Goal: Communication & Community: Answer question/provide support

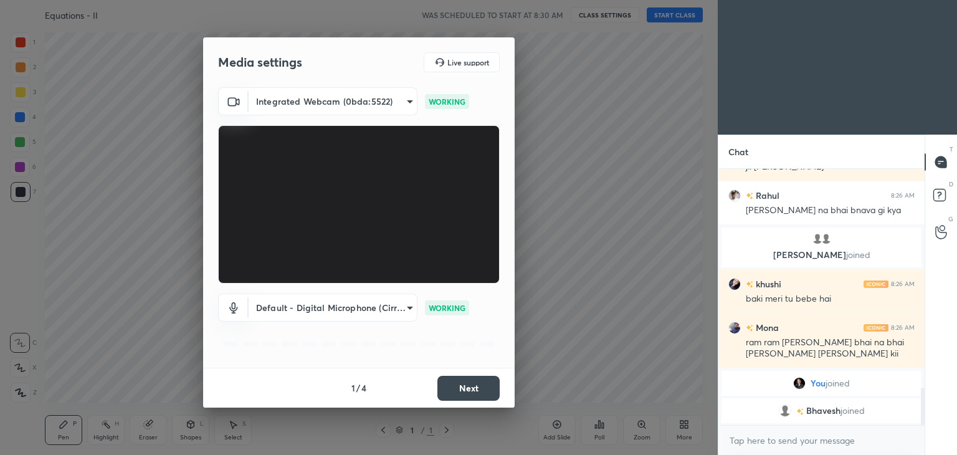
scroll to position [1487, 0]
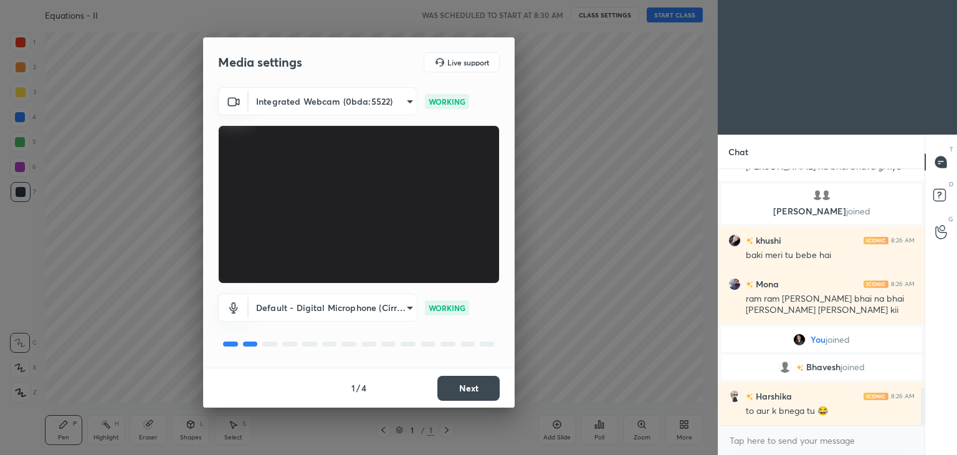
click at [462, 391] on button "Next" at bounding box center [468, 388] width 62 height 25
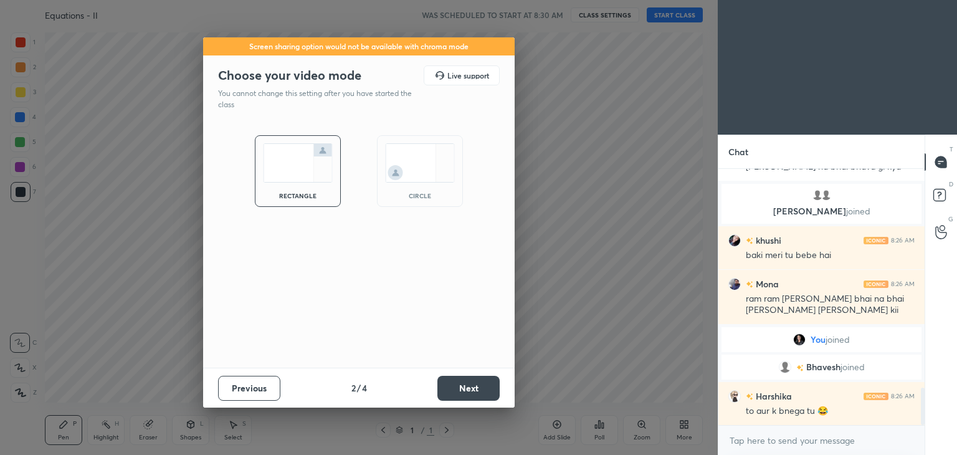
scroll to position [1530, 0]
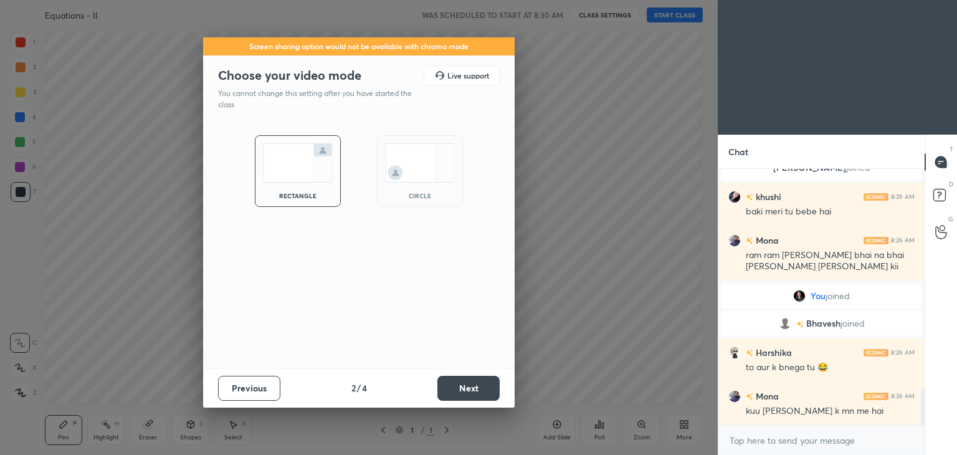
click at [462, 391] on button "Next" at bounding box center [468, 388] width 62 height 25
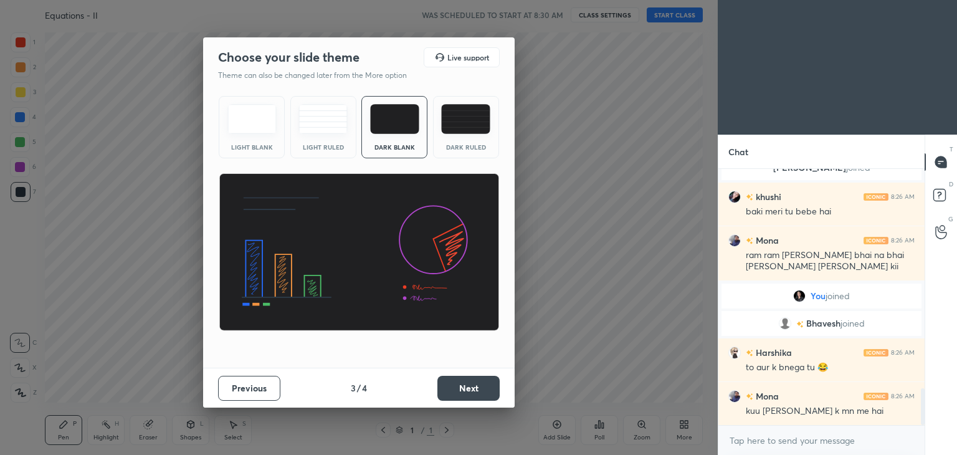
click at [462, 391] on button "Next" at bounding box center [468, 388] width 62 height 25
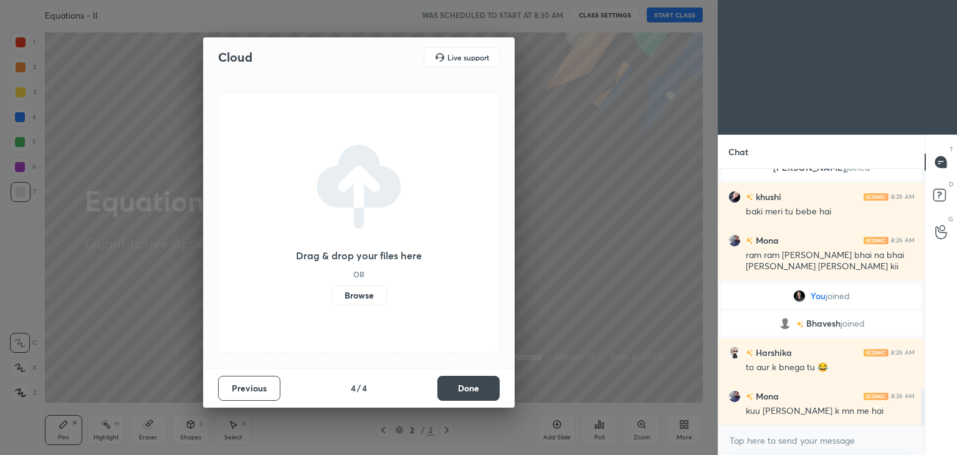
scroll to position [1574, 0]
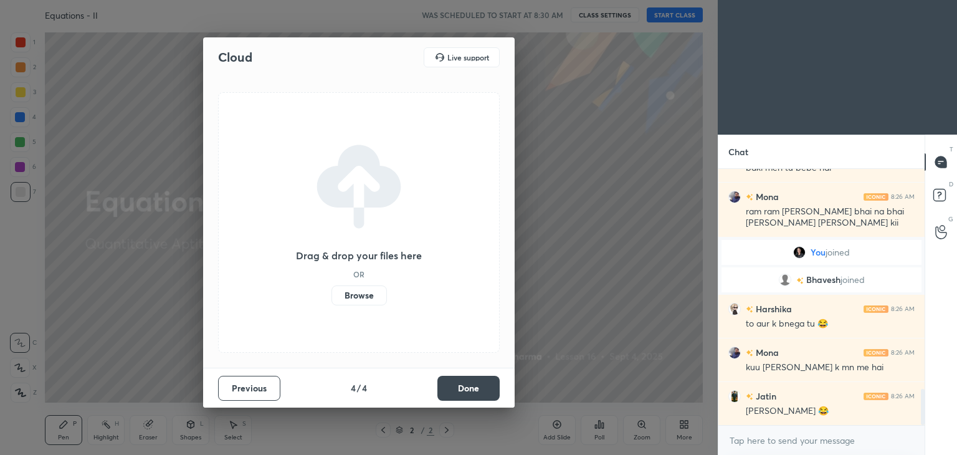
click at [462, 391] on button "Done" at bounding box center [468, 388] width 62 height 25
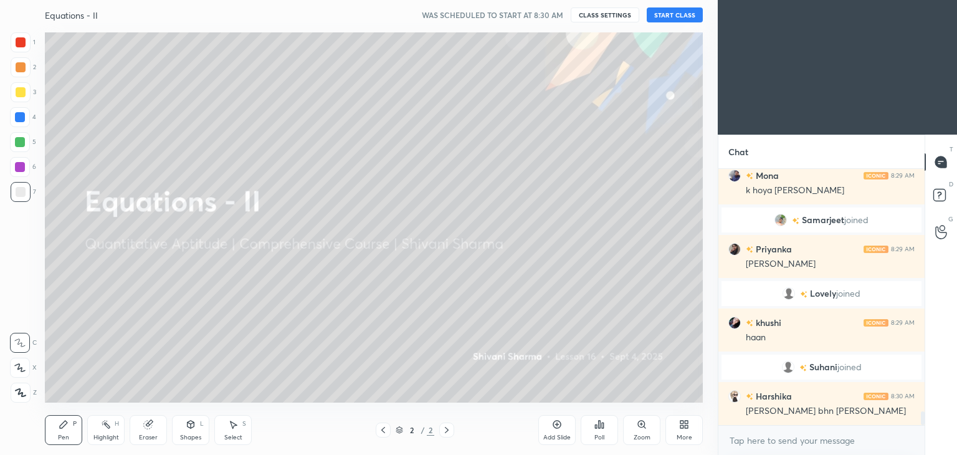
scroll to position [4507, 0]
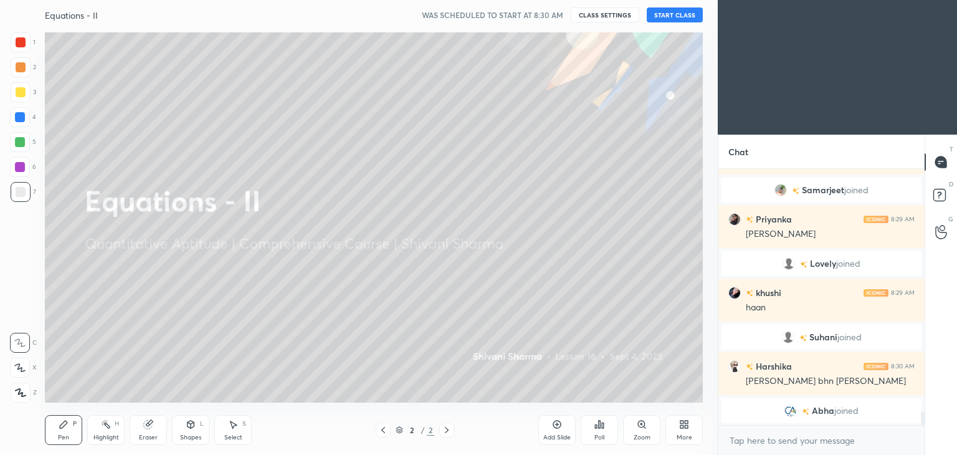
click at [668, 11] on button "START CLASS" at bounding box center [675, 14] width 56 height 15
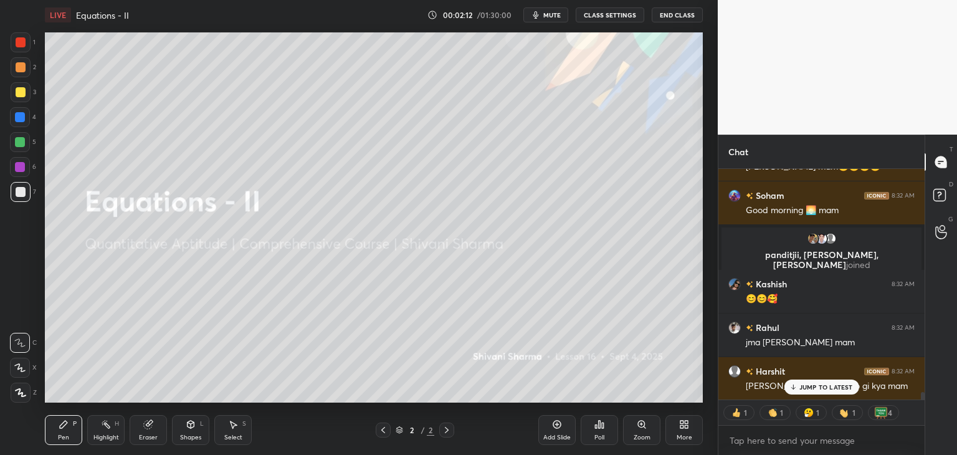
scroll to position [7088, 0]
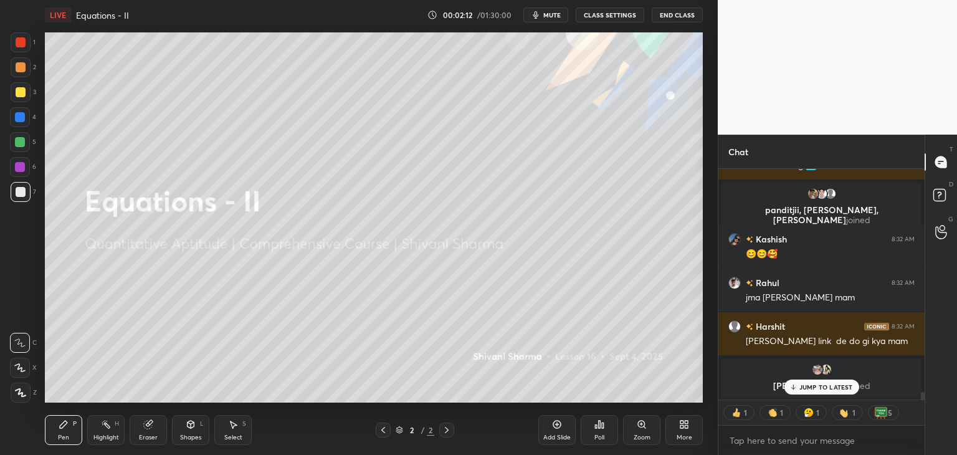
click at [805, 386] on p "JUMP TO LATEST" at bounding box center [826, 386] width 54 height 7
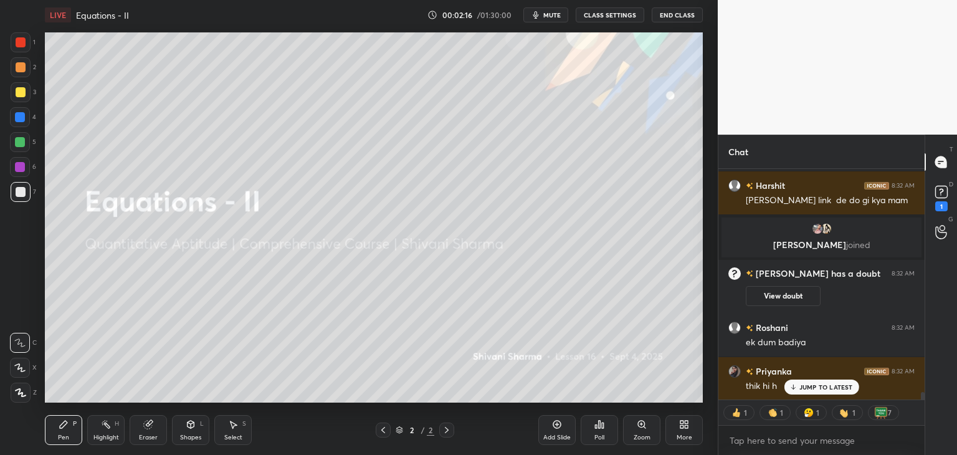
scroll to position [7198, 0]
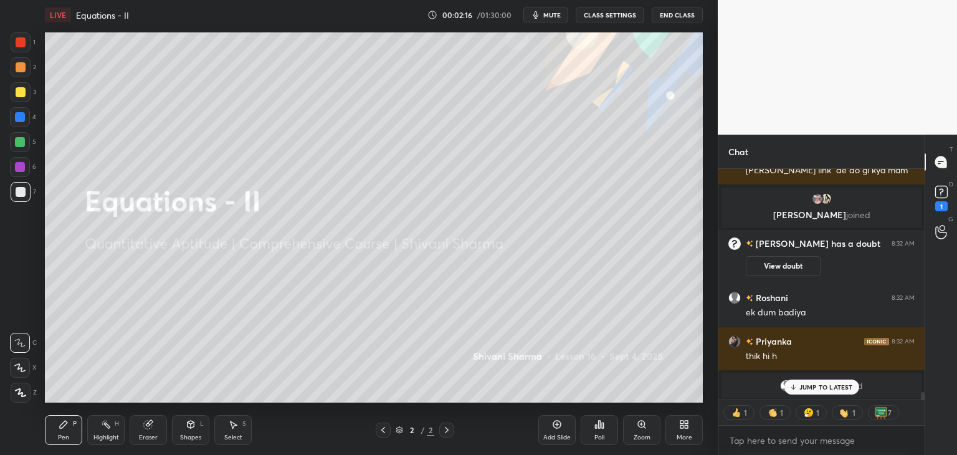
click at [23, 396] on div at bounding box center [21, 393] width 20 height 20
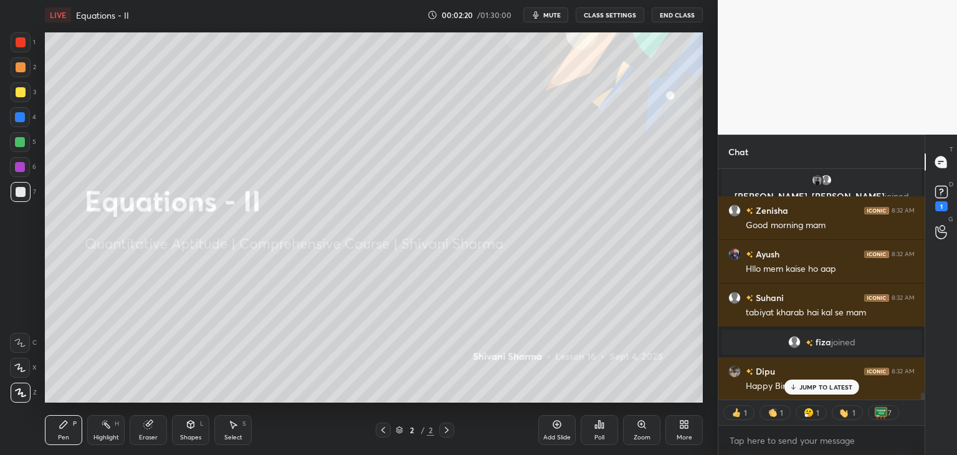
click at [682, 432] on div "More" at bounding box center [683, 430] width 37 height 30
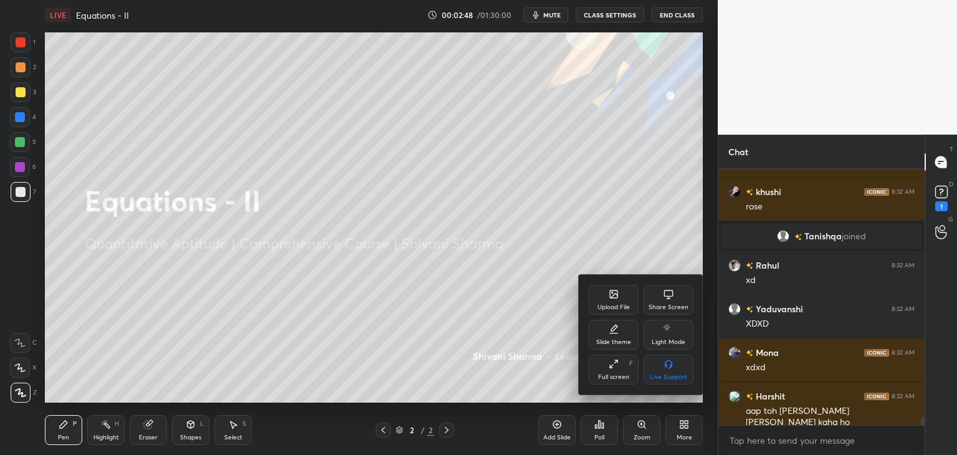
click at [614, 305] on div "Upload File" at bounding box center [614, 307] width 32 height 6
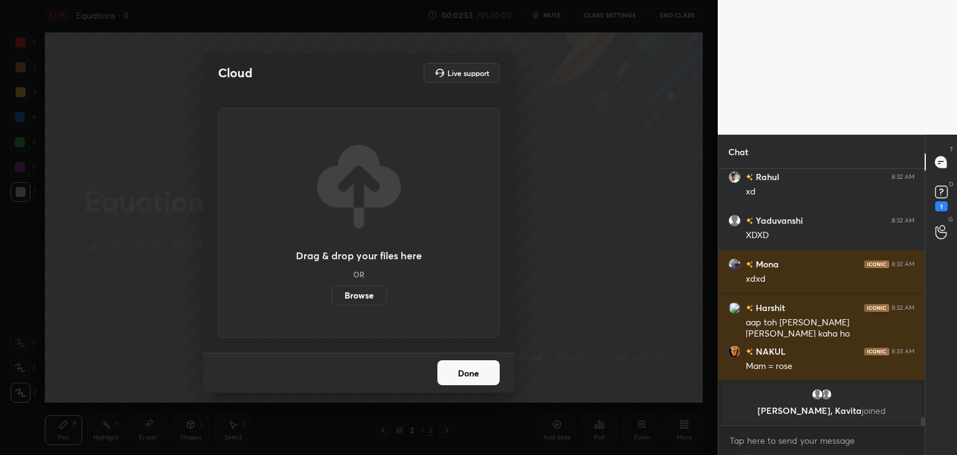
click at [358, 294] on label "Browse" at bounding box center [358, 295] width 55 height 20
click at [331, 294] on input "Browse" at bounding box center [331, 295] width 0 height 20
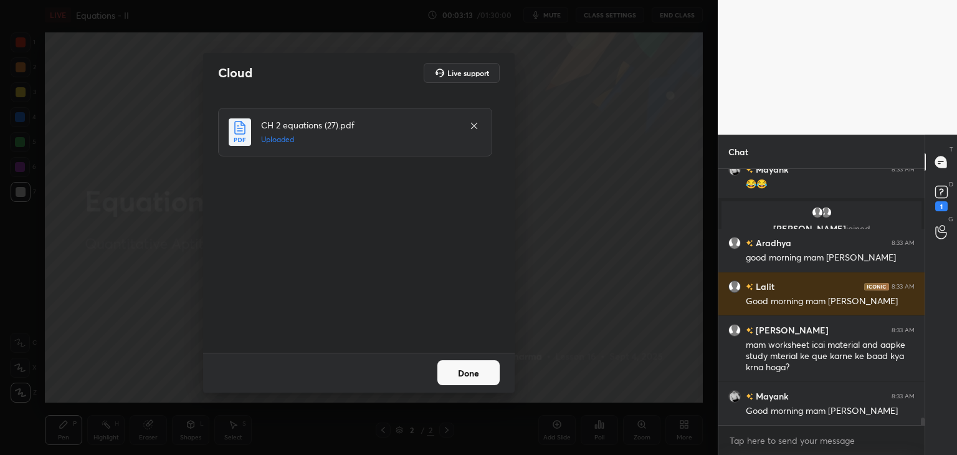
click at [475, 377] on button "Done" at bounding box center [468, 372] width 62 height 25
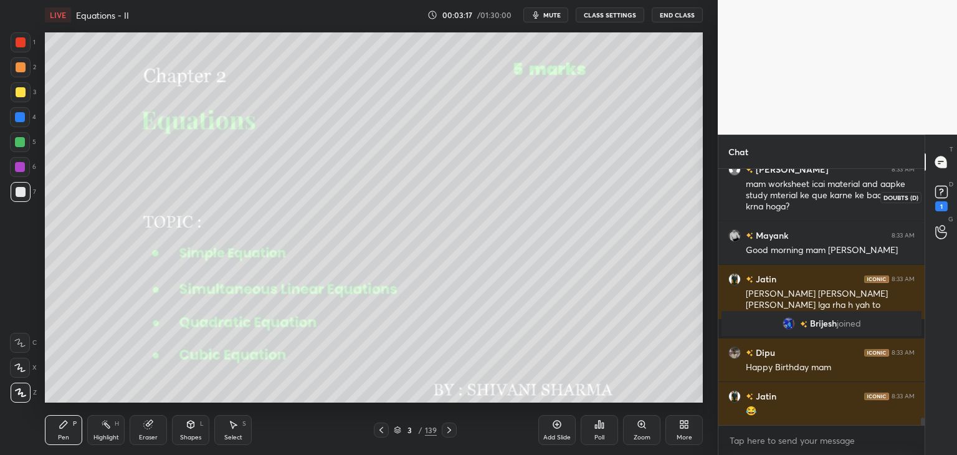
click at [942, 193] on rect at bounding box center [941, 192] width 12 height 12
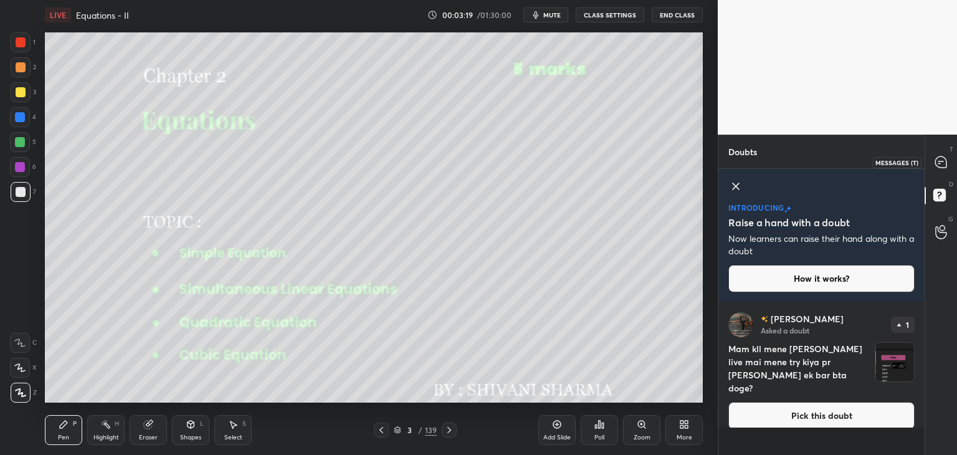
drag, startPoint x: 941, startPoint y: 160, endPoint x: 942, endPoint y: 173, distance: 13.1
click at [941, 161] on icon at bounding box center [941, 162] width 13 height 13
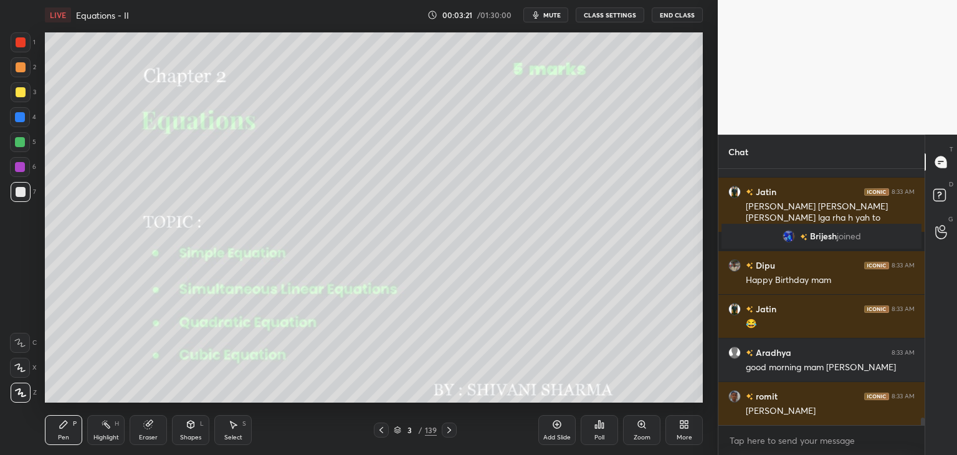
click at [923, 424] on div "[PERSON_NAME] 8:33 AM mam worksheet icai material and aapke study mterial ke qu…" at bounding box center [821, 312] width 206 height 286
click at [922, 425] on div "[PERSON_NAME] 8:33 AM mam worksheet icai material and aapke study mterial ke qu…" at bounding box center [821, 312] width 206 height 286
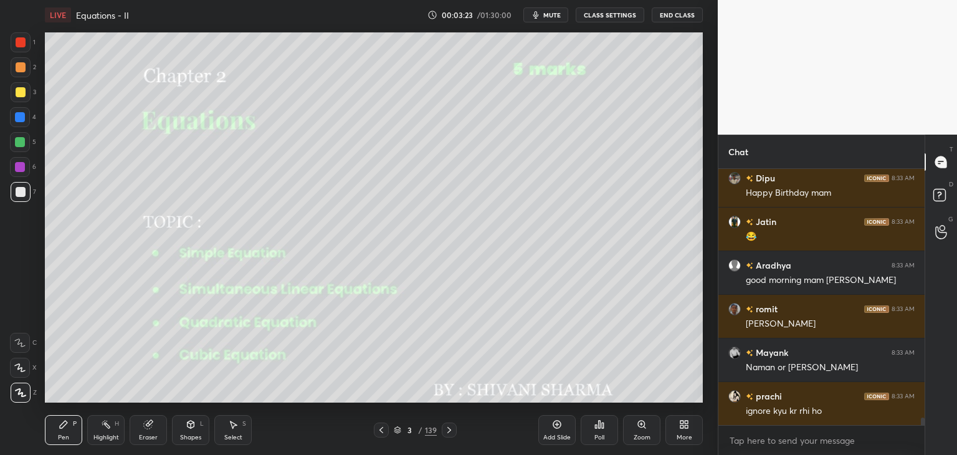
drag, startPoint x: 25, startPoint y: 397, endPoint x: 29, endPoint y: 389, distance: 8.7
click at [24, 398] on div at bounding box center [21, 393] width 20 height 20
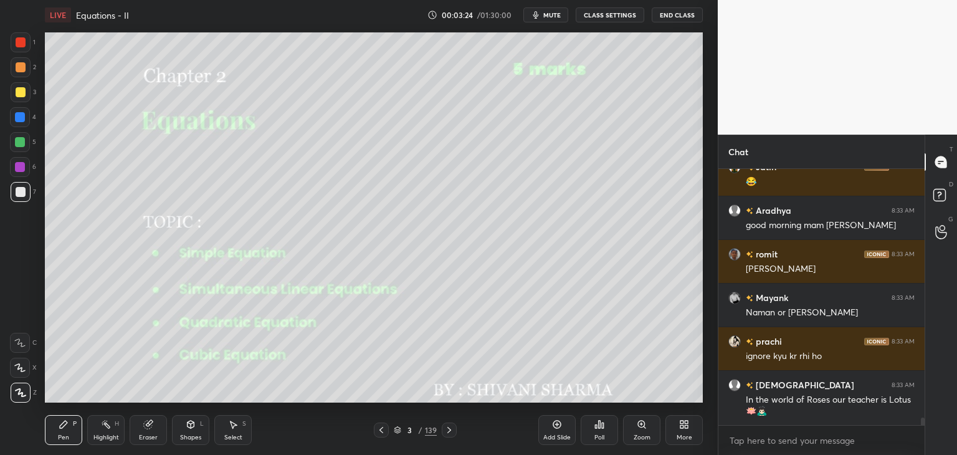
click at [18, 91] on div at bounding box center [21, 92] width 10 height 10
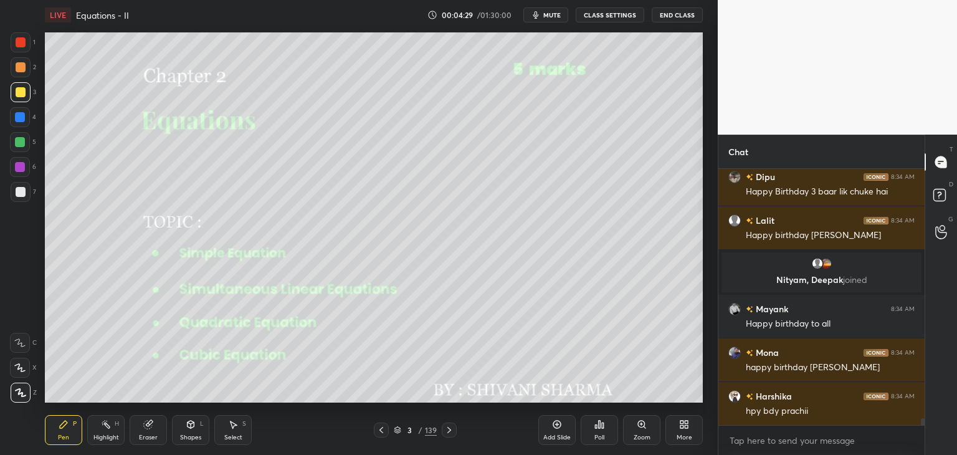
scroll to position [9705, 0]
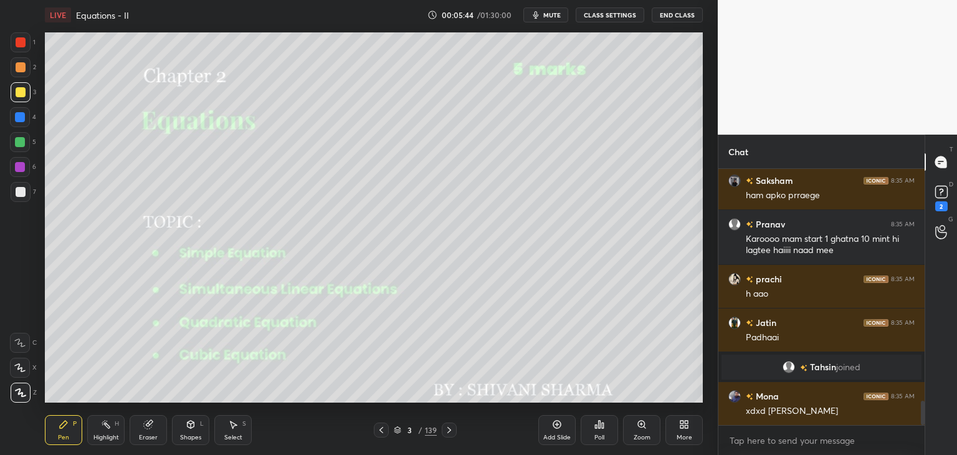
click at [20, 393] on icon at bounding box center [20, 392] width 11 height 9
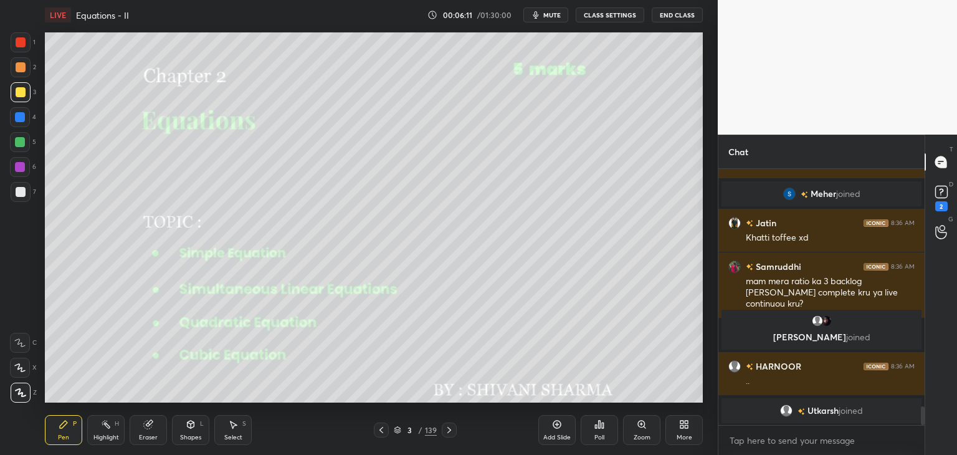
drag, startPoint x: 920, startPoint y: 415, endPoint x: 921, endPoint y: 422, distance: 6.9
click at [921, 419] on div at bounding box center [923, 415] width 4 height 19
click at [923, 421] on div at bounding box center [923, 415] width 4 height 19
click at [74, 432] on div "Pen P" at bounding box center [63, 430] width 37 height 30
drag, startPoint x: 27, startPoint y: 87, endPoint x: 36, endPoint y: 98, distance: 14.1
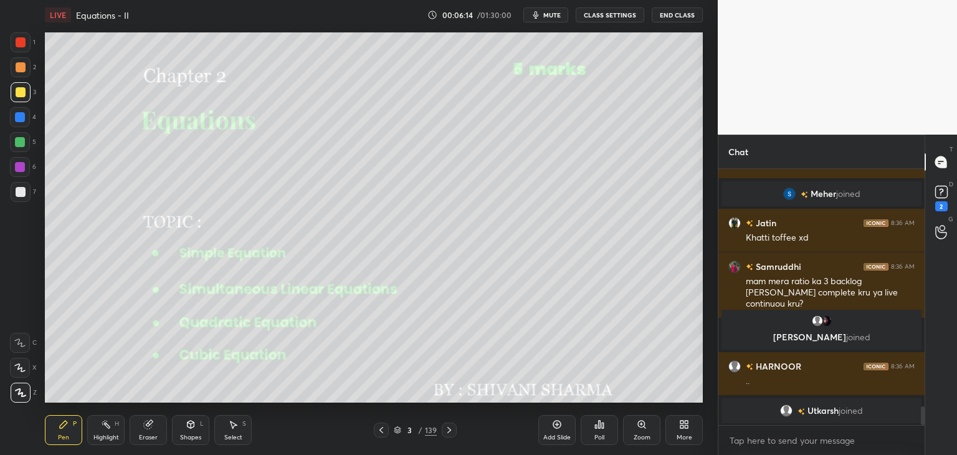
click at [25, 90] on div at bounding box center [21, 92] width 20 height 20
click at [187, 439] on div "Shapes" at bounding box center [190, 437] width 21 height 6
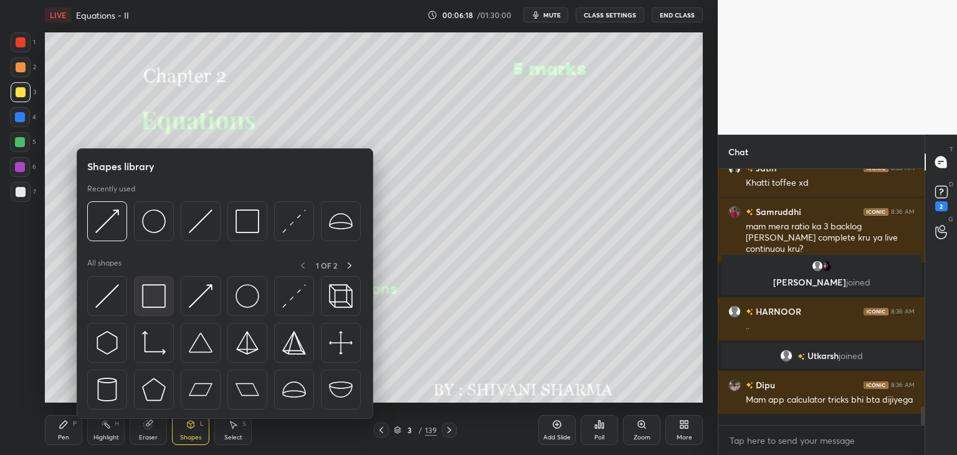
click at [152, 304] on img at bounding box center [154, 296] width 24 height 24
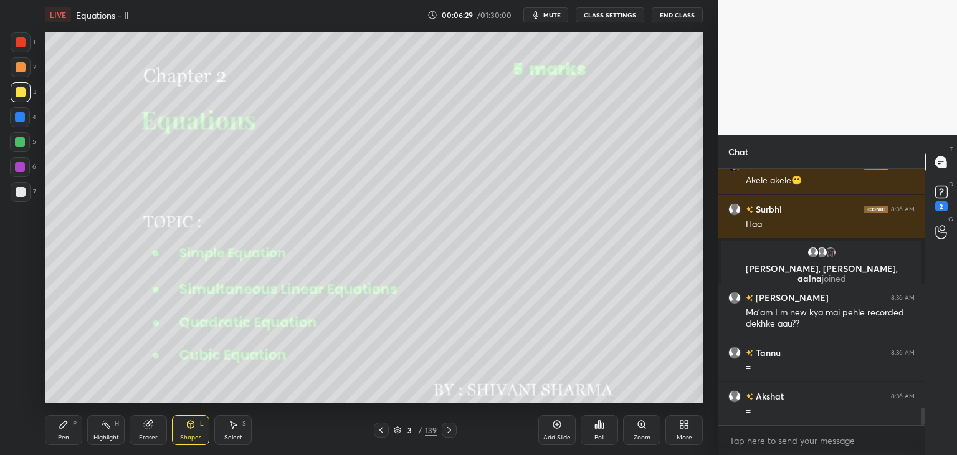
click at [446, 437] on div at bounding box center [449, 429] width 15 height 15
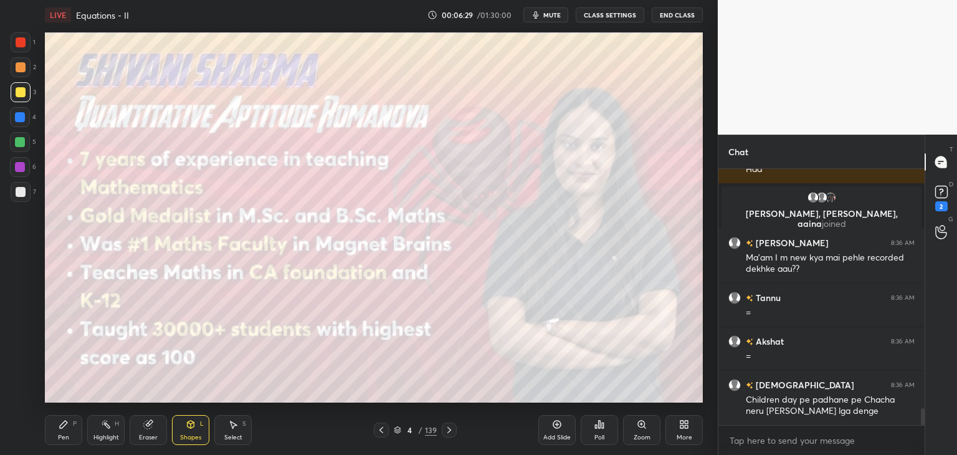
click at [444, 432] on icon at bounding box center [449, 430] width 10 height 10
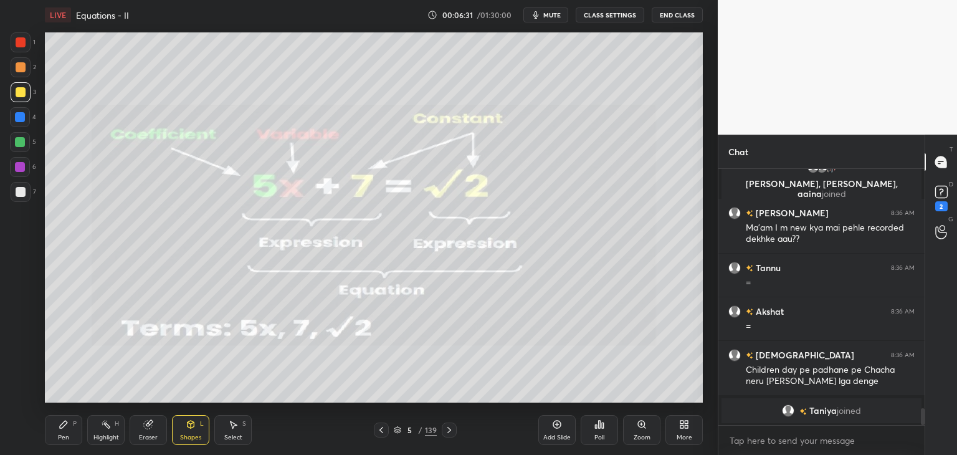
click at [441, 432] on div "5 / 139" at bounding box center [415, 429] width 83 height 15
click at [453, 431] on icon at bounding box center [449, 430] width 10 height 10
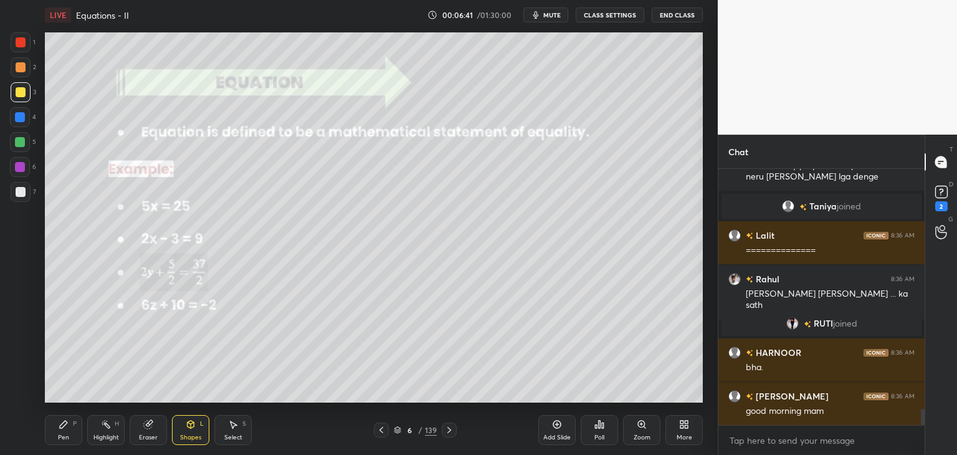
click at [444, 431] on icon at bounding box center [449, 430] width 10 height 10
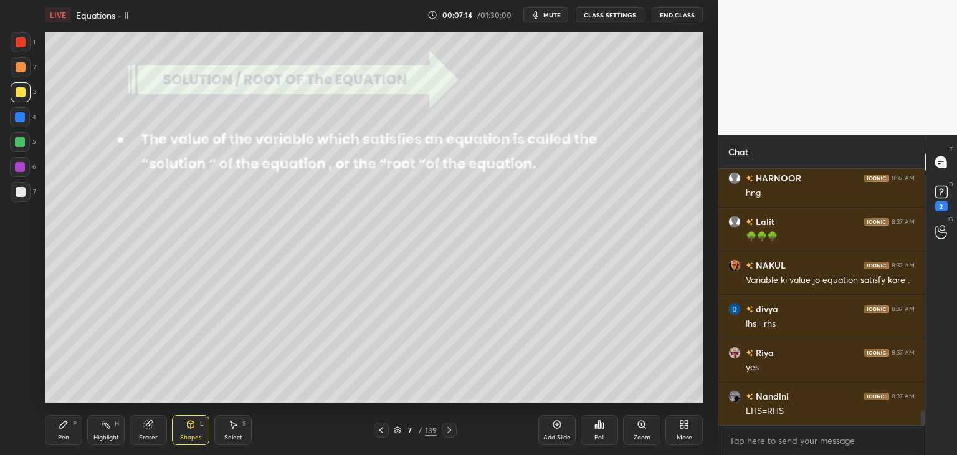
scroll to position [4312, 0]
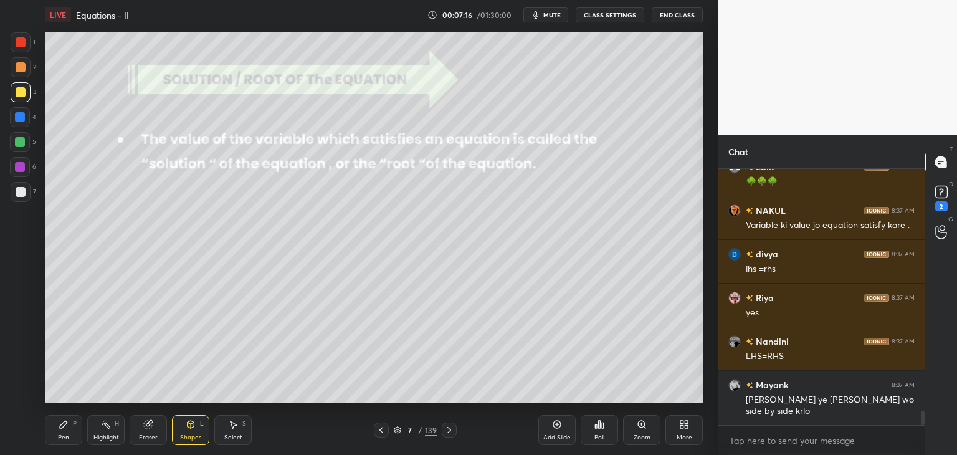
click at [447, 429] on icon at bounding box center [449, 430] width 10 height 10
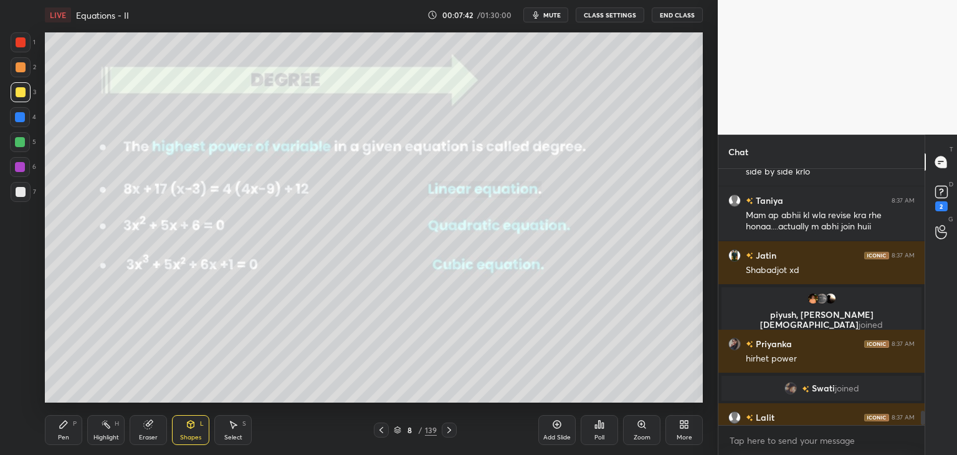
scroll to position [4405, 0]
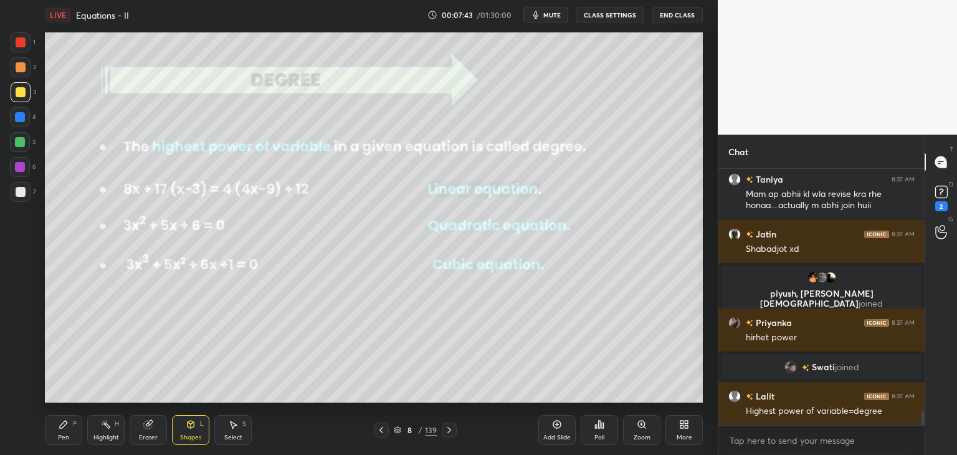
click at [67, 432] on div "Pen P" at bounding box center [63, 430] width 37 height 30
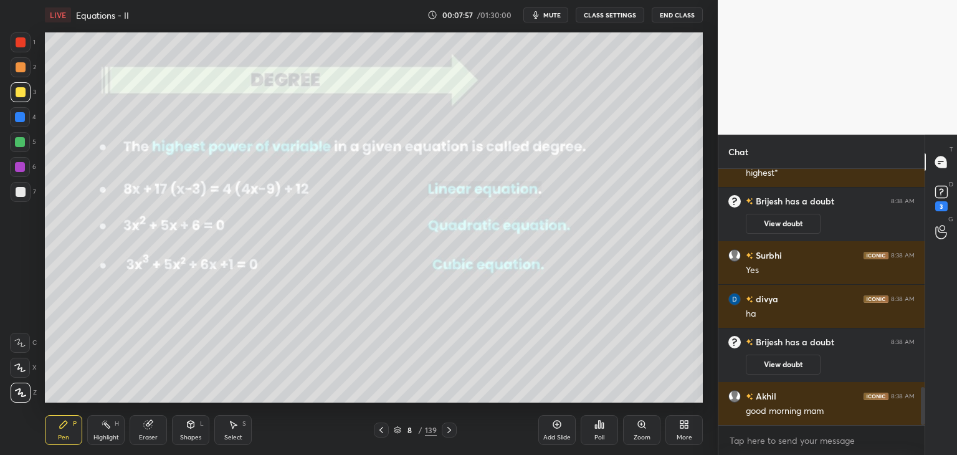
scroll to position [1490, 0]
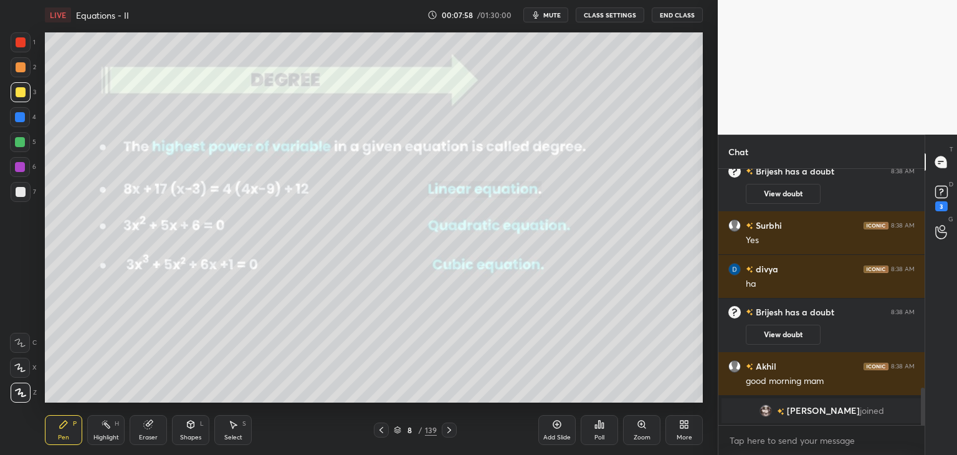
click at [151, 435] on div "Eraser" at bounding box center [148, 437] width 19 height 6
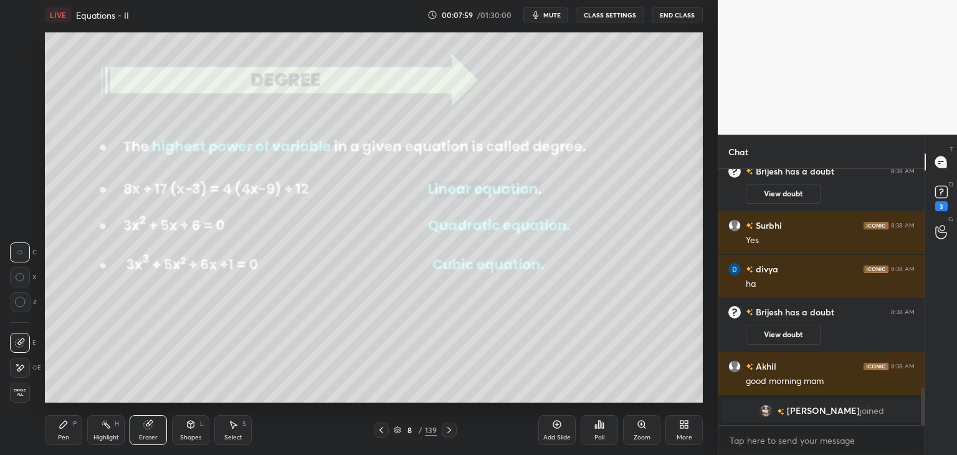
click at [19, 389] on span "Erase all" at bounding box center [20, 392] width 19 height 9
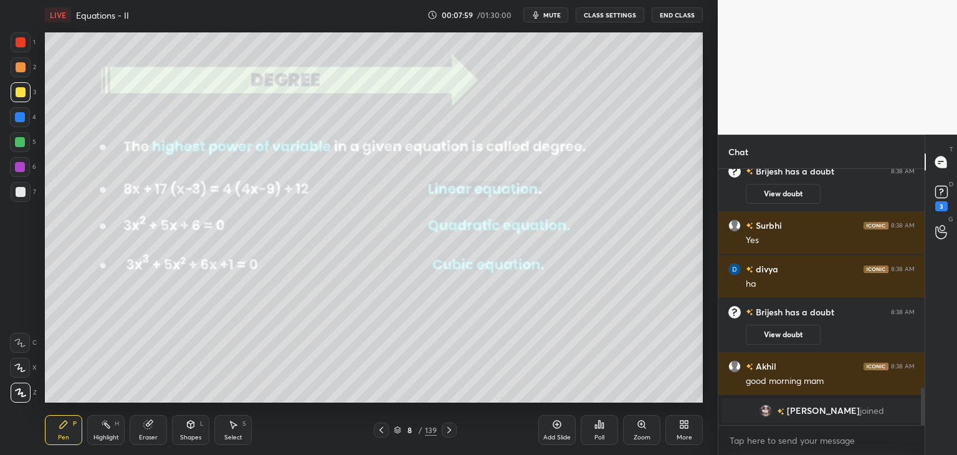
click at [192, 432] on div "Shapes L" at bounding box center [190, 430] width 37 height 30
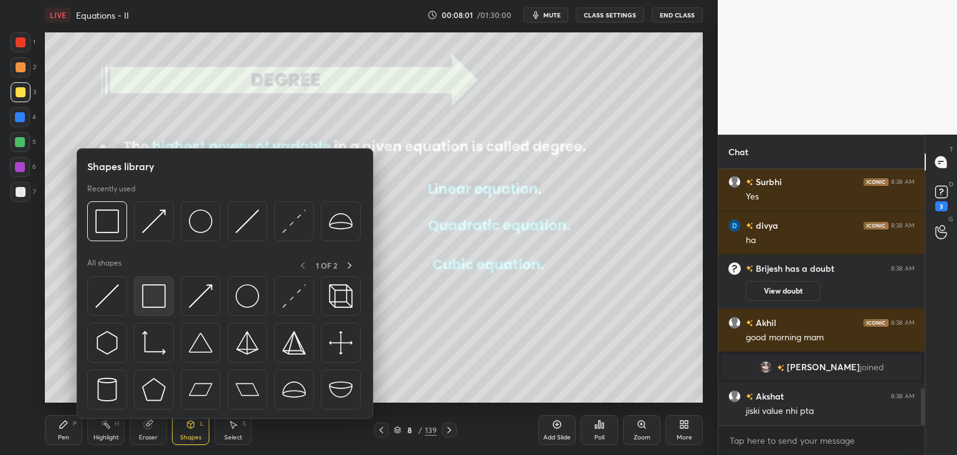
click at [145, 300] on img at bounding box center [154, 296] width 24 height 24
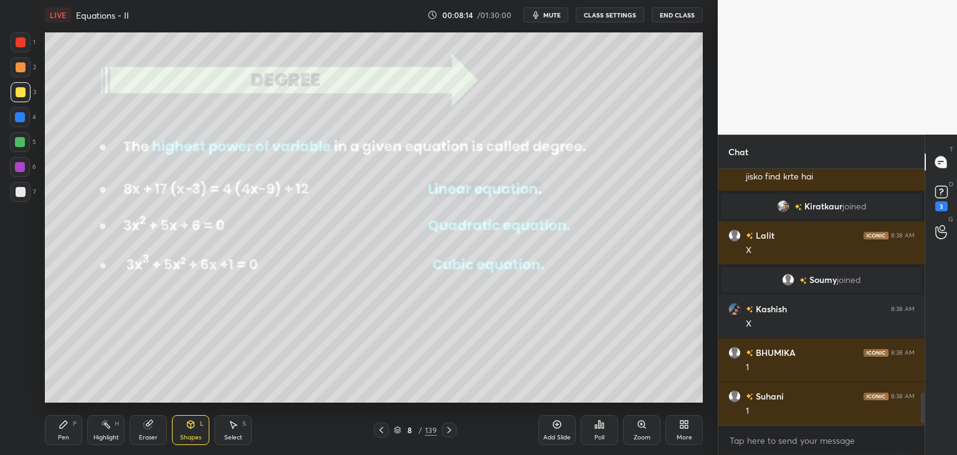
scroll to position [1937, 0]
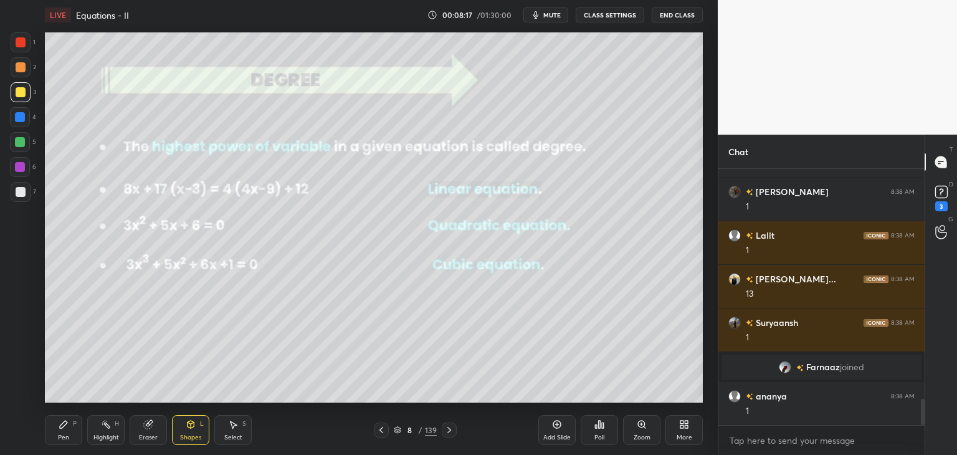
click at [62, 437] on div "Pen" at bounding box center [63, 437] width 11 height 6
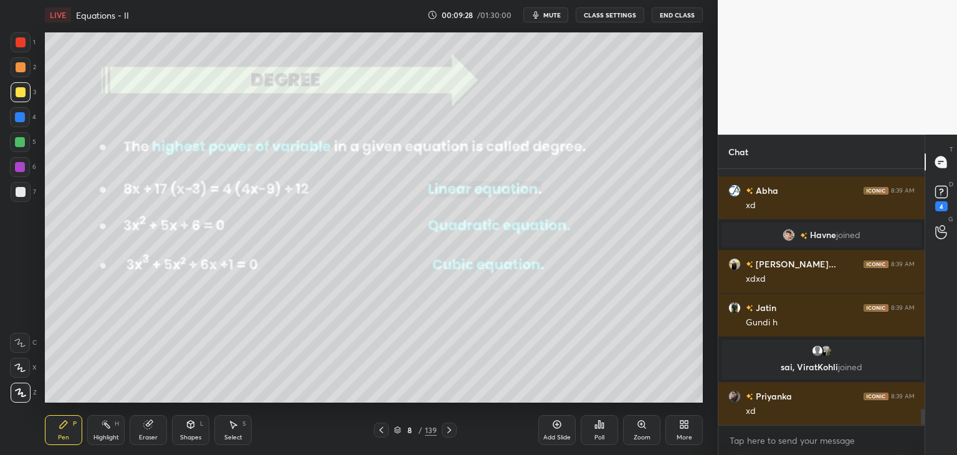
scroll to position [3767, 0]
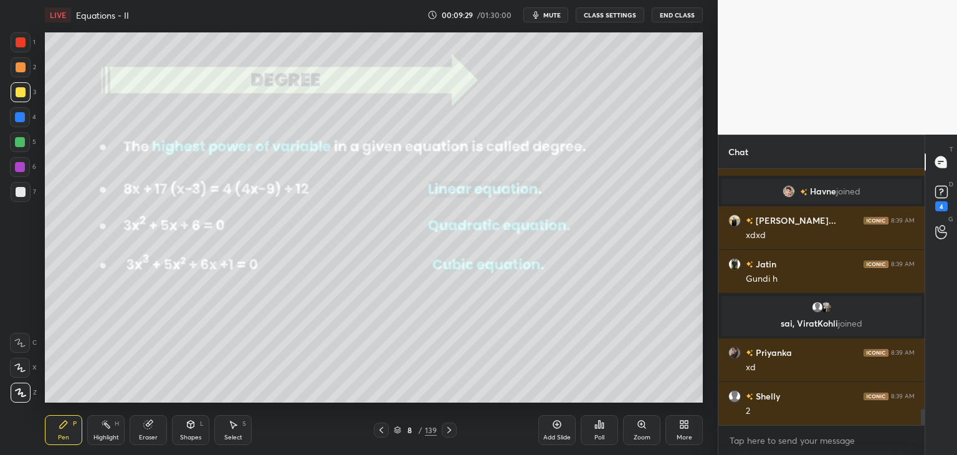
drag, startPoint x: 190, startPoint y: 437, endPoint x: 199, endPoint y: 422, distance: 17.6
click at [191, 437] on div "Shapes" at bounding box center [190, 437] width 21 height 6
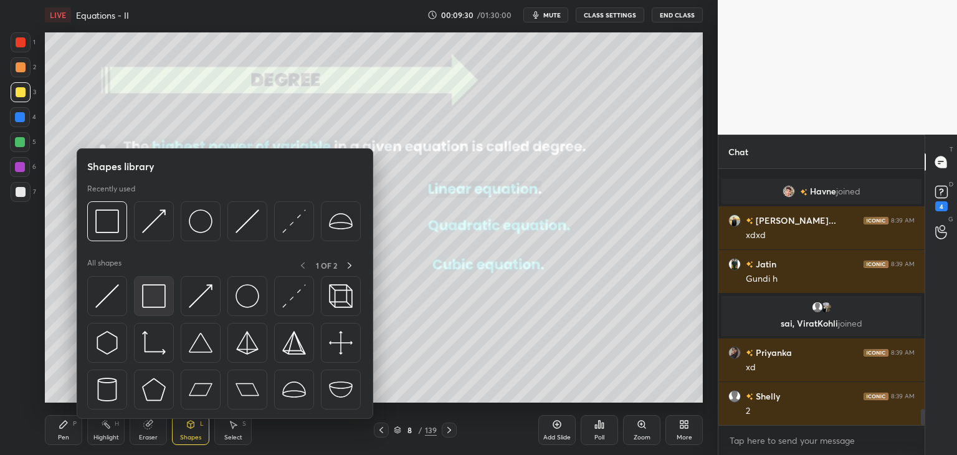
scroll to position [3811, 0]
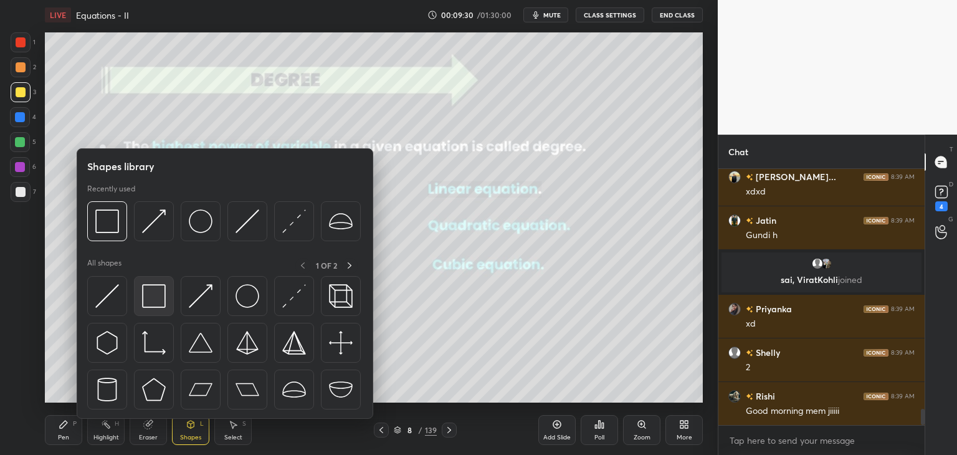
click at [158, 298] on img at bounding box center [154, 296] width 24 height 24
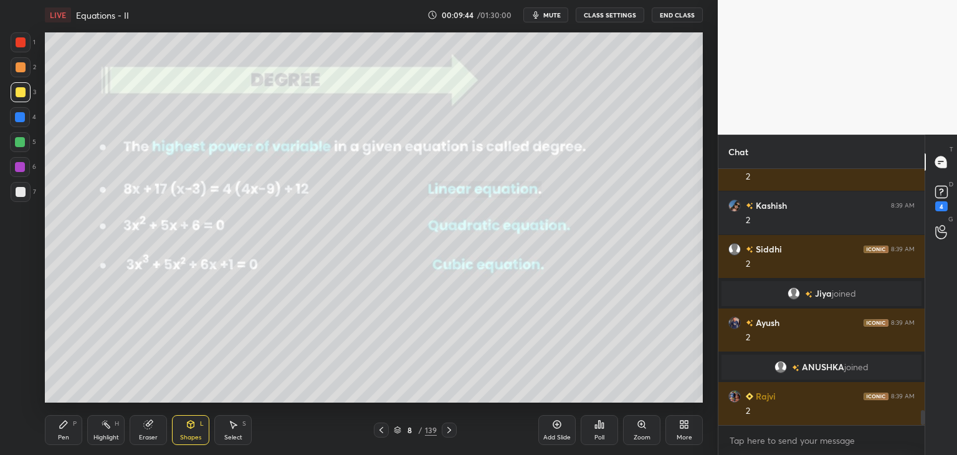
scroll to position [4172, 0]
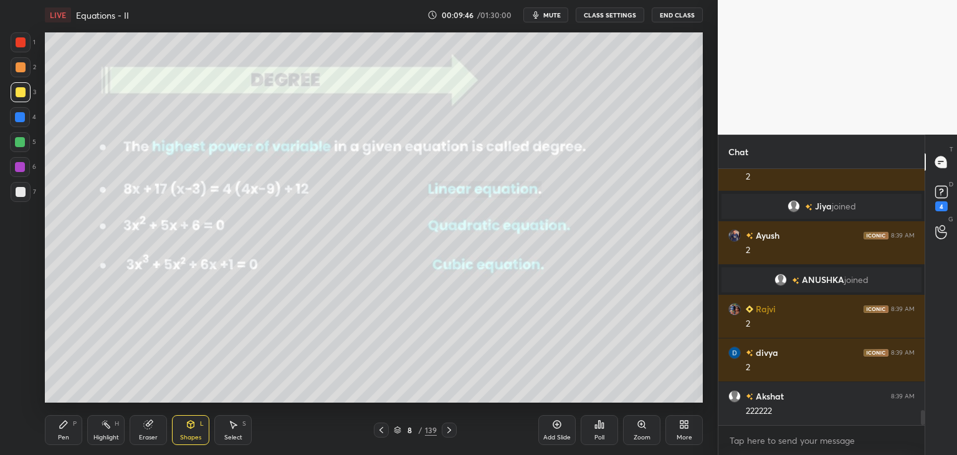
click at [62, 436] on div "Pen" at bounding box center [63, 437] width 11 height 6
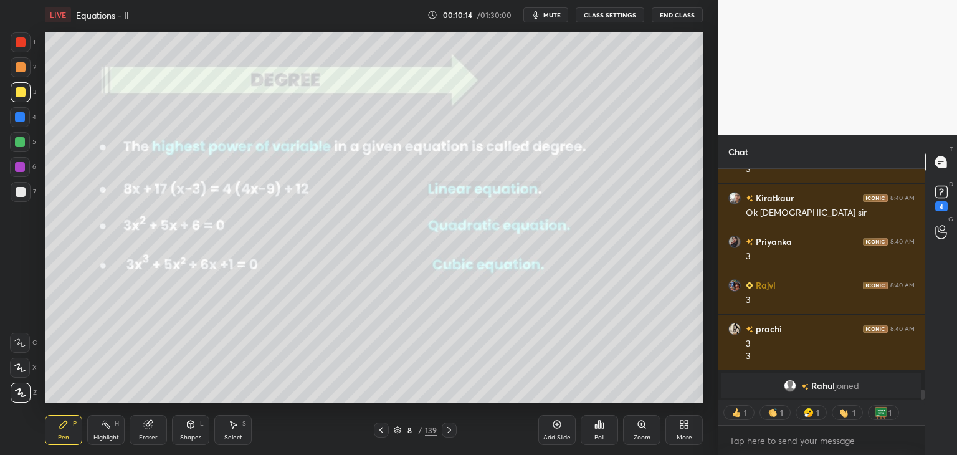
scroll to position [5223, 0]
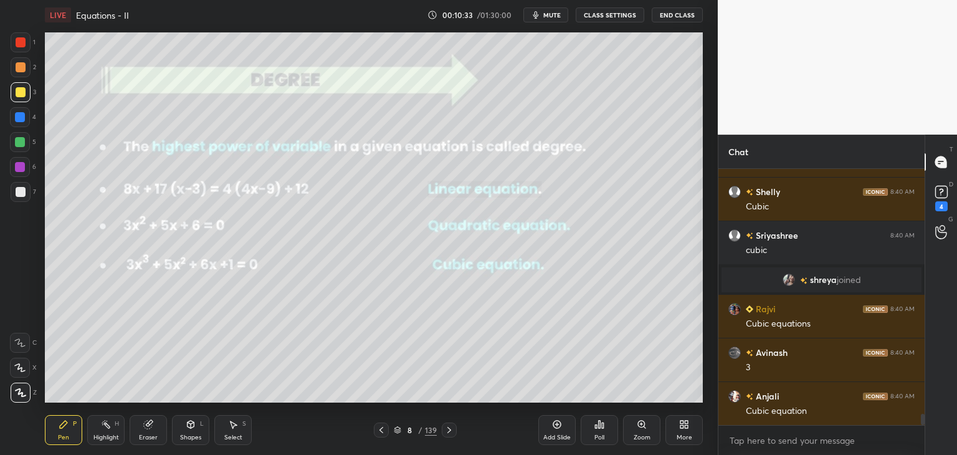
click at [560, 435] on div "Add Slide" at bounding box center [556, 437] width 27 height 6
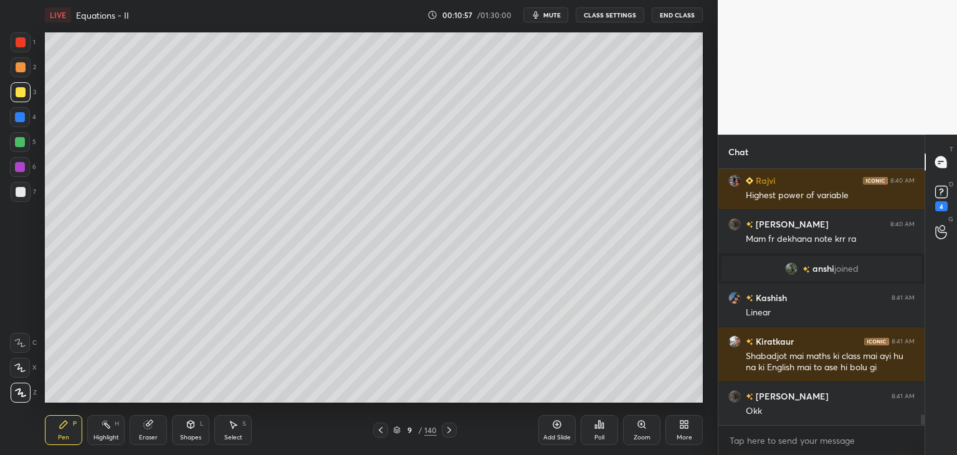
scroll to position [5862, 0]
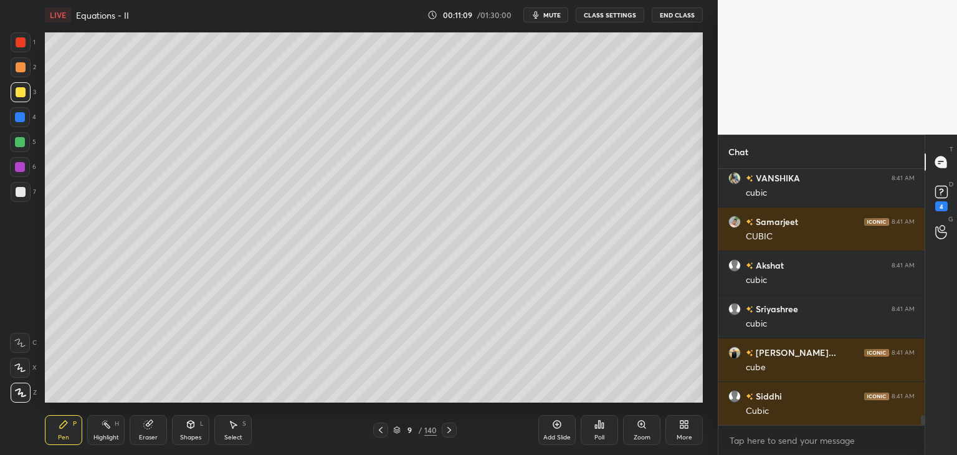
click at [446, 429] on icon at bounding box center [449, 430] width 10 height 10
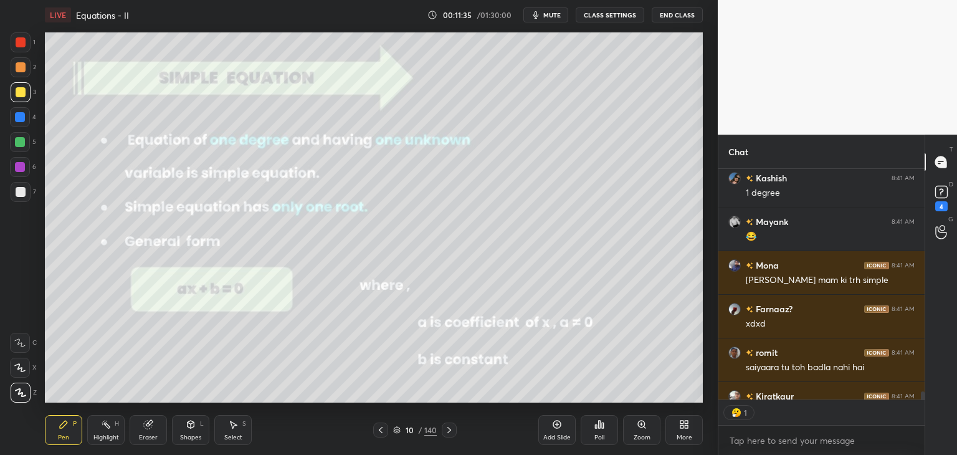
scroll to position [4, 4]
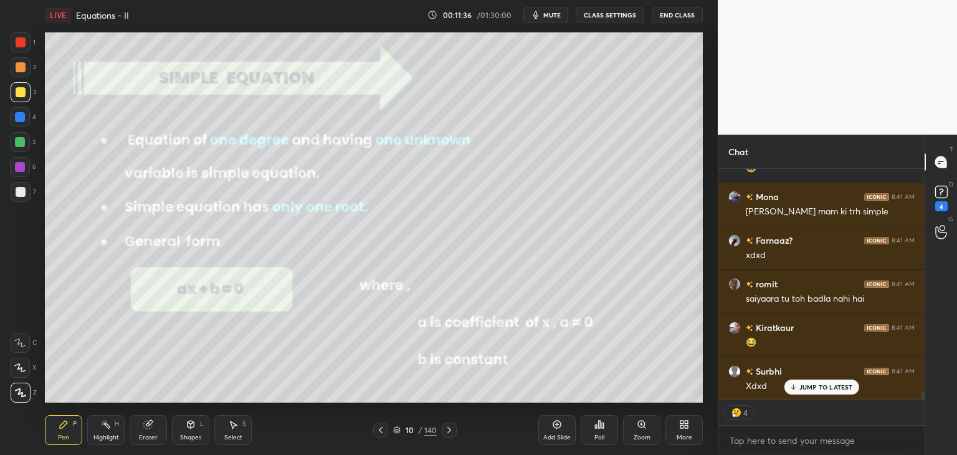
drag, startPoint x: 189, startPoint y: 436, endPoint x: 192, endPoint y: 423, distance: 12.7
click at [188, 434] on div "Shapes" at bounding box center [190, 437] width 21 height 6
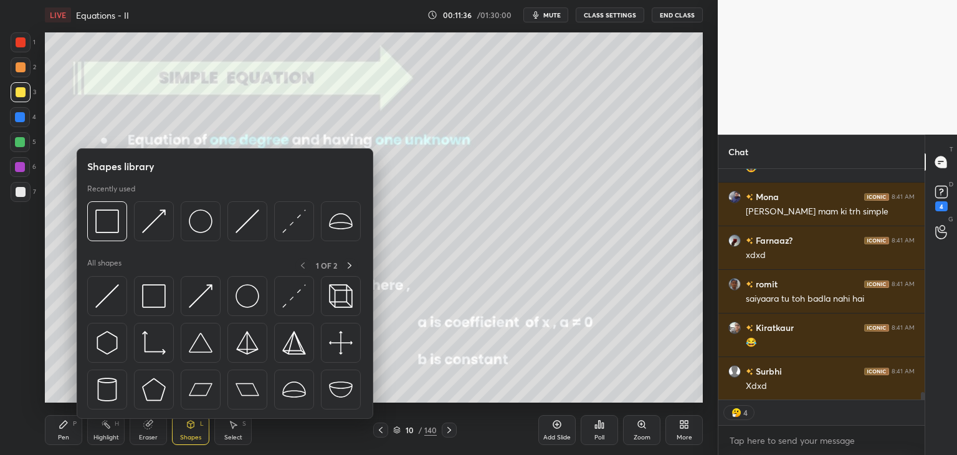
scroll to position [6906, 0]
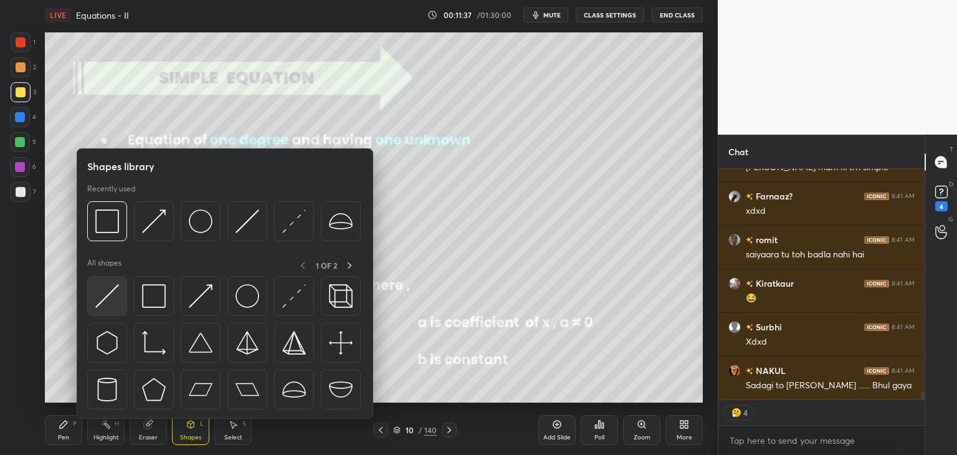
click at [102, 297] on img at bounding box center [107, 296] width 24 height 24
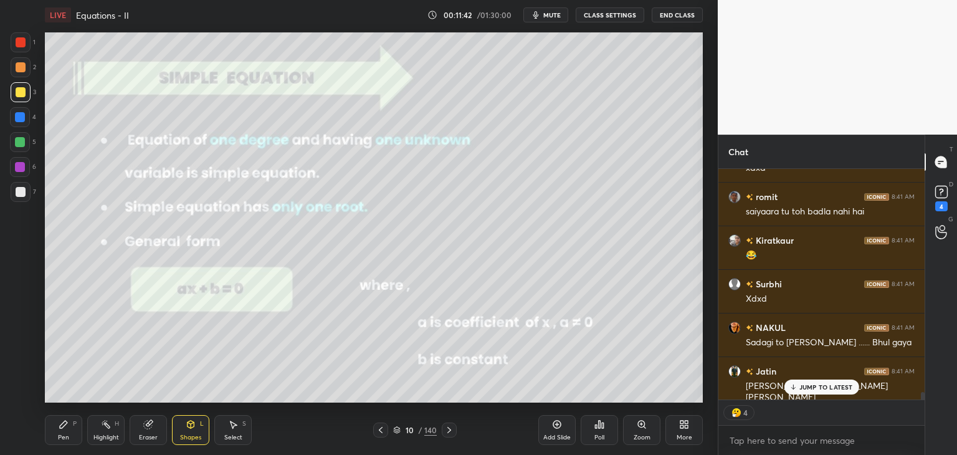
scroll to position [6993, 0]
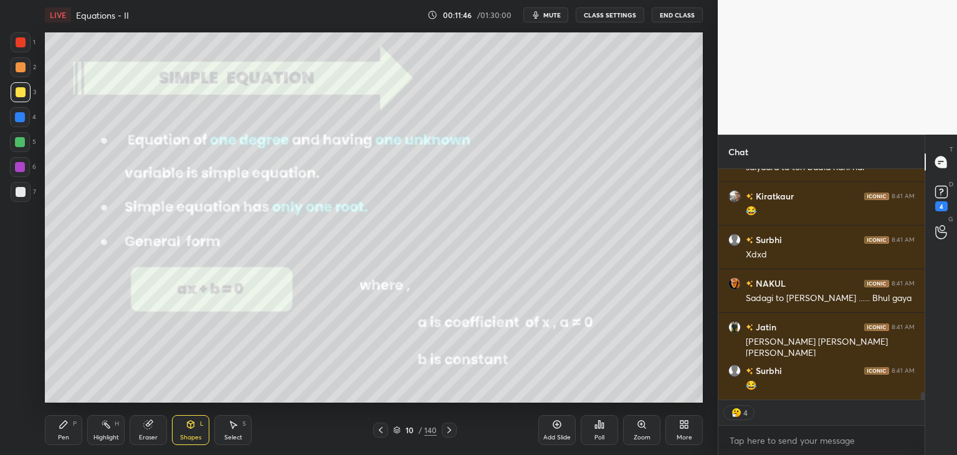
click at [64, 437] on div "Pen" at bounding box center [63, 437] width 11 height 6
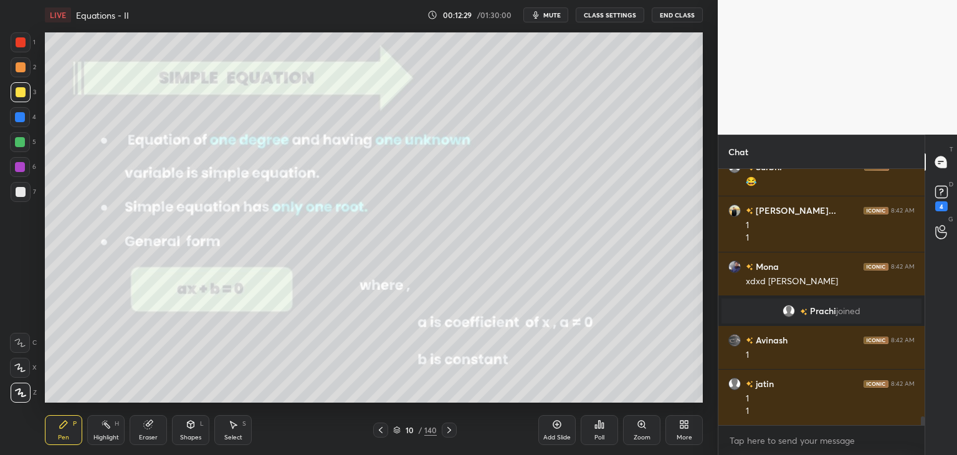
scroll to position [7089, 0]
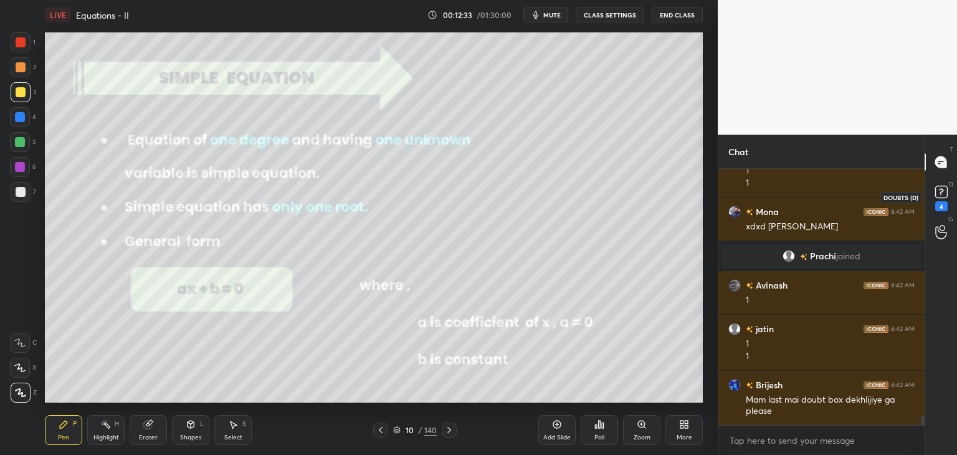
click at [940, 195] on rect at bounding box center [941, 192] width 12 height 12
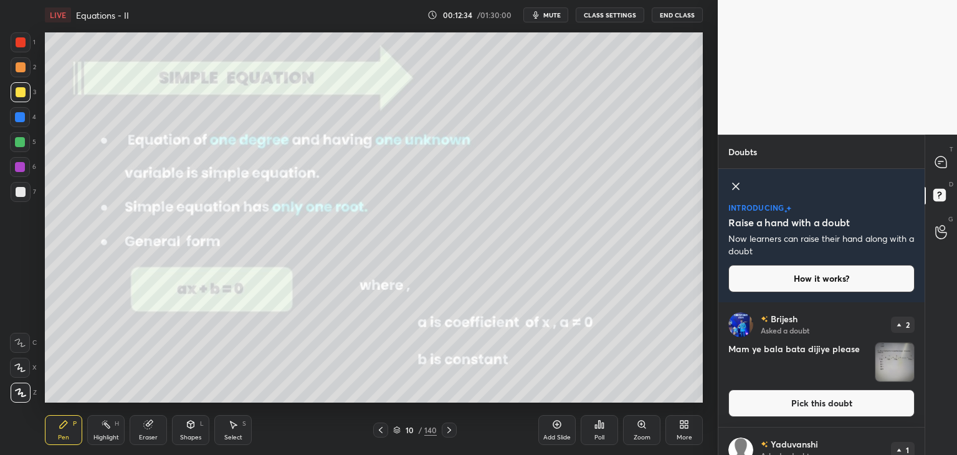
click at [905, 365] on img "grid" at bounding box center [894, 362] width 39 height 39
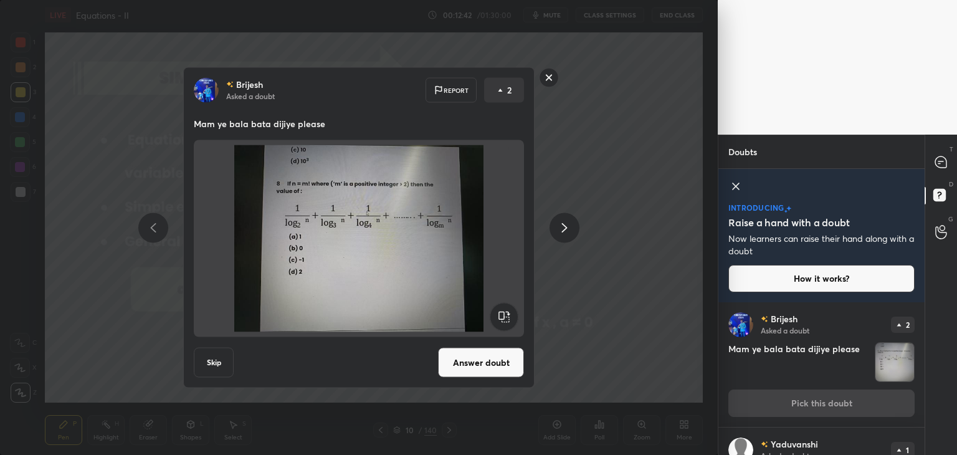
click at [549, 79] on rect at bounding box center [549, 77] width 19 height 19
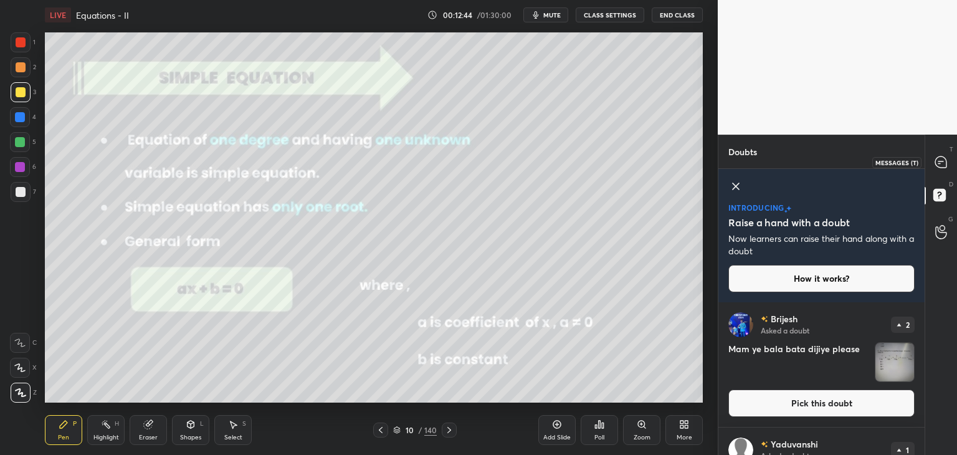
click at [941, 164] on icon at bounding box center [940, 161] width 11 height 11
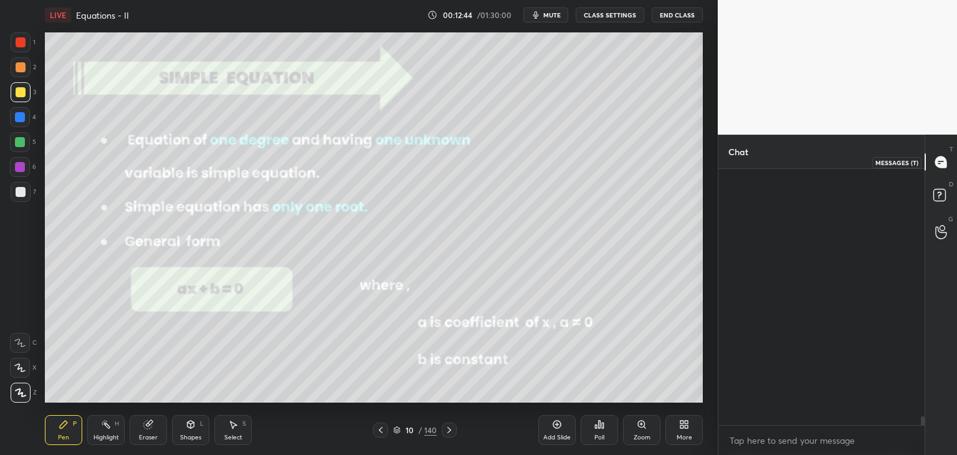
scroll to position [252, 203]
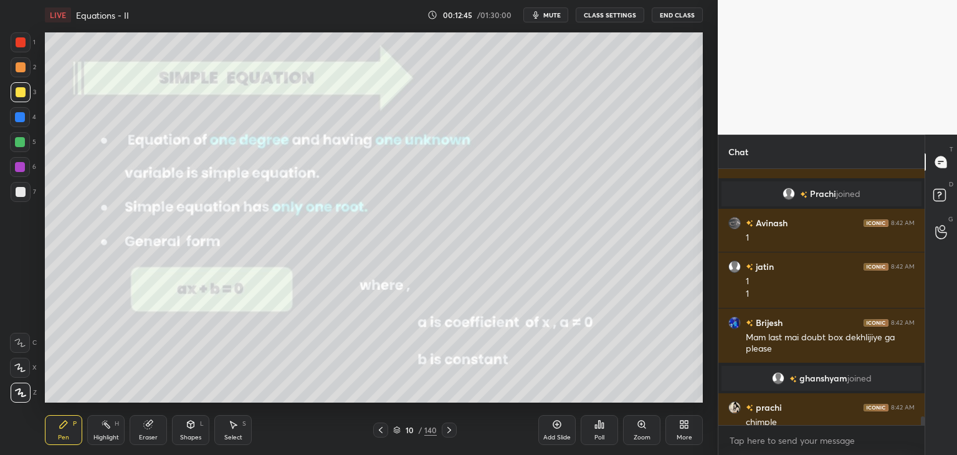
click at [923, 420] on div at bounding box center [923, 423] width 4 height 14
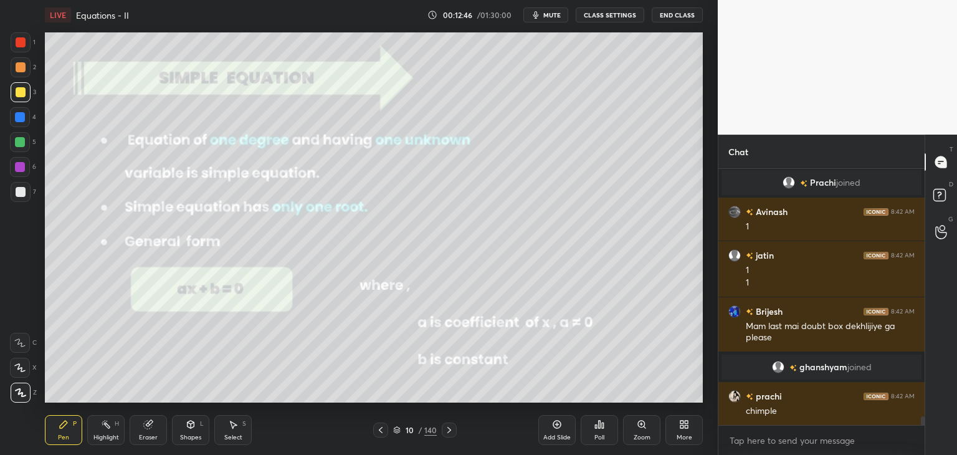
click at [925, 424] on div "T Messages (T) D Doubts (D) G Raise Hand (G)" at bounding box center [941, 295] width 32 height 320
click at [927, 423] on div "T Messages (T) D Doubts (D) G Raise Hand (G)" at bounding box center [941, 295] width 32 height 320
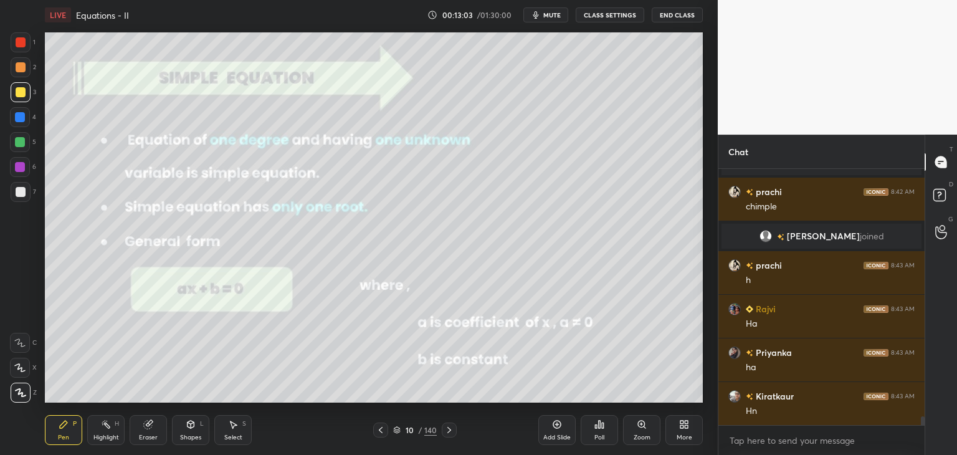
scroll to position [7327, 0]
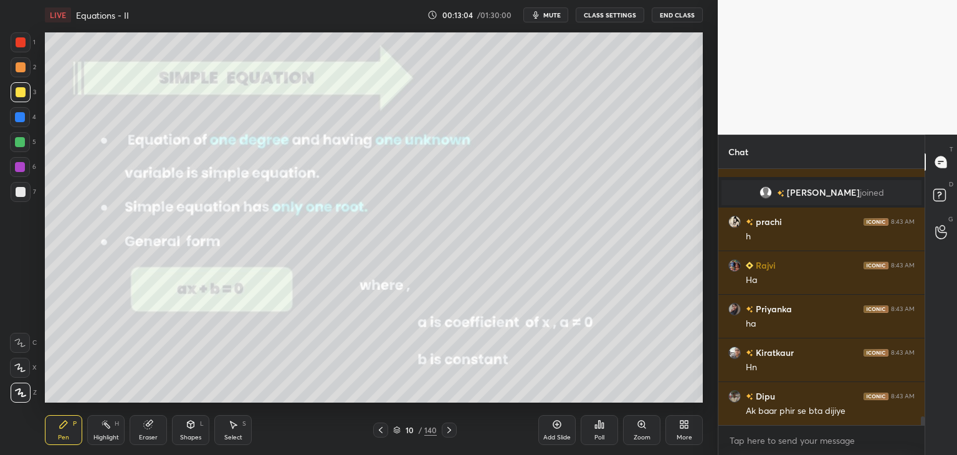
click at [194, 443] on div "Shapes L" at bounding box center [190, 430] width 37 height 30
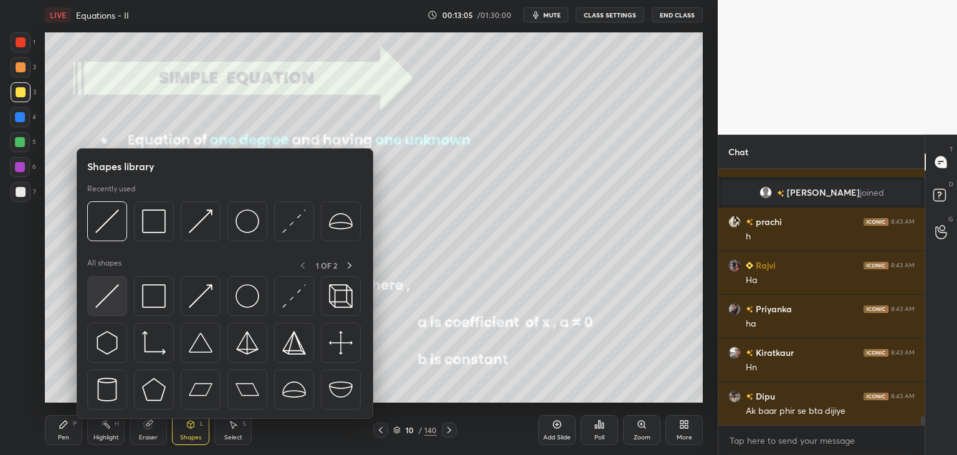
click at [110, 296] on img at bounding box center [107, 296] width 24 height 24
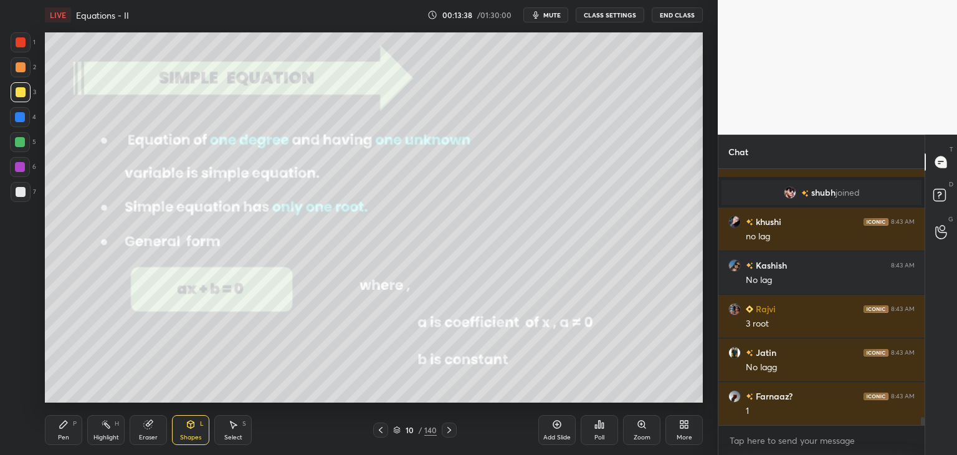
scroll to position [7879, 0]
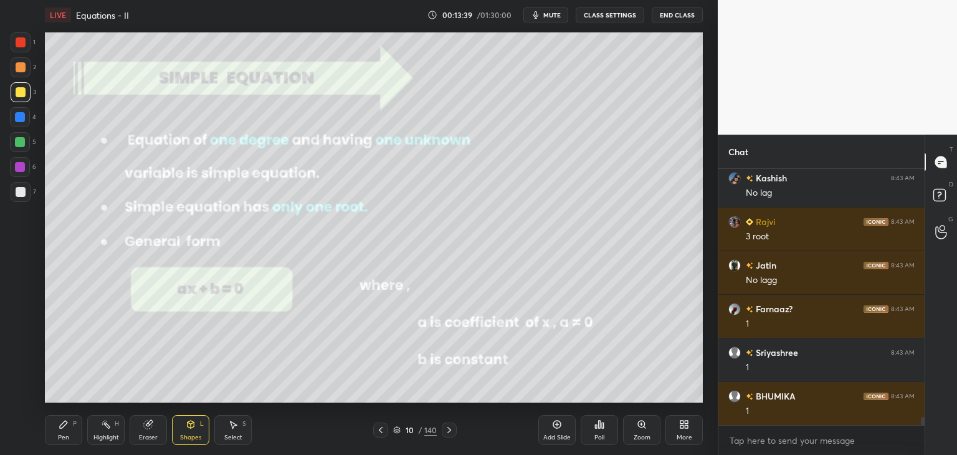
click at [60, 437] on div "Pen" at bounding box center [63, 437] width 11 height 6
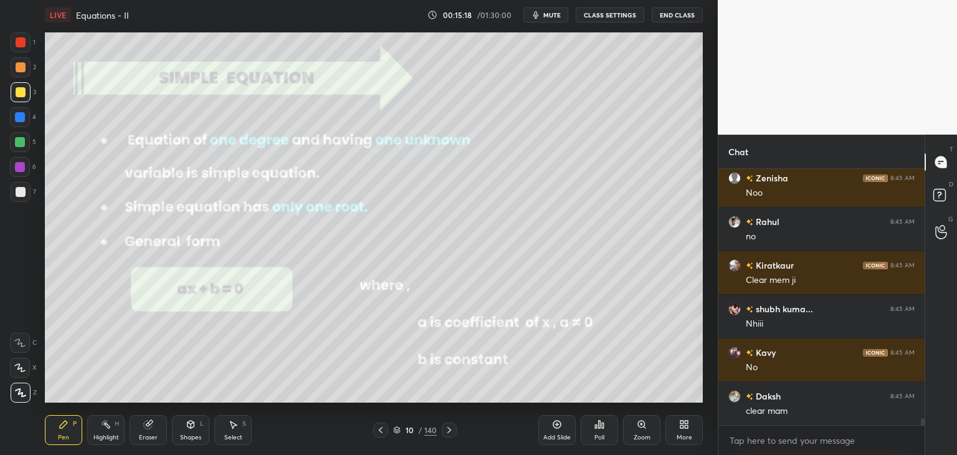
scroll to position [9755, 0]
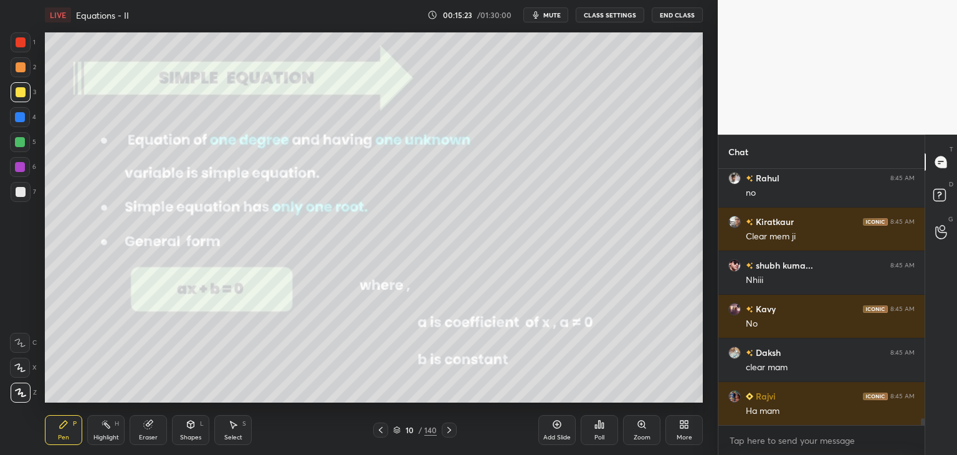
drag, startPoint x: 444, startPoint y: 432, endPoint x: 449, endPoint y: 437, distance: 6.6
click at [444, 433] on icon at bounding box center [449, 430] width 10 height 10
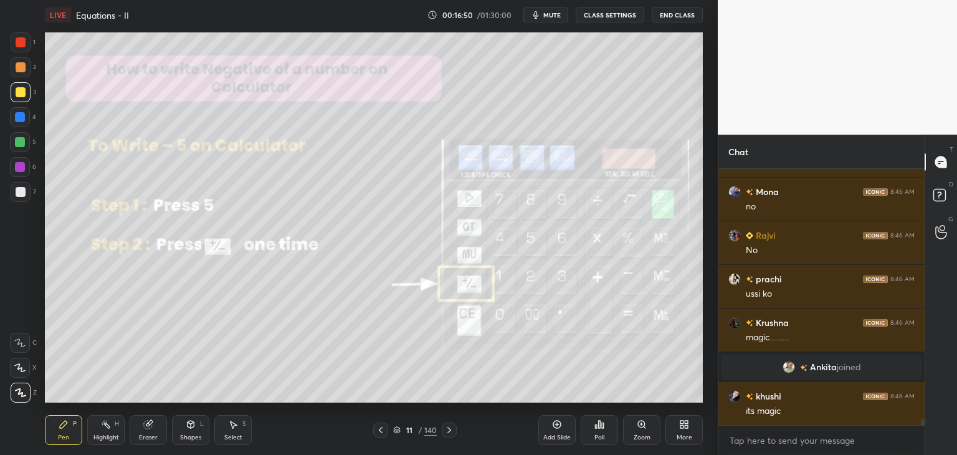
scroll to position [10757, 0]
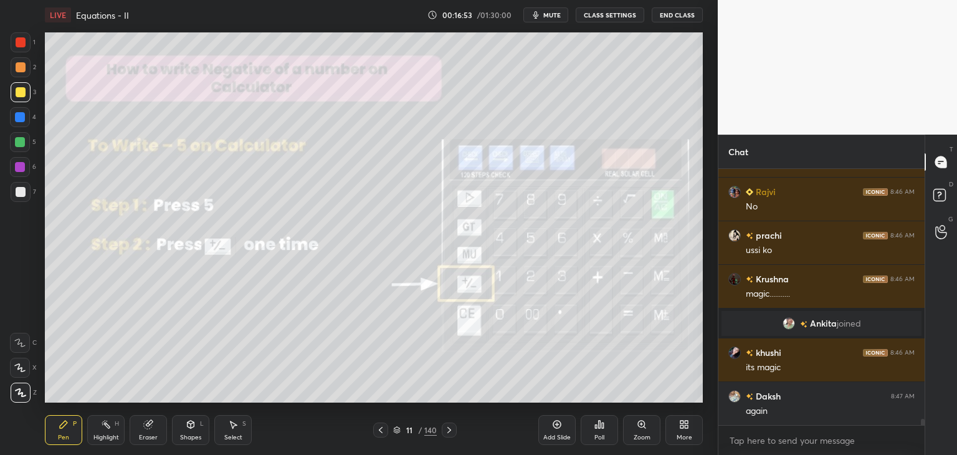
click at [145, 434] on div "Eraser" at bounding box center [148, 437] width 19 height 6
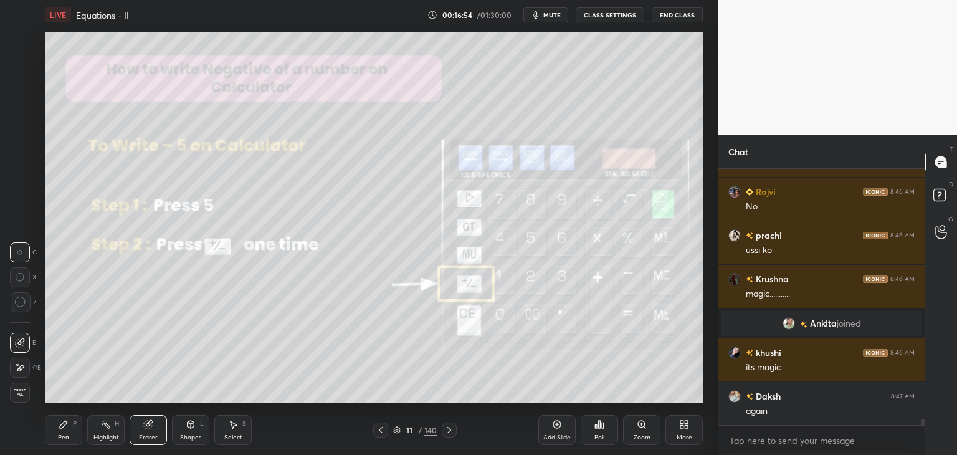
click at [30, 387] on div "Erase all" at bounding box center [21, 393] width 22 height 20
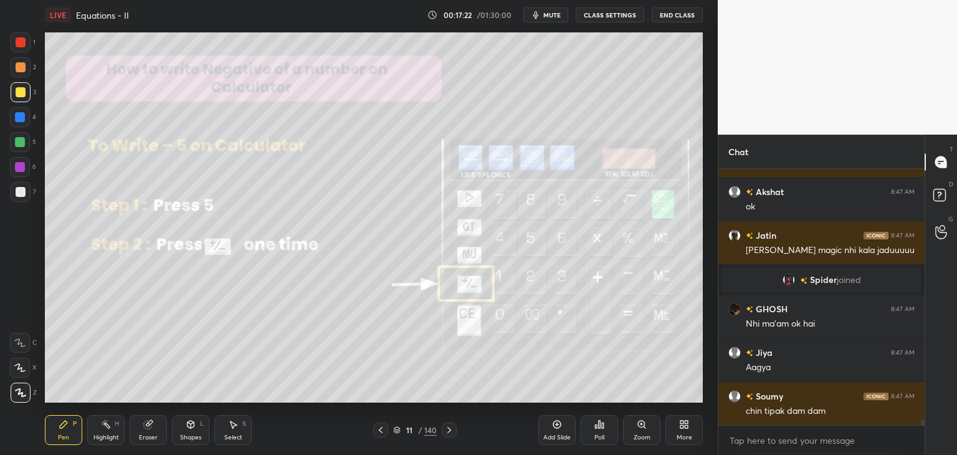
scroll to position [11053, 0]
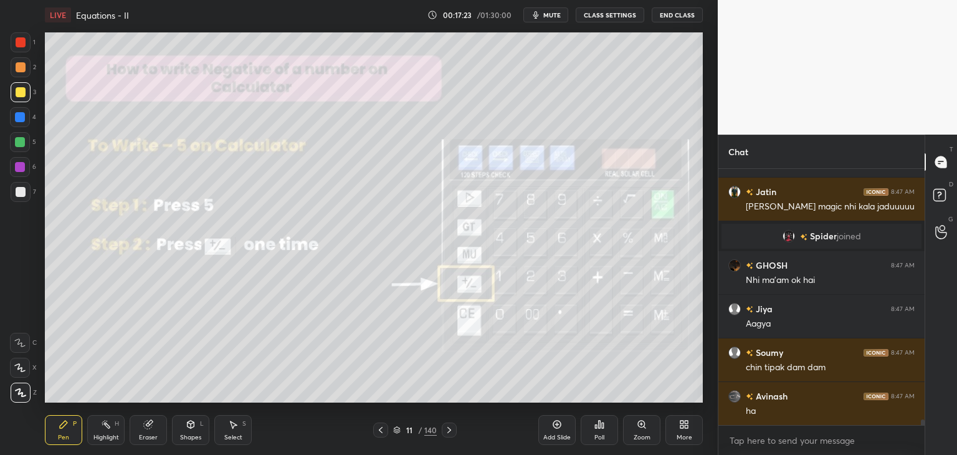
click at [442, 430] on div at bounding box center [449, 429] width 15 height 15
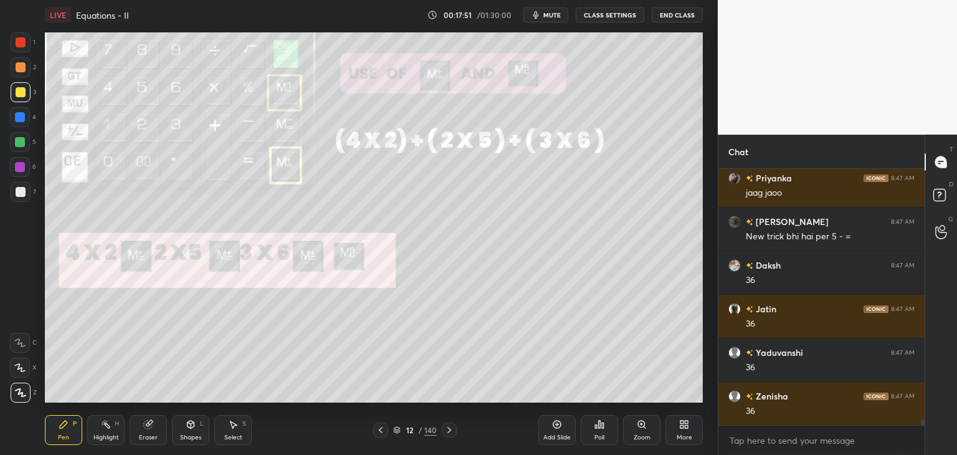
scroll to position [11446, 0]
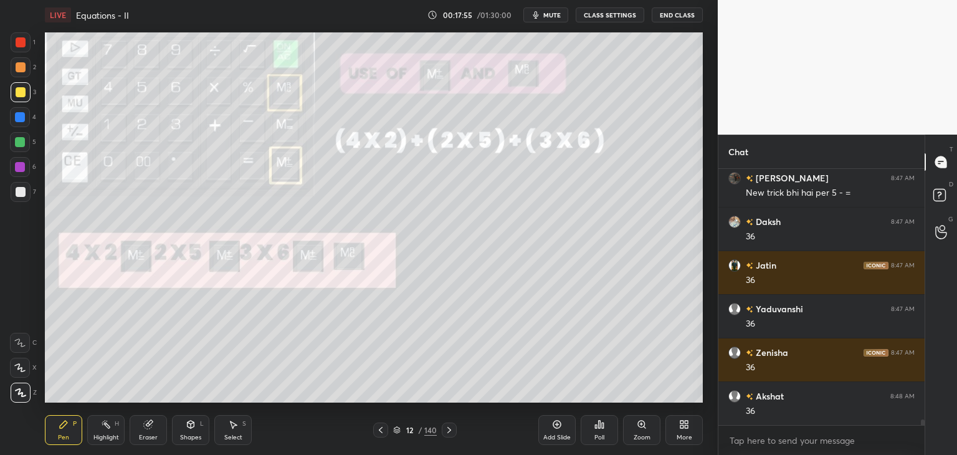
click at [145, 432] on div "Eraser" at bounding box center [148, 430] width 37 height 30
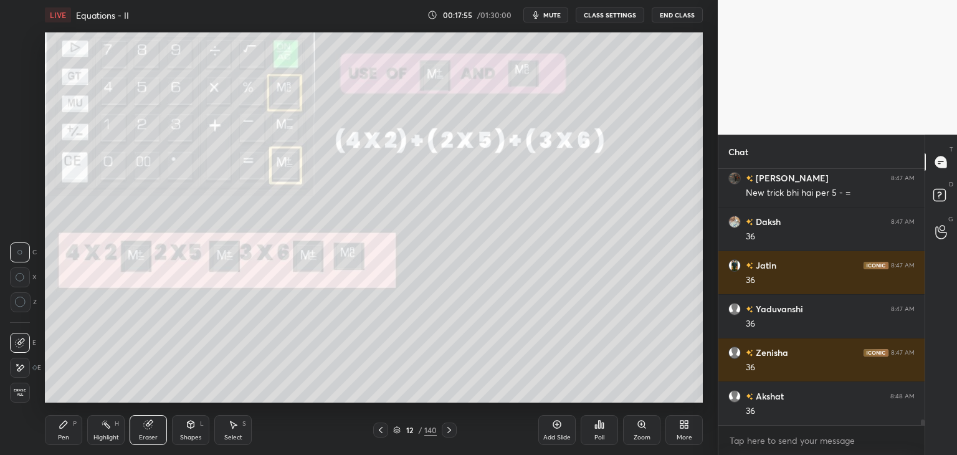
click at [21, 396] on span "Erase all" at bounding box center [20, 392] width 19 height 9
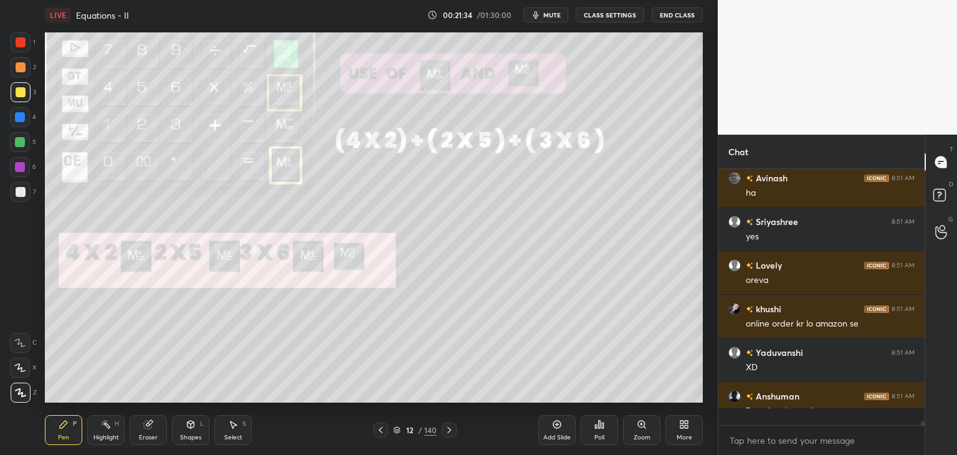
scroll to position [252, 203]
click at [447, 431] on icon at bounding box center [449, 430] width 10 height 10
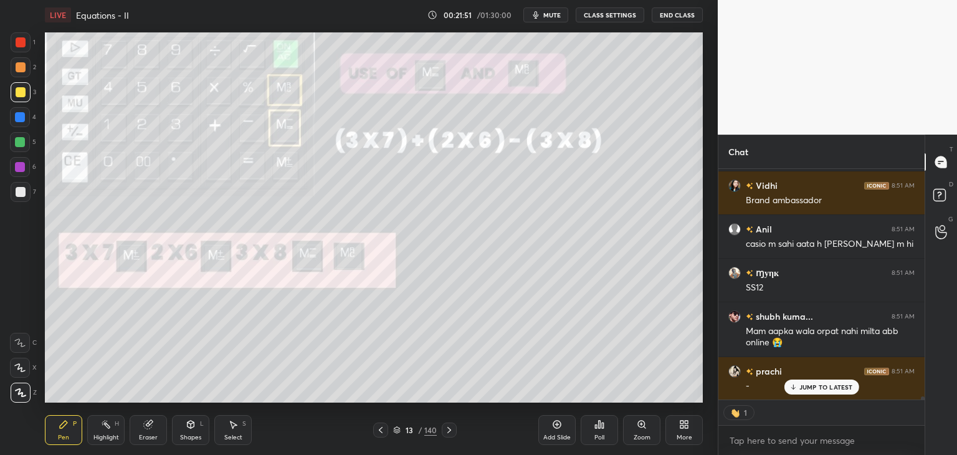
scroll to position [253, 203]
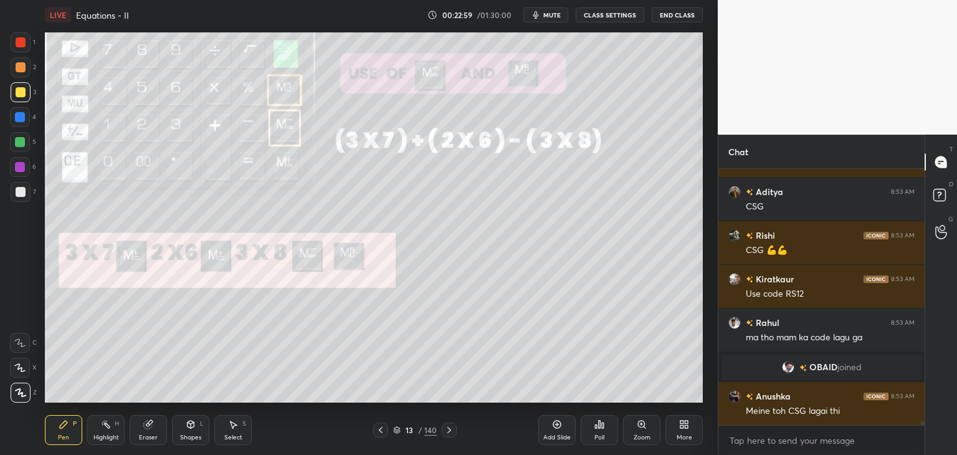
click at [383, 427] on icon at bounding box center [381, 430] width 10 height 10
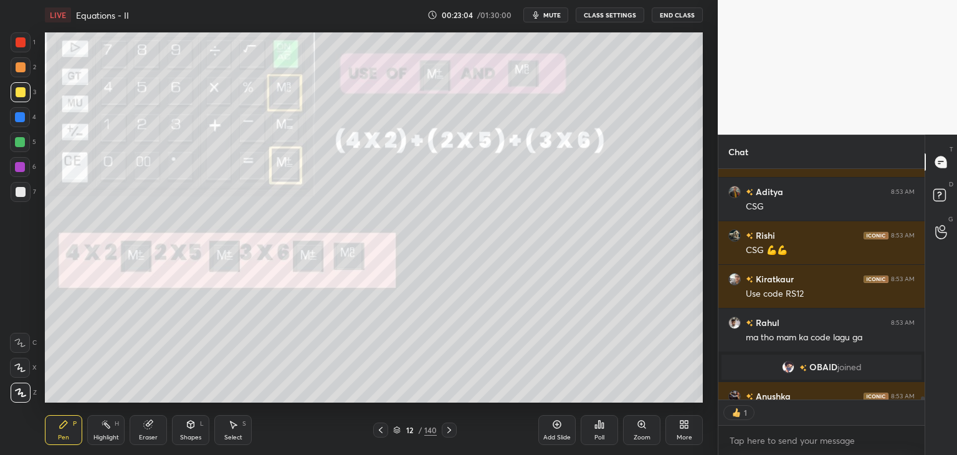
click at [451, 431] on icon at bounding box center [449, 430] width 10 height 10
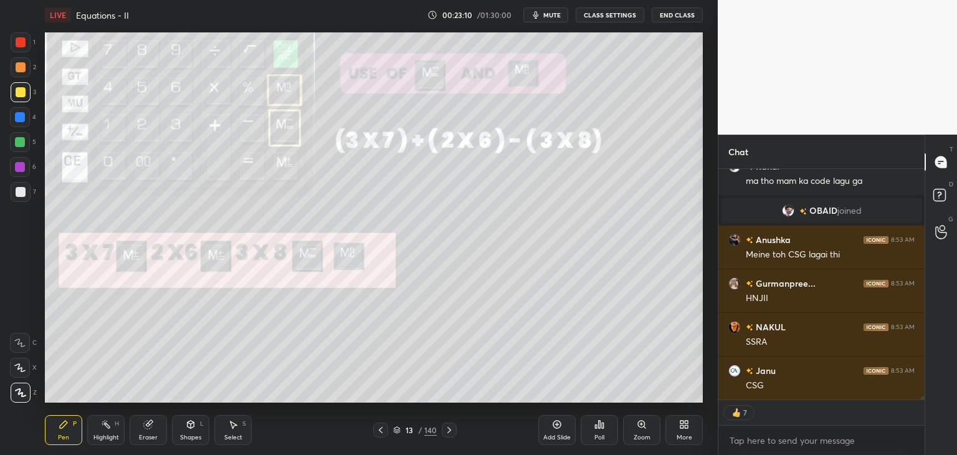
click at [452, 431] on icon at bounding box center [449, 430] width 10 height 10
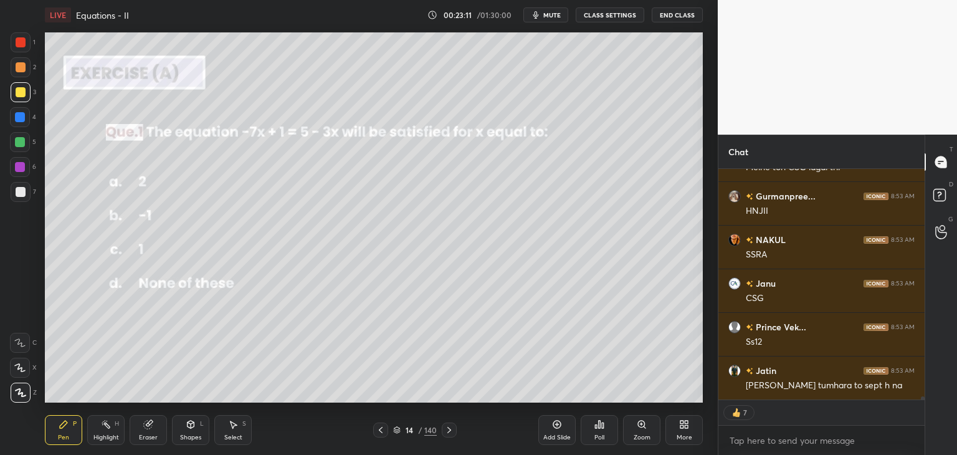
click at [379, 433] on icon at bounding box center [381, 430] width 10 height 10
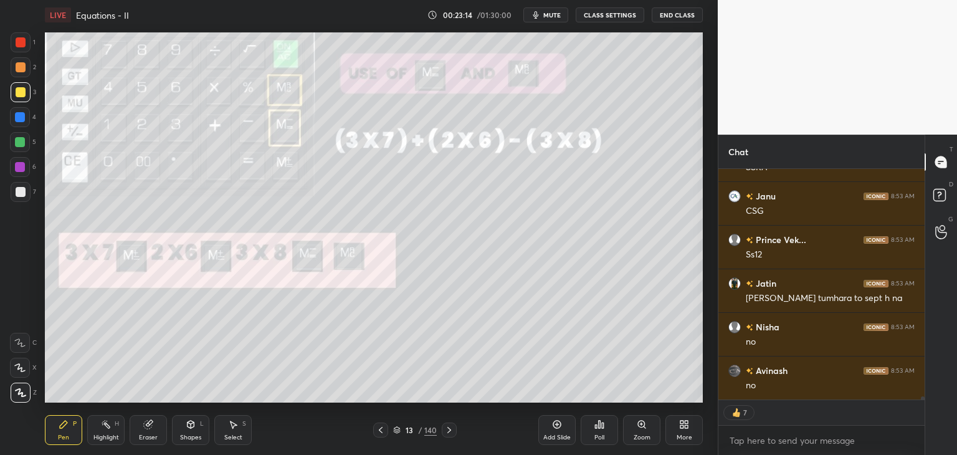
click at [449, 430] on icon at bounding box center [449, 430] width 10 height 10
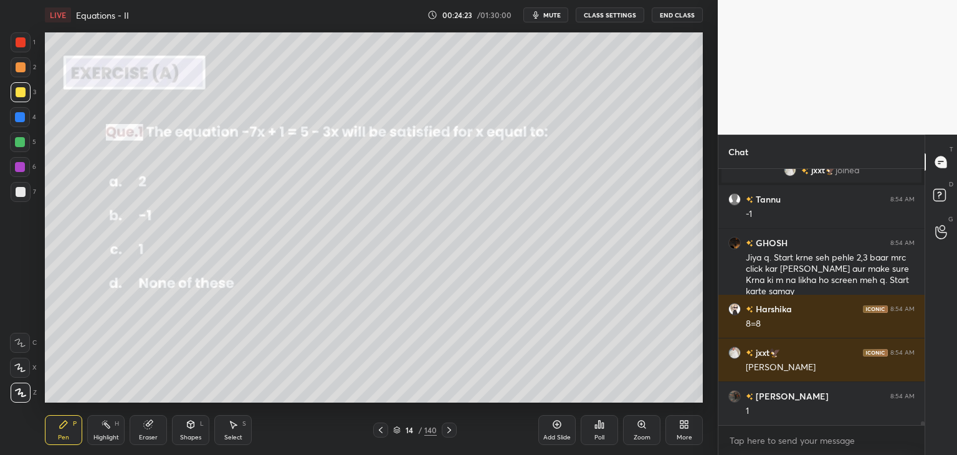
scroll to position [18270, 0]
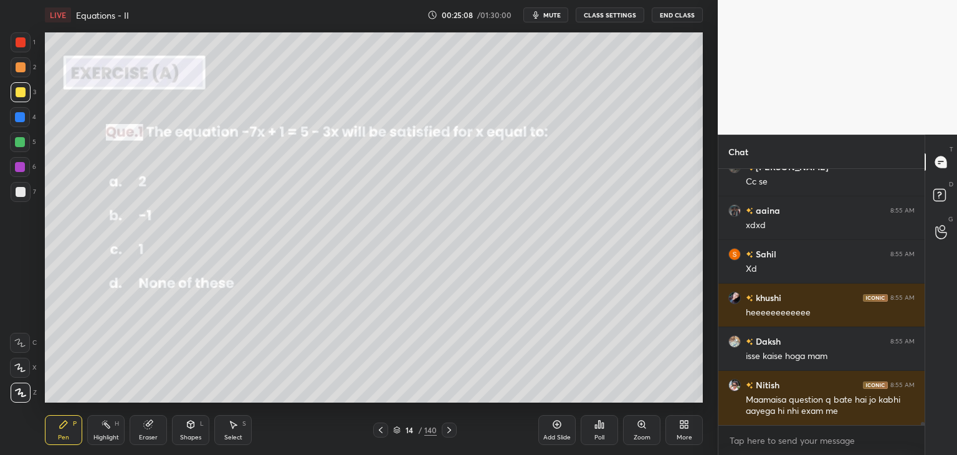
click at [230, 441] on div "Select" at bounding box center [233, 437] width 18 height 6
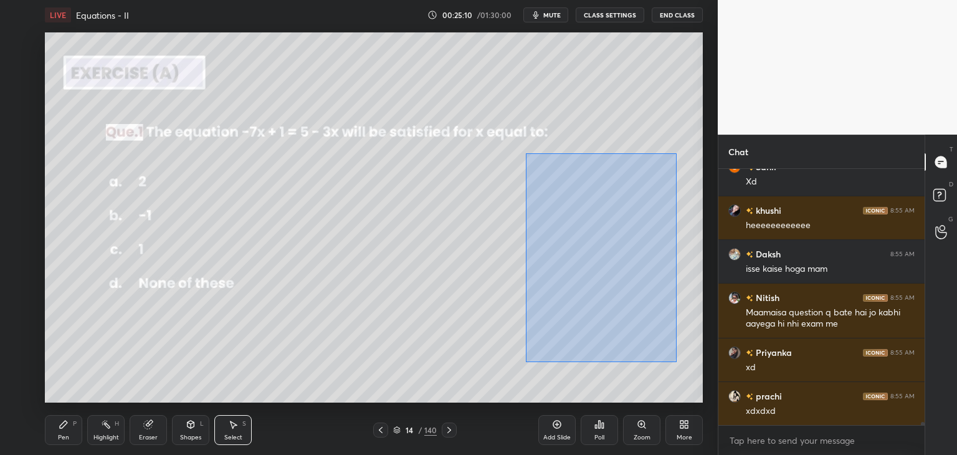
drag, startPoint x: 526, startPoint y: 153, endPoint x: 684, endPoint y: 350, distance: 252.6
click at [684, 353] on div "0 ° Undo Copy Duplicate Duplicate to new slide Delete" at bounding box center [374, 217] width 658 height 370
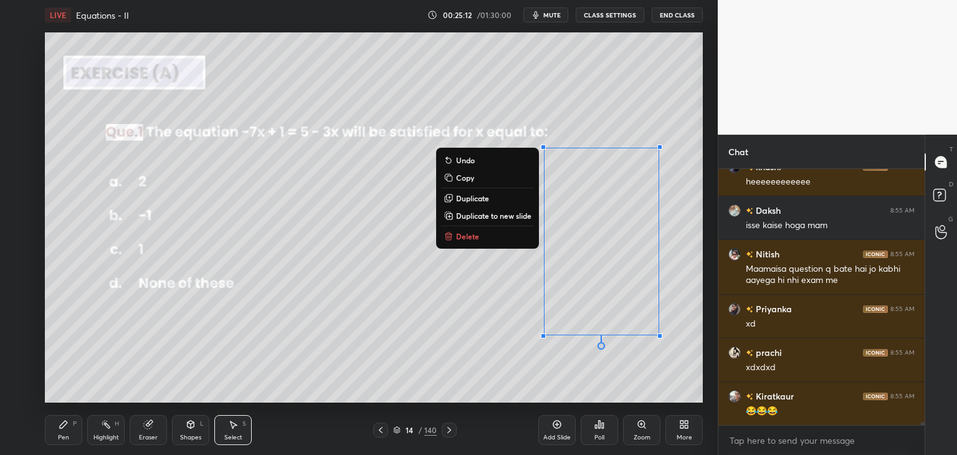
drag, startPoint x: 449, startPoint y: 233, endPoint x: 455, endPoint y: 290, distance: 57.7
click at [449, 234] on icon at bounding box center [448, 233] width 4 height 2
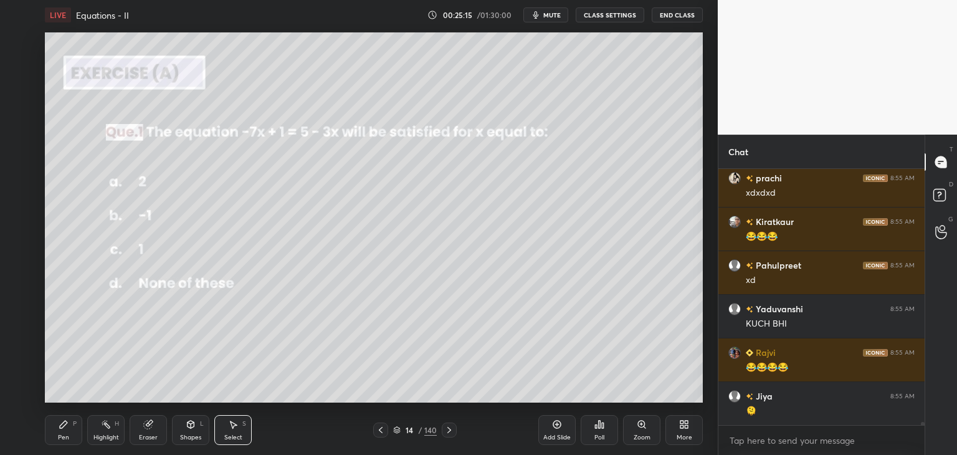
click at [156, 176] on div "0 ° Undo Copy Duplicate Duplicate to new slide Delete" at bounding box center [374, 217] width 658 height 370
click at [164, 214] on div "0 ° Undo Copy Duplicate Duplicate to new slide Delete" at bounding box center [374, 217] width 658 height 370
click at [161, 250] on div "0 ° Undo Copy Duplicate Duplicate to new slide Delete" at bounding box center [374, 217] width 658 height 370
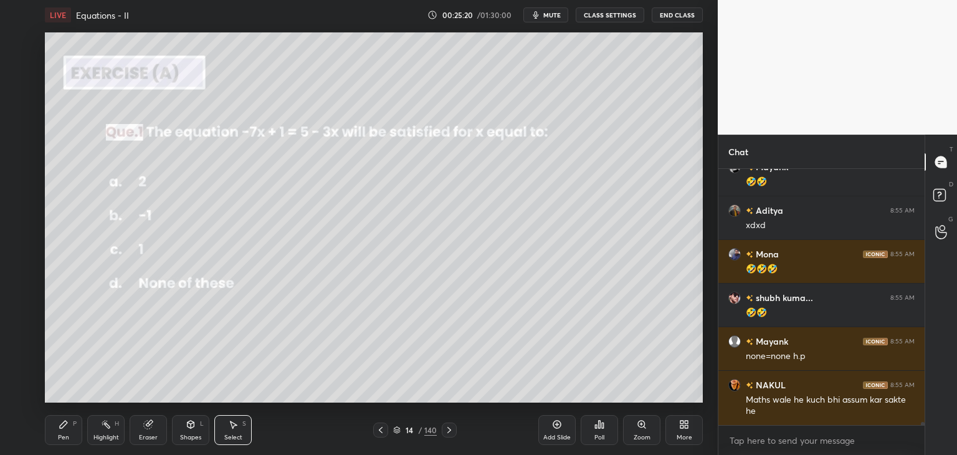
click at [62, 434] on div "Pen" at bounding box center [63, 437] width 11 height 6
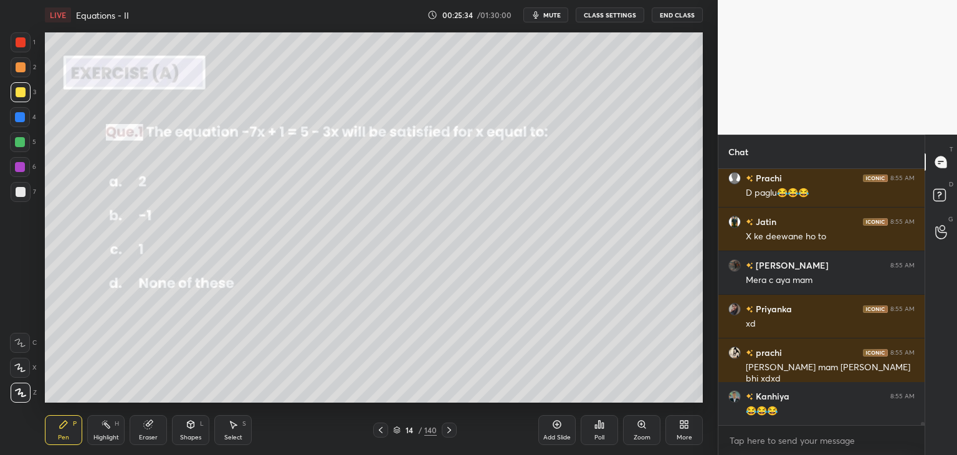
click at [72, 430] on div "Pen P" at bounding box center [63, 430] width 37 height 30
click at [19, 94] on div at bounding box center [21, 92] width 10 height 10
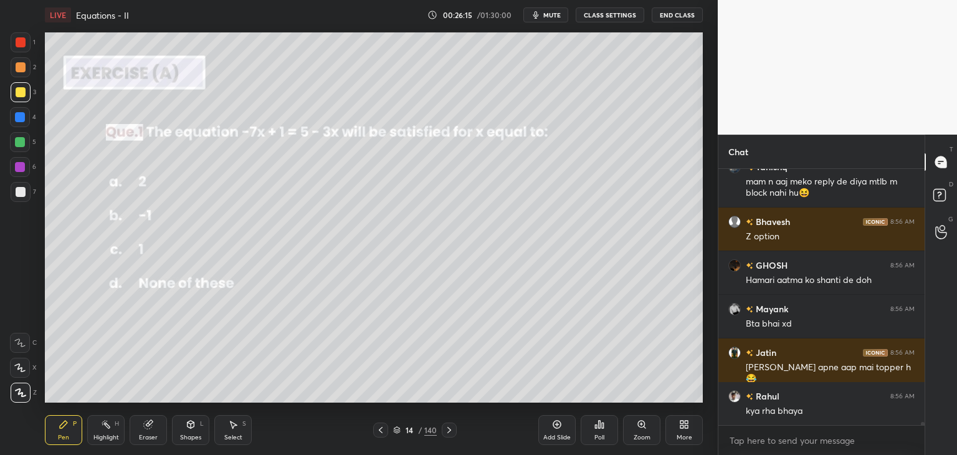
scroll to position [22600, 0]
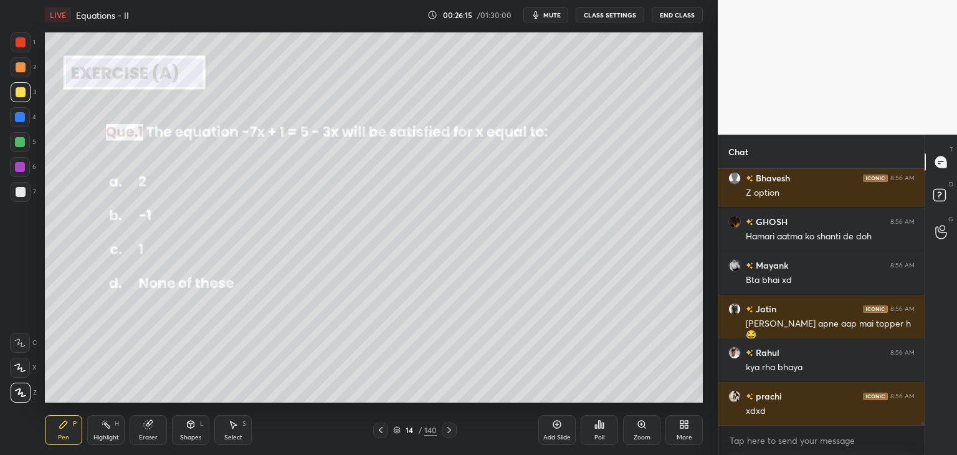
click at [150, 426] on icon at bounding box center [148, 425] width 8 height 8
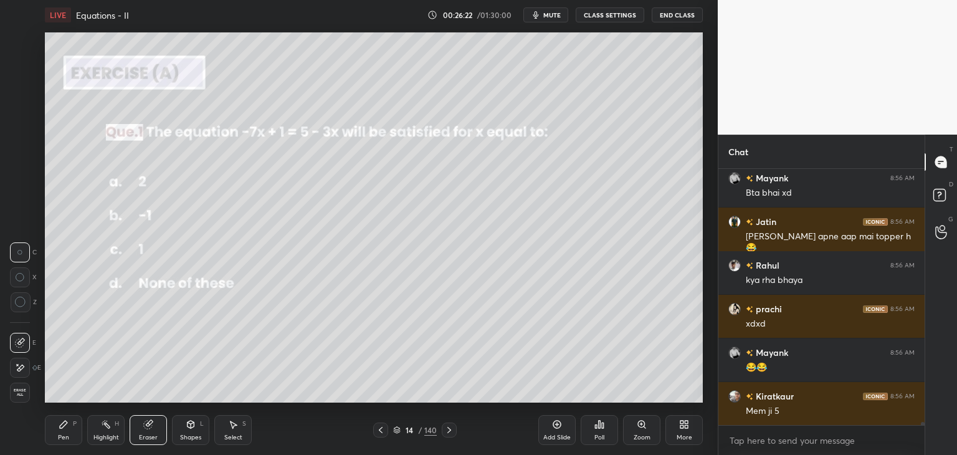
scroll to position [22731, 0]
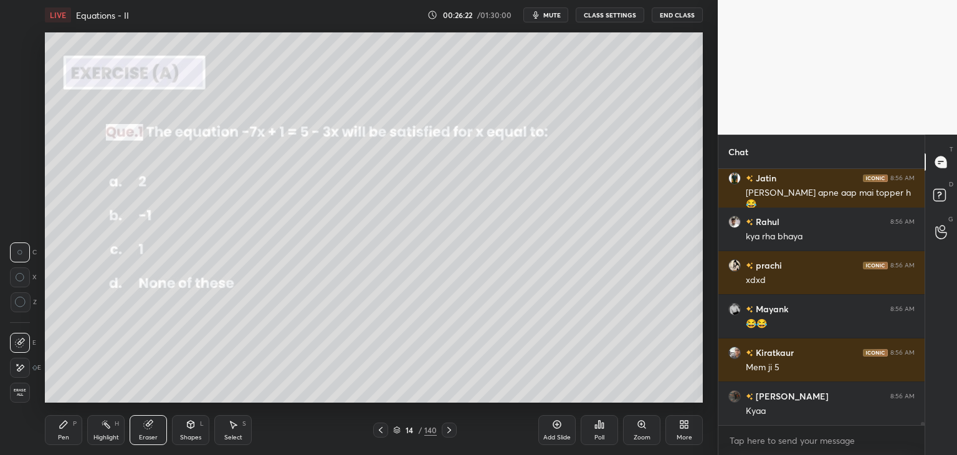
drag, startPoint x: 151, startPoint y: 437, endPoint x: 155, endPoint y: 428, distance: 9.5
click at [151, 436] on div "Eraser" at bounding box center [148, 437] width 19 height 6
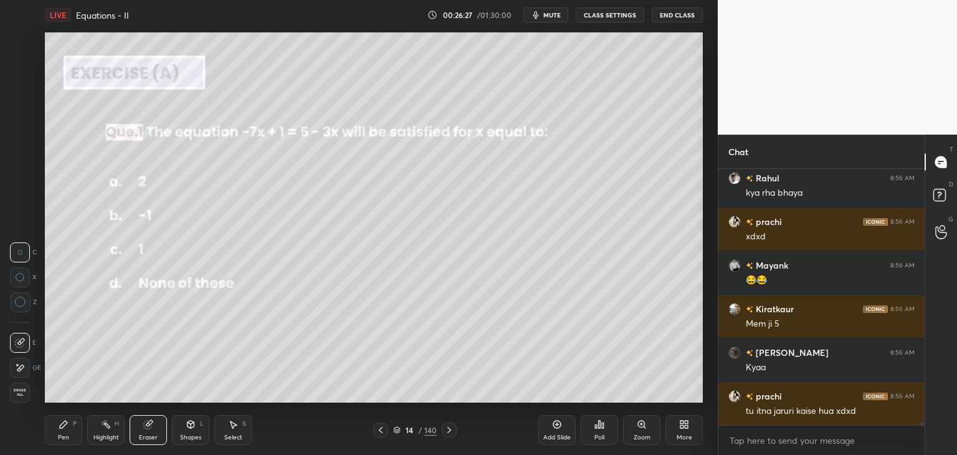
drag, startPoint x: 61, startPoint y: 431, endPoint x: 52, endPoint y: 415, distance: 17.9
click at [60, 429] on div "Pen P" at bounding box center [63, 430] width 37 height 30
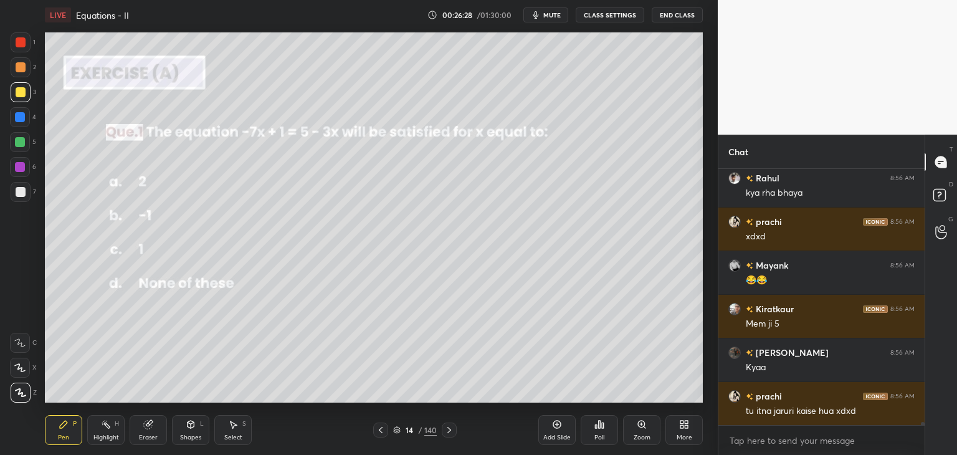
click at [20, 40] on div at bounding box center [21, 42] width 10 height 10
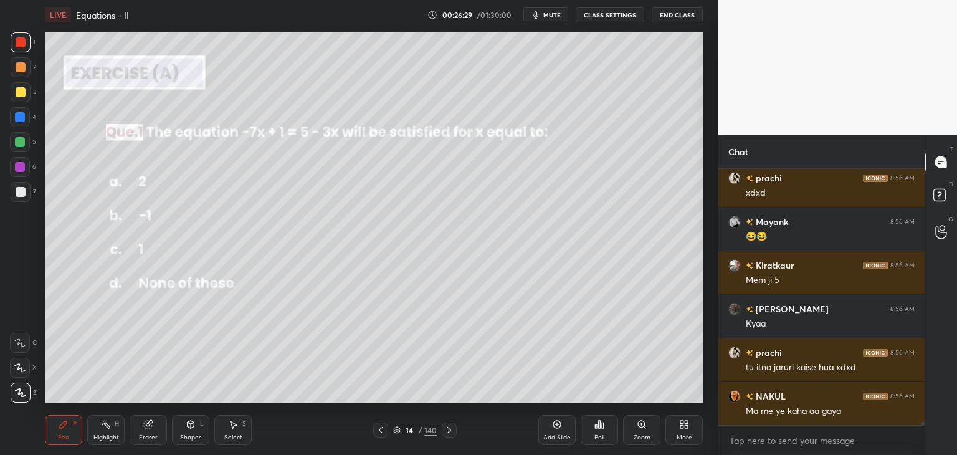
click at [188, 432] on div "Shapes L" at bounding box center [190, 430] width 37 height 30
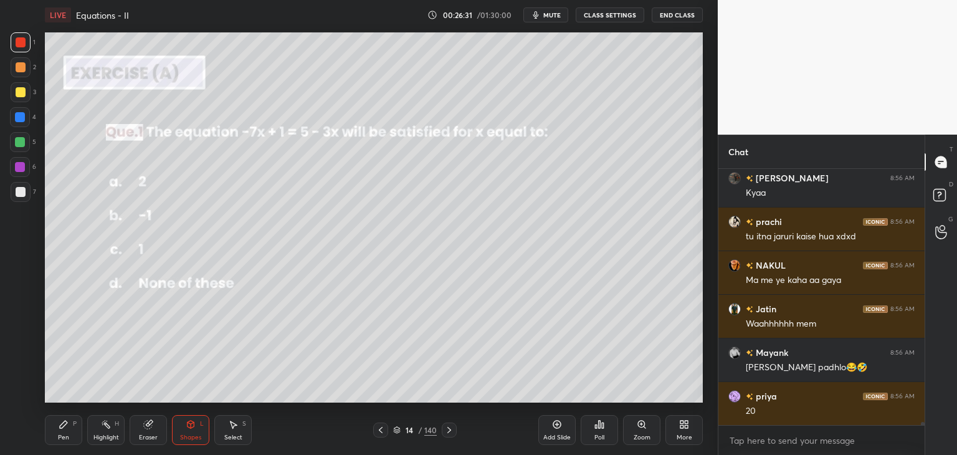
scroll to position [23015, 0]
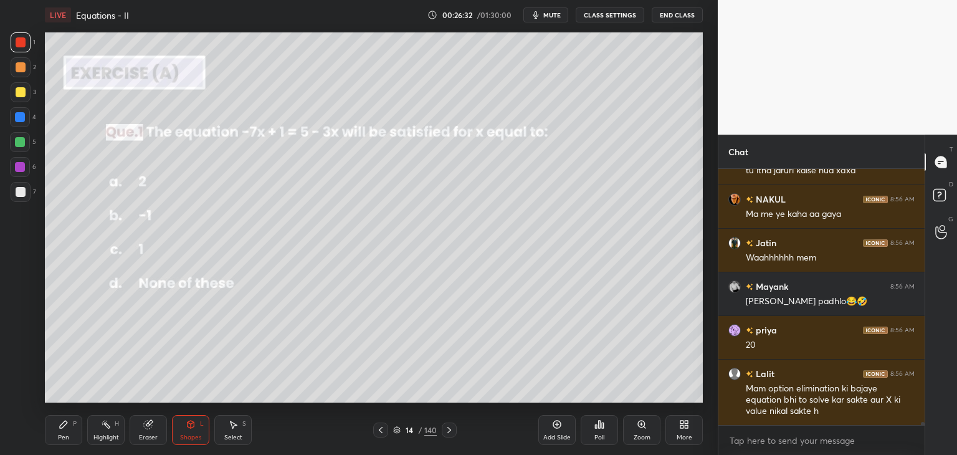
click at [445, 429] on icon at bounding box center [449, 430] width 10 height 10
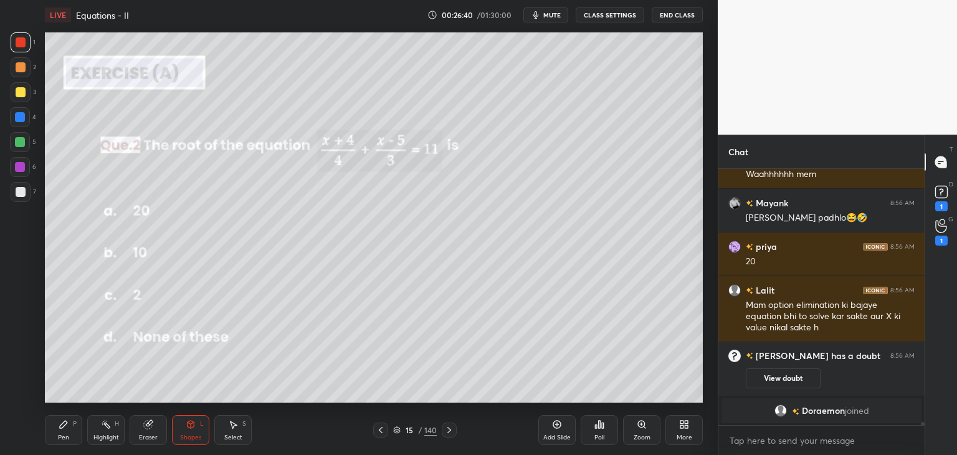
scroll to position [21706, 0]
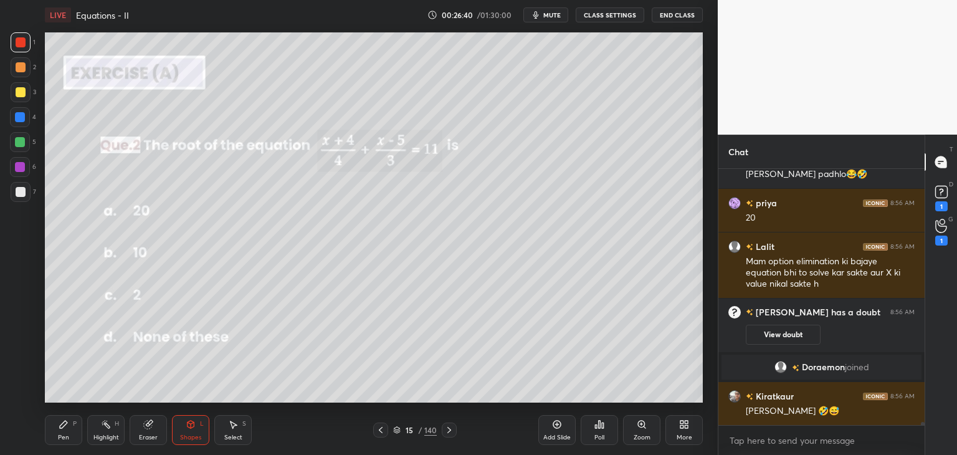
click at [382, 423] on div at bounding box center [380, 429] width 15 height 15
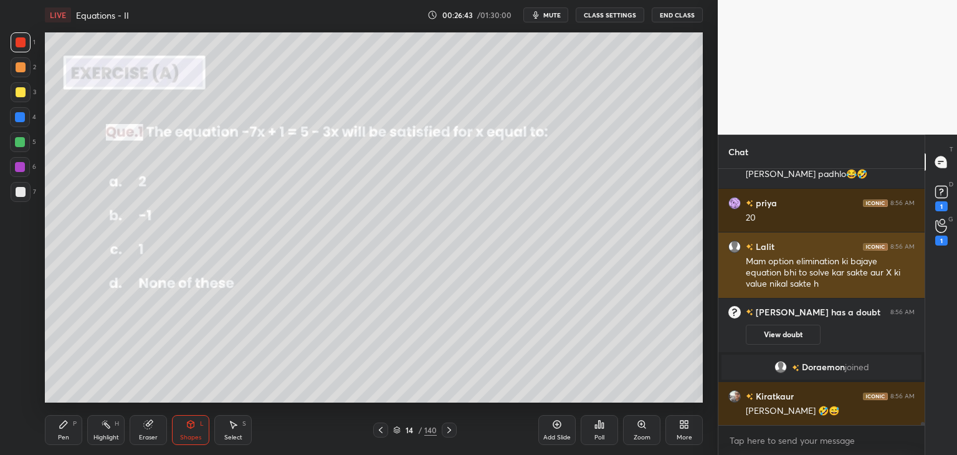
scroll to position [21736, 0]
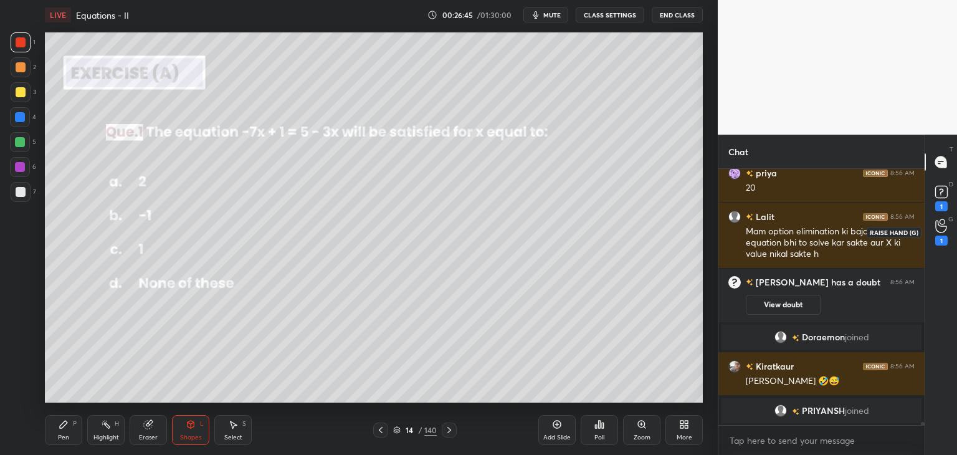
click at [945, 229] on icon at bounding box center [940, 226] width 11 height 12
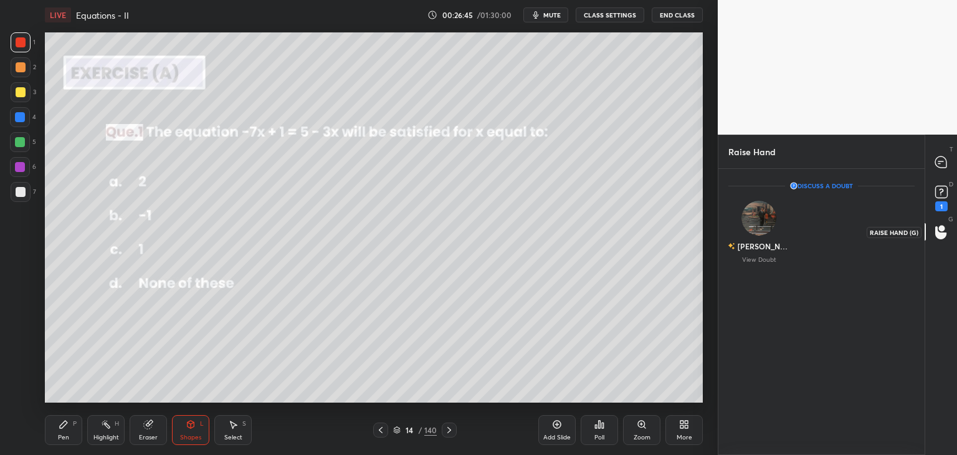
scroll to position [4, 4]
click at [941, 196] on rect at bounding box center [941, 192] width 12 height 12
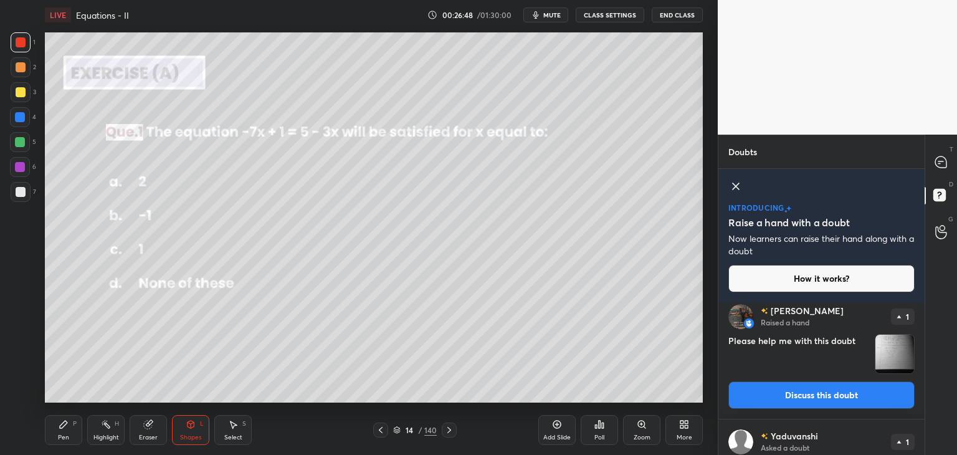
click at [897, 353] on img "grid" at bounding box center [894, 354] width 39 height 39
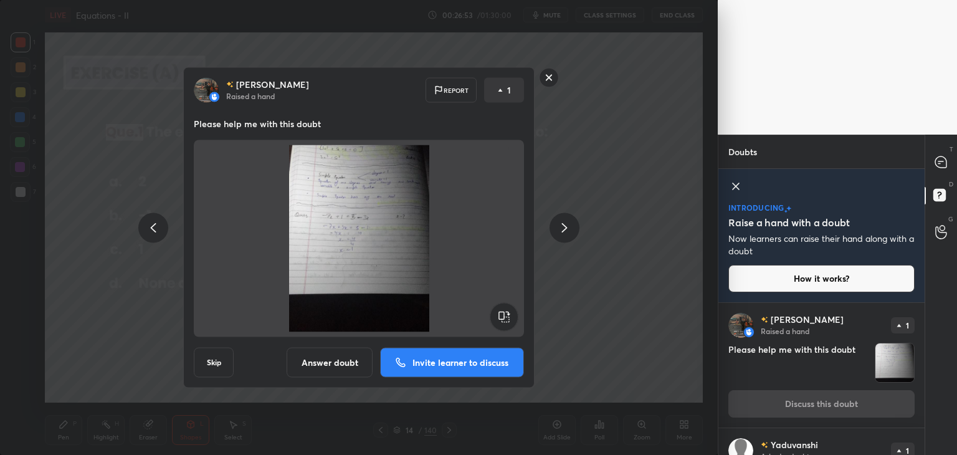
drag, startPoint x: 550, startPoint y: 79, endPoint x: 561, endPoint y: 88, distance: 14.2
click at [551, 79] on rect at bounding box center [549, 77] width 19 height 19
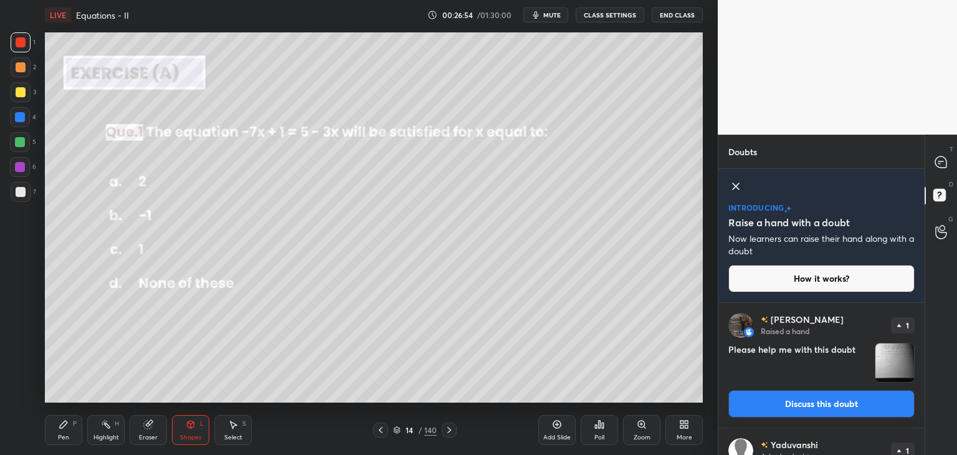
scroll to position [0, 0]
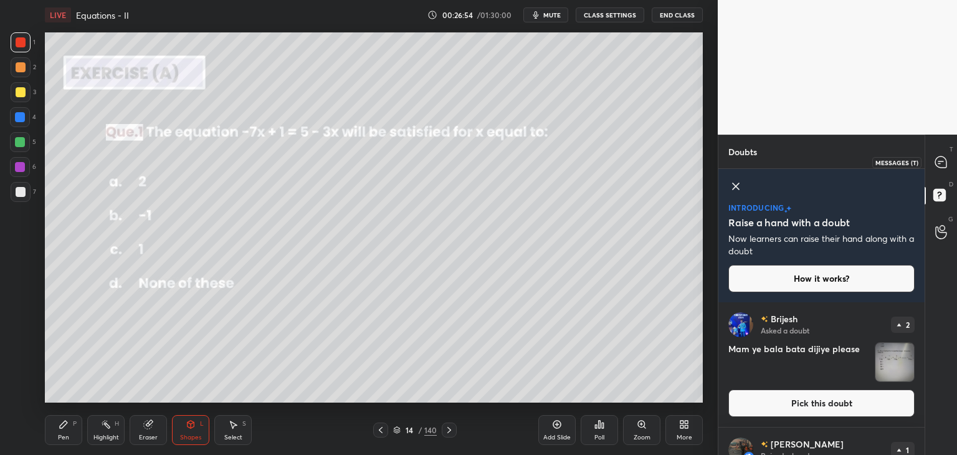
click at [943, 160] on icon at bounding box center [940, 161] width 11 height 11
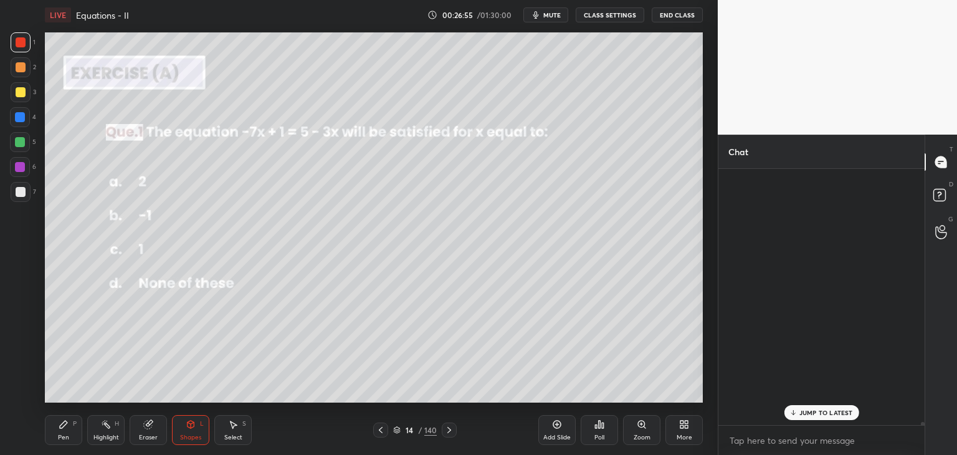
scroll to position [252, 203]
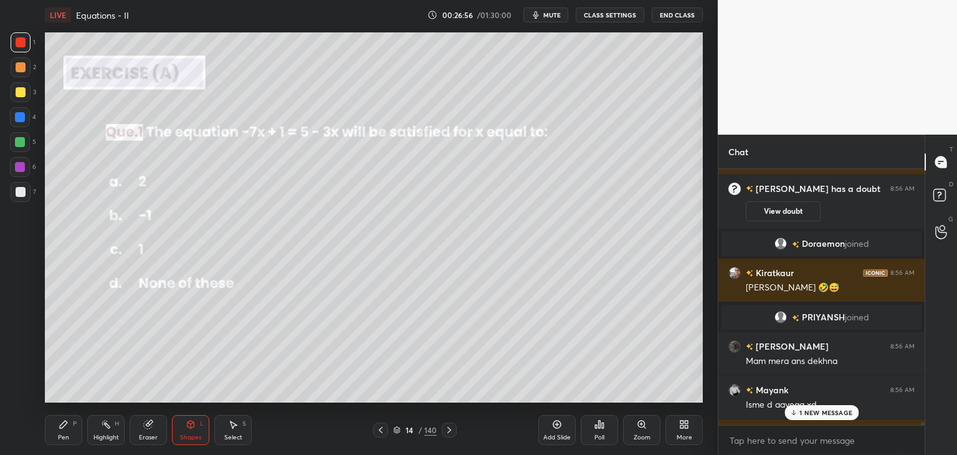
click at [798, 407] on div "1 NEW MESSAGE" at bounding box center [821, 412] width 74 height 15
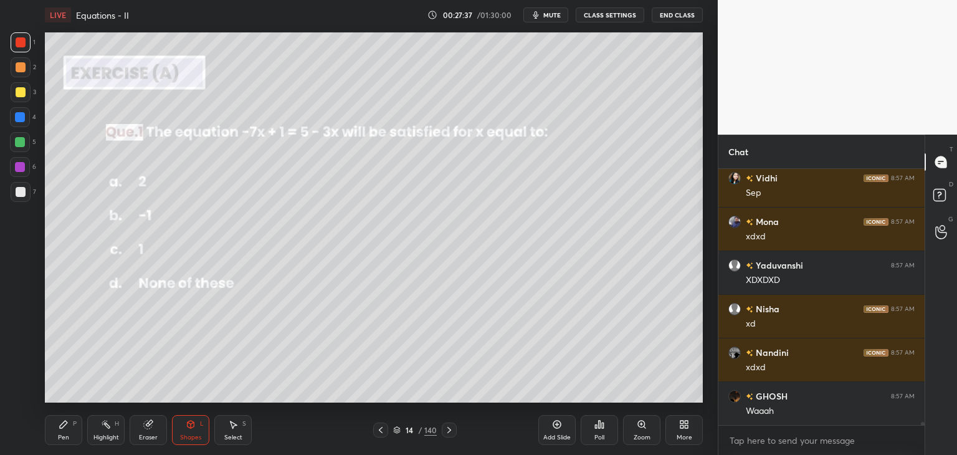
scroll to position [22442, 0]
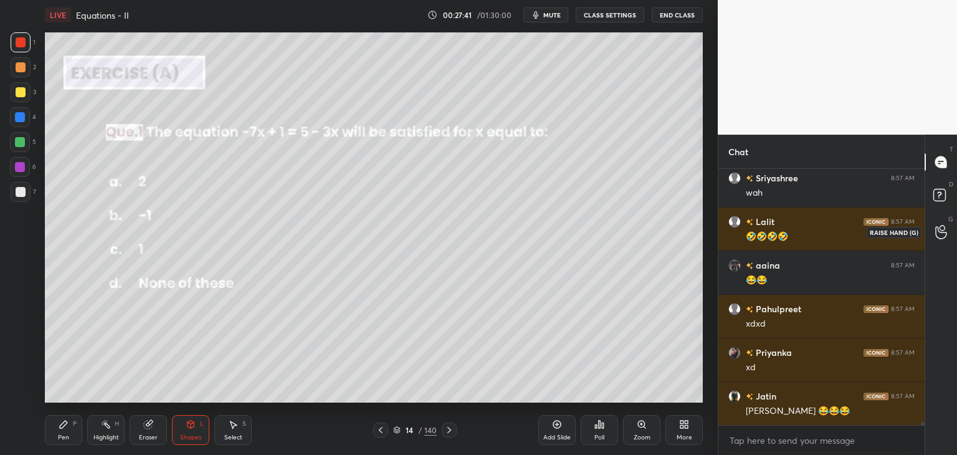
click at [942, 229] on icon at bounding box center [941, 232] width 12 height 14
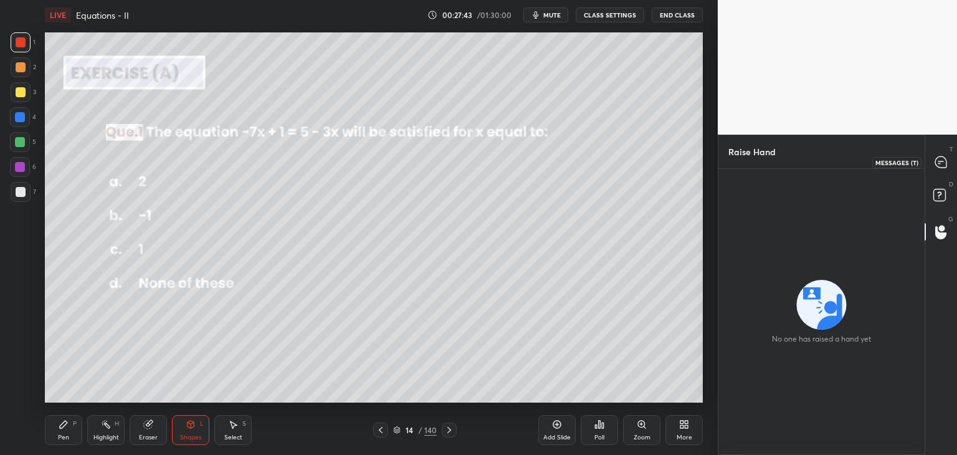
drag, startPoint x: 949, startPoint y: 157, endPoint x: 945, endPoint y: 163, distance: 6.7
click at [948, 157] on div at bounding box center [941, 162] width 25 height 22
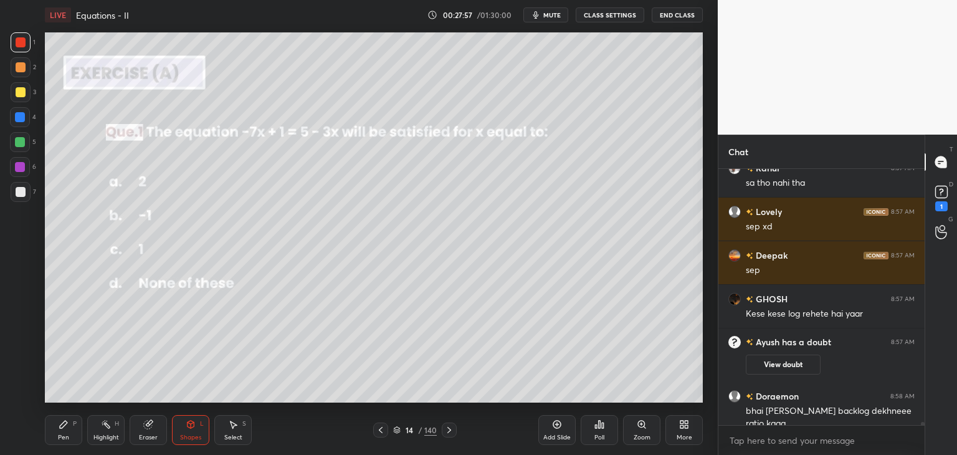
drag, startPoint x: 448, startPoint y: 431, endPoint x: 455, endPoint y: 437, distance: 9.7
click at [449, 431] on icon at bounding box center [449, 430] width 10 height 10
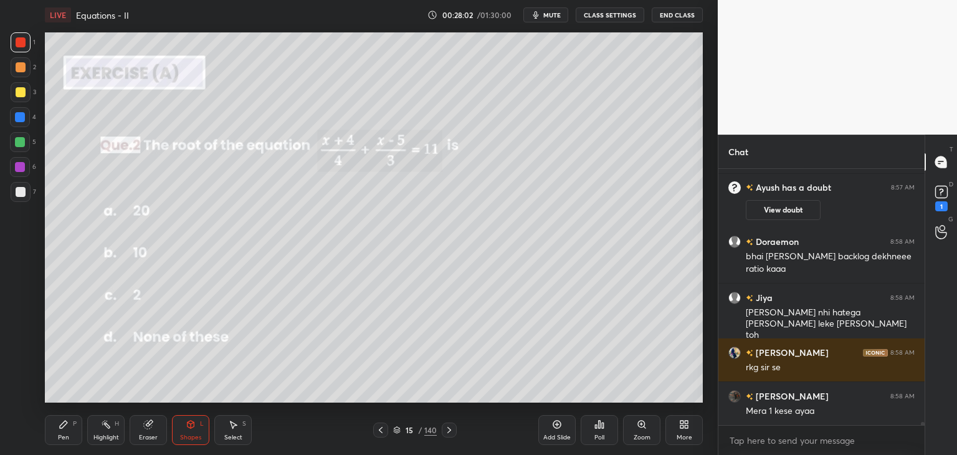
click at [378, 431] on icon at bounding box center [381, 430] width 10 height 10
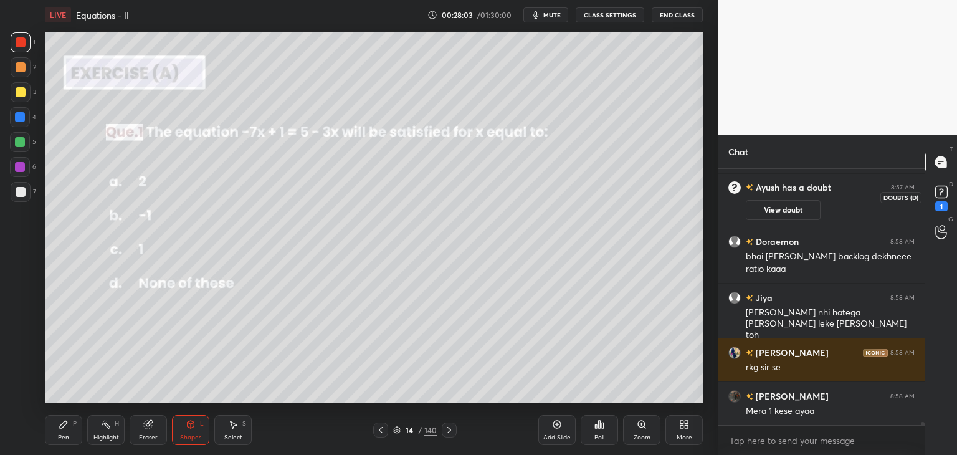
click at [941, 199] on icon at bounding box center [941, 192] width 19 height 19
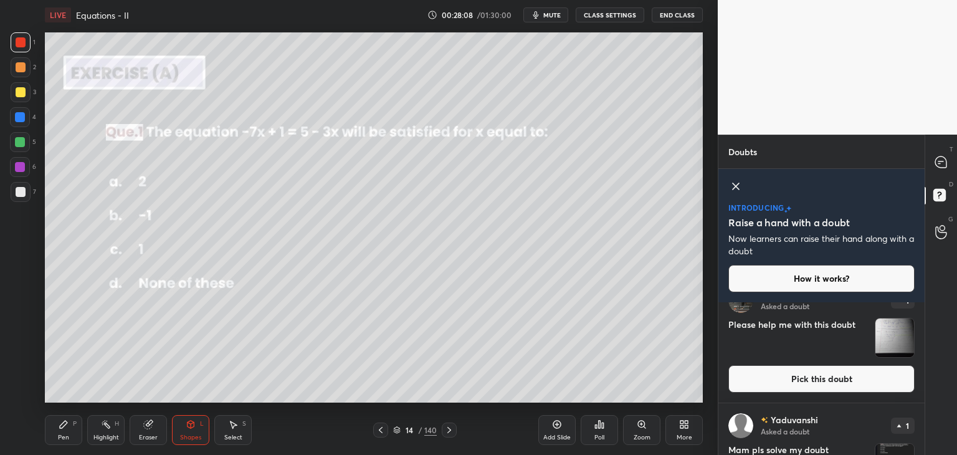
click at [840, 386] on button "Pick this doubt" at bounding box center [821, 378] width 186 height 27
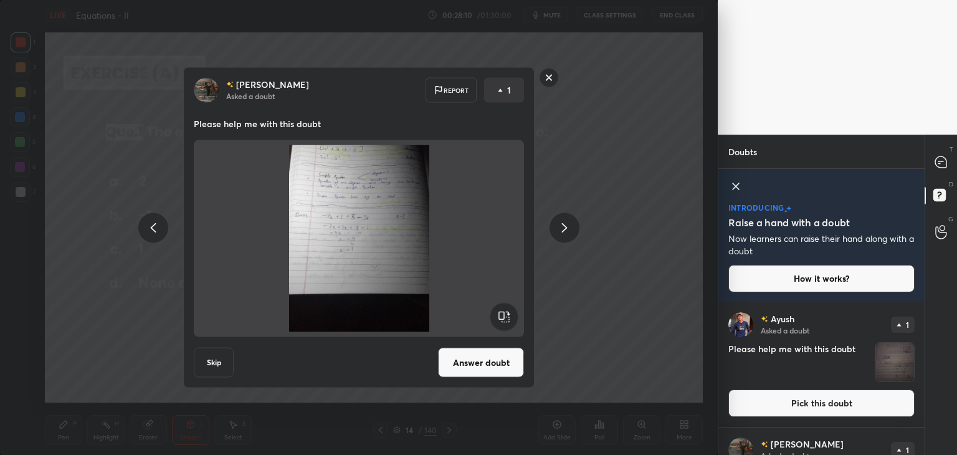
click at [485, 369] on button "Answer doubt" at bounding box center [481, 363] width 86 height 30
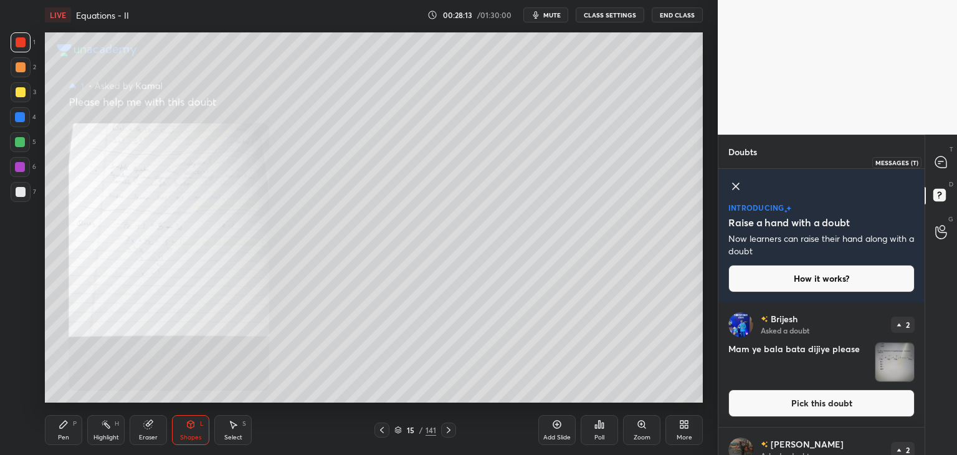
drag, startPoint x: 941, startPoint y: 160, endPoint x: 942, endPoint y: 174, distance: 15.0
click at [940, 161] on icon at bounding box center [940, 161] width 11 height 11
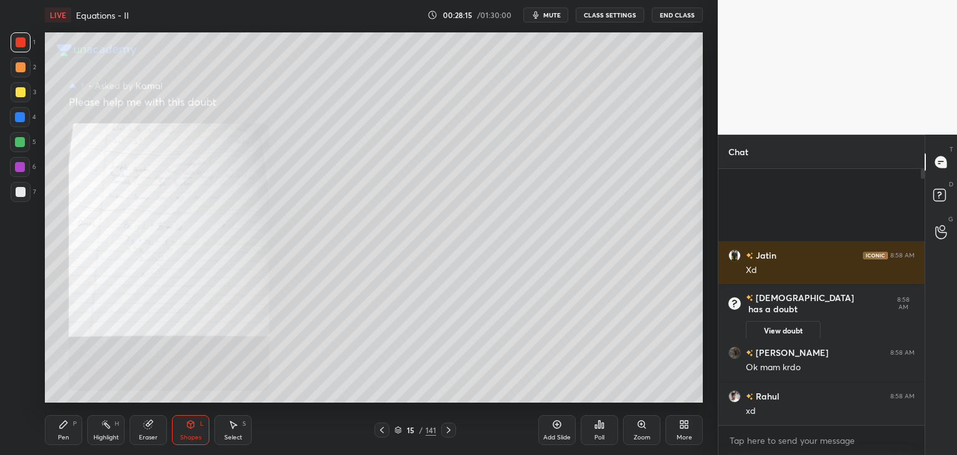
click at [636, 438] on div "Zoom" at bounding box center [642, 437] width 17 height 6
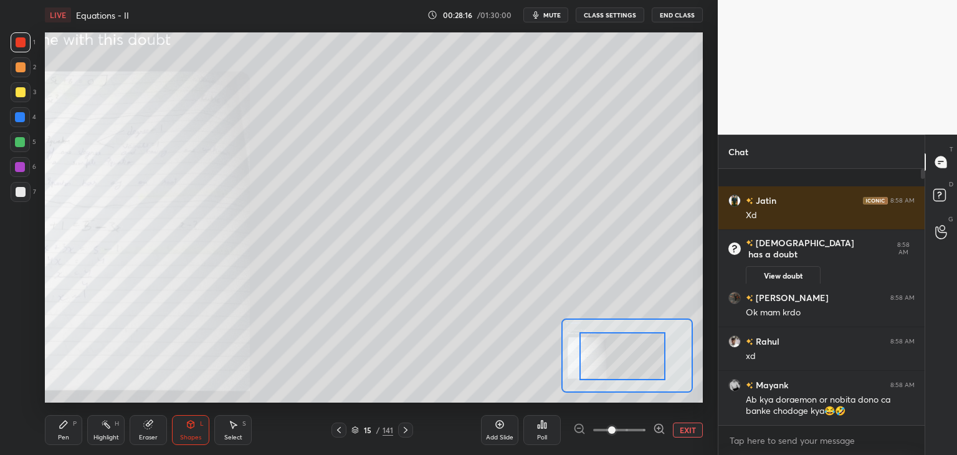
drag, startPoint x: 583, startPoint y: 365, endPoint x: 593, endPoint y: 365, distance: 10.0
click at [583, 366] on div at bounding box center [622, 356] width 86 height 48
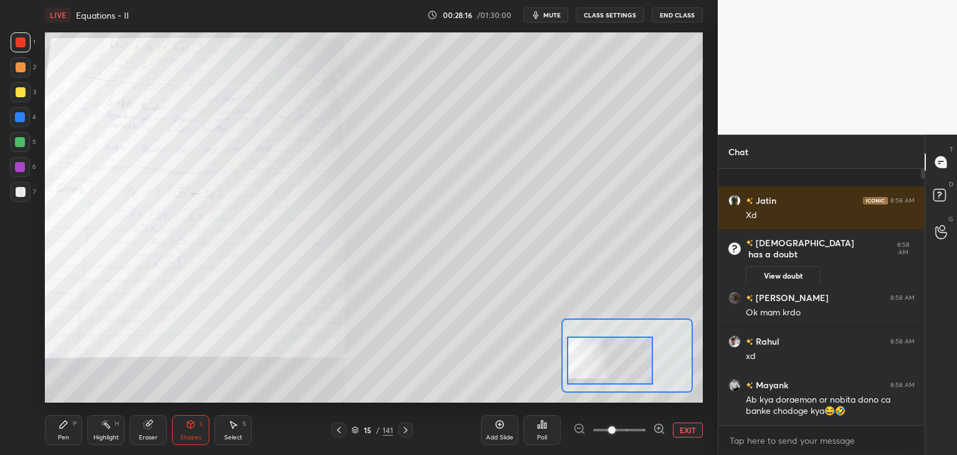
click at [594, 363] on div at bounding box center [610, 360] width 86 height 48
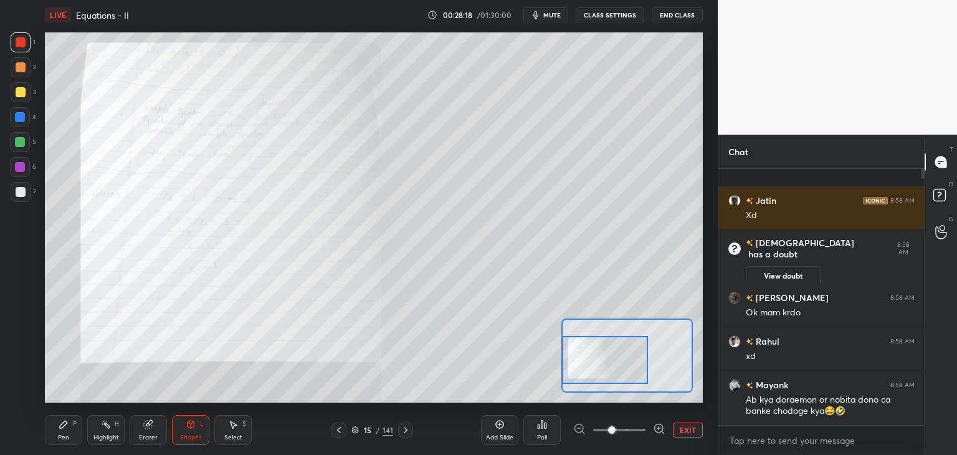
click at [590, 363] on div at bounding box center [605, 360] width 86 height 48
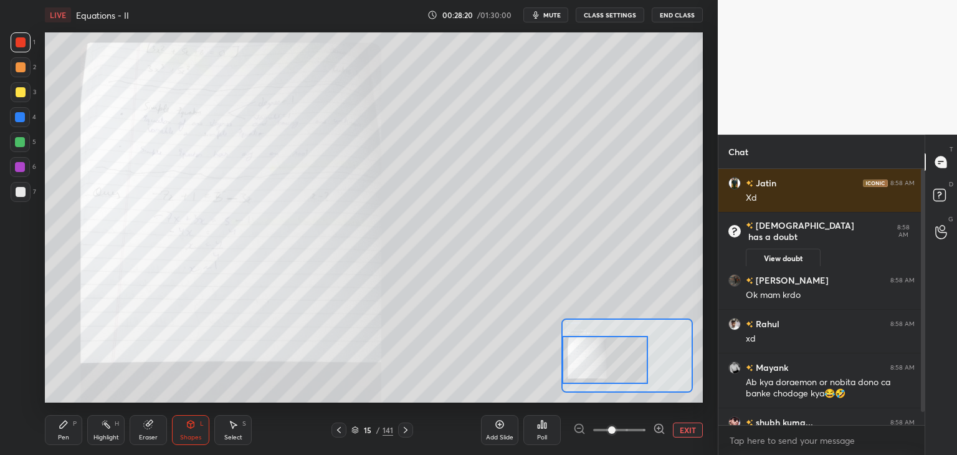
click at [64, 439] on div "Pen" at bounding box center [63, 437] width 11 height 6
click at [20, 41] on div at bounding box center [21, 42] width 10 height 10
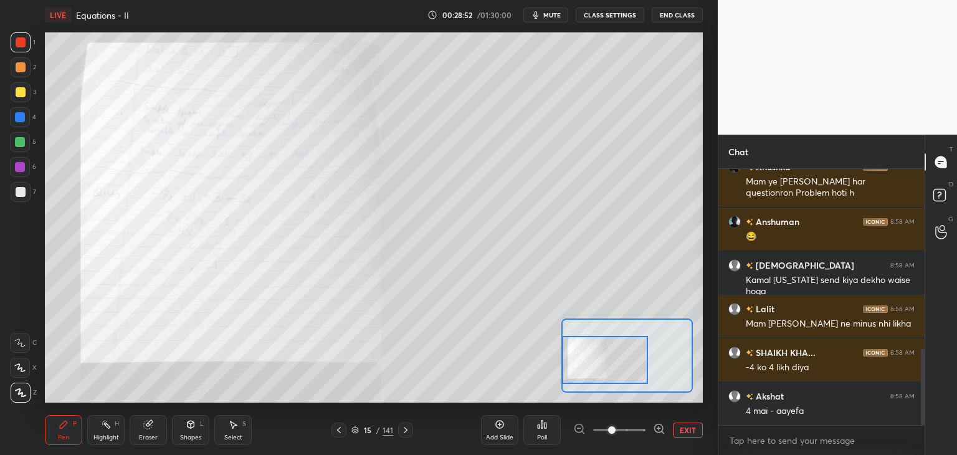
drag, startPoint x: 924, startPoint y: 220, endPoint x: 922, endPoint y: 269, distance: 49.3
click at [925, 271] on div "Chat [PERSON_NAME] 8:58 AM Bachha achha h3 [PERSON_NAME] he Anushka 8:58 AM Mam…" at bounding box center [837, 295] width 239 height 320
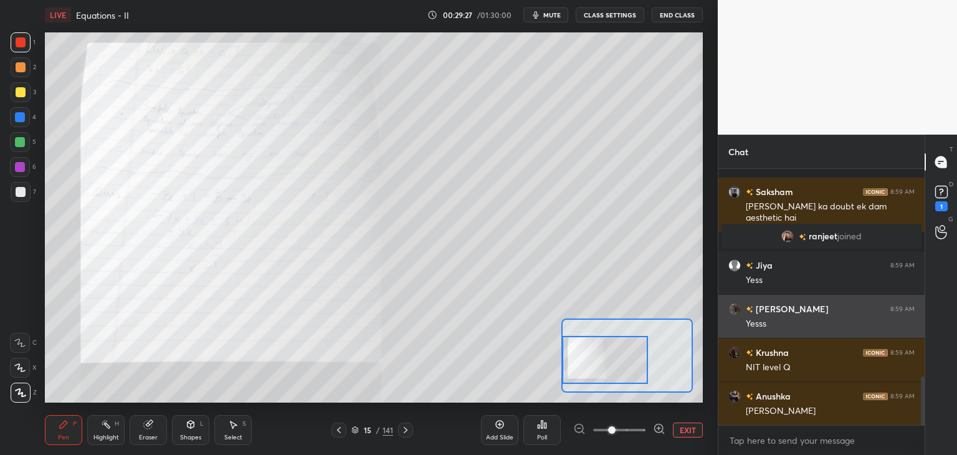
scroll to position [1089, 0]
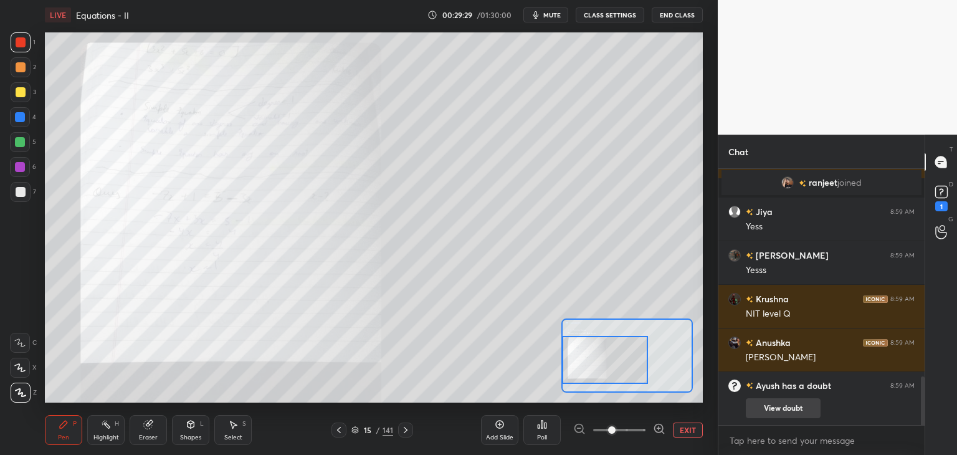
click at [788, 404] on button "View doubt" at bounding box center [783, 408] width 75 height 20
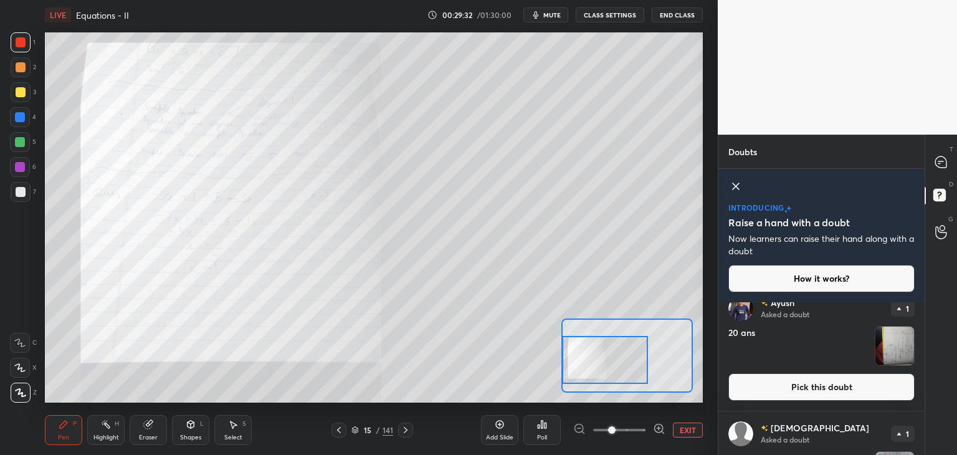
click at [891, 345] on img "grid" at bounding box center [894, 345] width 39 height 39
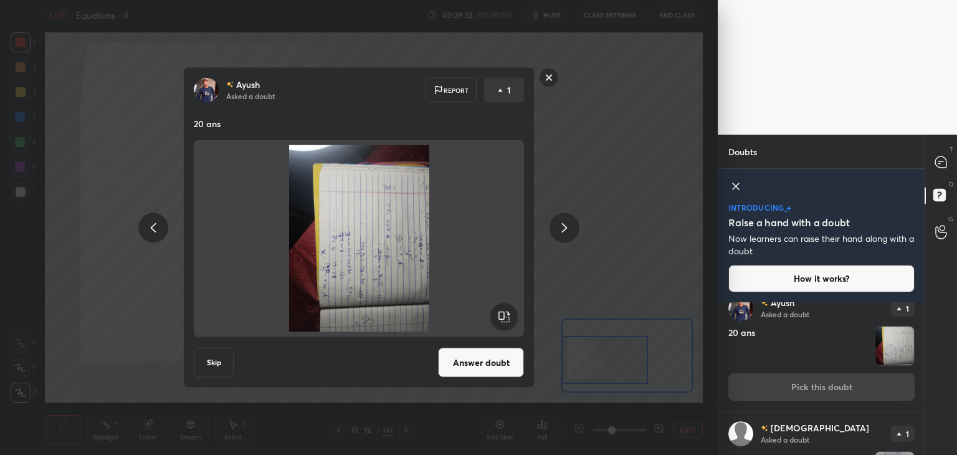
scroll to position [250, 0]
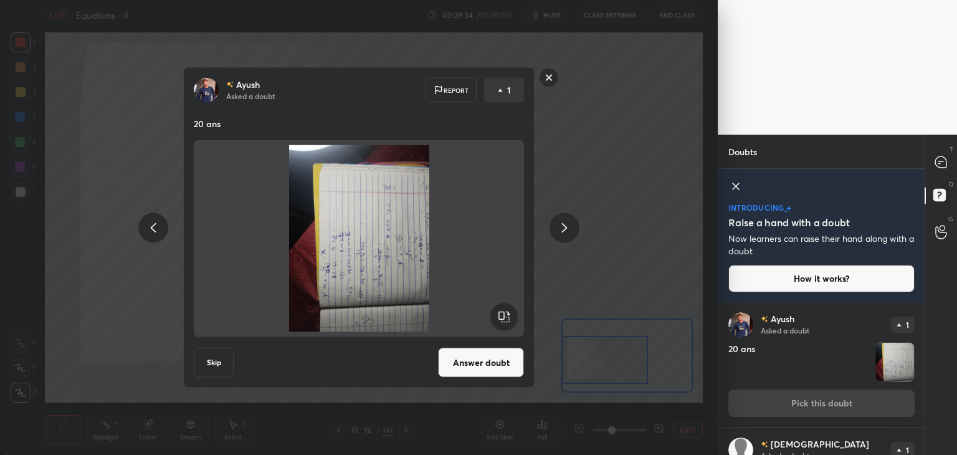
click at [553, 73] on rect at bounding box center [549, 77] width 19 height 19
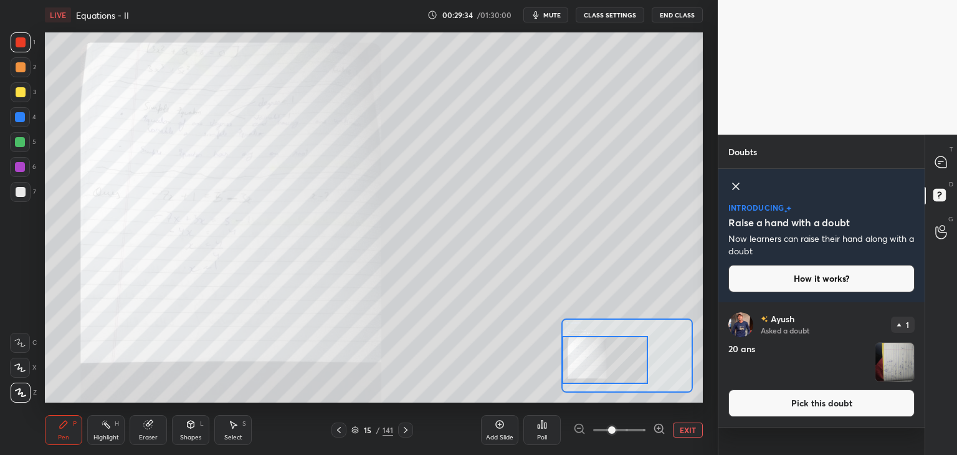
scroll to position [0, 0]
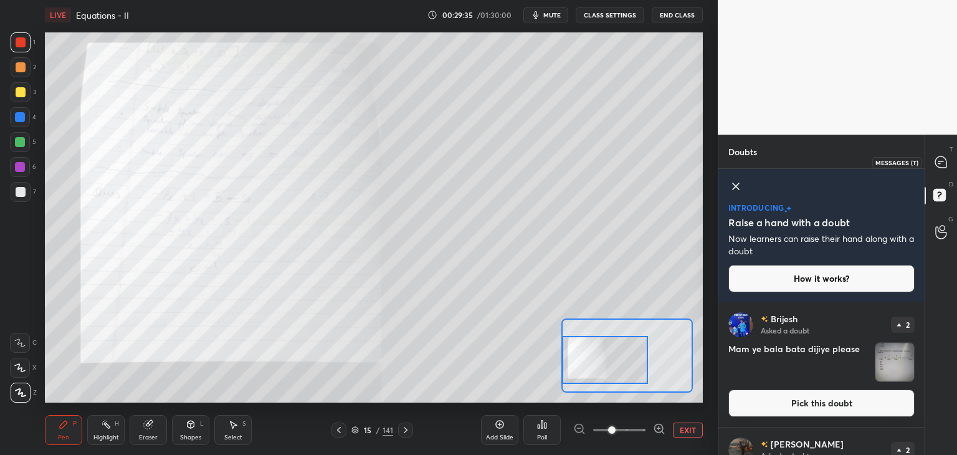
click at [946, 158] on icon at bounding box center [941, 162] width 13 height 13
type textarea "x"
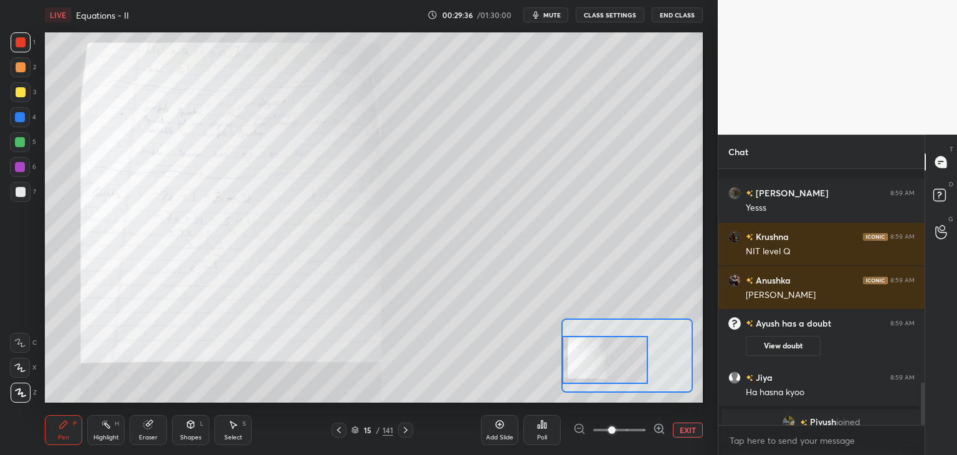
scroll to position [1266, 0]
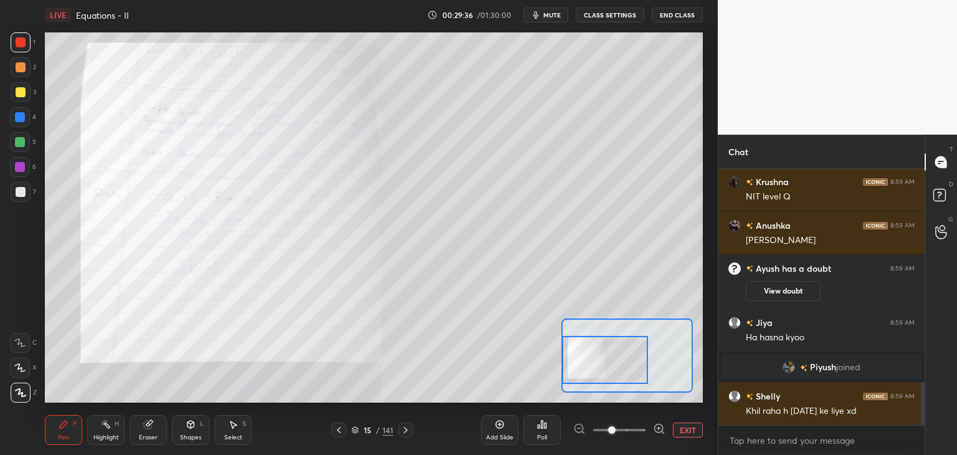
click at [682, 431] on button "EXIT" at bounding box center [688, 429] width 30 height 15
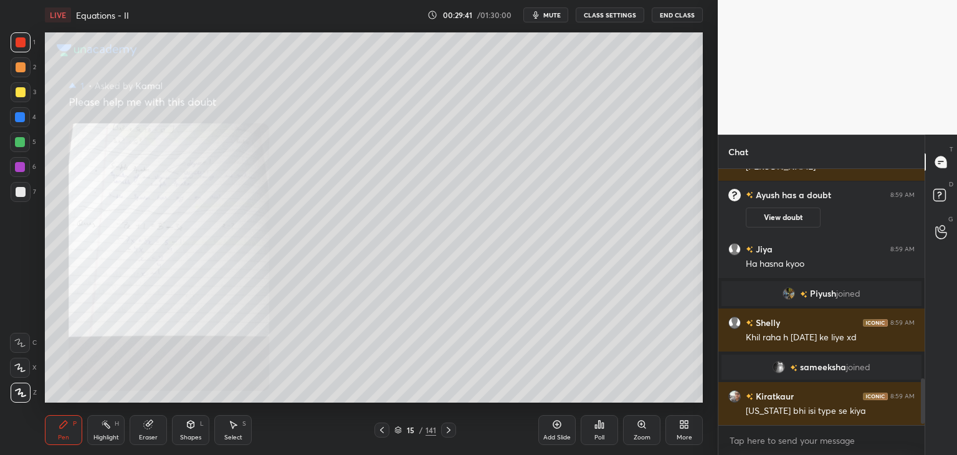
scroll to position [1200, 0]
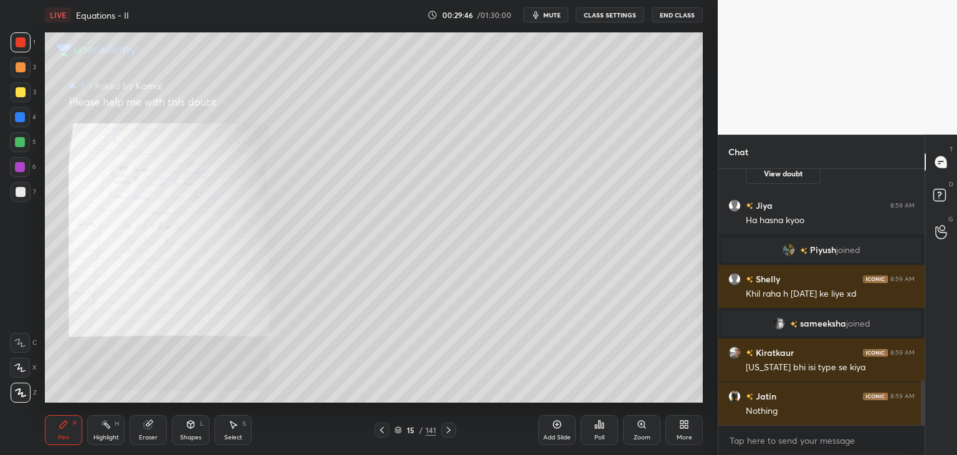
click at [381, 430] on icon at bounding box center [382, 430] width 10 height 10
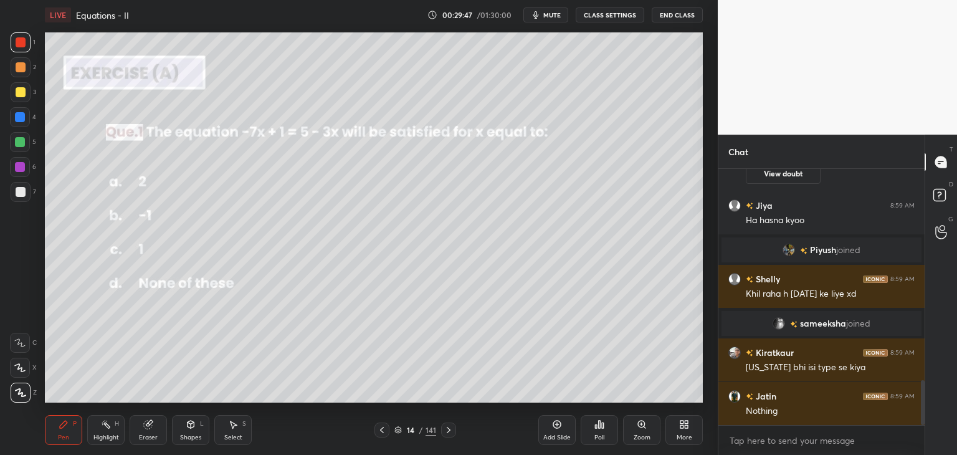
click at [446, 429] on icon at bounding box center [449, 430] width 10 height 10
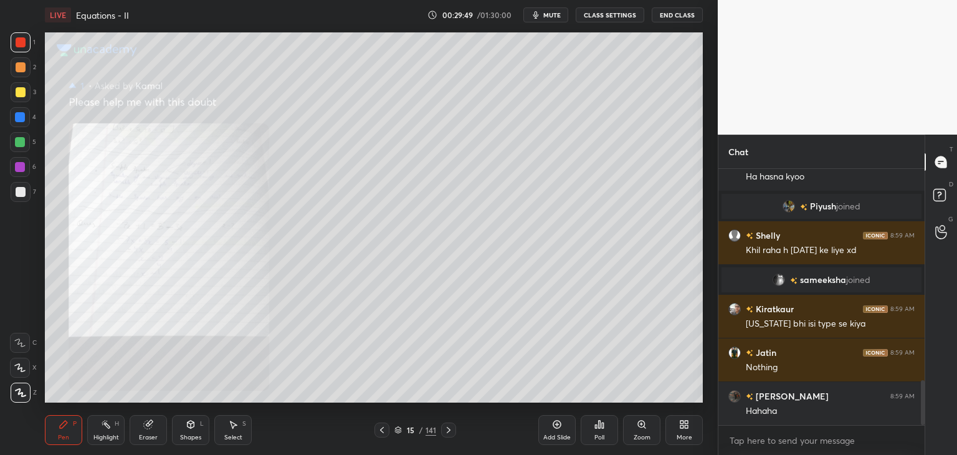
scroll to position [1262, 0]
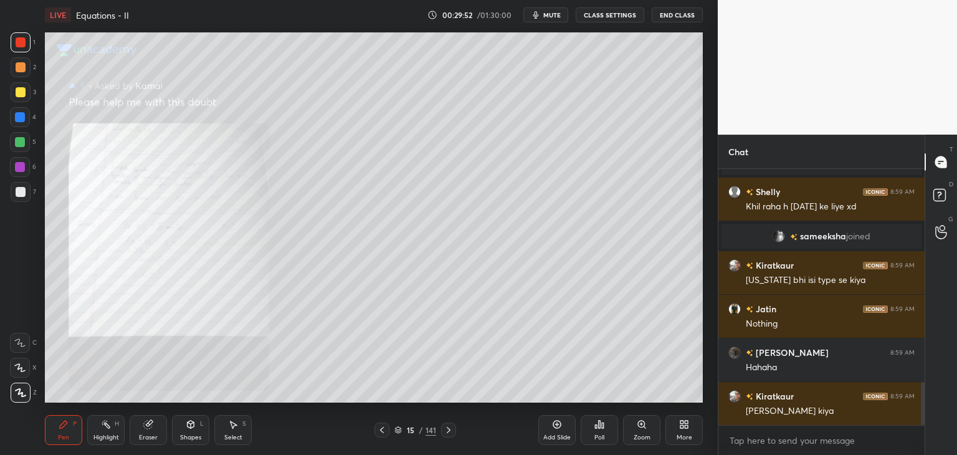
click at [444, 427] on icon at bounding box center [449, 430] width 10 height 10
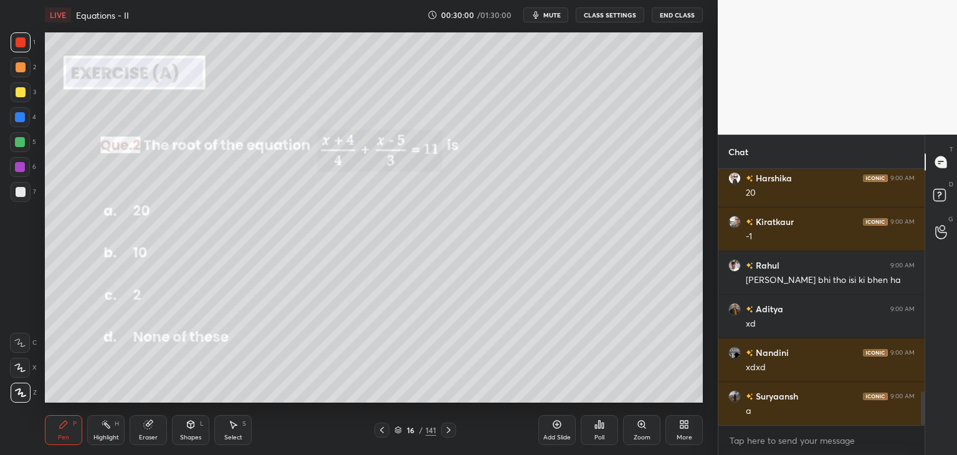
scroll to position [1829, 0]
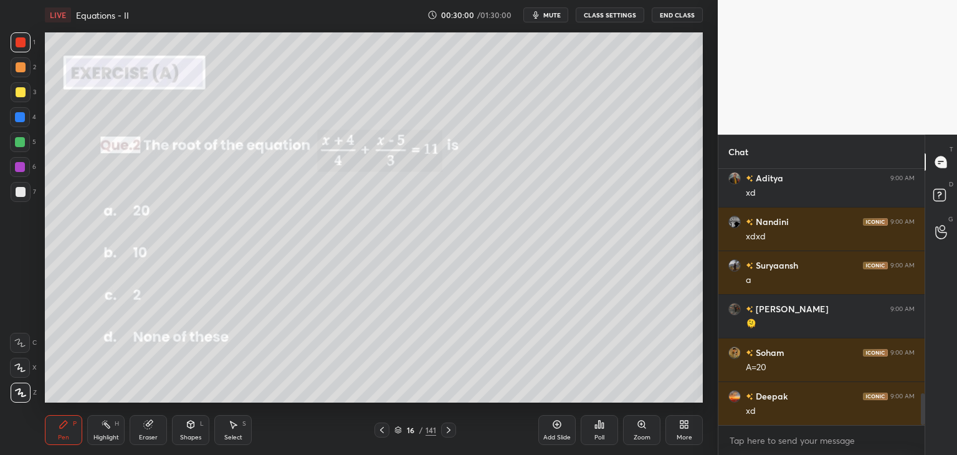
click at [598, 432] on div "Poll" at bounding box center [599, 430] width 37 height 30
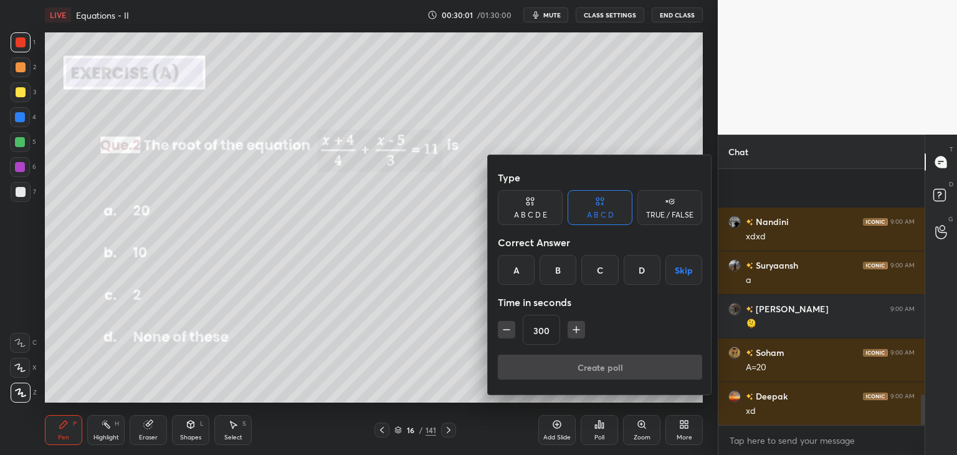
scroll to position [1917, 0]
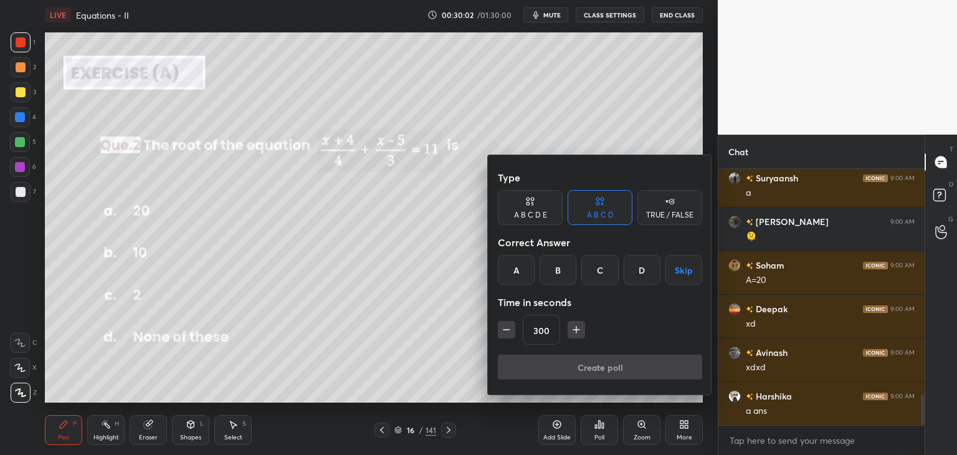
click at [507, 325] on icon "button" at bounding box center [506, 329] width 12 height 12
click at [505, 327] on icon "button" at bounding box center [506, 329] width 12 height 12
click at [505, 330] on icon "button" at bounding box center [506, 330] width 6 height 0
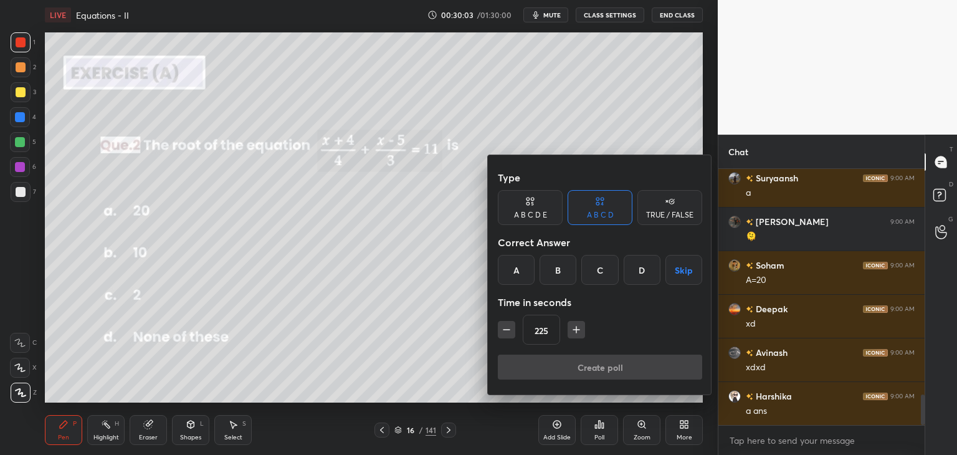
click at [504, 330] on icon "button" at bounding box center [506, 329] width 12 height 12
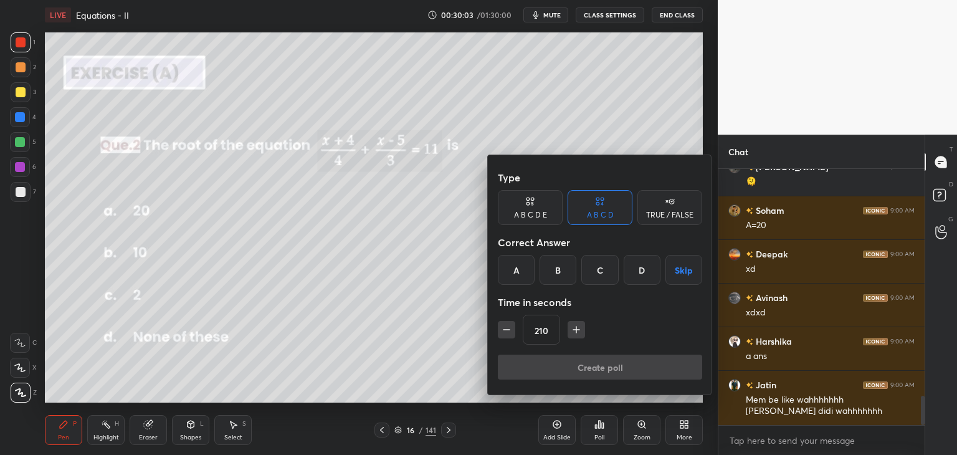
click at [504, 330] on icon "button" at bounding box center [506, 329] width 12 height 12
click at [503, 330] on icon "button" at bounding box center [506, 329] width 12 height 12
click at [503, 329] on icon "button" at bounding box center [506, 329] width 12 height 12
click at [503, 330] on icon "button" at bounding box center [506, 330] width 6 height 0
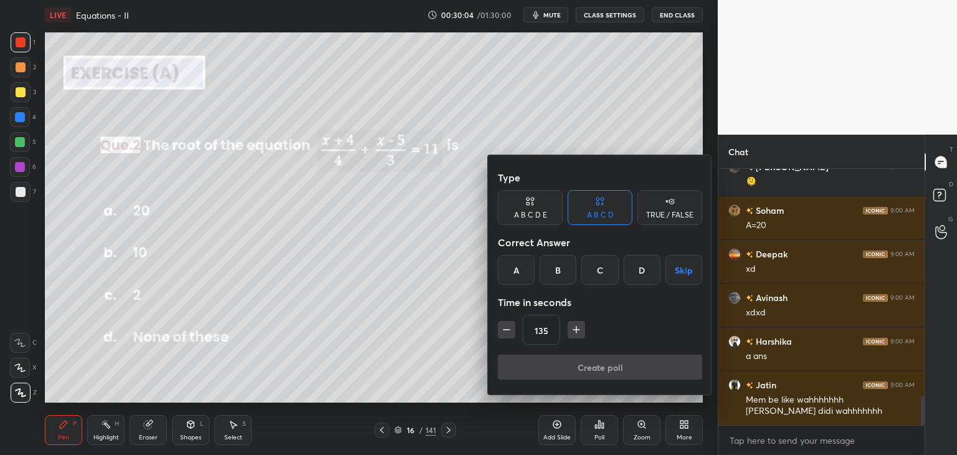
click at [503, 328] on icon "button" at bounding box center [506, 329] width 12 height 12
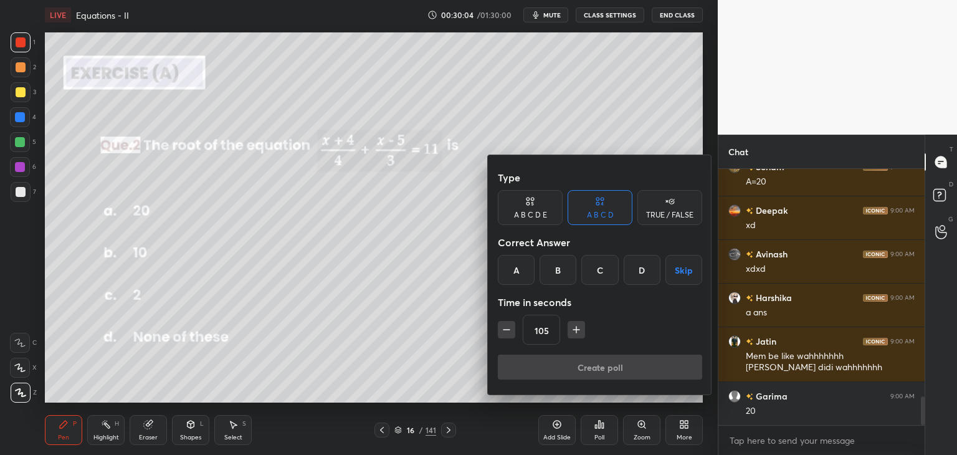
click at [502, 329] on icon "button" at bounding box center [506, 329] width 12 height 12
click at [502, 328] on icon "button" at bounding box center [506, 329] width 12 height 12
click at [503, 327] on icon "button" at bounding box center [506, 329] width 12 height 12
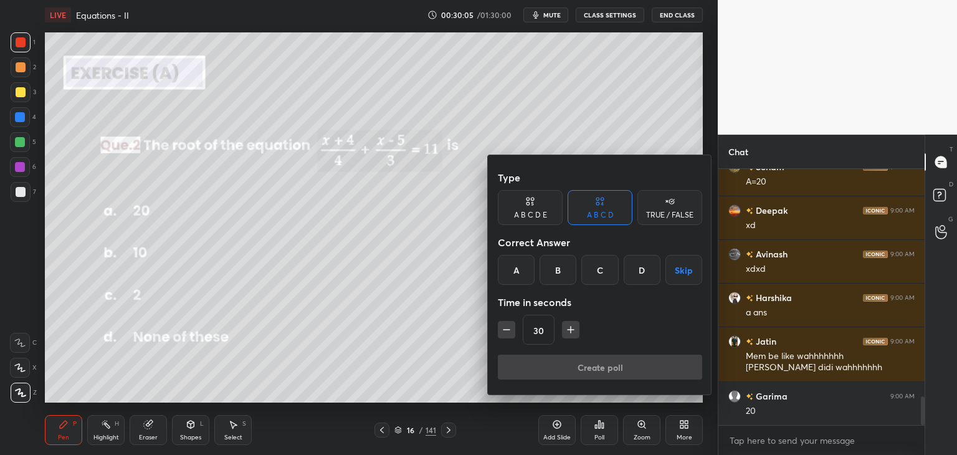
click at [503, 327] on icon "button" at bounding box center [506, 329] width 12 height 12
type input "15"
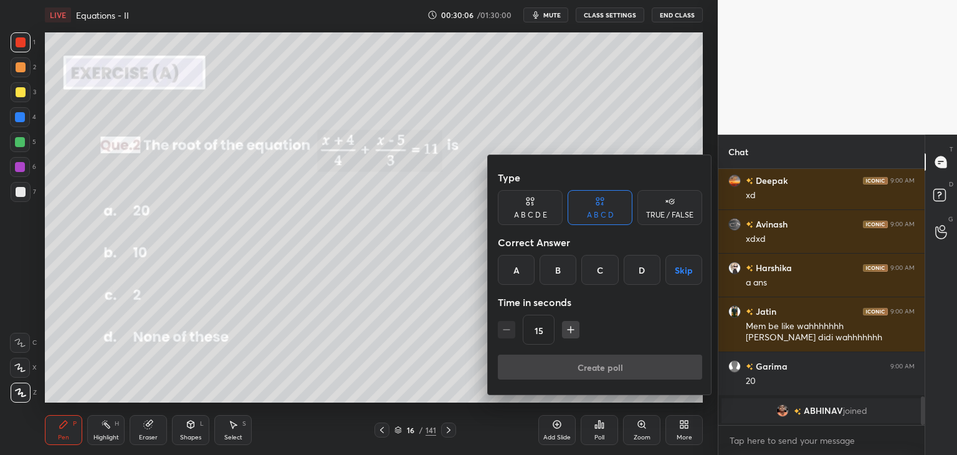
click at [503, 326] on div "15" at bounding box center [600, 330] width 204 height 30
drag, startPoint x: 657, startPoint y: 125, endPoint x: 663, endPoint y: 141, distance: 17.1
click at [658, 125] on div at bounding box center [478, 227] width 957 height 455
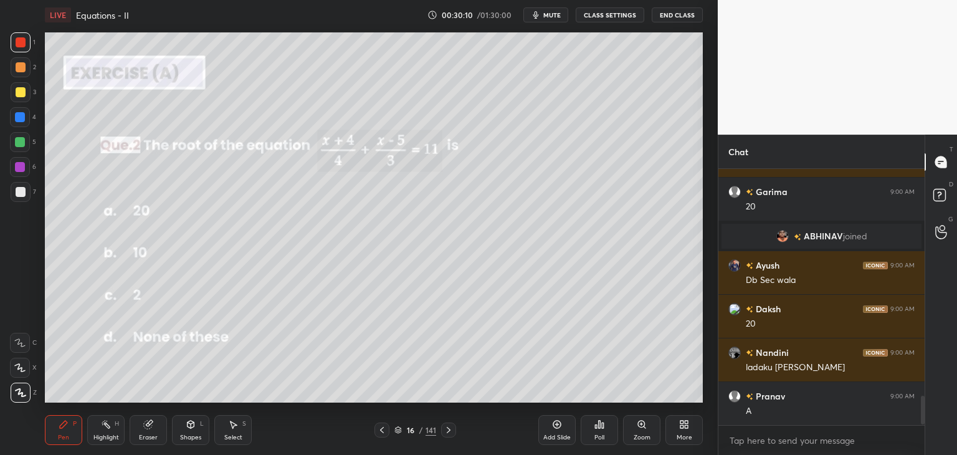
scroll to position [2034, 0]
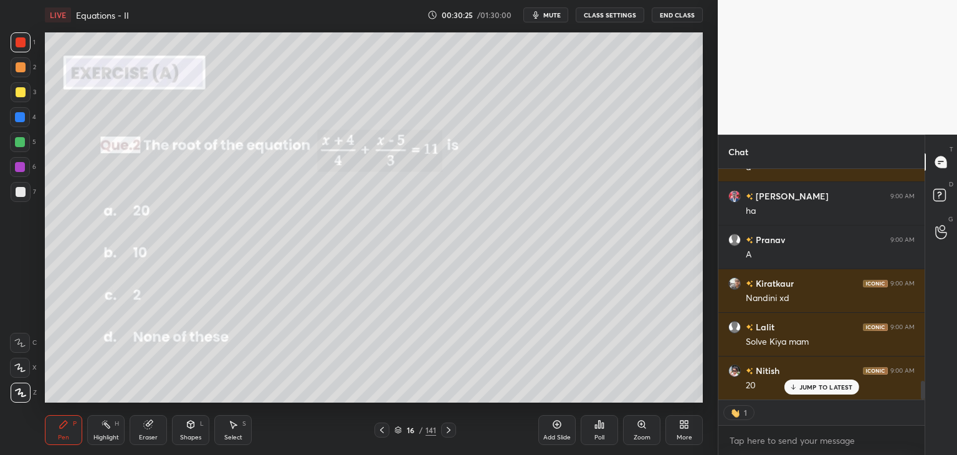
type textarea "x"
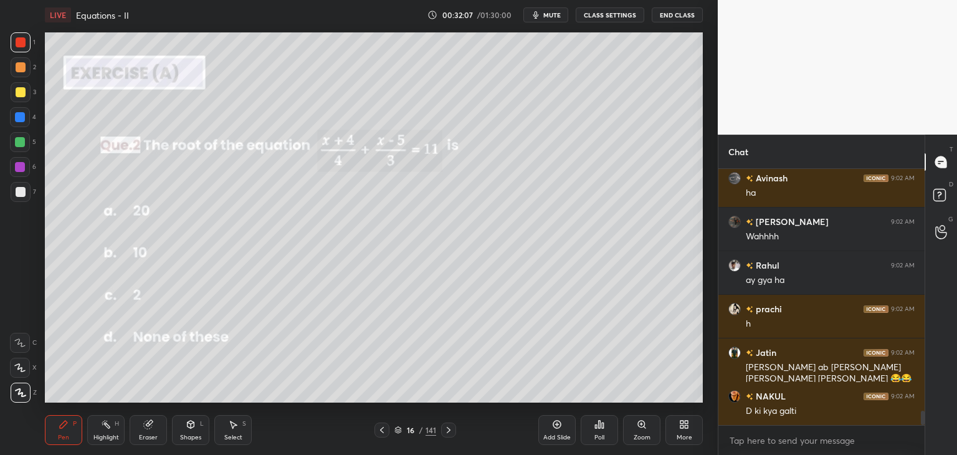
scroll to position [4352, 0]
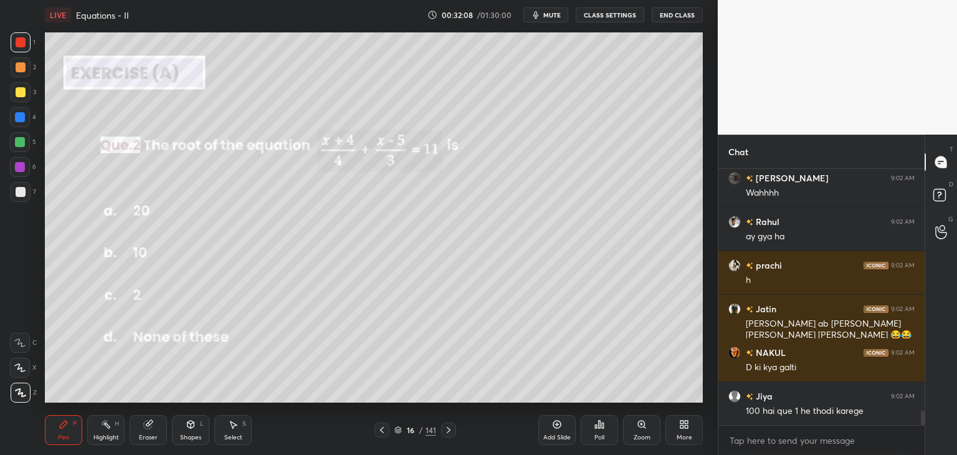
click at [448, 431] on icon at bounding box center [449, 430] width 4 height 6
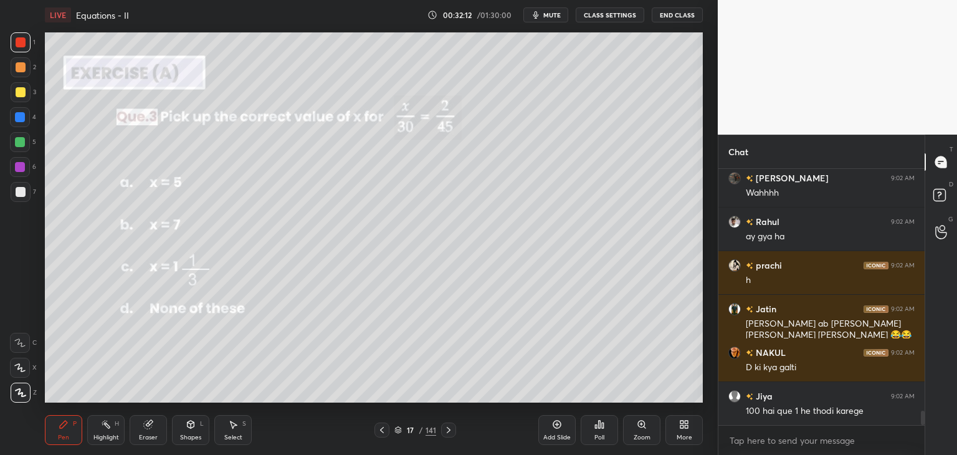
click at [601, 429] on div "Poll" at bounding box center [599, 430] width 37 height 30
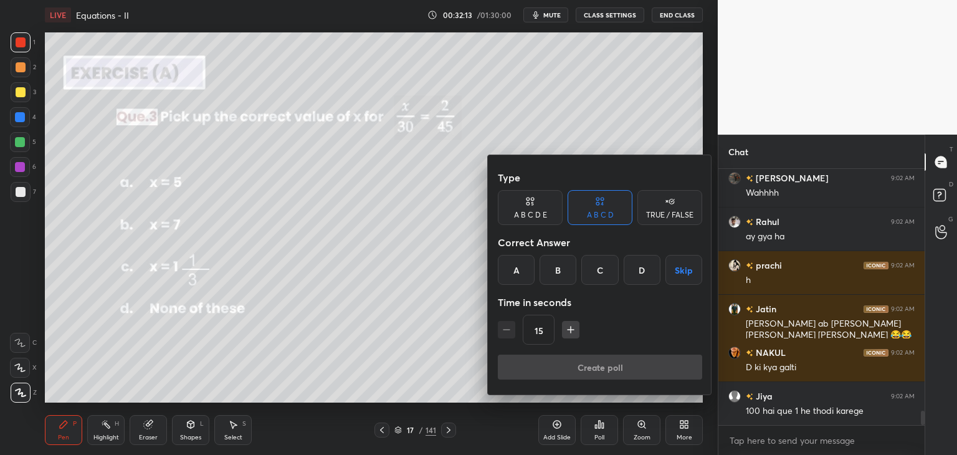
click at [567, 321] on button "button" at bounding box center [570, 329] width 17 height 17
click at [568, 325] on icon "button" at bounding box center [571, 329] width 12 height 12
click at [568, 326] on icon "button" at bounding box center [571, 329] width 12 height 12
drag, startPoint x: 501, startPoint y: 331, endPoint x: 548, endPoint y: 300, distance: 56.7
click at [500, 331] on icon "button" at bounding box center [506, 329] width 12 height 12
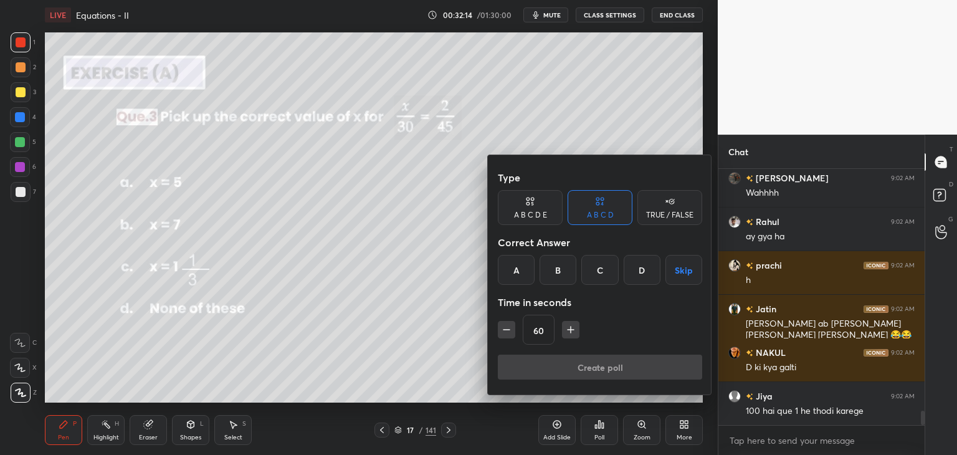
type input "45"
click at [602, 270] on div "C" at bounding box center [599, 270] width 37 height 30
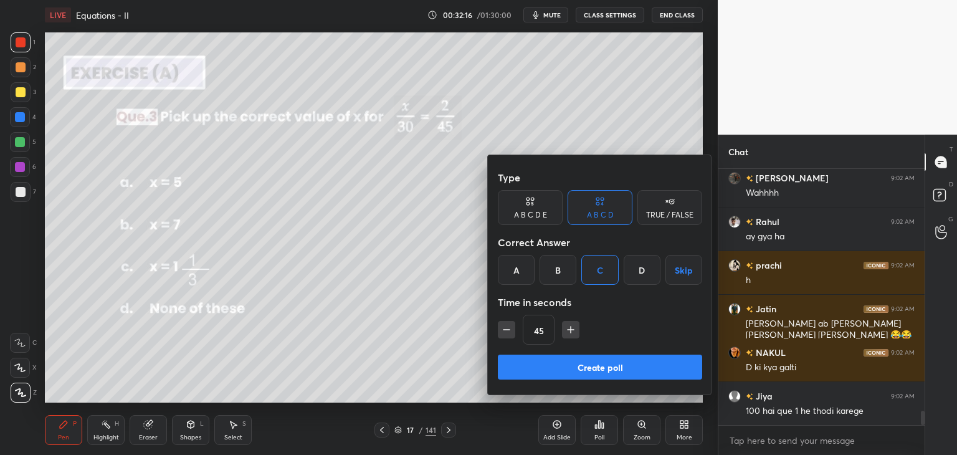
drag, startPoint x: 565, startPoint y: 370, endPoint x: 556, endPoint y: 341, distance: 30.1
click at [566, 367] on button "Create poll" at bounding box center [600, 367] width 204 height 25
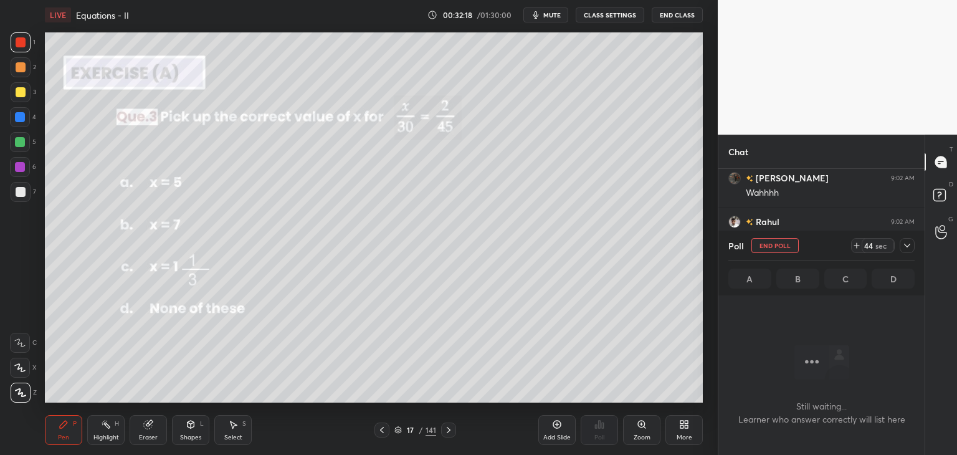
scroll to position [4460, 0]
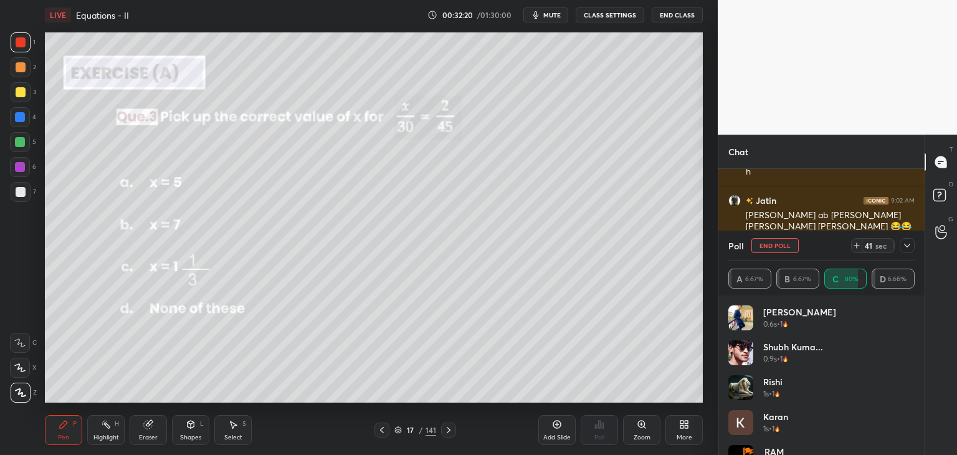
click at [907, 241] on div at bounding box center [907, 245] width 15 height 15
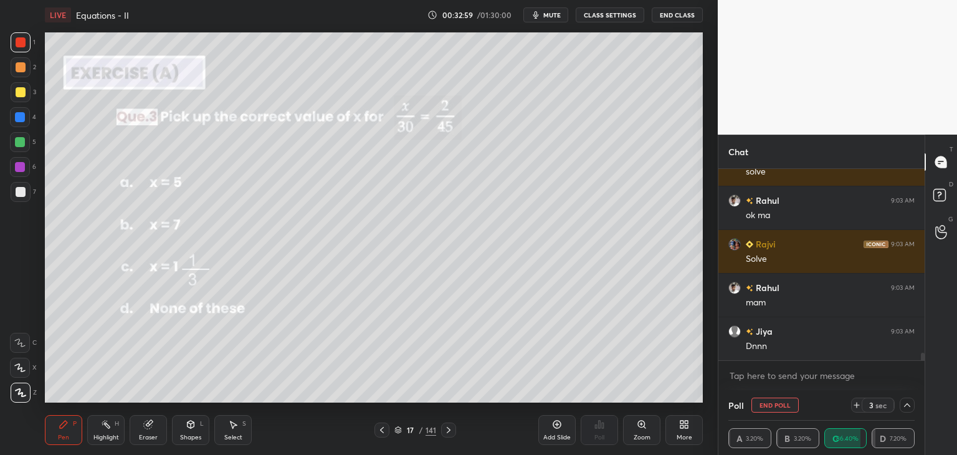
scroll to position [4667, 0]
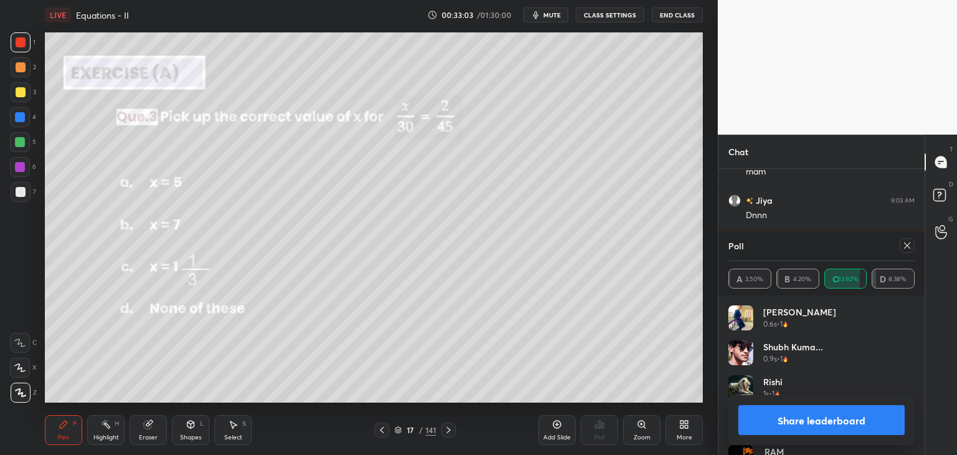
click at [785, 422] on button "Share leaderboard" at bounding box center [821, 420] width 166 height 30
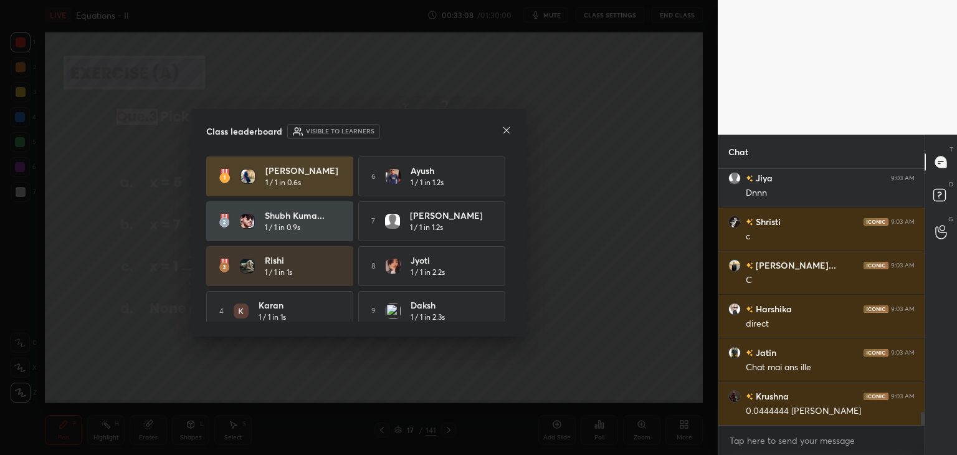
click at [502, 132] on icon at bounding box center [507, 130] width 10 height 10
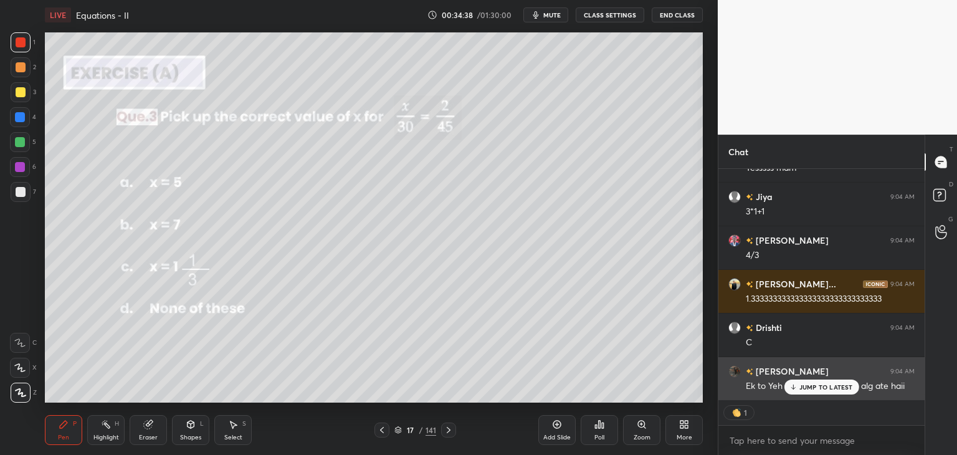
click at [803, 384] on p "JUMP TO LATEST" at bounding box center [826, 386] width 54 height 7
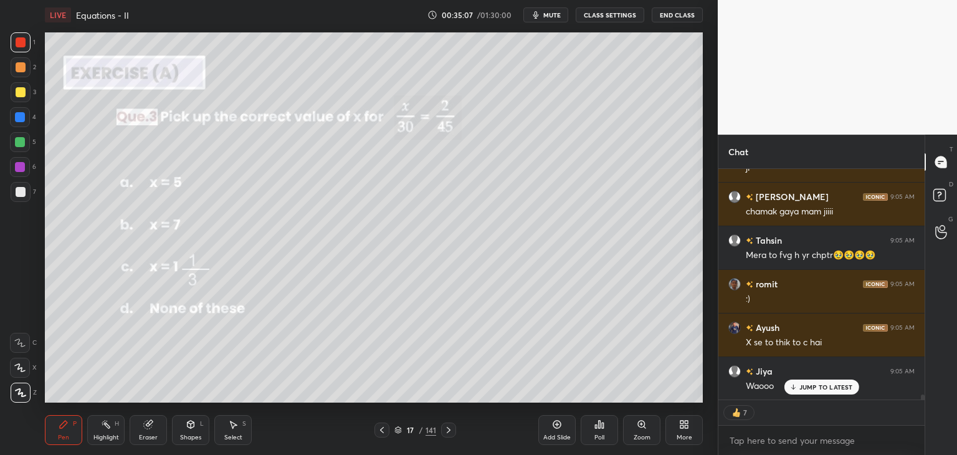
click at [444, 427] on icon at bounding box center [449, 430] width 10 height 10
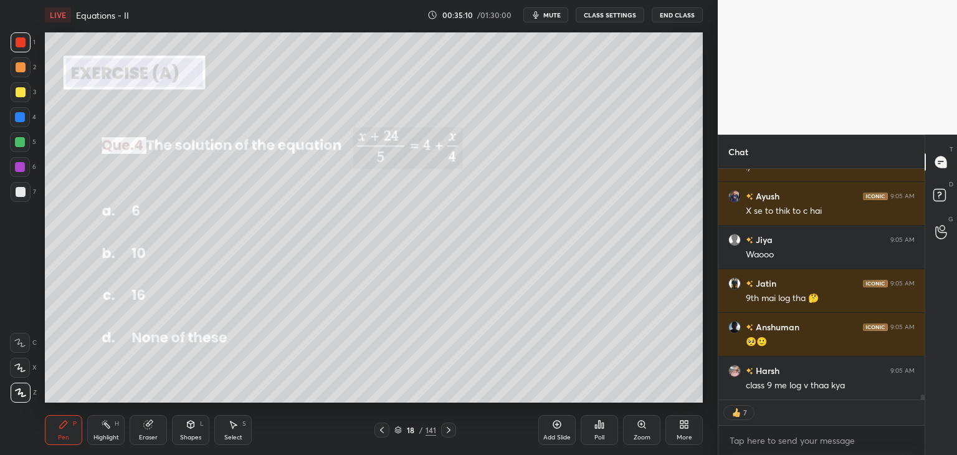
click at [606, 438] on div "Poll" at bounding box center [599, 430] width 37 height 30
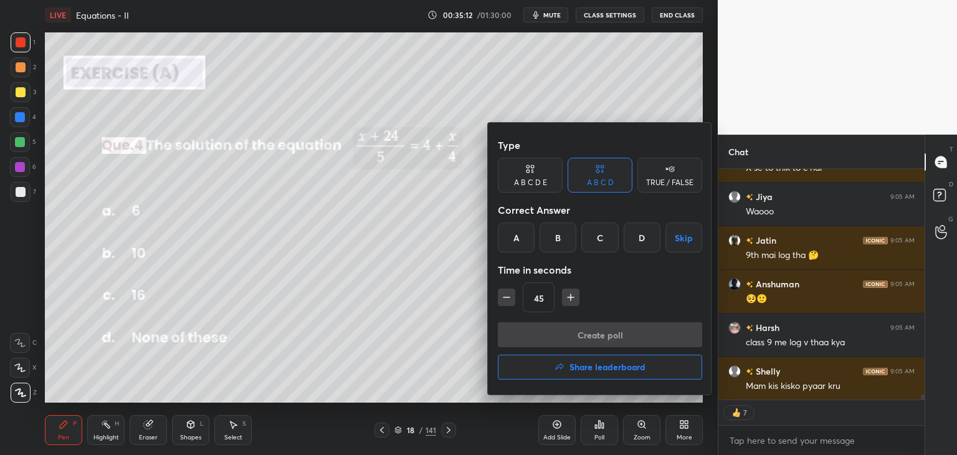
click at [559, 238] on div "B" at bounding box center [558, 237] width 37 height 30
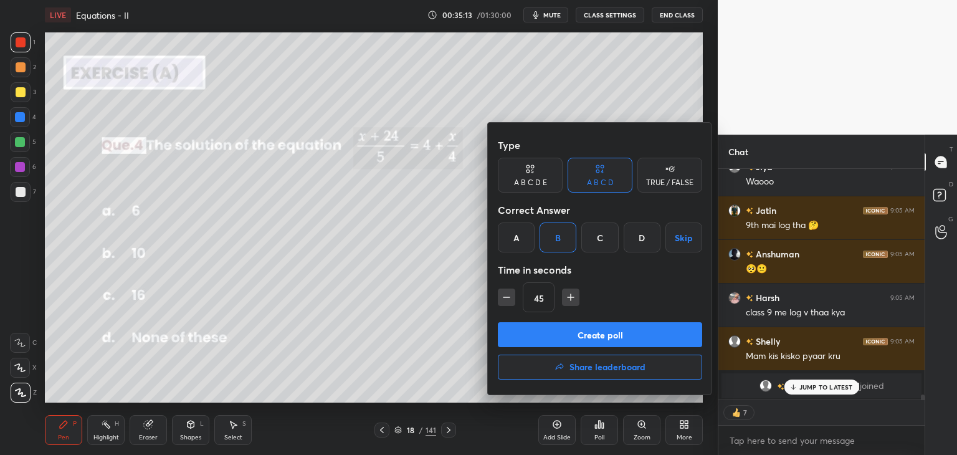
drag, startPoint x: 558, startPoint y: 330, endPoint x: 555, endPoint y: 323, distance: 7.0
click at [558, 330] on button "Create poll" at bounding box center [600, 334] width 204 height 25
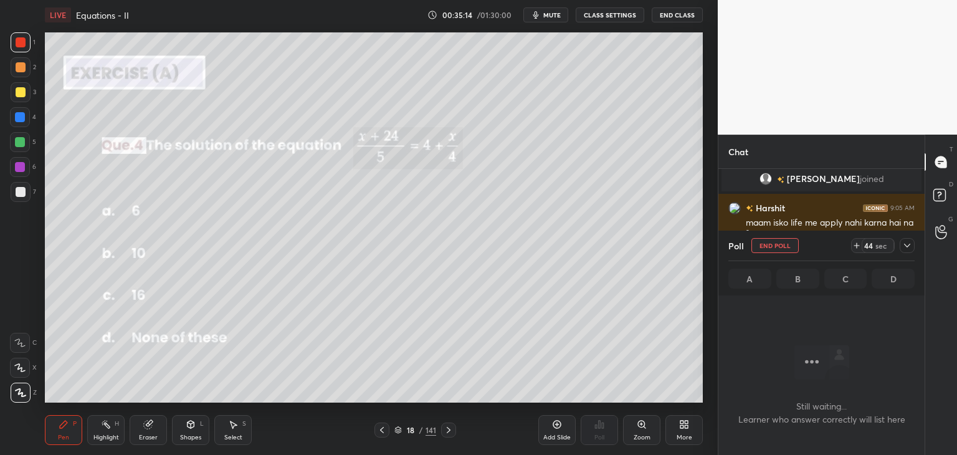
drag, startPoint x: 907, startPoint y: 245, endPoint x: 867, endPoint y: 257, distance: 41.0
click at [907, 245] on icon at bounding box center [907, 246] width 10 height 10
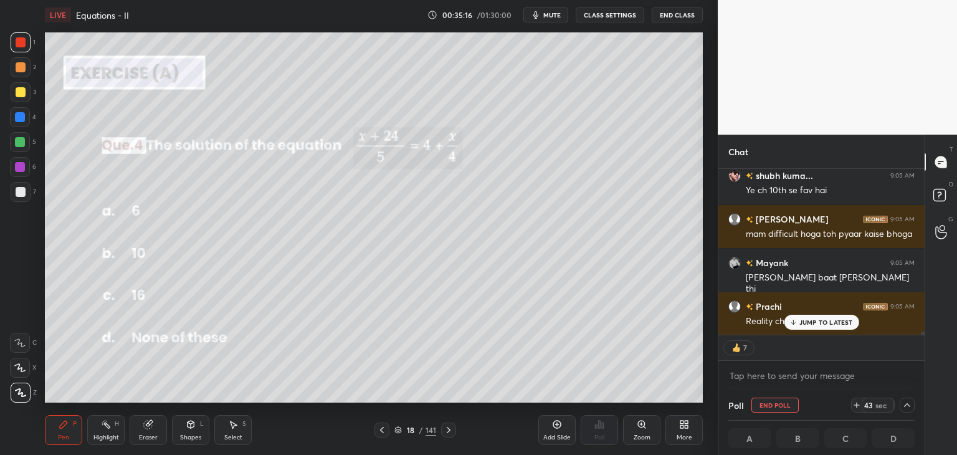
click at [830, 320] on p "JUMP TO LATEST" at bounding box center [826, 321] width 54 height 7
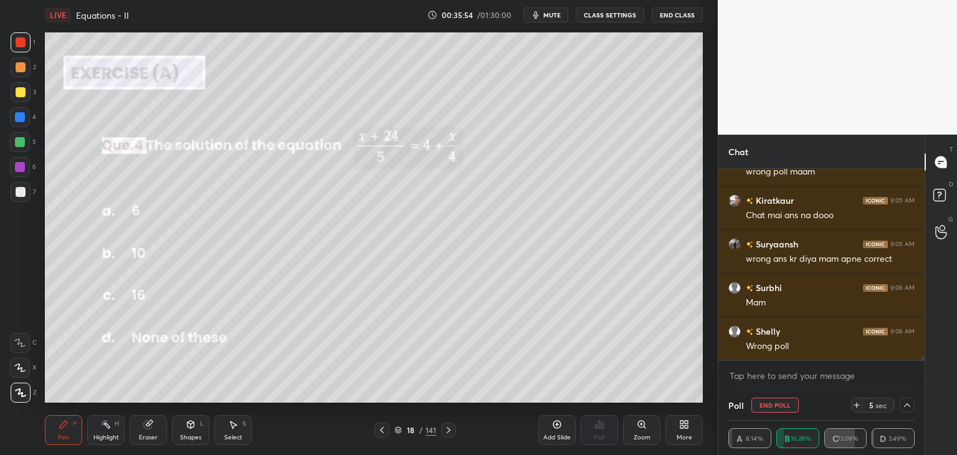
click at [905, 409] on icon at bounding box center [907, 405] width 10 height 10
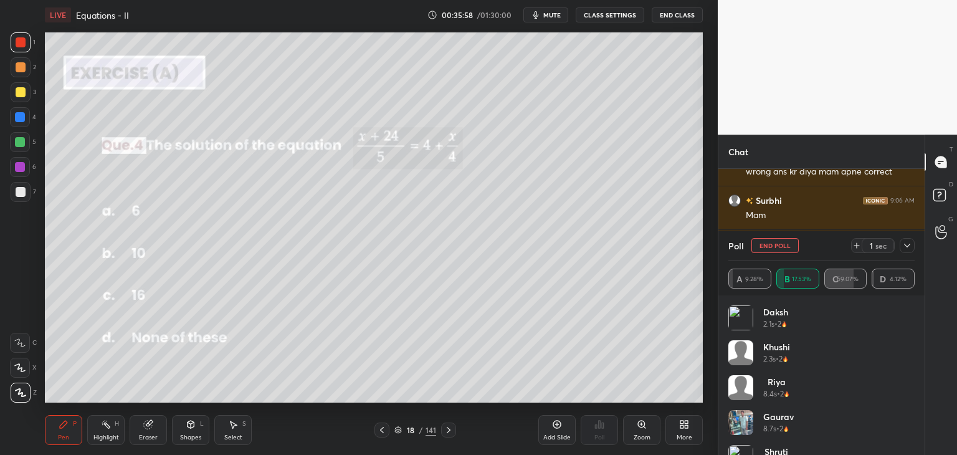
click at [908, 386] on div "[PERSON_NAME] 8.4s • 2" at bounding box center [821, 392] width 186 height 35
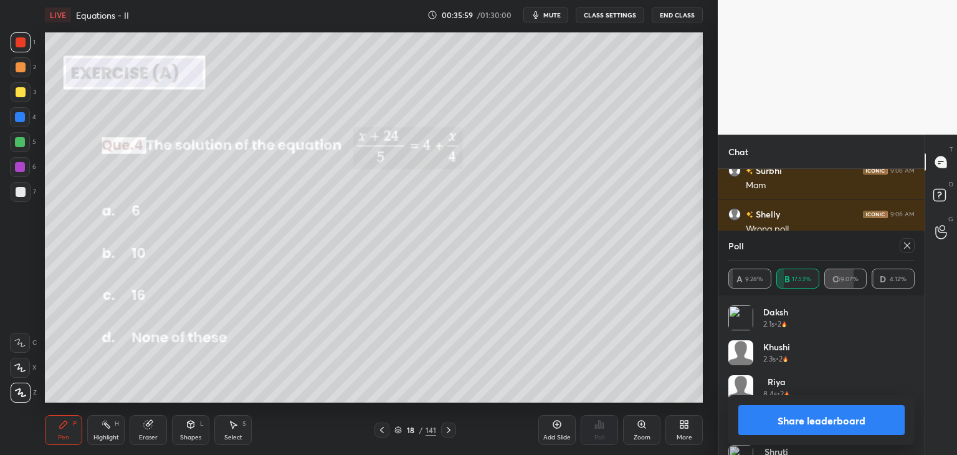
click at [910, 387] on div "[PERSON_NAME] 8.4s • 2" at bounding box center [821, 392] width 186 height 35
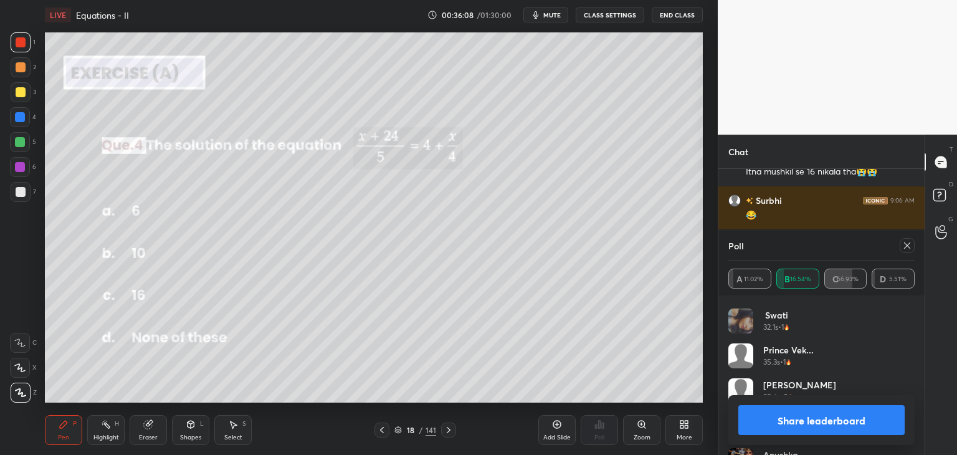
click at [912, 406] on div "Share leaderboard" at bounding box center [821, 420] width 186 height 50
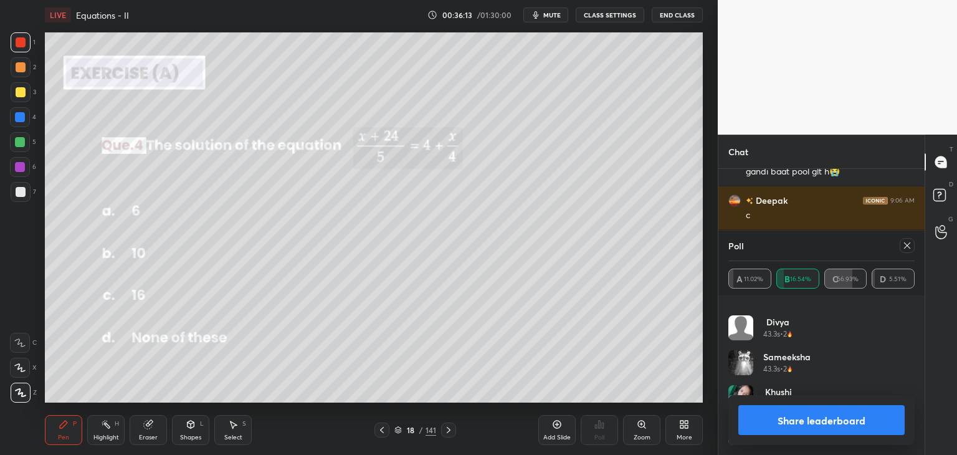
drag, startPoint x: 912, startPoint y: 444, endPoint x: 914, endPoint y: 451, distance: 7.7
click at [914, 451] on div "Poll A 11.02% B 16.54% C 66.93% D 5.51% [PERSON_NAME] 39.1s • 1 [PERSON_NAME] 3…" at bounding box center [821, 343] width 206 height 224
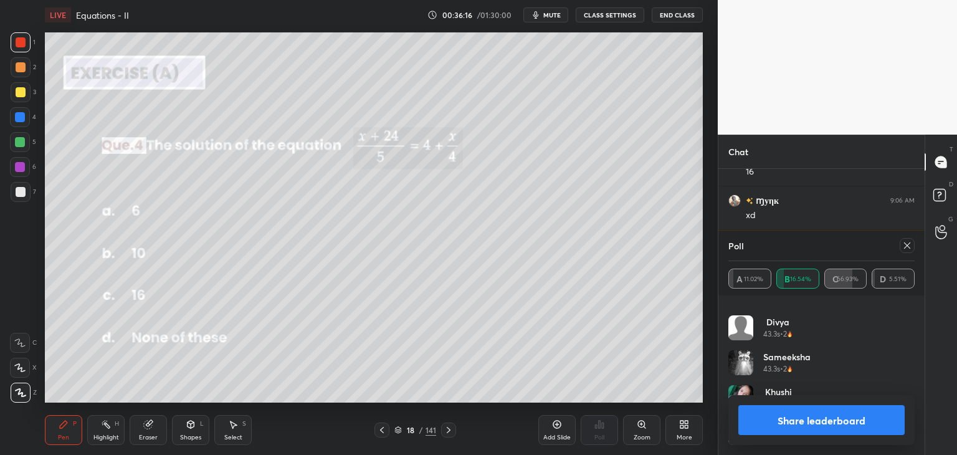
click at [908, 243] on icon at bounding box center [907, 246] width 10 height 10
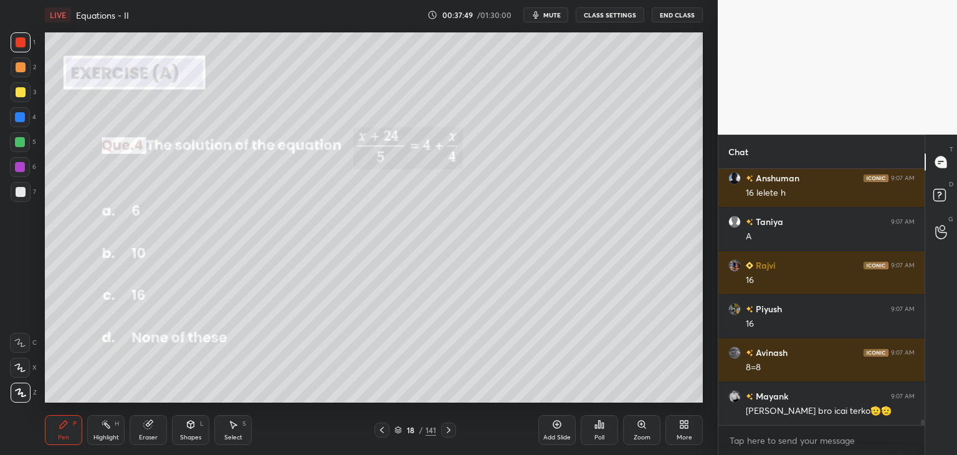
scroll to position [10913, 0]
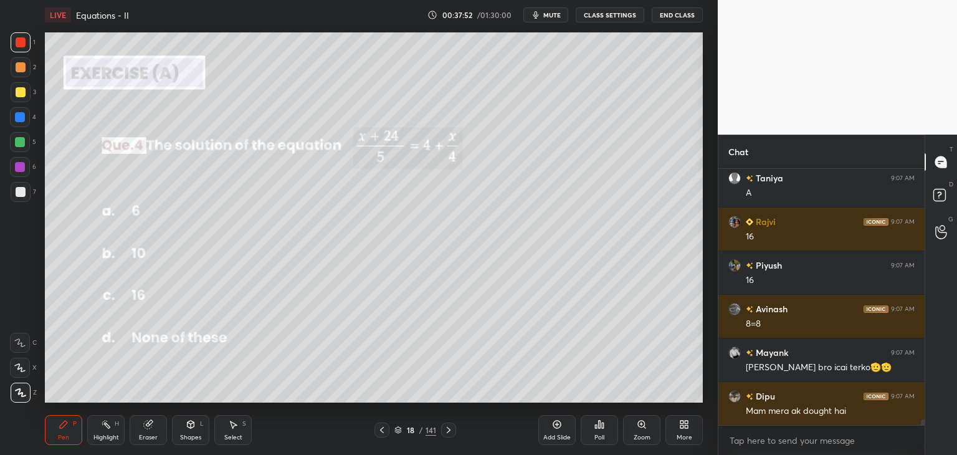
click at [150, 438] on div "Eraser" at bounding box center [148, 437] width 19 height 6
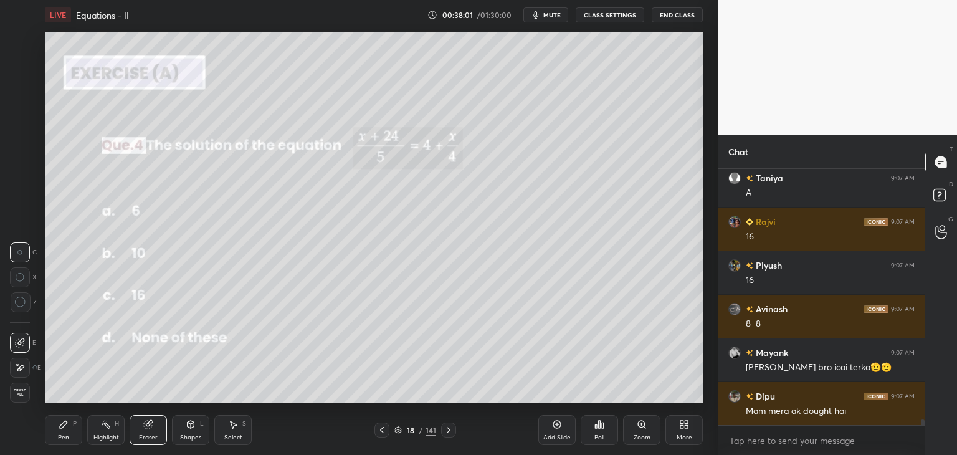
click at [50, 437] on div "Pen P" at bounding box center [63, 430] width 37 height 30
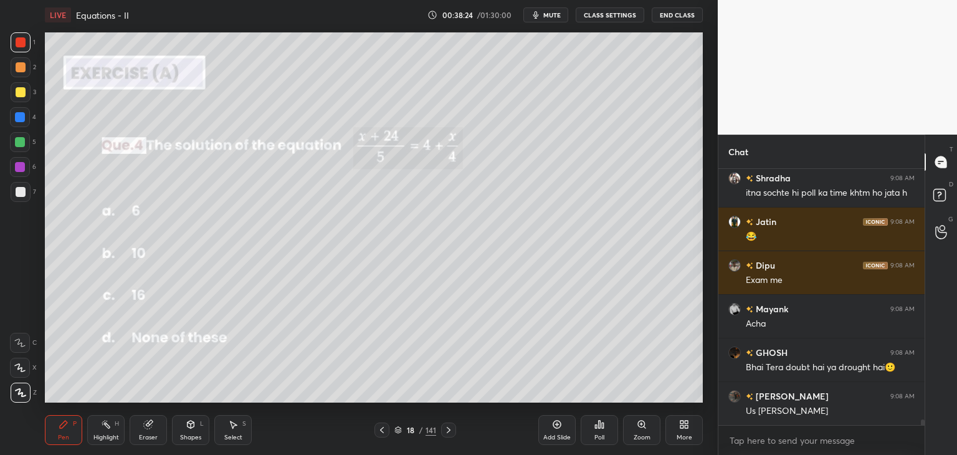
scroll to position [11349, 0]
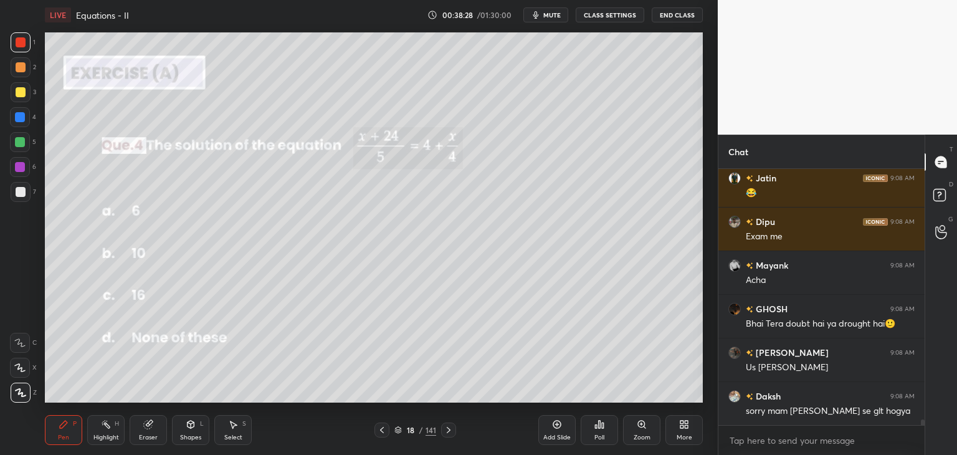
click at [444, 428] on icon at bounding box center [449, 430] width 10 height 10
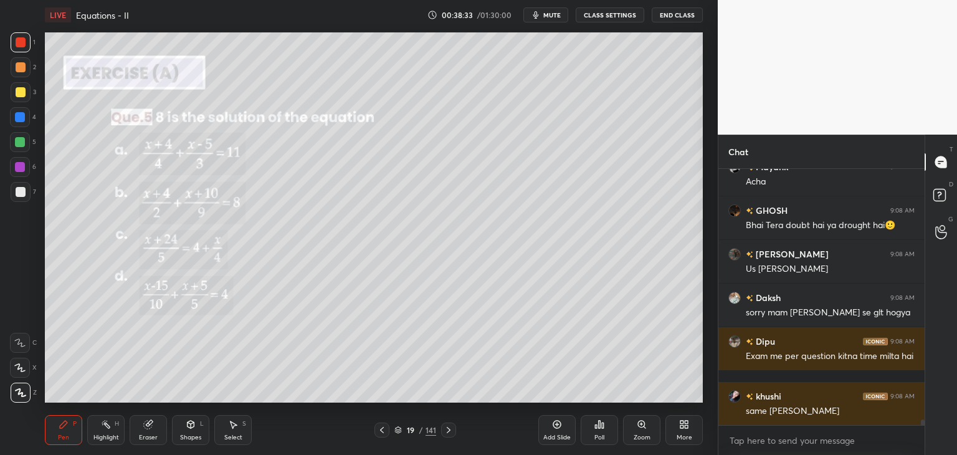
scroll to position [11491, 0]
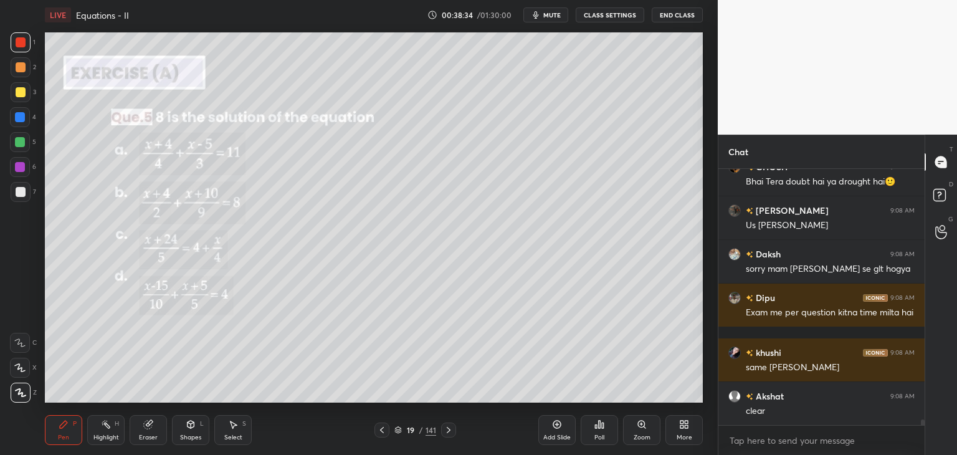
click at [597, 434] on div "Poll" at bounding box center [599, 437] width 10 height 6
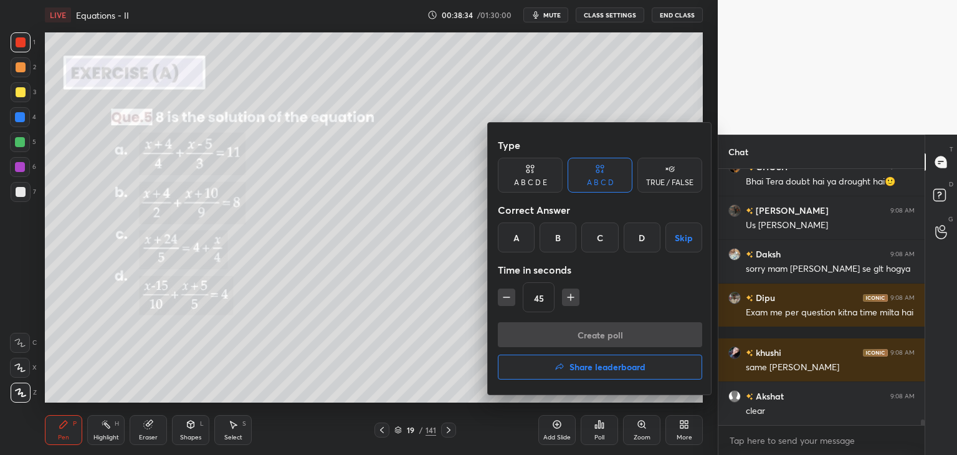
scroll to position [11534, 0]
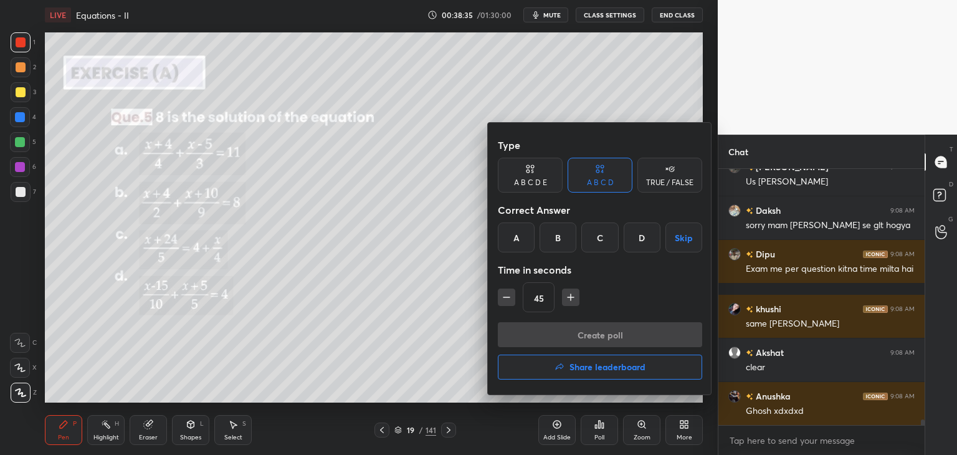
drag, startPoint x: 560, startPoint y: 250, endPoint x: 563, endPoint y: 290, distance: 40.1
click at [561, 251] on div "B" at bounding box center [558, 237] width 37 height 30
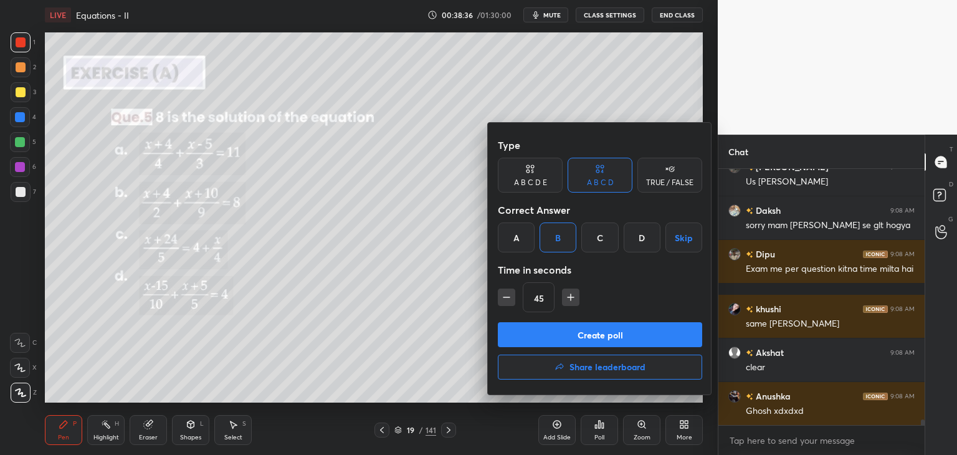
click at [565, 336] on button "Create poll" at bounding box center [600, 334] width 204 height 25
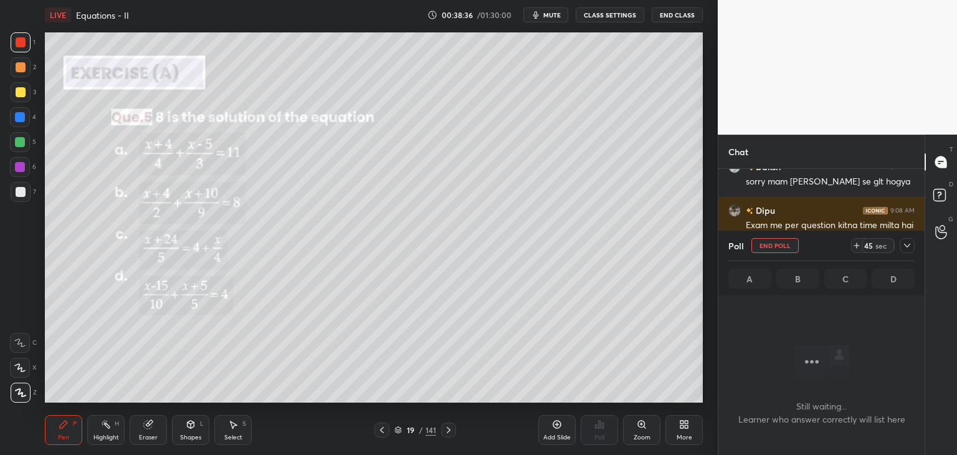
scroll to position [4, 4]
click at [907, 249] on icon at bounding box center [907, 246] width 10 height 10
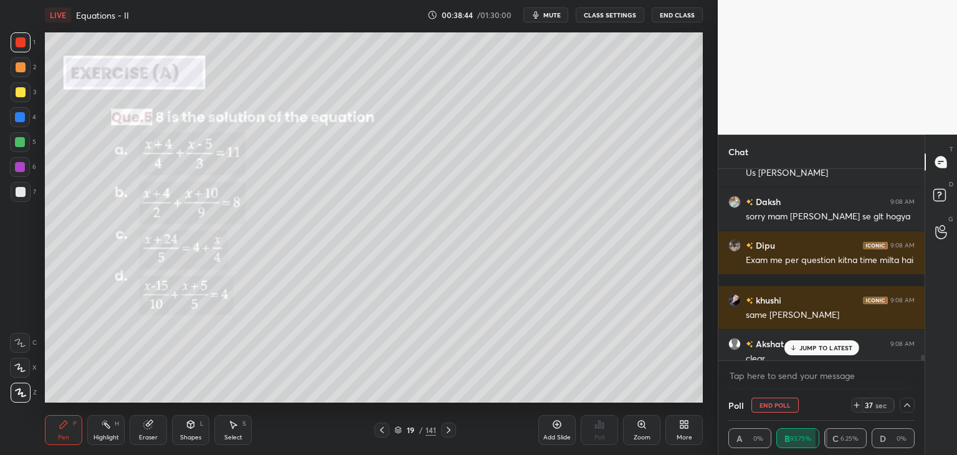
scroll to position [11698, 0]
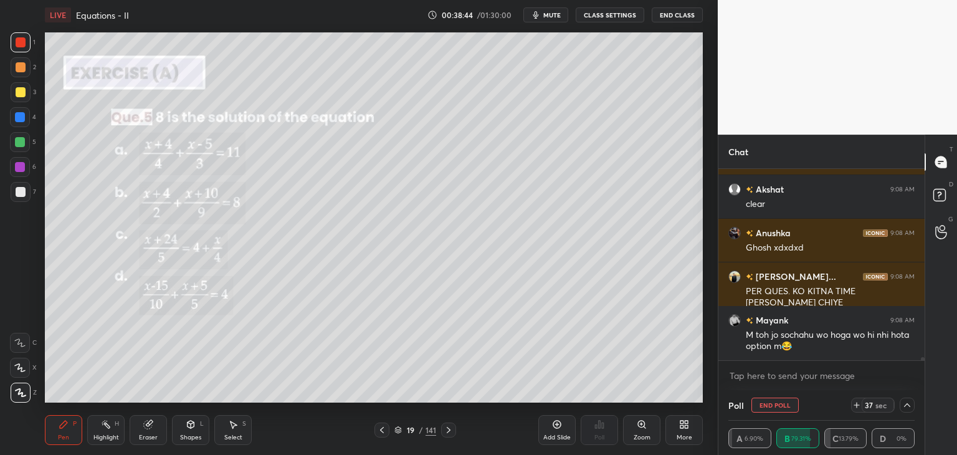
drag, startPoint x: 922, startPoint y: 358, endPoint x: 924, endPoint y: 372, distance: 13.8
click at [924, 374] on div "[PERSON_NAME] 9:08 AM Exam me per question kitna time milta hai khushi 9:08 AM …" at bounding box center [821, 279] width 206 height 221
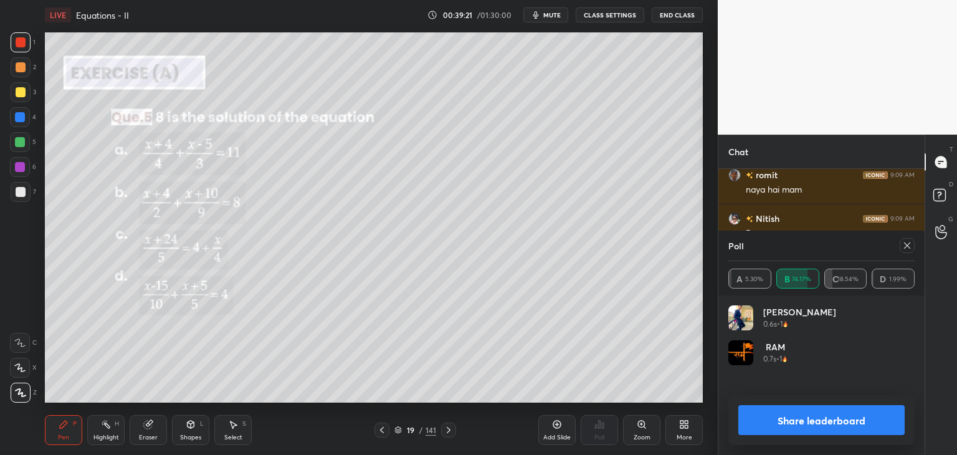
scroll to position [4, 4]
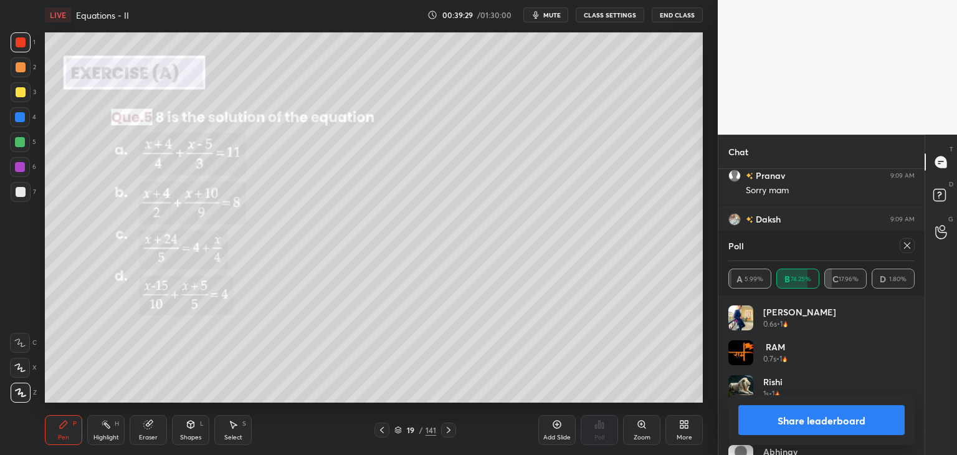
drag, startPoint x: 907, startPoint y: 244, endPoint x: 904, endPoint y: 257, distance: 13.5
click at [908, 244] on icon at bounding box center [907, 246] width 10 height 10
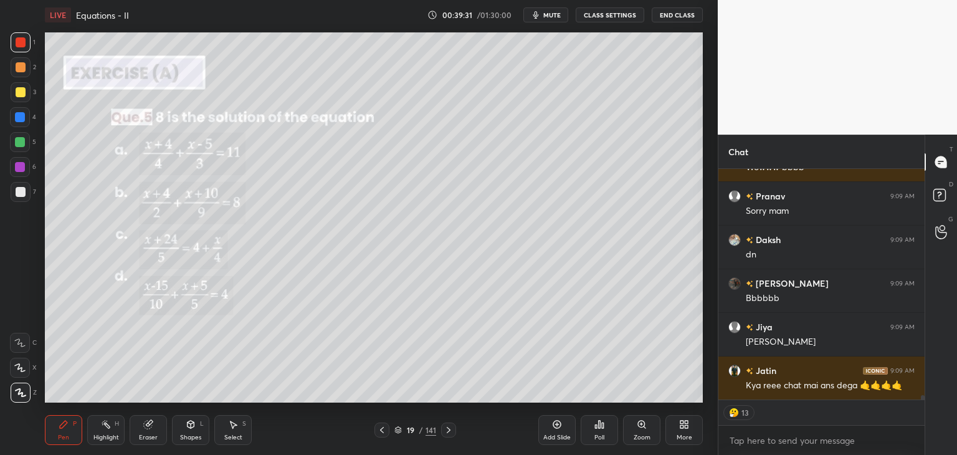
type textarea "x"
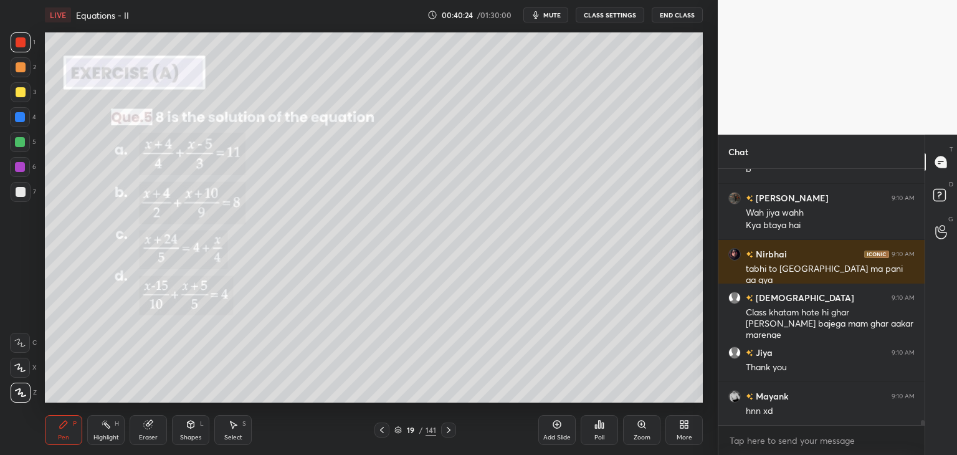
click at [449, 431] on icon at bounding box center [449, 430] width 10 height 10
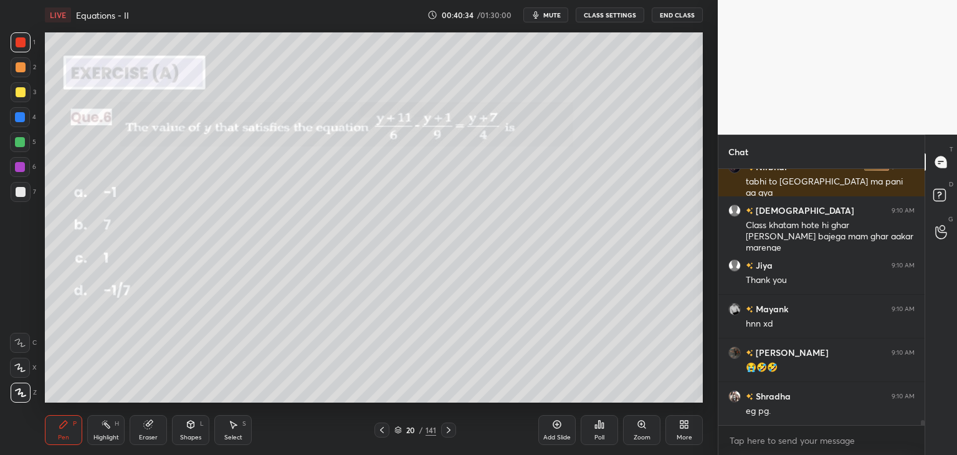
click at [598, 439] on div "Poll" at bounding box center [599, 437] width 10 height 6
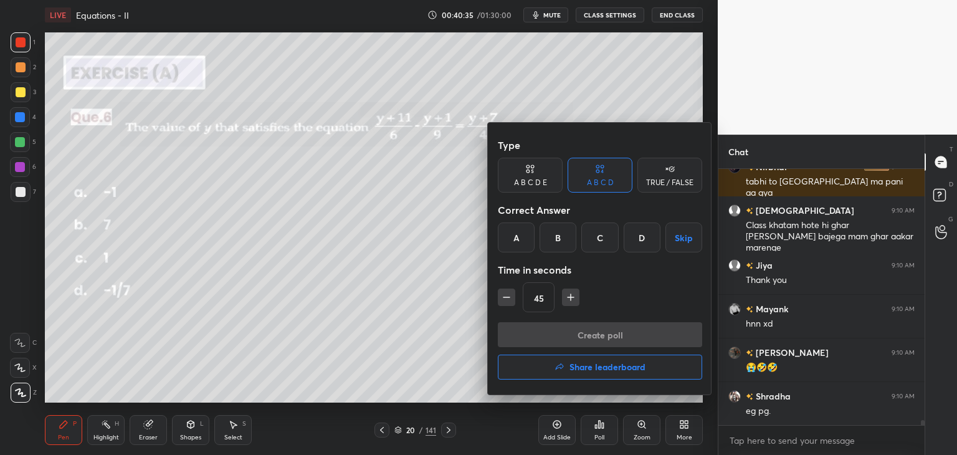
click at [567, 300] on icon "button" at bounding box center [571, 297] width 12 height 12
type input "60"
drag, startPoint x: 639, startPoint y: 239, endPoint x: 625, endPoint y: 273, distance: 36.6
click at [640, 239] on div "D" at bounding box center [642, 237] width 37 height 30
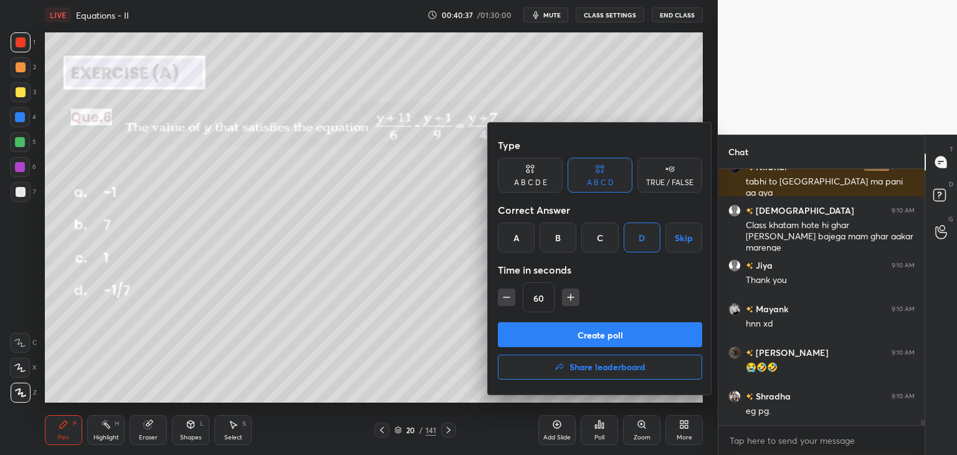
click at [580, 335] on button "Create poll" at bounding box center [600, 334] width 204 height 25
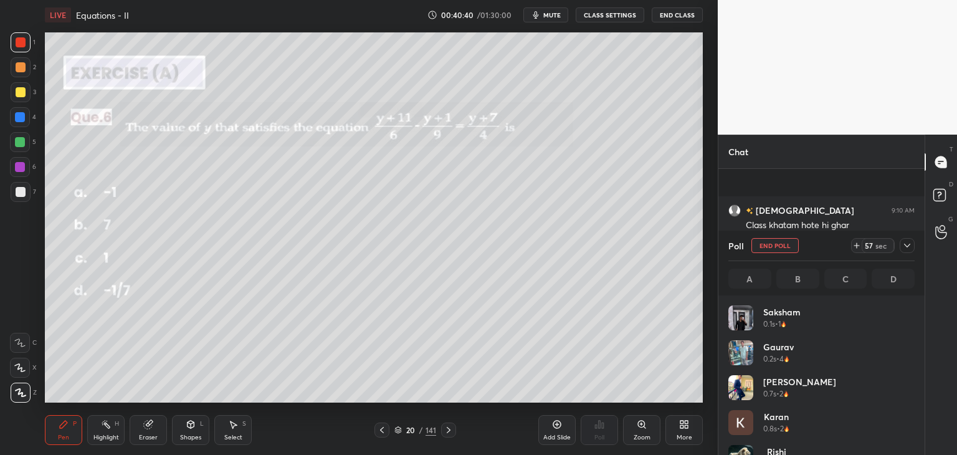
scroll to position [12453, 0]
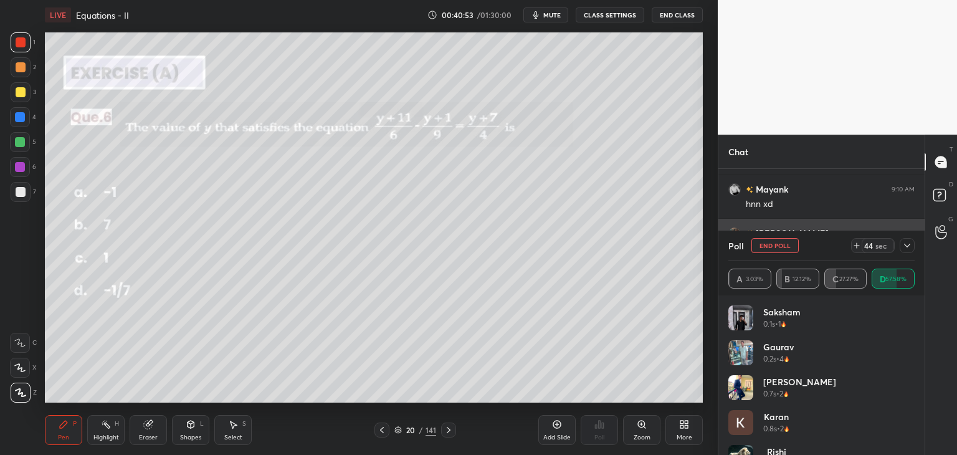
drag, startPoint x: 910, startPoint y: 242, endPoint x: 821, endPoint y: 255, distance: 90.0
click at [910, 243] on icon at bounding box center [907, 246] width 10 height 10
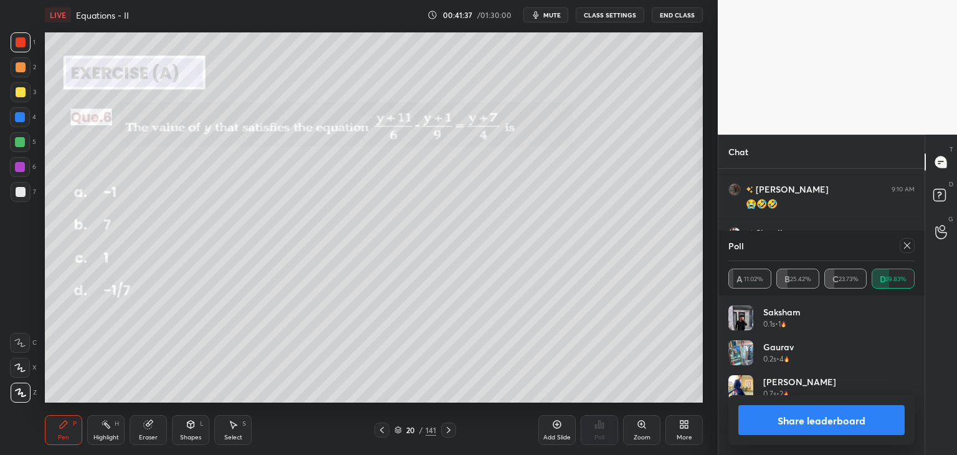
scroll to position [146, 183]
click at [783, 430] on button "Share leaderboard" at bounding box center [821, 420] width 166 height 30
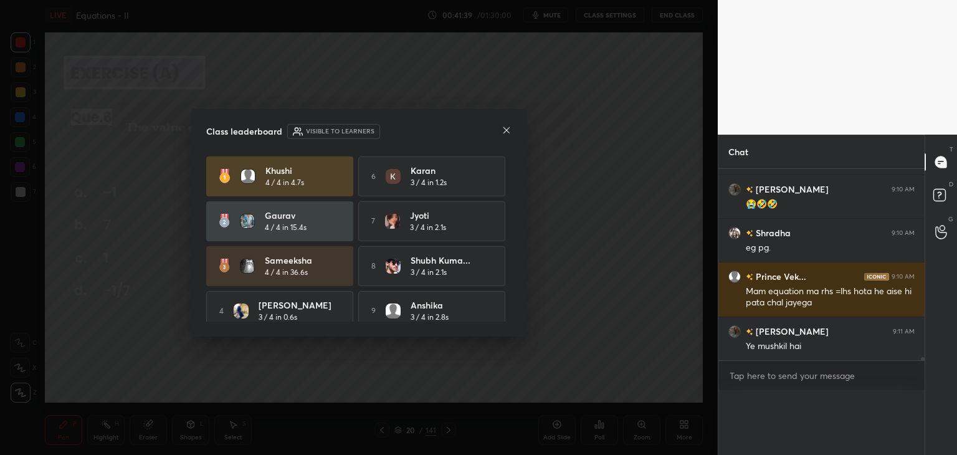
scroll to position [12470, 0]
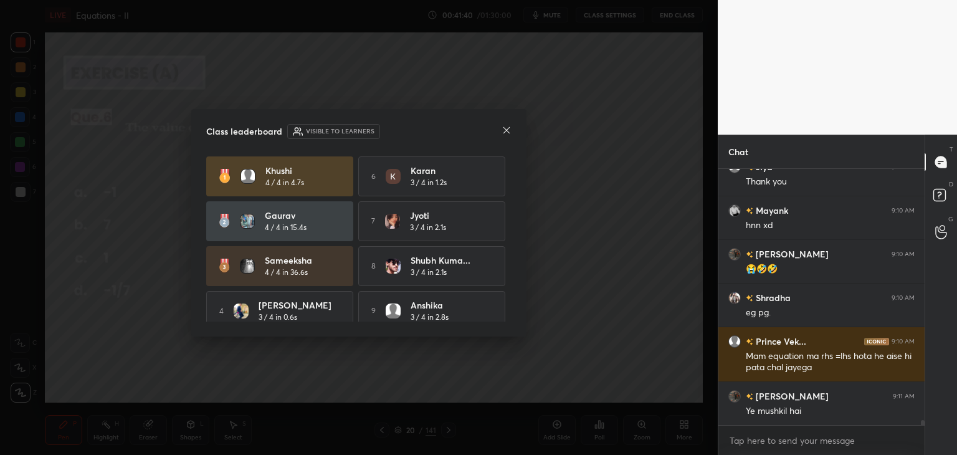
click at [508, 129] on icon at bounding box center [507, 130] width 10 height 10
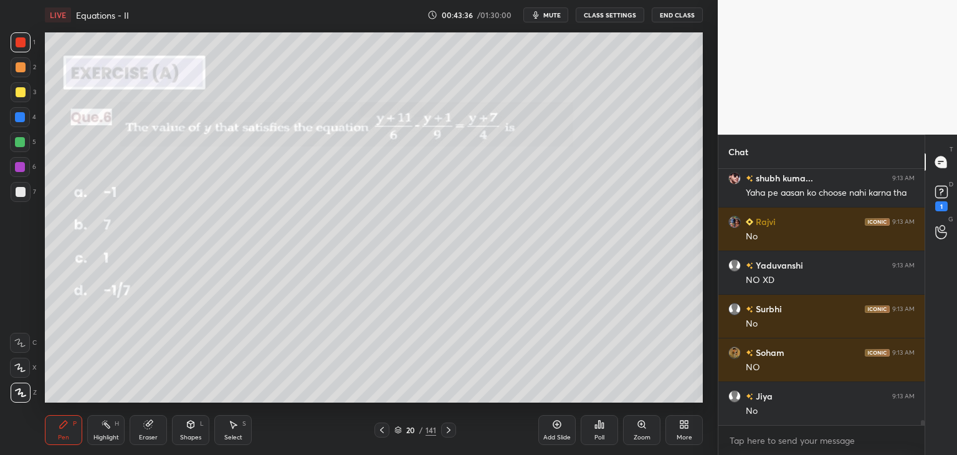
scroll to position [13815, 0]
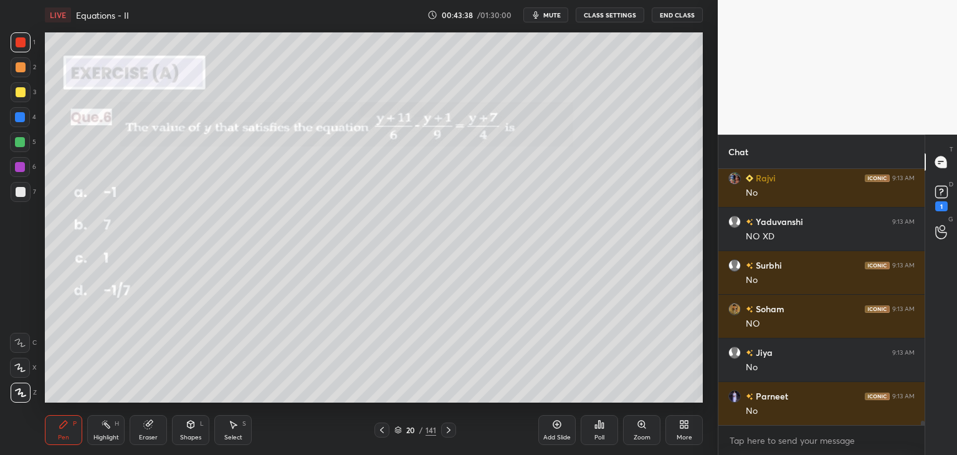
click at [448, 432] on icon at bounding box center [449, 430] width 10 height 10
click at [611, 441] on div "Poll" at bounding box center [599, 430] width 37 height 30
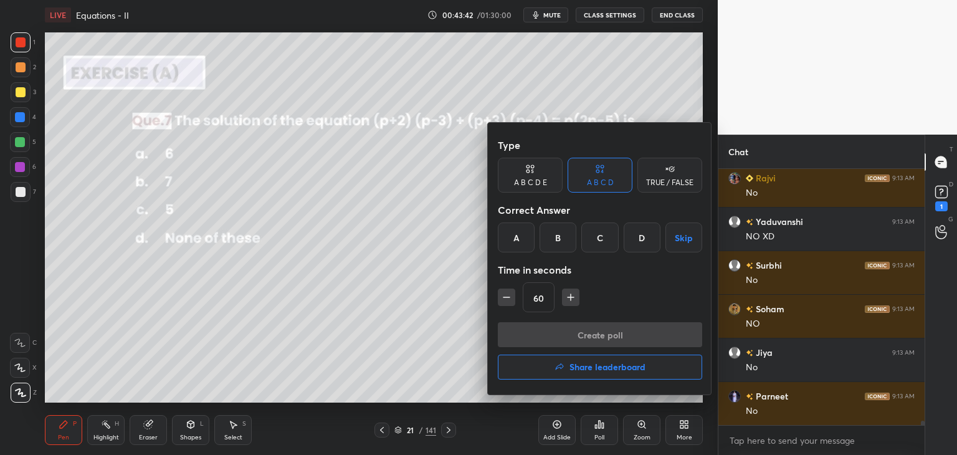
drag, startPoint x: 516, startPoint y: 237, endPoint x: 535, endPoint y: 278, distance: 44.9
click at [517, 237] on div "A" at bounding box center [516, 237] width 37 height 30
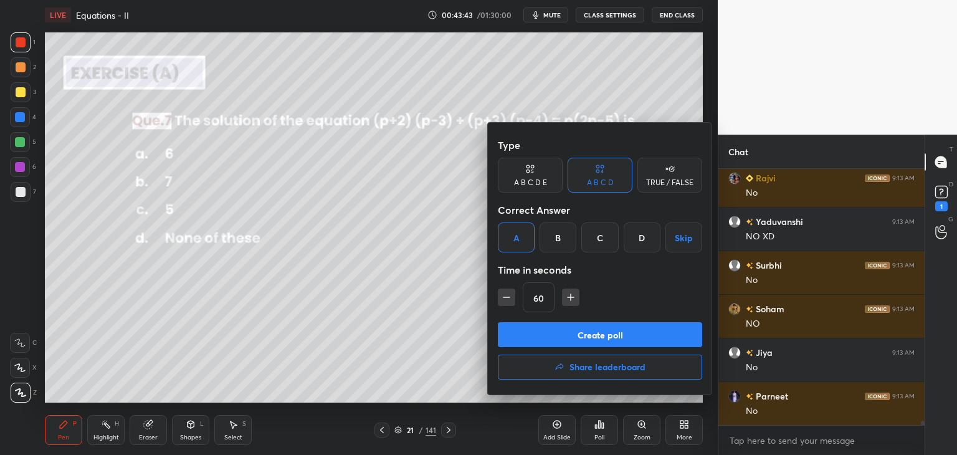
click at [548, 332] on button "Create poll" at bounding box center [600, 334] width 204 height 25
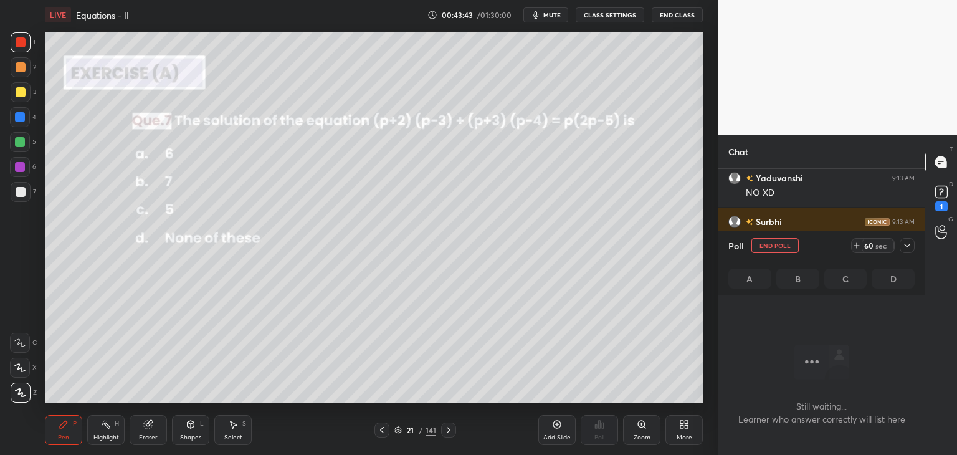
scroll to position [188, 203]
click at [904, 241] on icon at bounding box center [907, 246] width 10 height 10
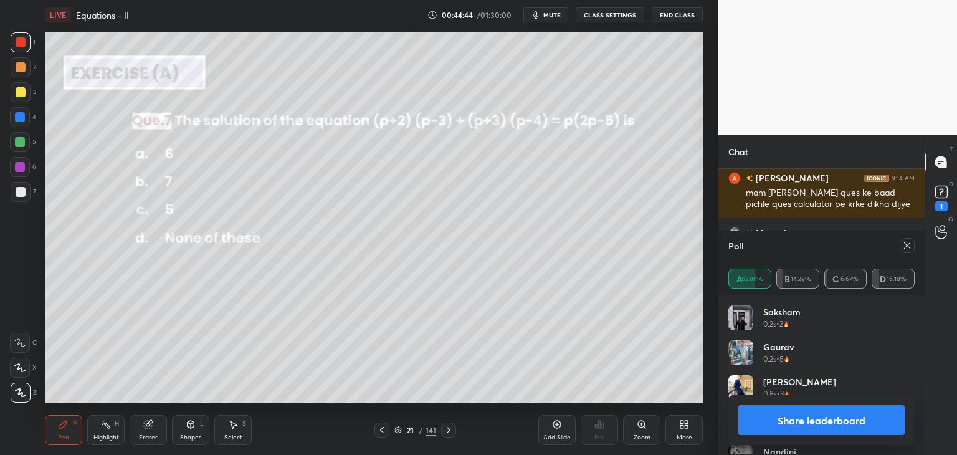
scroll to position [13933, 0]
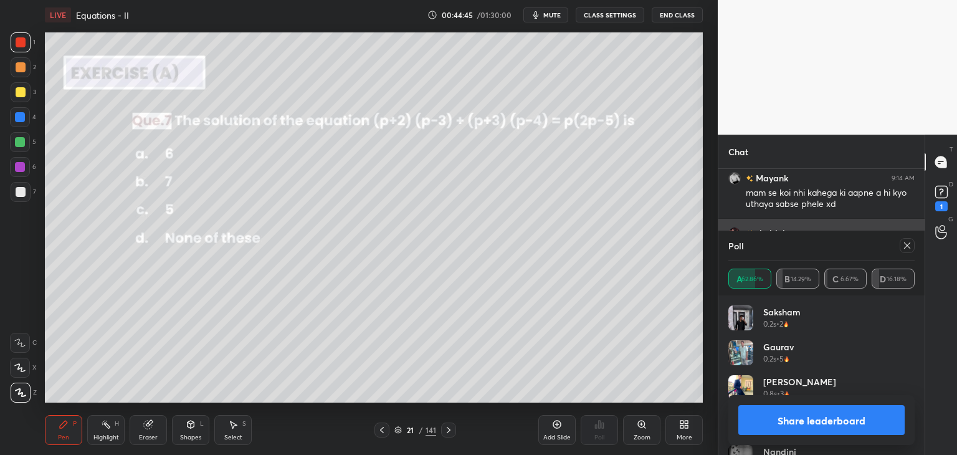
click at [910, 245] on icon at bounding box center [907, 246] width 10 height 10
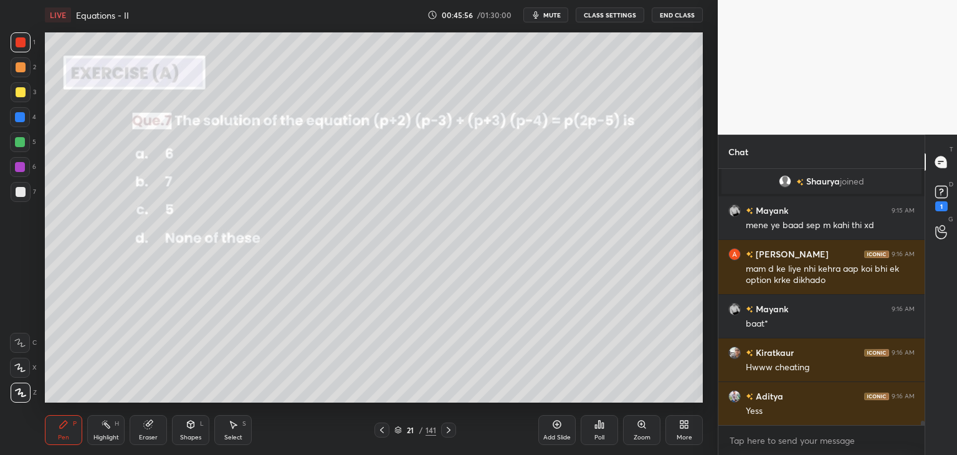
scroll to position [14811, 0]
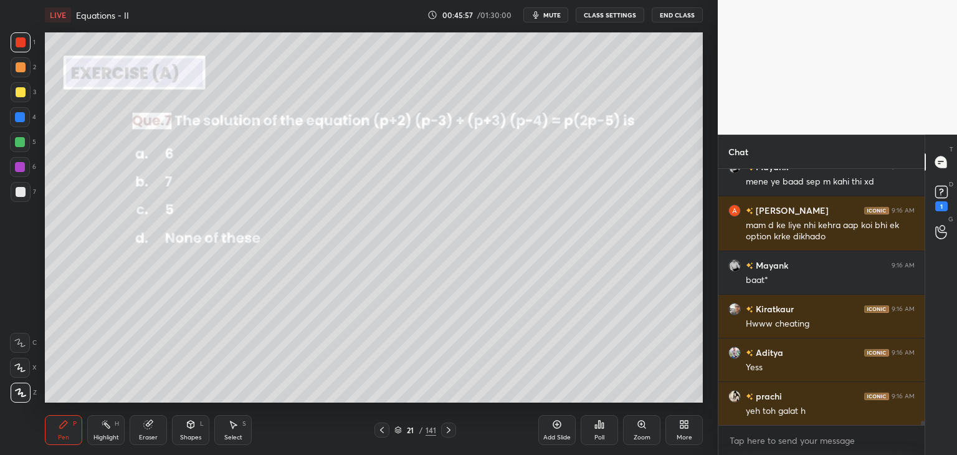
click at [378, 428] on icon at bounding box center [382, 430] width 10 height 10
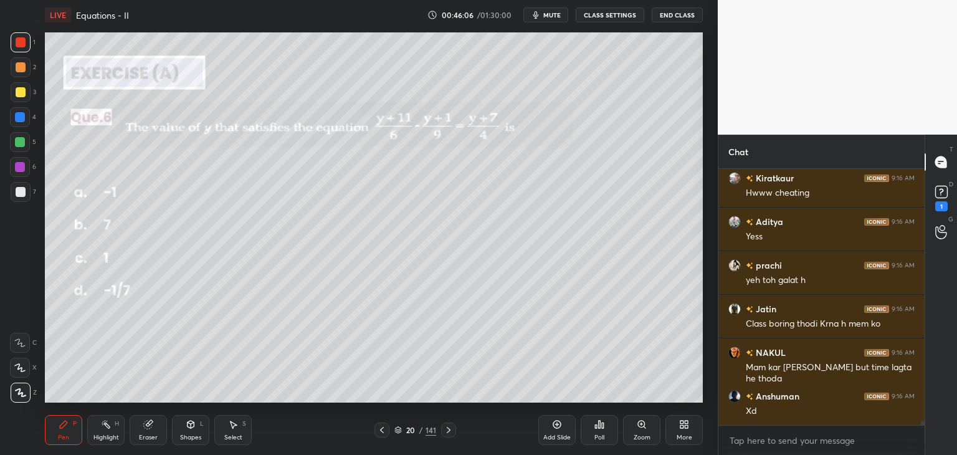
scroll to position [14996, 0]
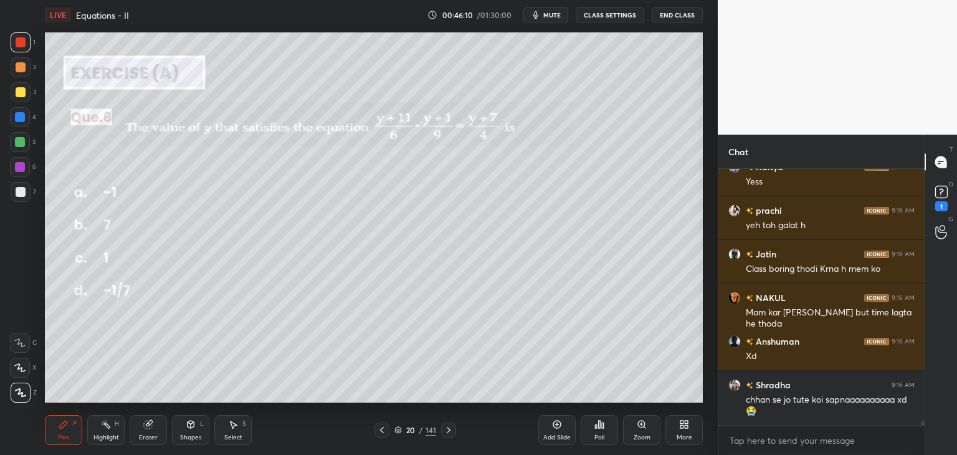
click at [441, 431] on div at bounding box center [448, 429] width 15 height 15
click at [439, 432] on div "21 / 141" at bounding box center [415, 429] width 82 height 15
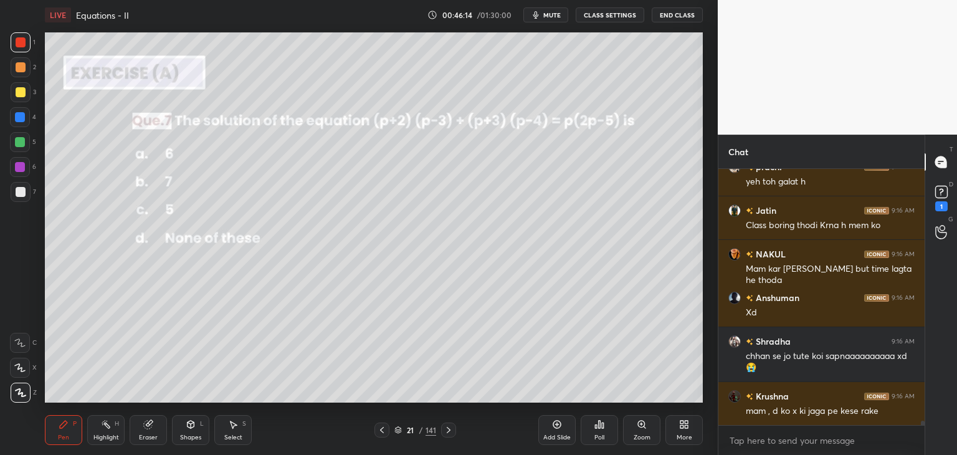
click at [447, 432] on icon at bounding box center [449, 430] width 4 height 6
click at [598, 430] on div "Poll" at bounding box center [599, 430] width 37 height 30
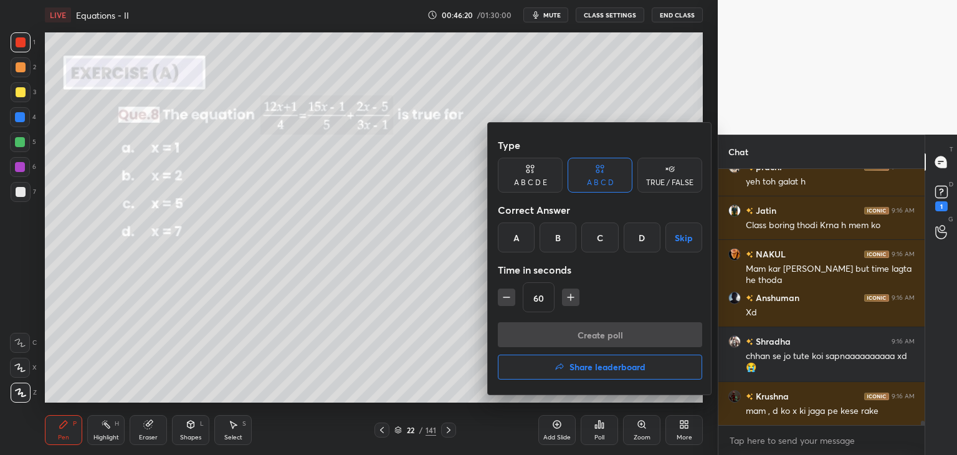
click at [645, 242] on div "D" at bounding box center [642, 237] width 37 height 30
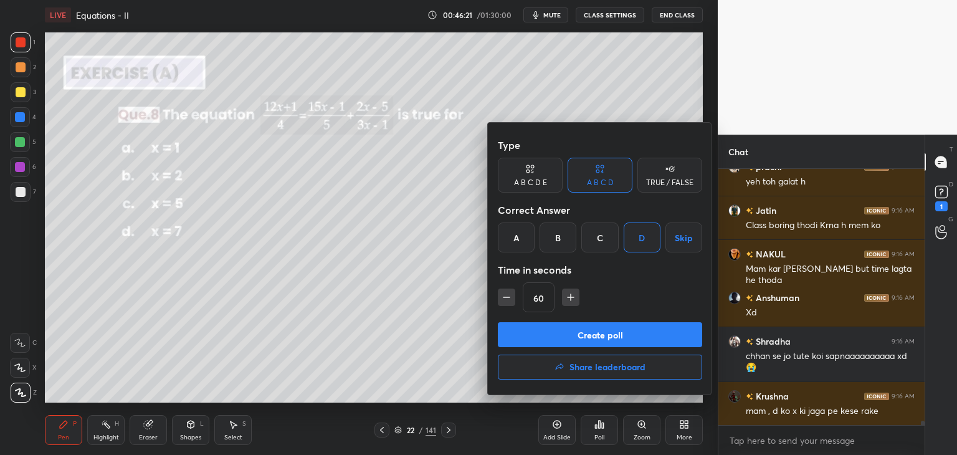
click at [570, 335] on button "Create poll" at bounding box center [600, 334] width 204 height 25
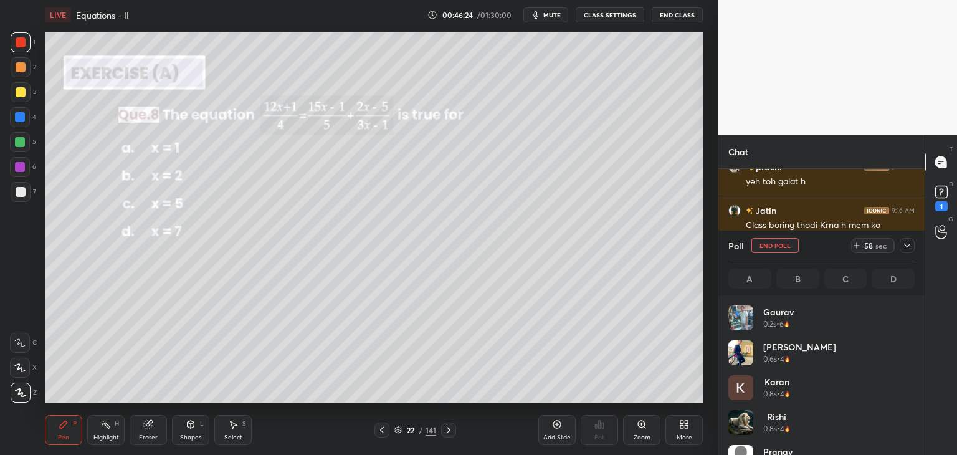
scroll to position [146, 183]
click at [907, 246] on icon at bounding box center [907, 246] width 10 height 10
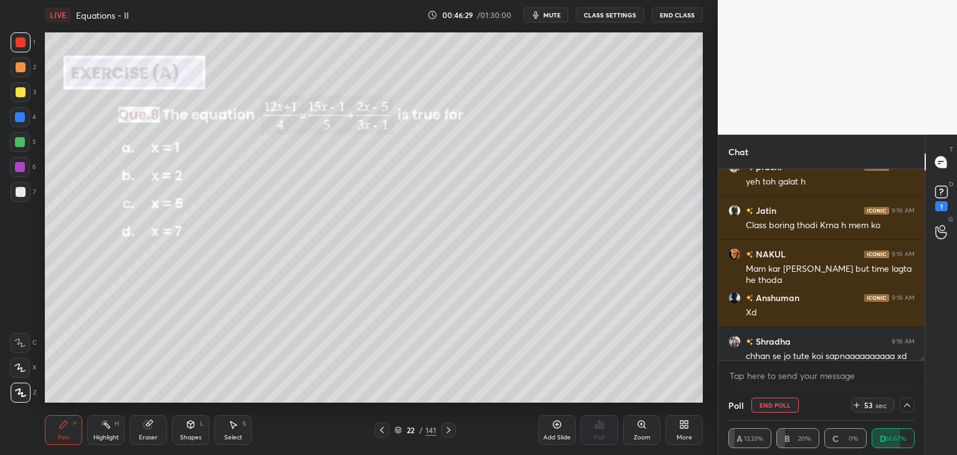
scroll to position [0, 4]
click at [906, 403] on icon at bounding box center [907, 405] width 10 height 10
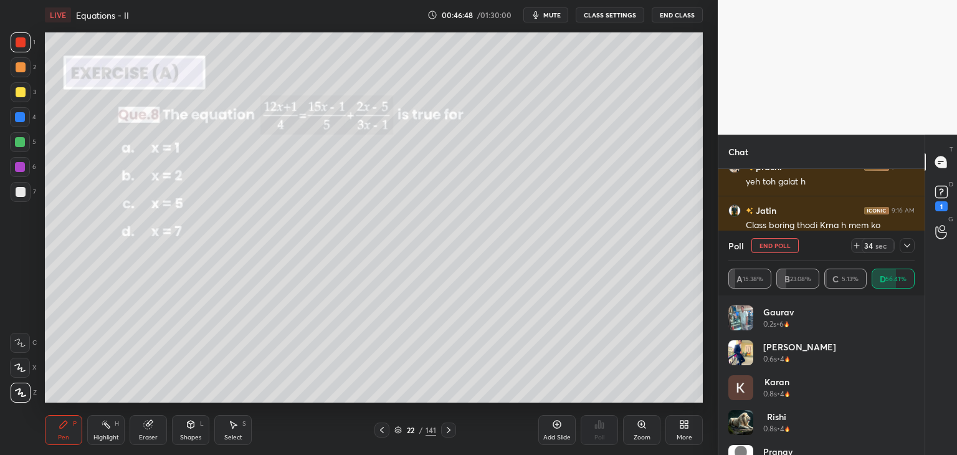
scroll to position [146, 183]
click at [905, 245] on icon at bounding box center [907, 246] width 10 height 10
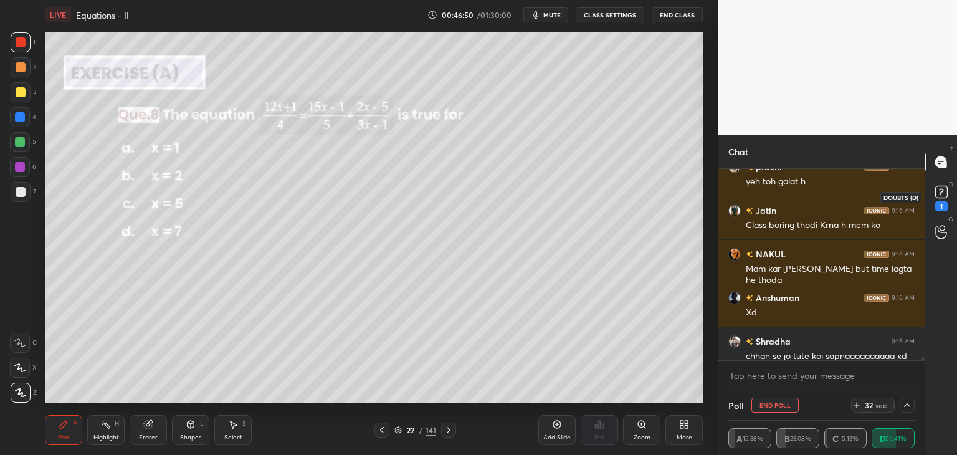
click at [941, 195] on rect at bounding box center [941, 192] width 12 height 12
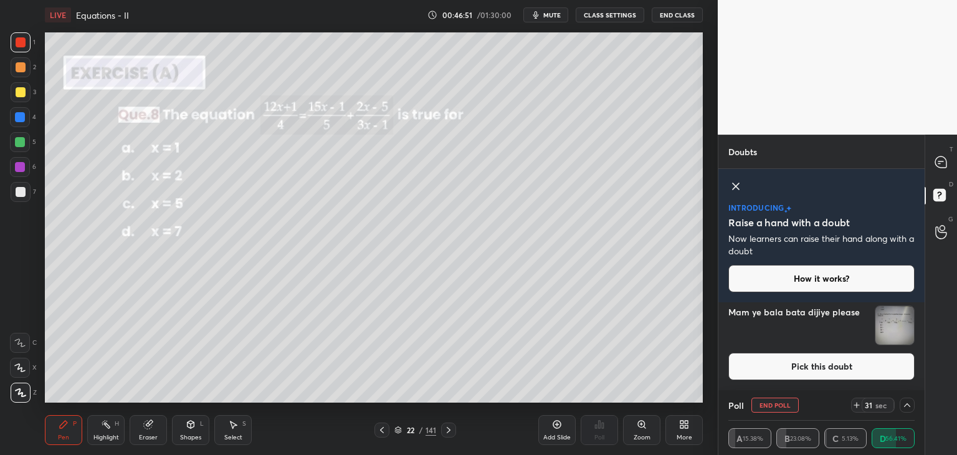
click at [890, 323] on img "grid" at bounding box center [894, 325] width 39 height 39
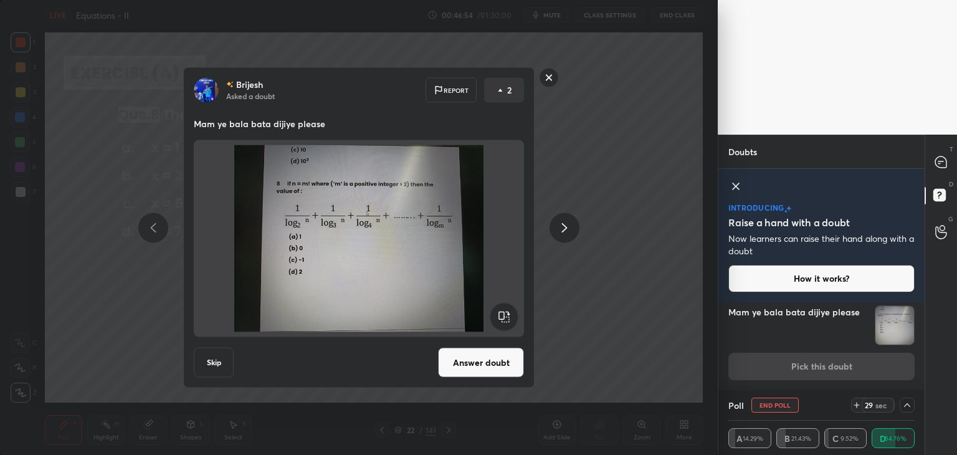
click at [547, 78] on rect at bounding box center [549, 77] width 19 height 19
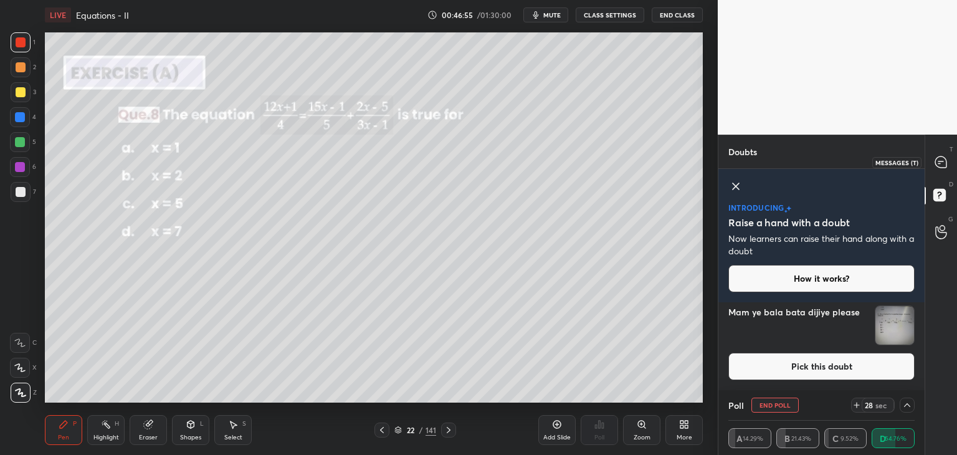
click at [937, 164] on icon at bounding box center [940, 161] width 11 height 11
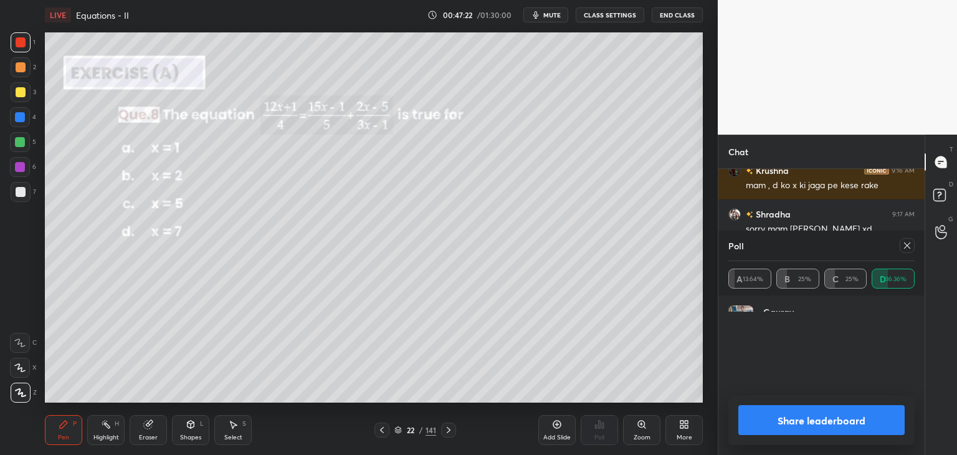
scroll to position [130, 183]
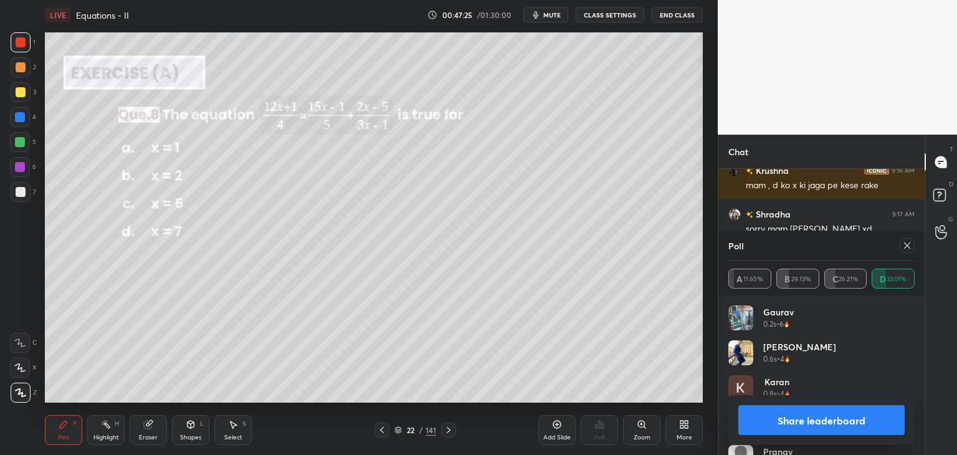
click at [908, 244] on icon at bounding box center [907, 246] width 10 height 10
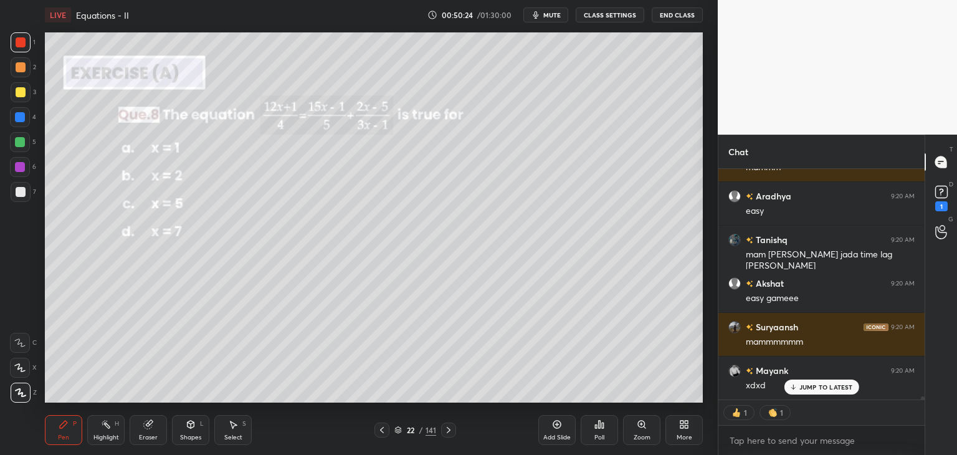
scroll to position [16599, 0]
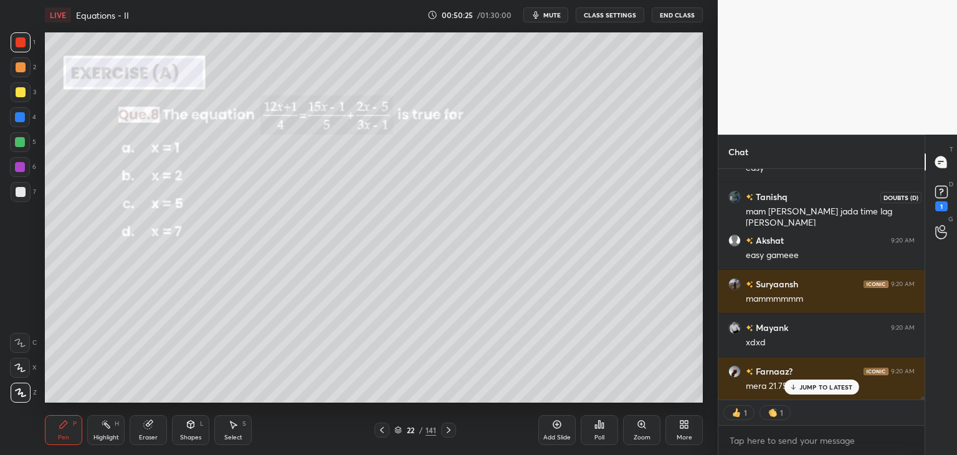
click at [942, 195] on rect at bounding box center [941, 192] width 12 height 12
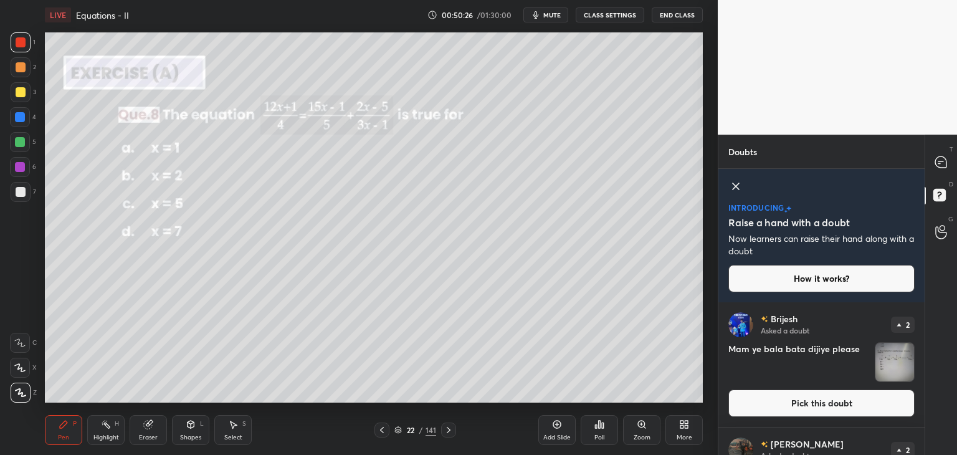
click at [924, 386] on div "Doubts 1 1 Enable hand raising Enable raise hand to speak to learners. Once ena…" at bounding box center [837, 295] width 239 height 320
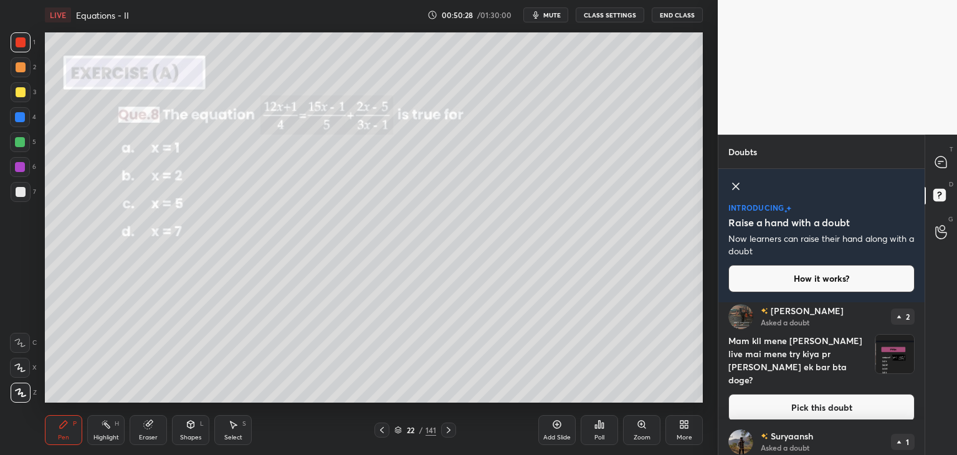
click at [920, 391] on div "[PERSON_NAME] Asked a doubt 2 Mam kll mene dekha thaa live mai mene try kiya pr…" at bounding box center [821, 362] width 206 height 137
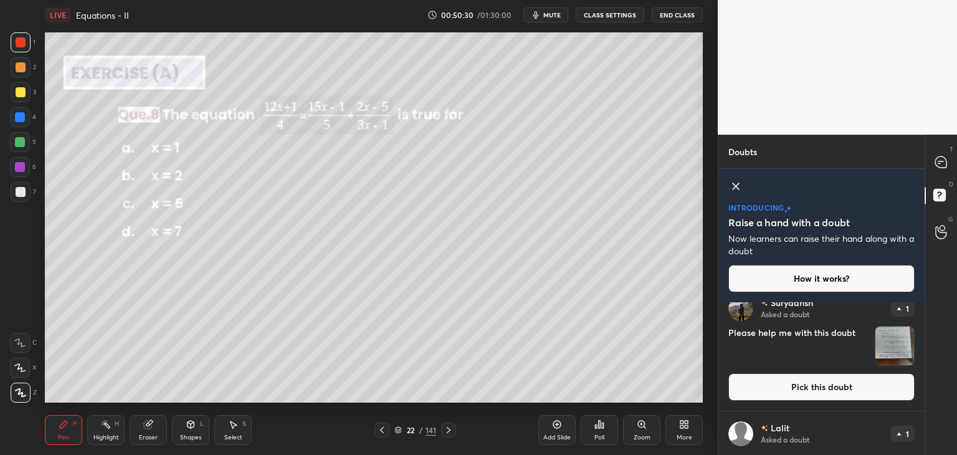
click at [887, 354] on img "grid" at bounding box center [894, 345] width 39 height 39
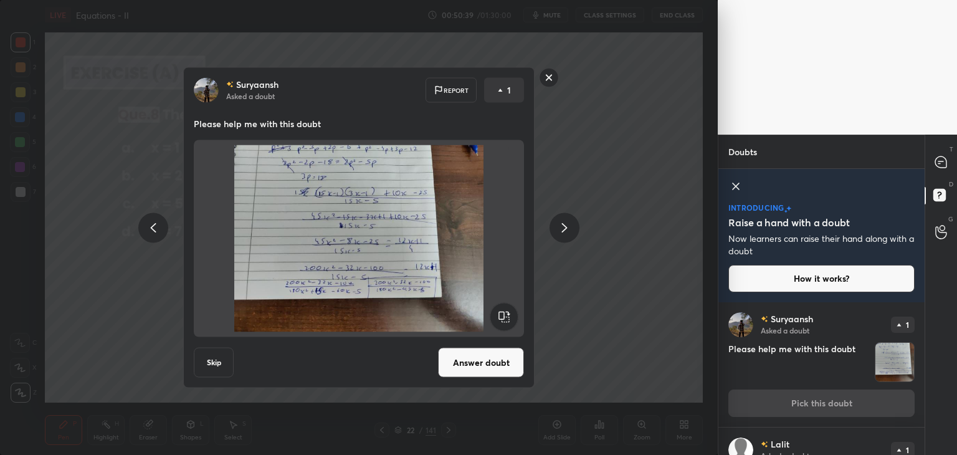
click at [472, 367] on button "Answer doubt" at bounding box center [481, 363] width 86 height 30
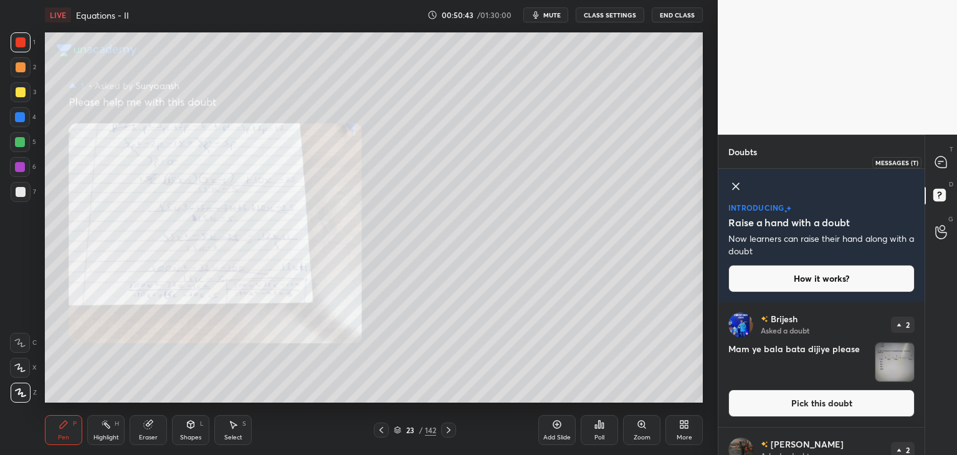
drag, startPoint x: 942, startPoint y: 163, endPoint x: 943, endPoint y: 170, distance: 7.6
click at [943, 163] on icon at bounding box center [940, 161] width 11 height 11
type textarea "x"
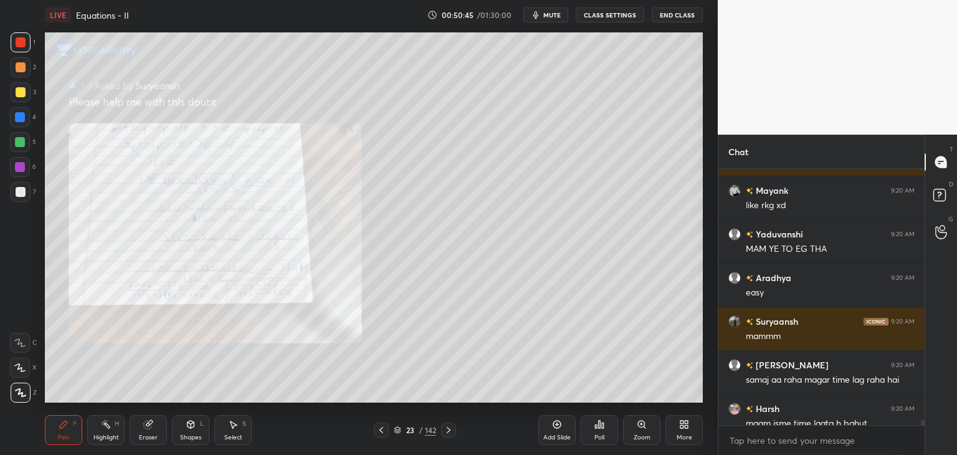
scroll to position [17204, 0]
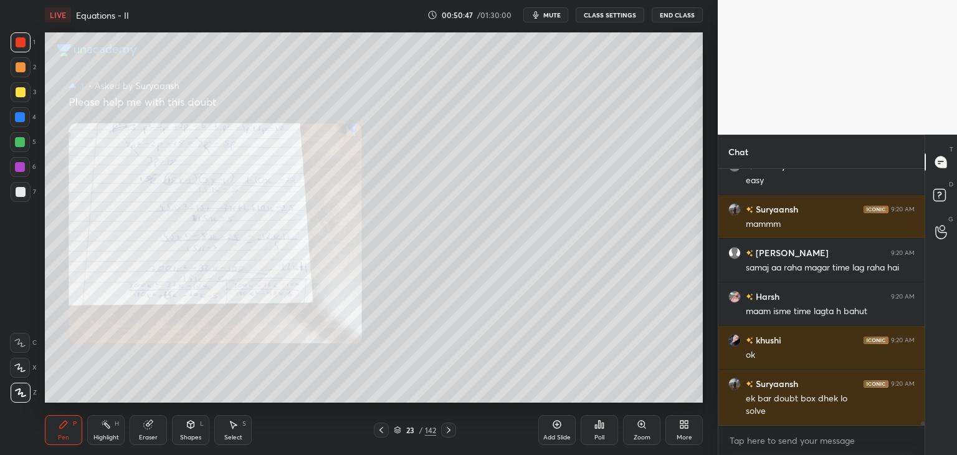
click at [25, 40] on div at bounding box center [21, 42] width 10 height 10
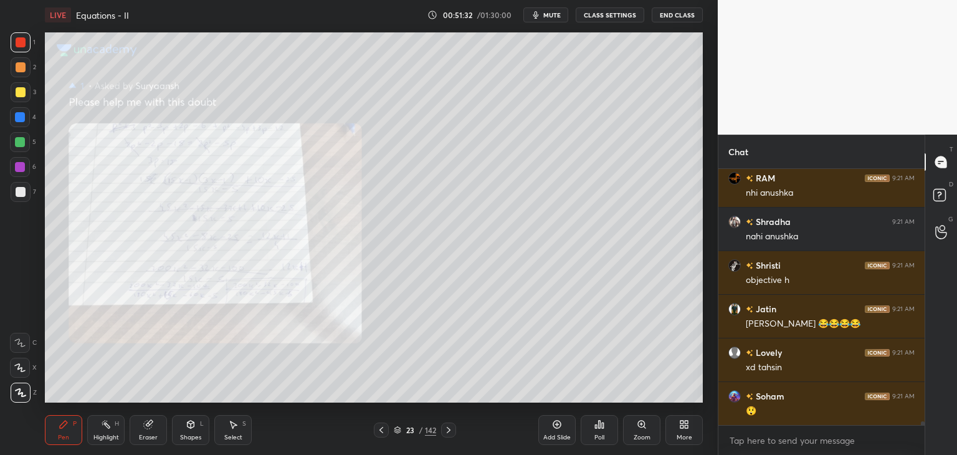
scroll to position [16914, 0]
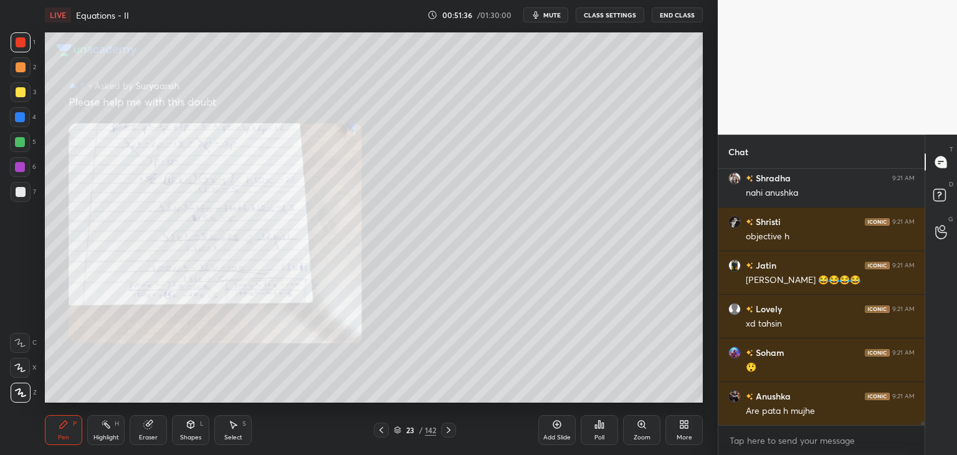
click at [555, 434] on div "Add Slide" at bounding box center [556, 430] width 37 height 30
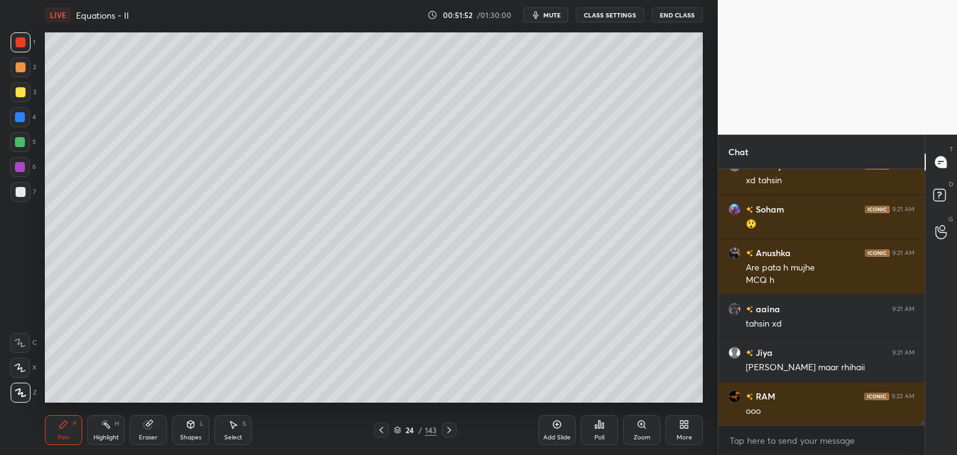
scroll to position [17101, 0]
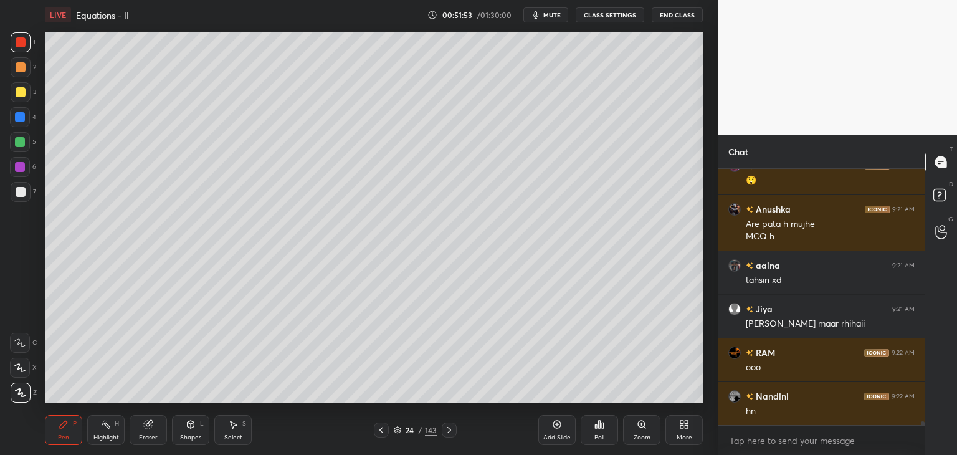
click at [383, 432] on icon at bounding box center [381, 430] width 10 height 10
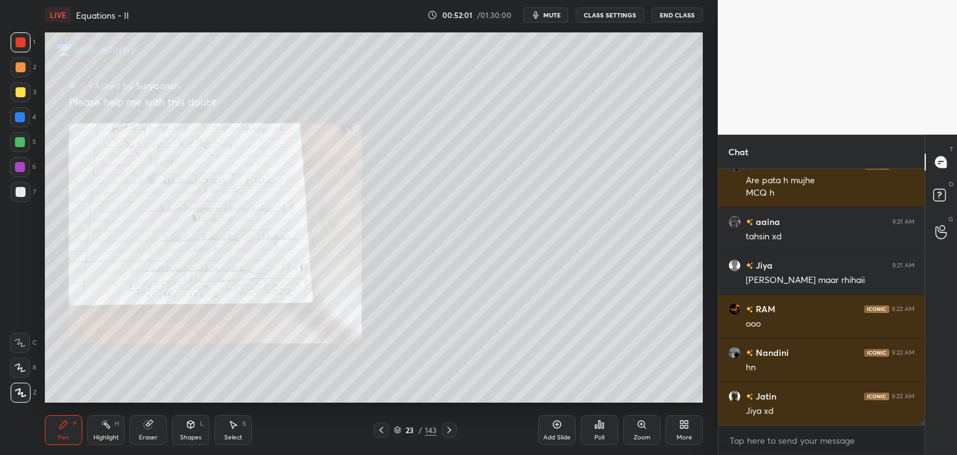
scroll to position [17188, 0]
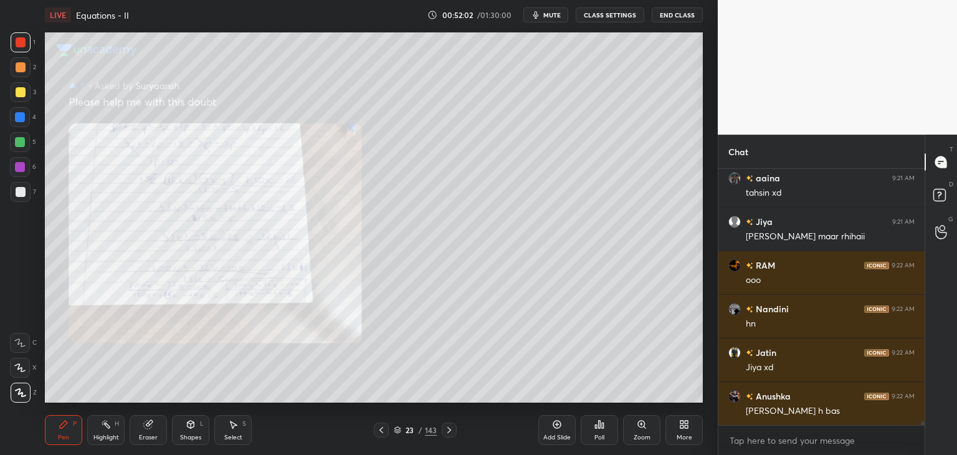
click at [381, 432] on icon at bounding box center [381, 430] width 10 height 10
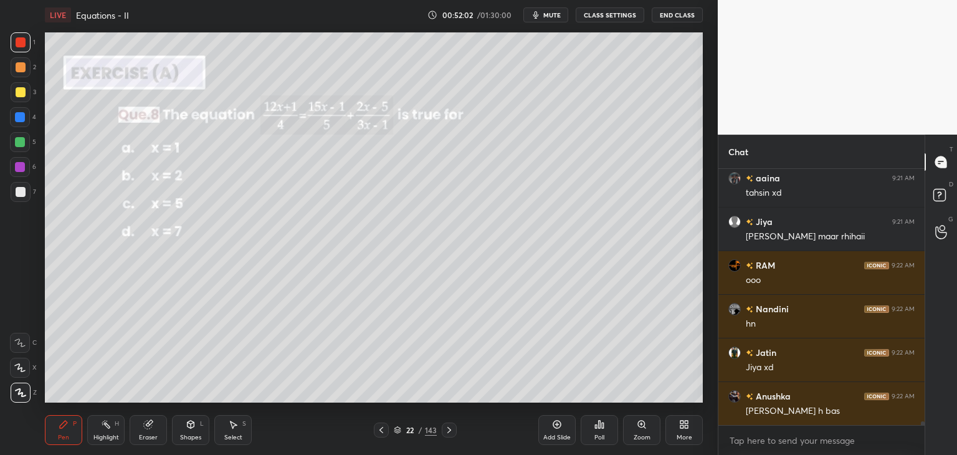
click at [381, 433] on icon at bounding box center [381, 430] width 10 height 10
click at [381, 432] on icon at bounding box center [381, 430] width 10 height 10
click at [380, 432] on icon at bounding box center [381, 430] width 10 height 10
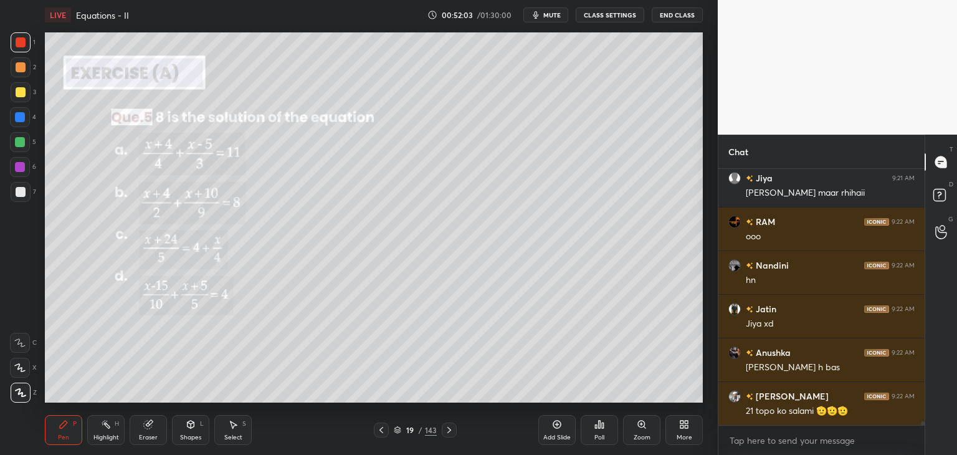
click at [380, 432] on icon at bounding box center [381, 430] width 10 height 10
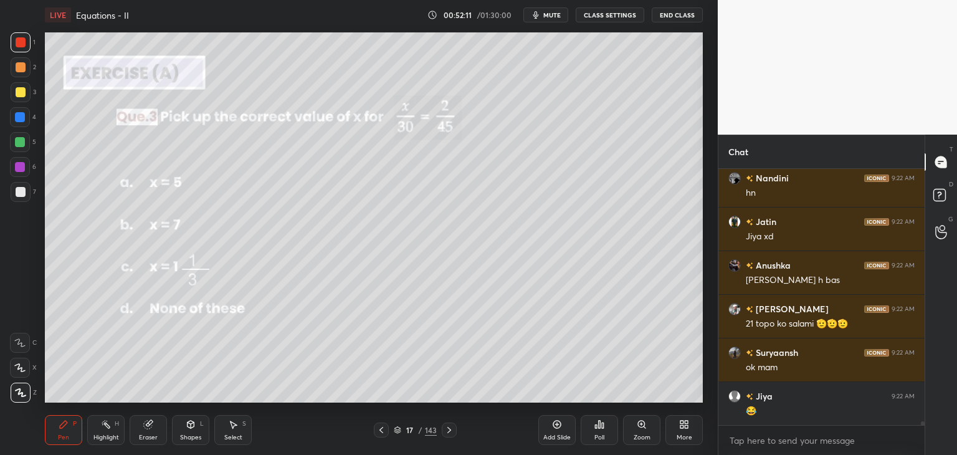
scroll to position [17363, 0]
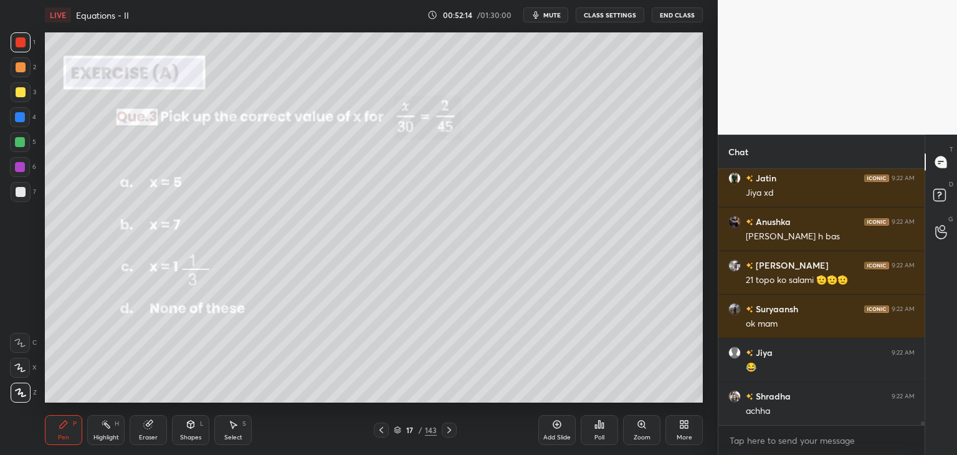
click at [447, 434] on icon at bounding box center [449, 430] width 10 height 10
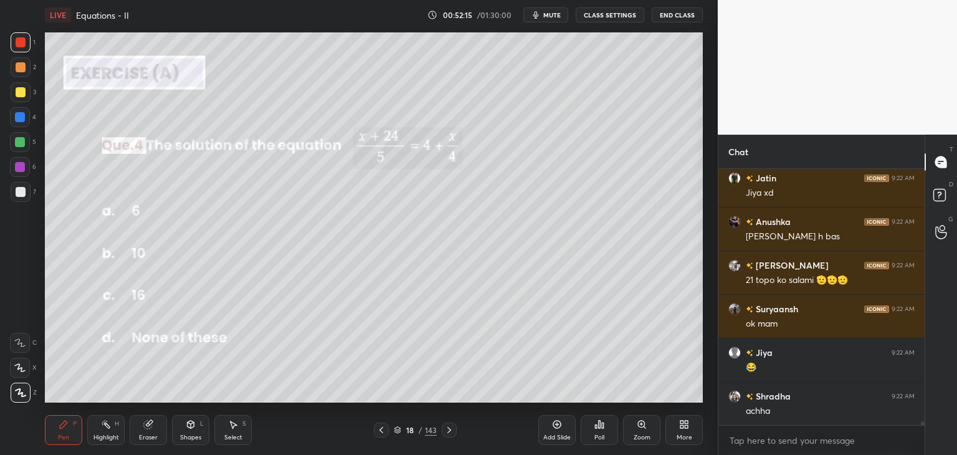
click at [447, 432] on icon at bounding box center [449, 430] width 4 height 6
click at [447, 431] on icon at bounding box center [449, 430] width 10 height 10
click at [444, 430] on icon at bounding box center [449, 430] width 10 height 10
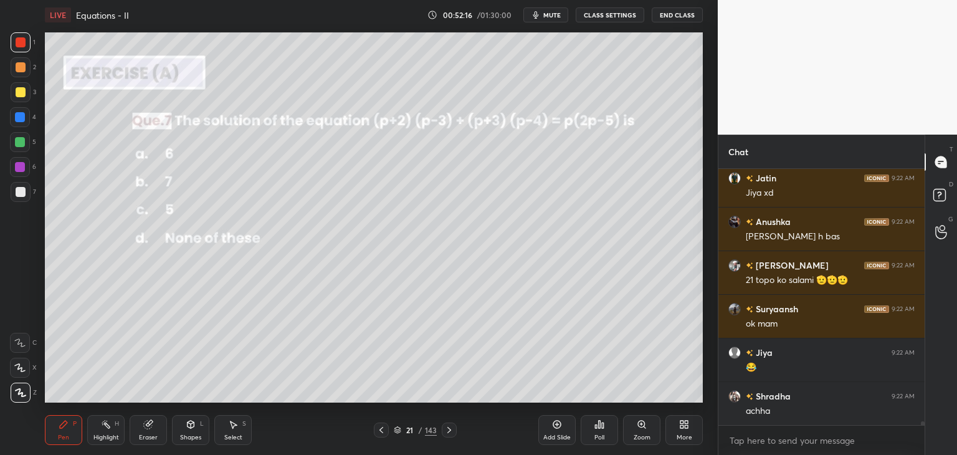
click at [447, 432] on icon at bounding box center [449, 430] width 10 height 10
click at [449, 432] on icon at bounding box center [449, 430] width 10 height 10
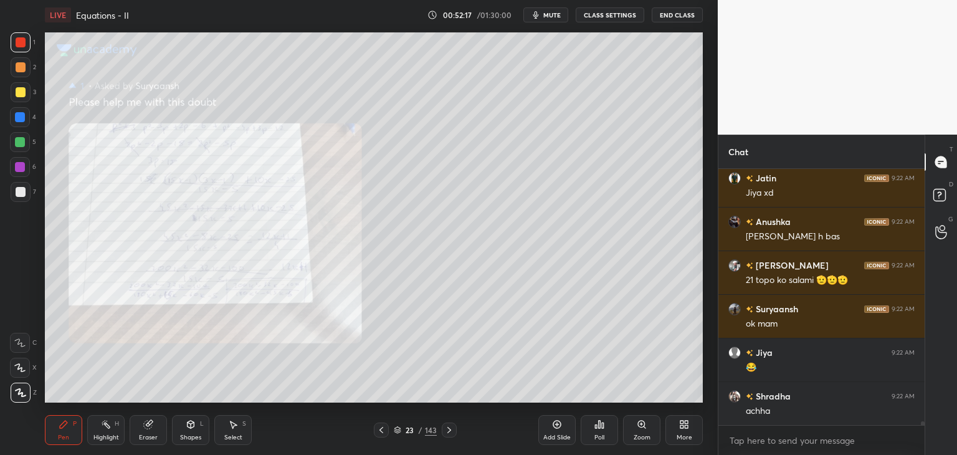
click at [449, 431] on icon at bounding box center [449, 430] width 10 height 10
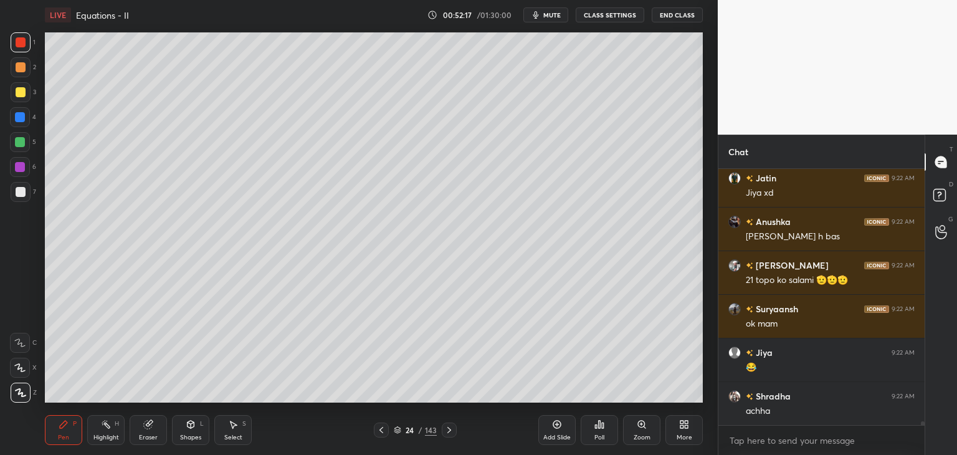
click at [449, 430] on icon at bounding box center [449, 430] width 10 height 10
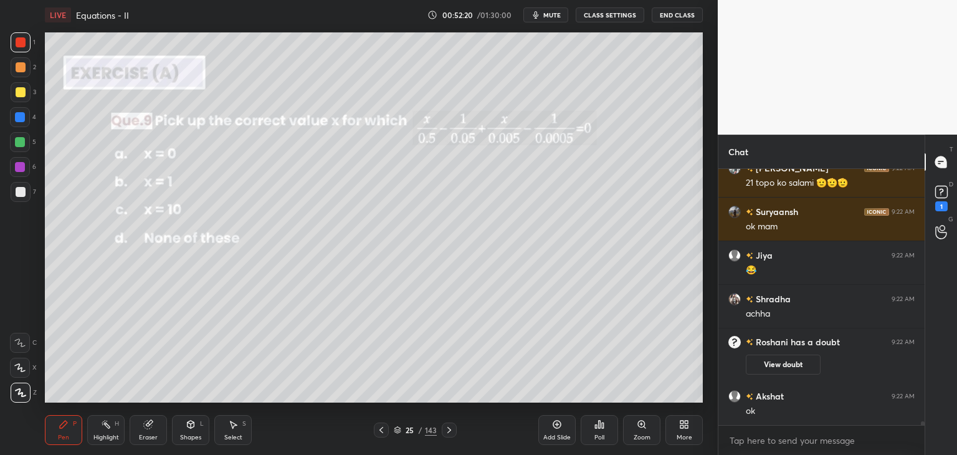
scroll to position [17137, 0]
click at [598, 437] on div "Poll" at bounding box center [599, 437] width 10 height 6
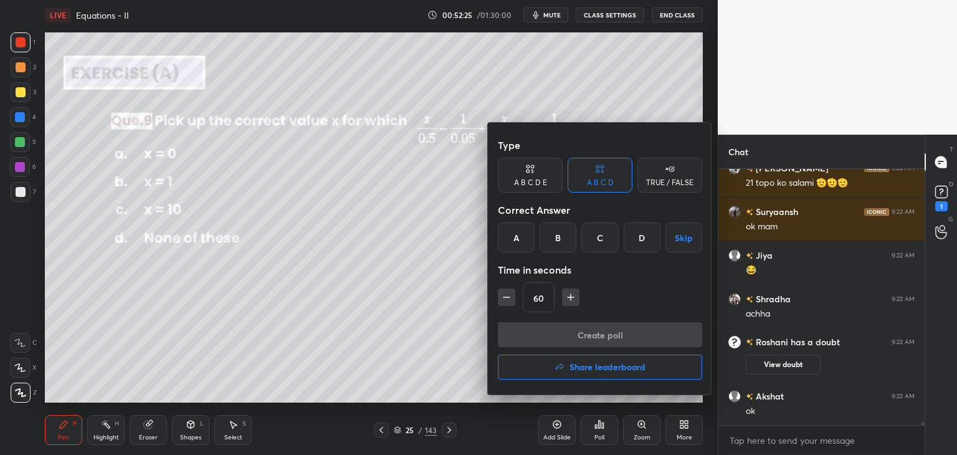
click at [609, 239] on div "C" at bounding box center [599, 237] width 37 height 30
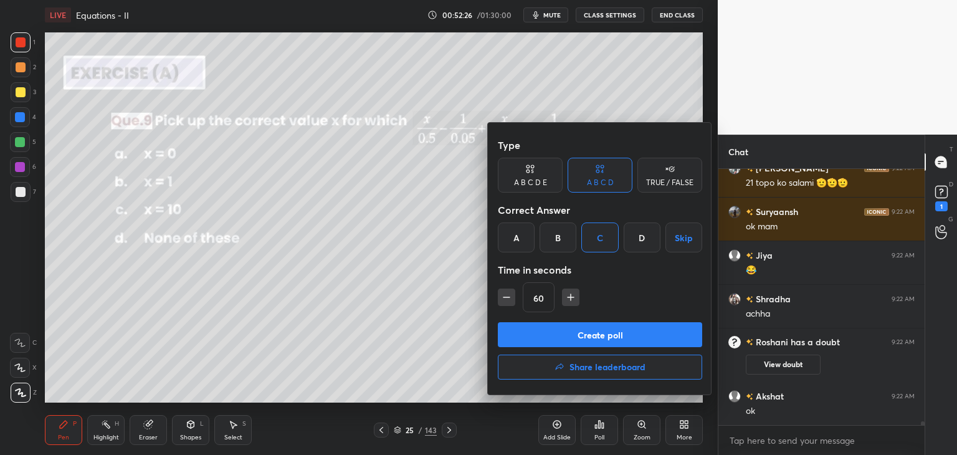
click at [571, 295] on icon "button" at bounding box center [571, 297] width 0 height 6
type input "75"
click at [571, 330] on button "Create poll" at bounding box center [600, 334] width 204 height 25
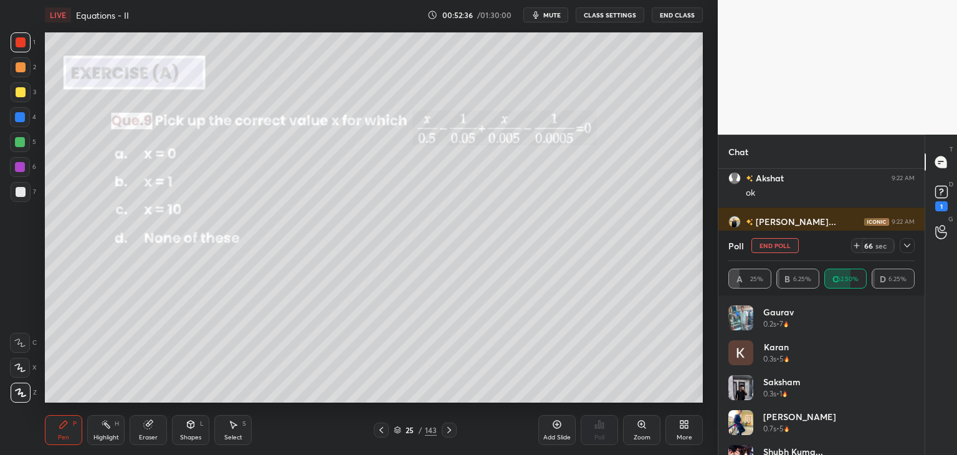
scroll to position [17410, 0]
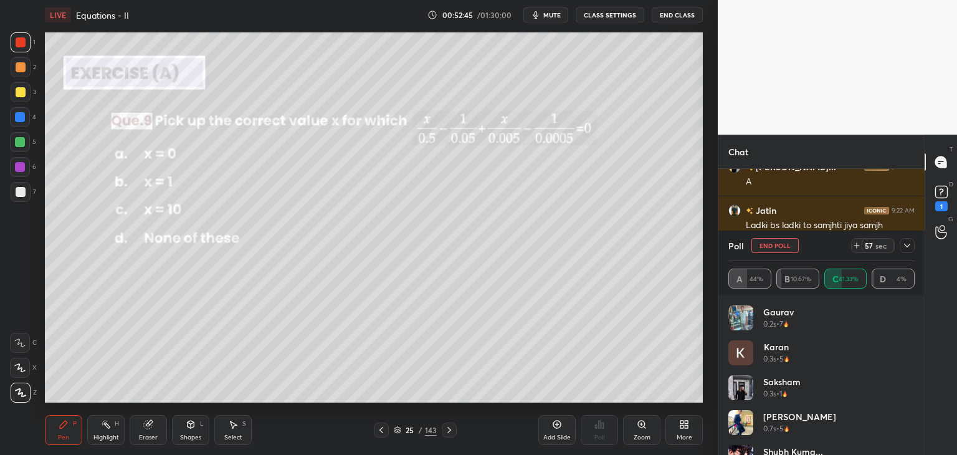
click at [902, 240] on div at bounding box center [907, 245] width 15 height 15
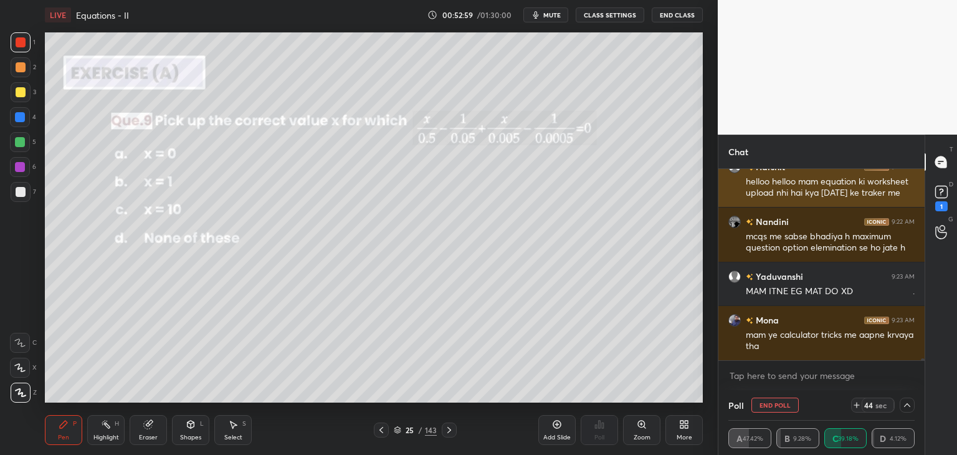
scroll to position [17562, 0]
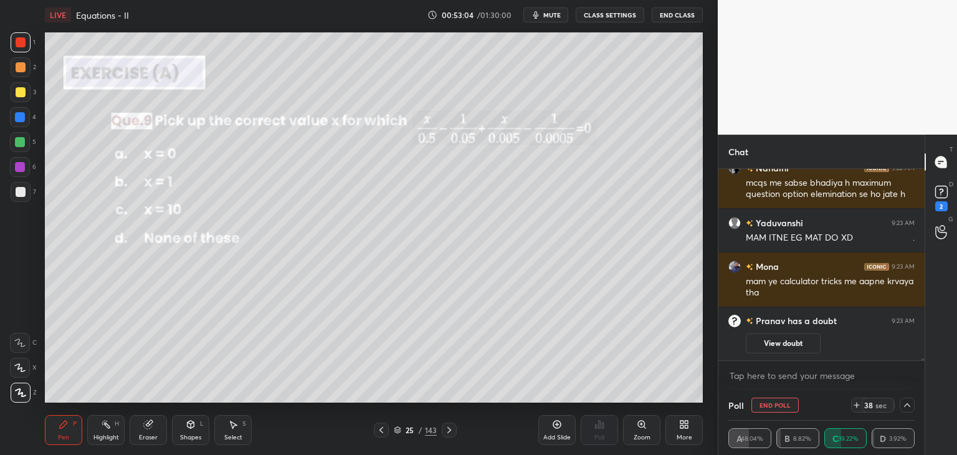
drag, startPoint x: 806, startPoint y: 343, endPoint x: 820, endPoint y: 340, distance: 14.8
click at [807, 343] on button "View doubt" at bounding box center [783, 343] width 75 height 20
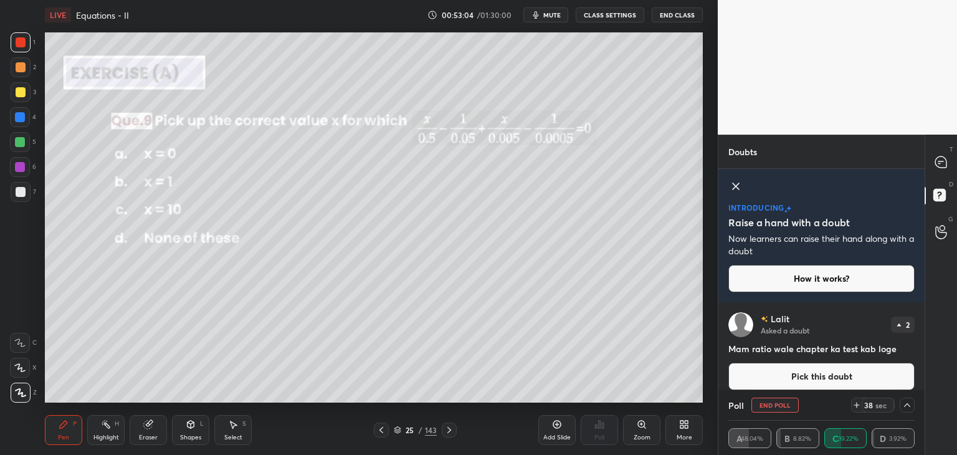
scroll to position [10, 0]
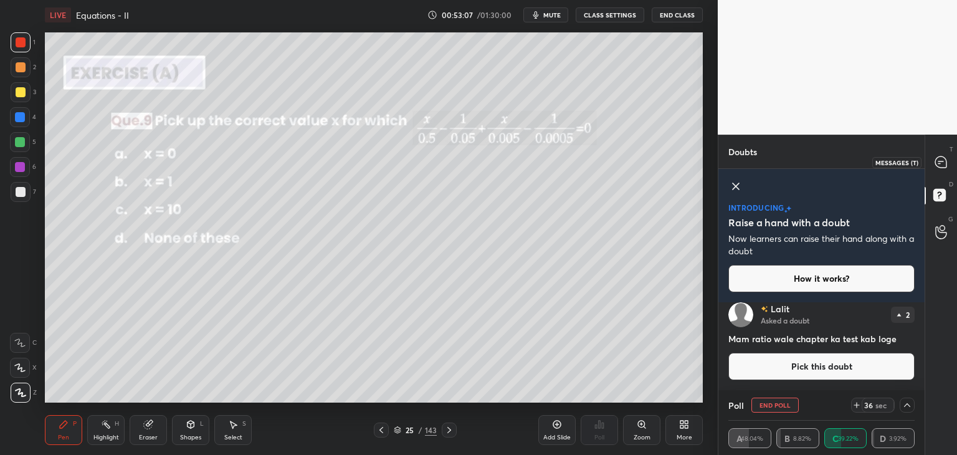
click at [935, 164] on icon at bounding box center [941, 162] width 13 height 13
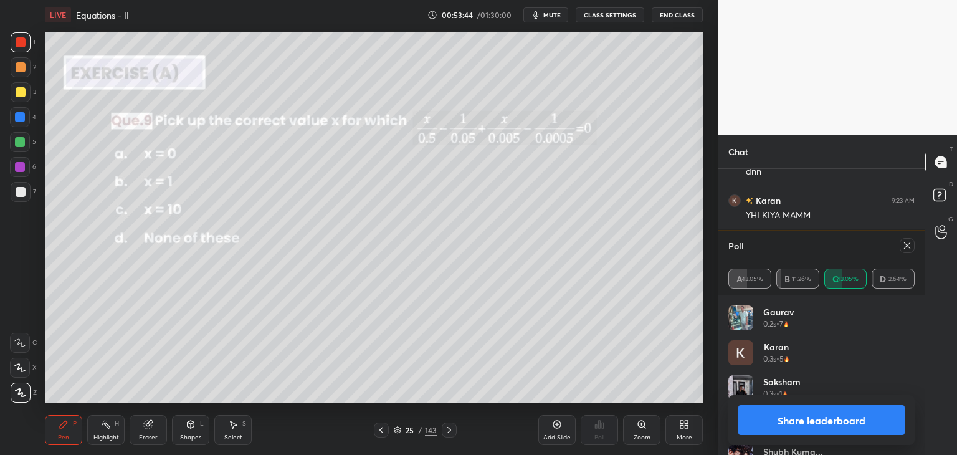
scroll to position [17927, 0]
click at [912, 247] on icon at bounding box center [907, 246] width 10 height 10
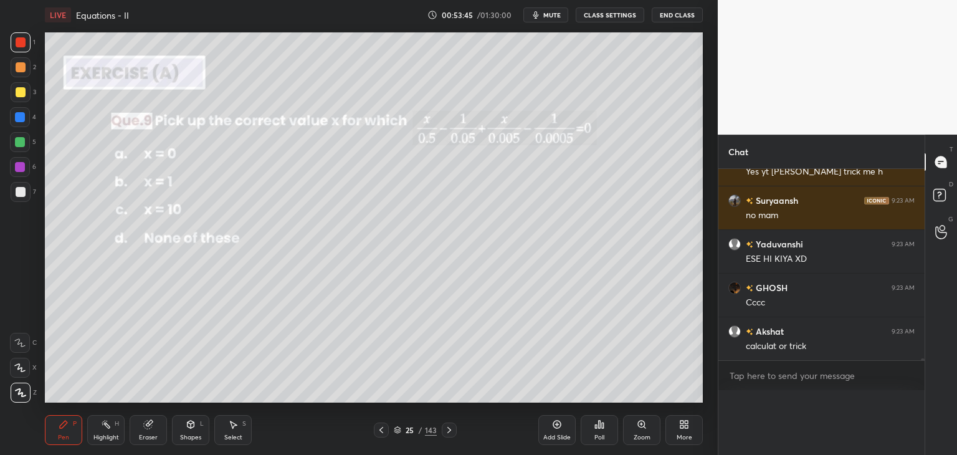
scroll to position [17982, 0]
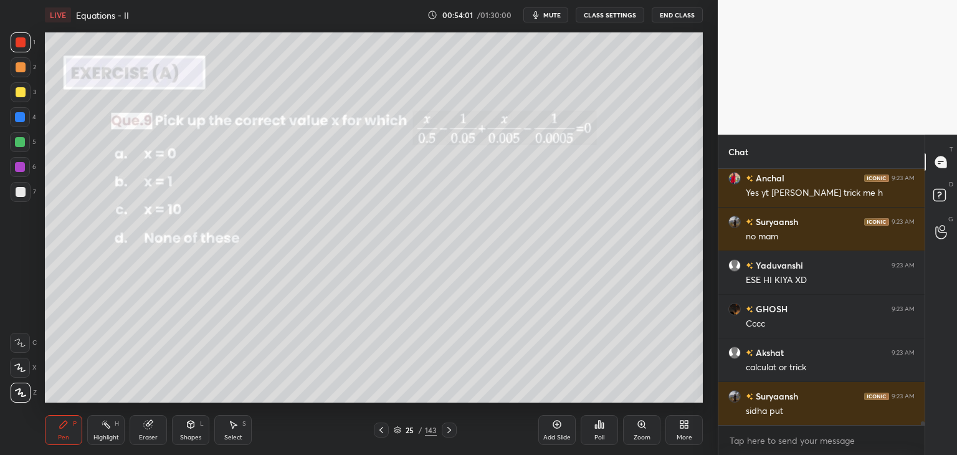
click at [231, 437] on div "Select" at bounding box center [233, 437] width 18 height 6
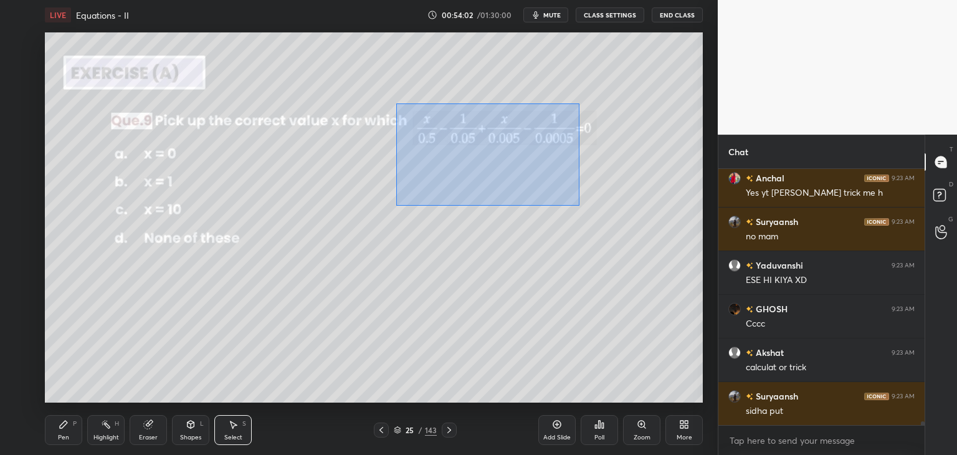
drag, startPoint x: 404, startPoint y: 113, endPoint x: 579, endPoint y: 205, distance: 197.6
click at [581, 206] on div "0 ° Undo Copy Duplicate Duplicate to new slide Delete" at bounding box center [374, 217] width 658 height 370
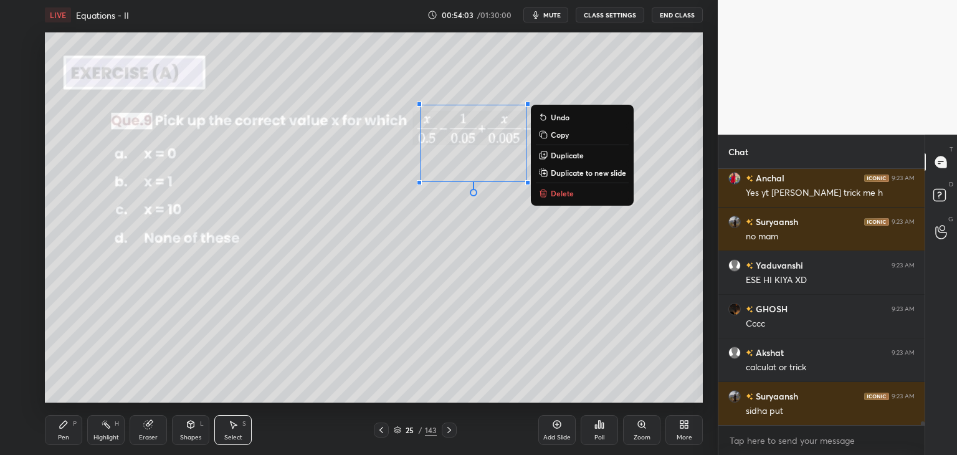
drag, startPoint x: 563, startPoint y: 193, endPoint x: 513, endPoint y: 198, distance: 50.7
click at [563, 192] on p "Delete" at bounding box center [562, 193] width 23 height 10
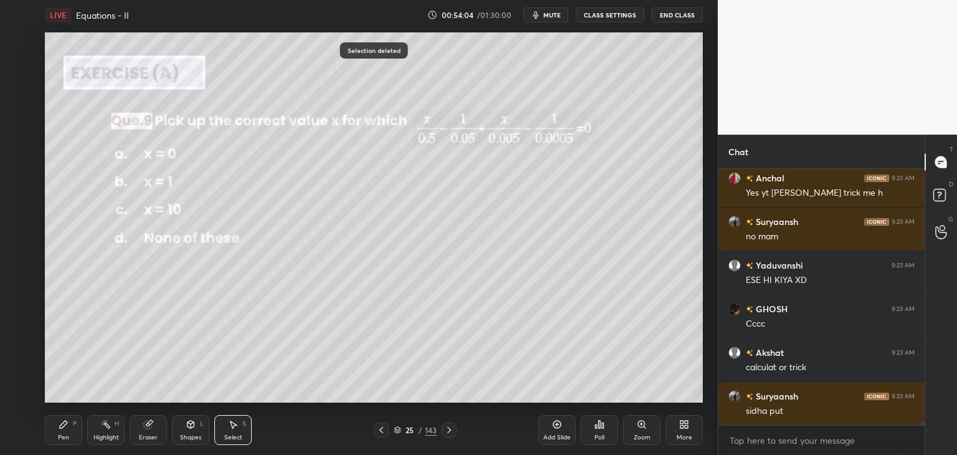
drag, startPoint x: 61, startPoint y: 435, endPoint x: 75, endPoint y: 424, distance: 17.8
click at [61, 434] on div "Pen" at bounding box center [63, 437] width 11 height 6
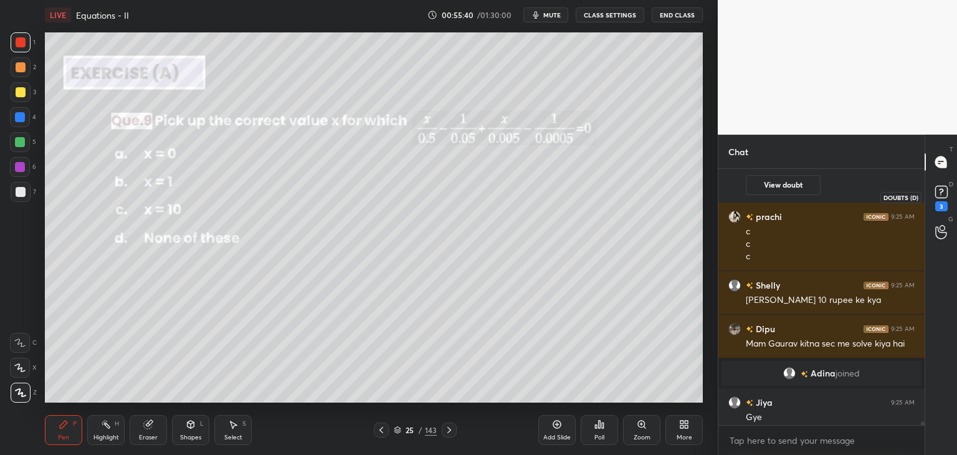
scroll to position [18059, 0]
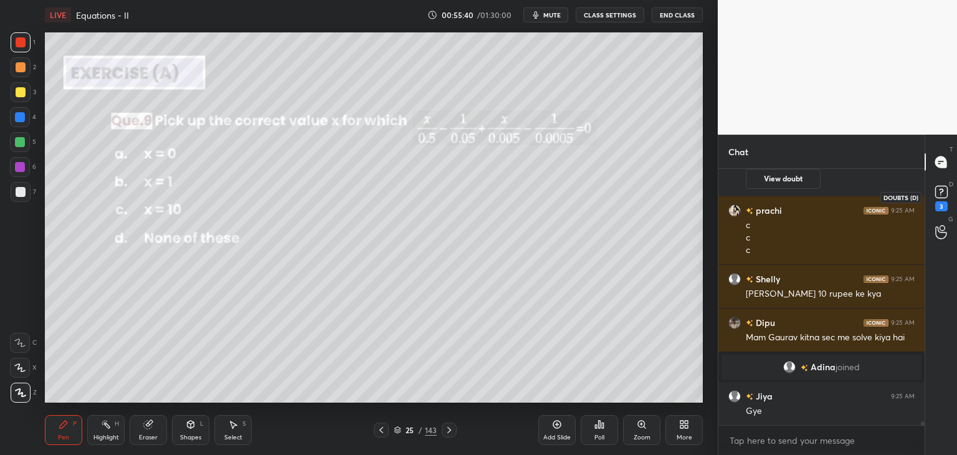
drag, startPoint x: 950, startPoint y: 193, endPoint x: 947, endPoint y: 209, distance: 16.4
click at [949, 193] on icon at bounding box center [941, 192] width 19 height 19
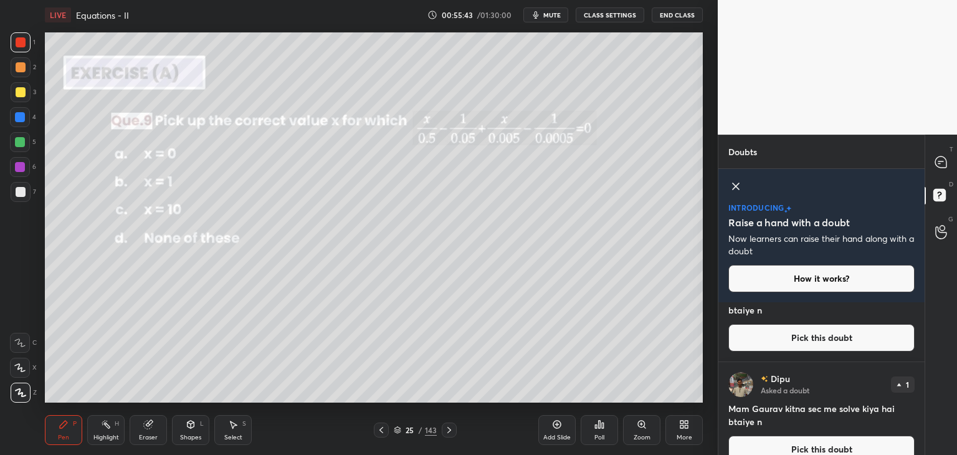
scroll to position [267, 0]
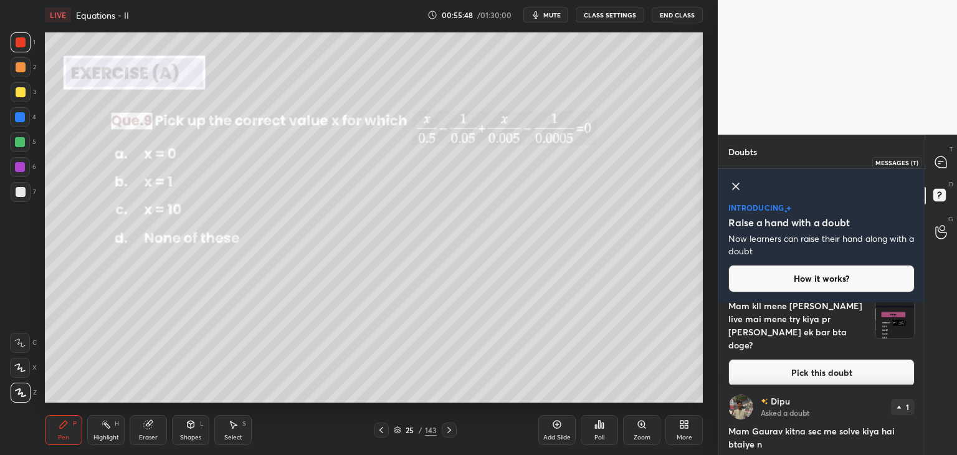
click at [942, 161] on icon at bounding box center [940, 161] width 11 height 11
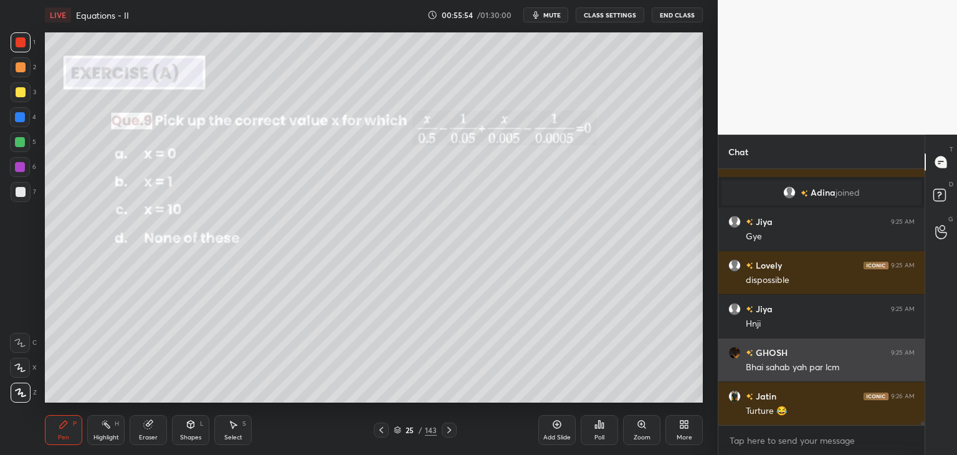
scroll to position [18547, 0]
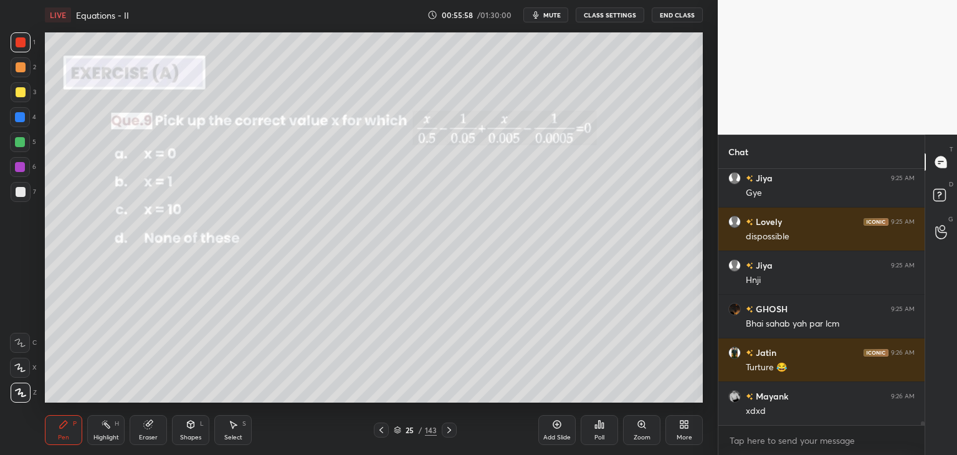
click at [449, 428] on icon at bounding box center [449, 430] width 4 height 6
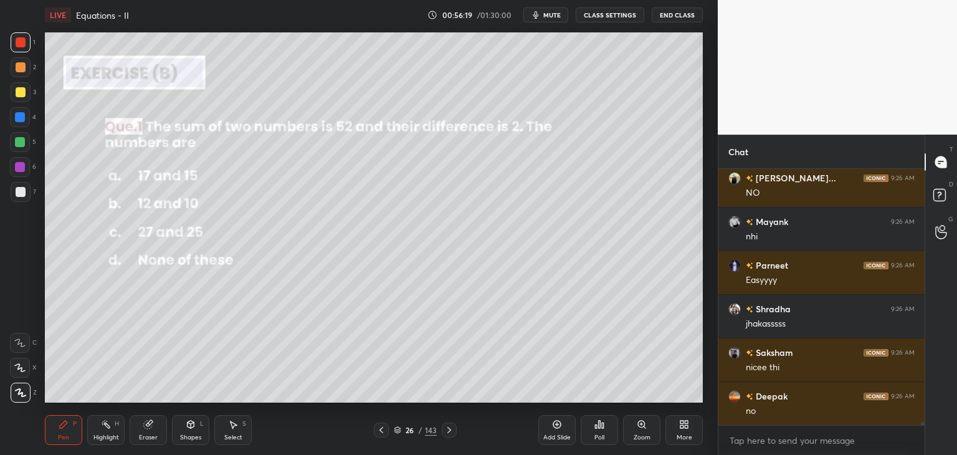
scroll to position [19344, 0]
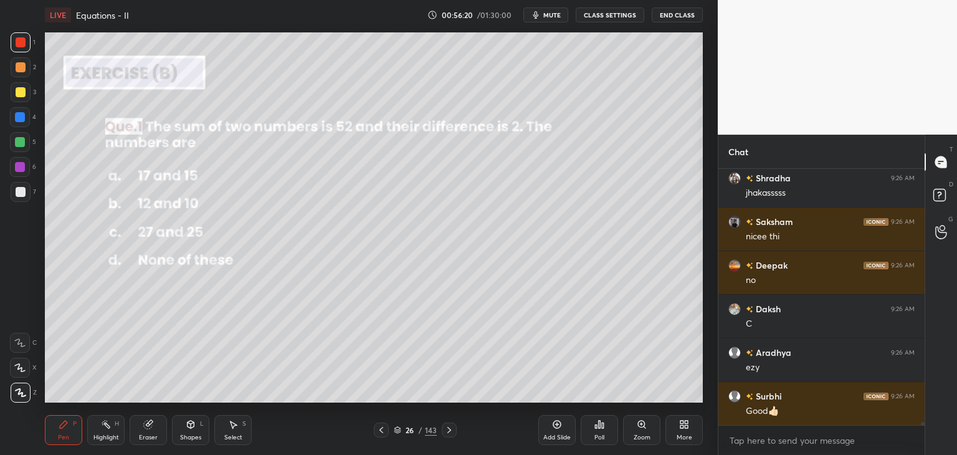
click at [446, 431] on icon at bounding box center [449, 430] width 10 height 10
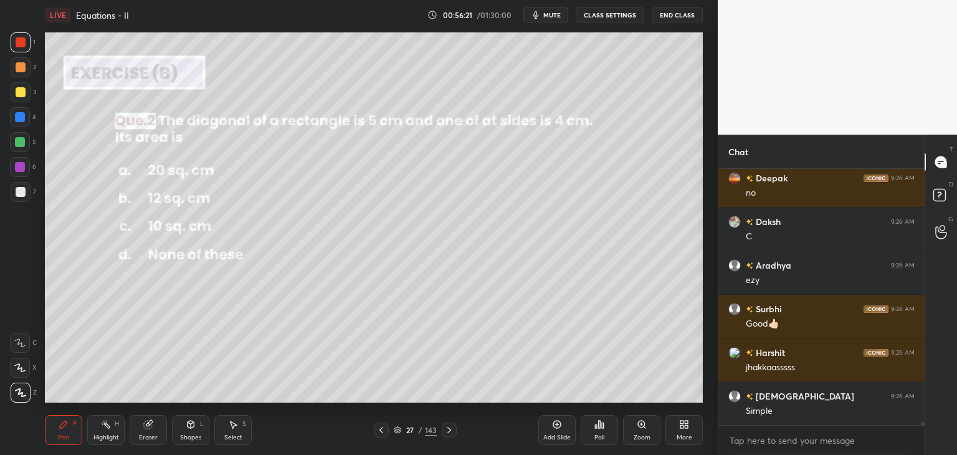
click at [443, 435] on div at bounding box center [449, 429] width 15 height 15
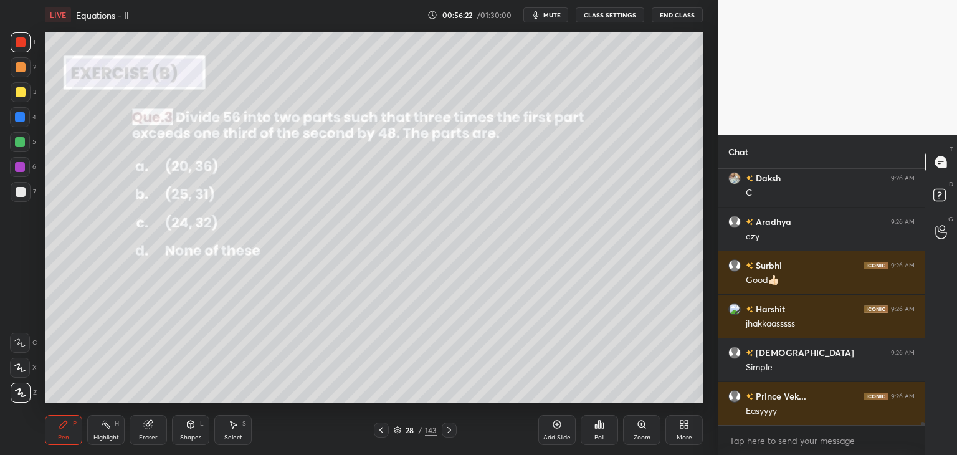
click at [446, 433] on icon at bounding box center [449, 430] width 10 height 10
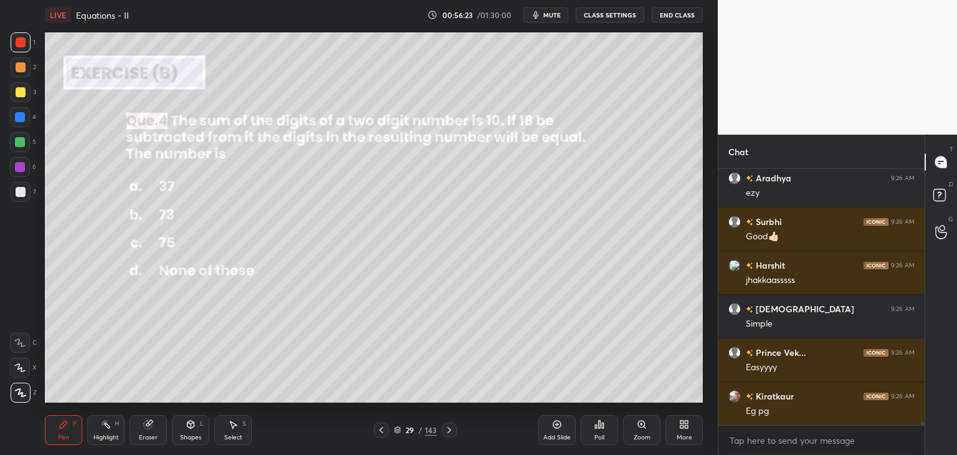
click at [445, 434] on icon at bounding box center [449, 430] width 10 height 10
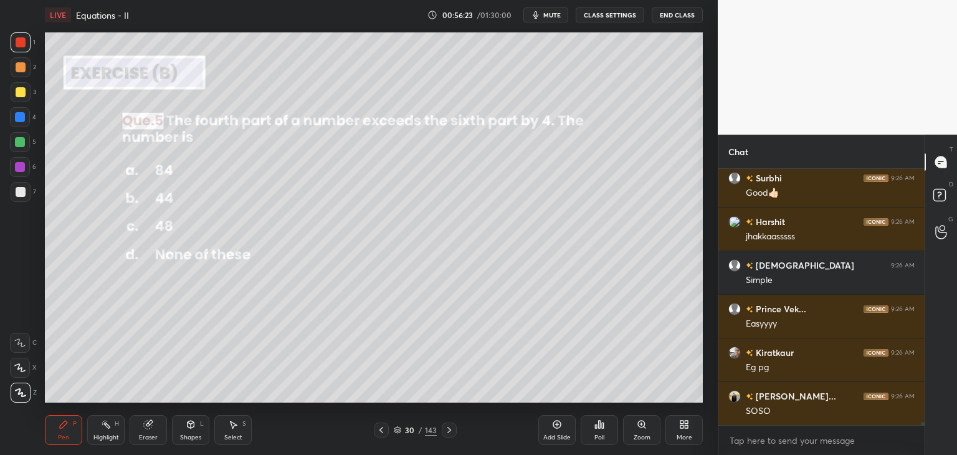
click at [444, 434] on div at bounding box center [449, 429] width 15 height 15
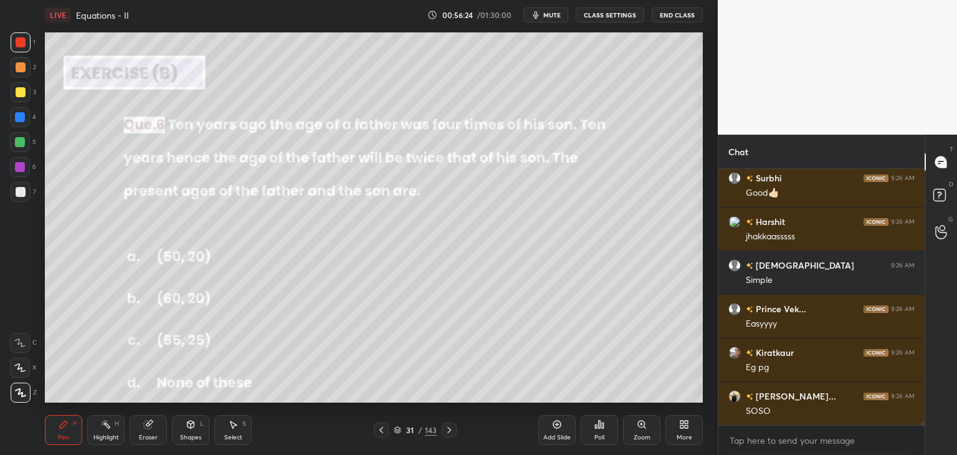
scroll to position [19606, 0]
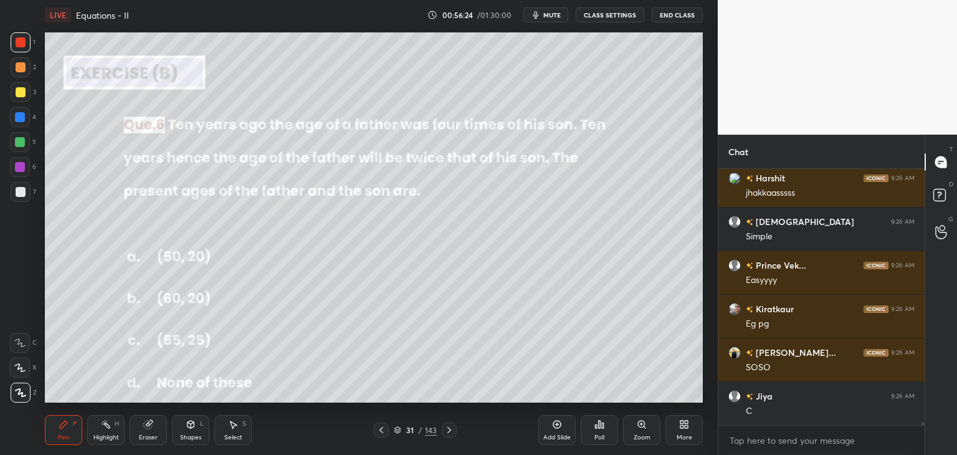
click at [444, 432] on icon at bounding box center [449, 430] width 10 height 10
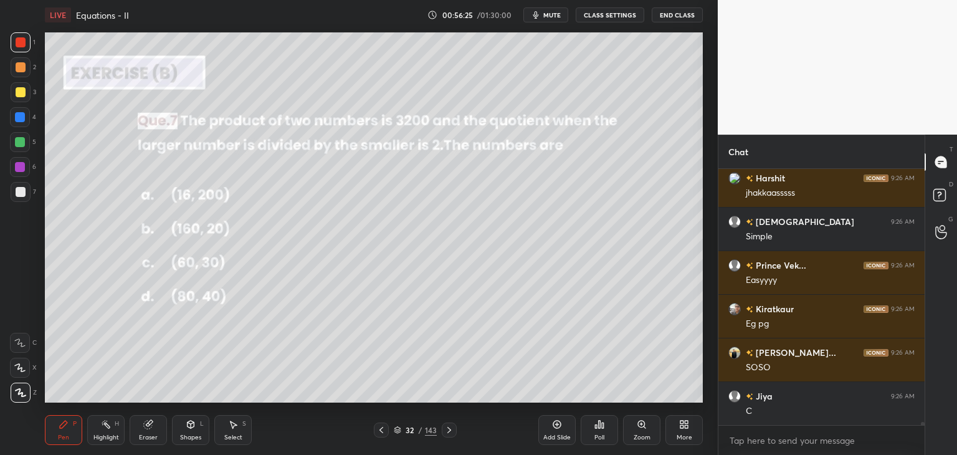
scroll to position [19649, 0]
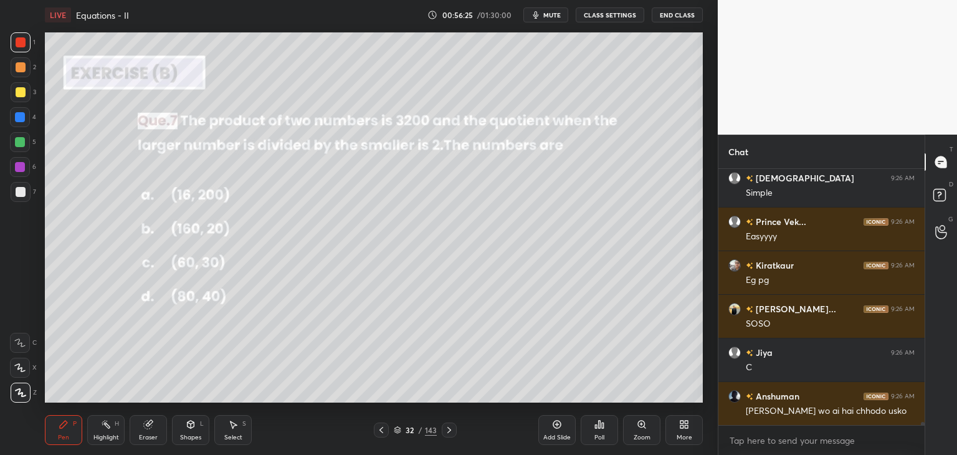
click at [446, 433] on icon at bounding box center [449, 430] width 10 height 10
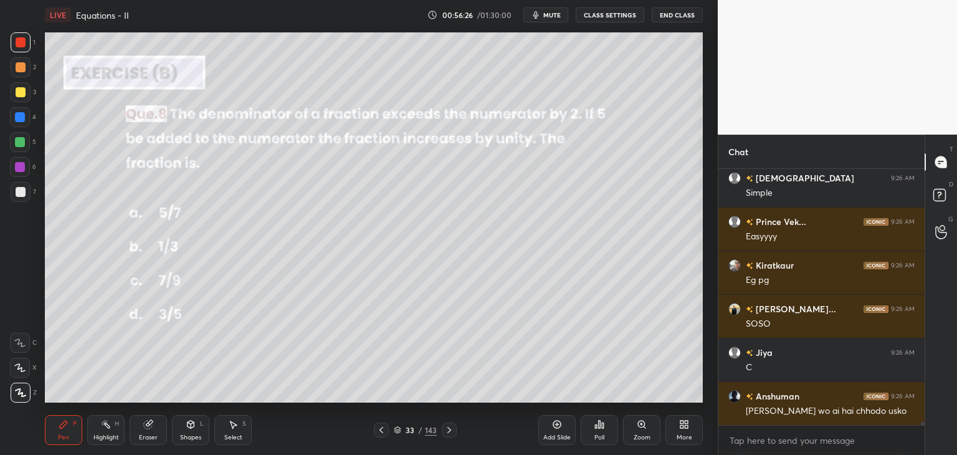
click at [446, 434] on icon at bounding box center [449, 430] width 10 height 10
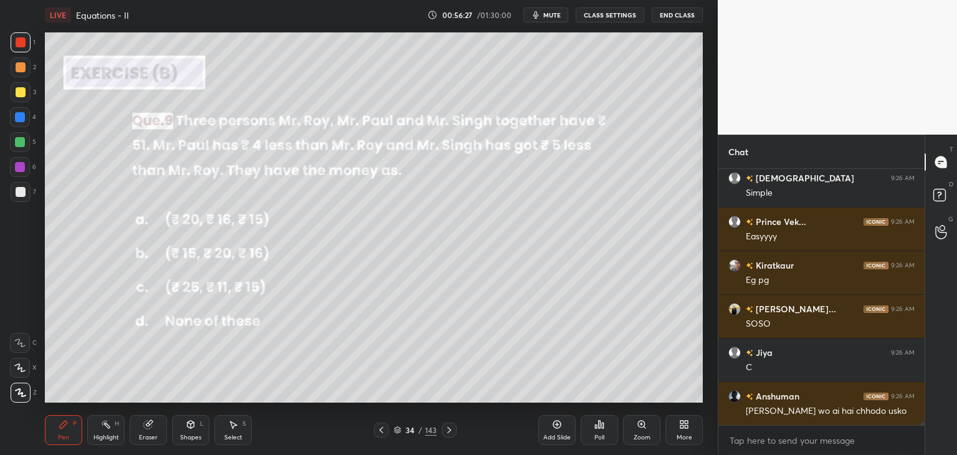
click at [447, 434] on icon at bounding box center [449, 430] width 10 height 10
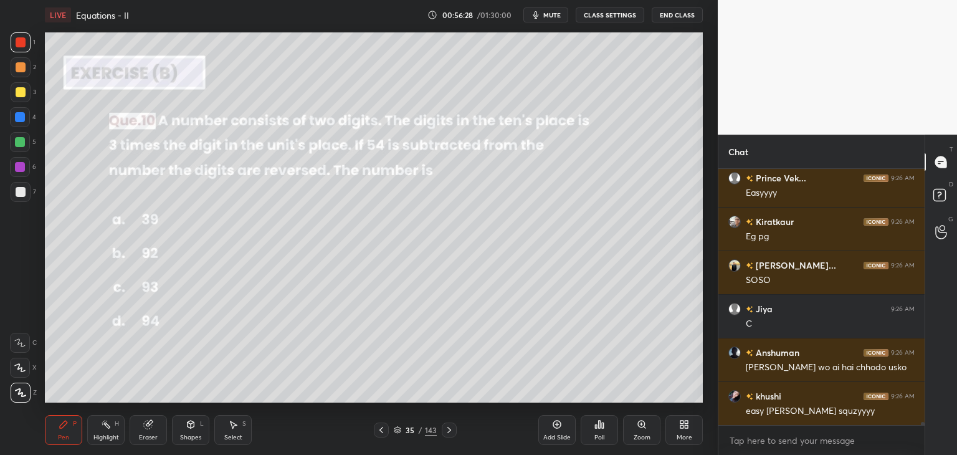
scroll to position [19780, 0]
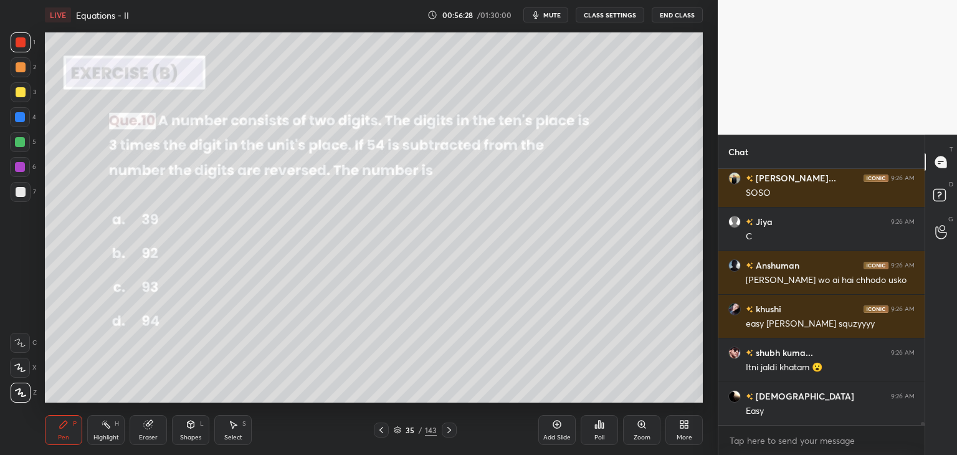
click at [444, 428] on icon at bounding box center [449, 430] width 10 height 10
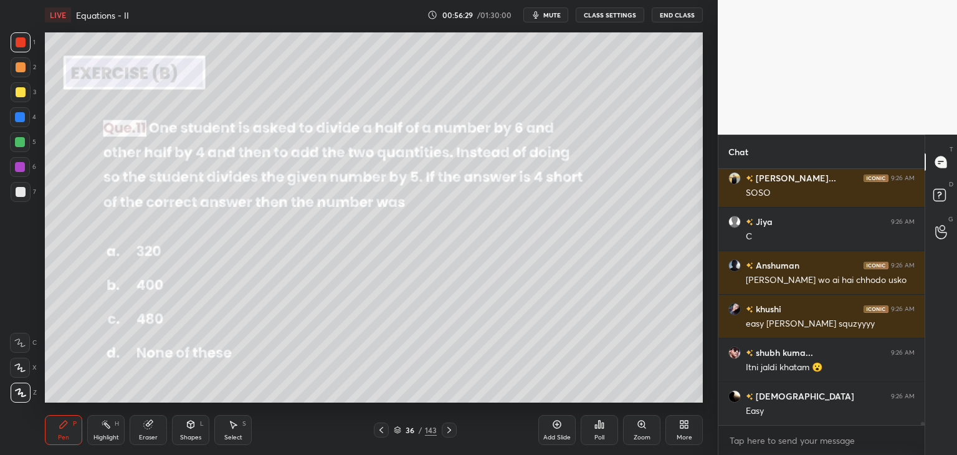
click at [442, 432] on div at bounding box center [449, 429] width 15 height 15
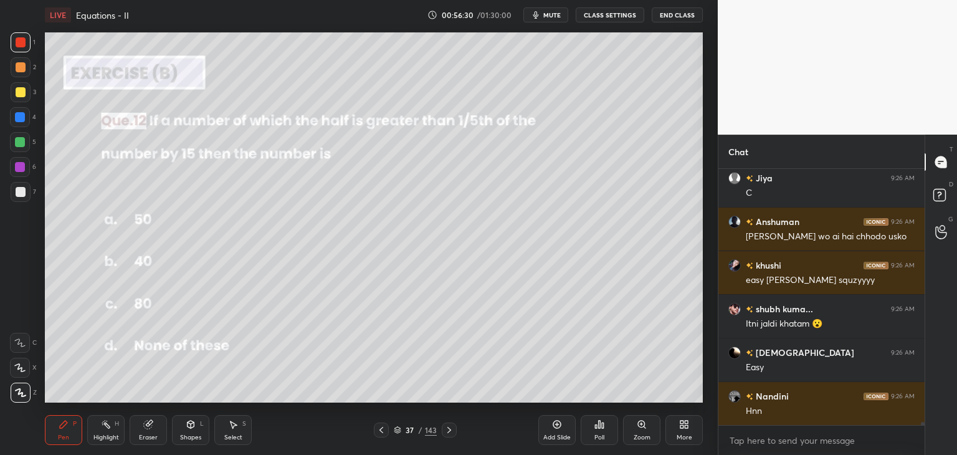
click at [442, 432] on div at bounding box center [449, 429] width 15 height 15
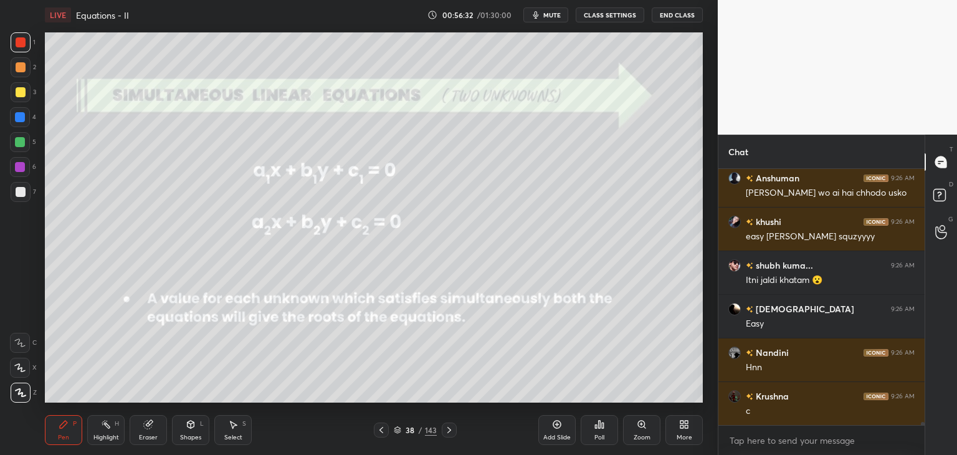
scroll to position [19911, 0]
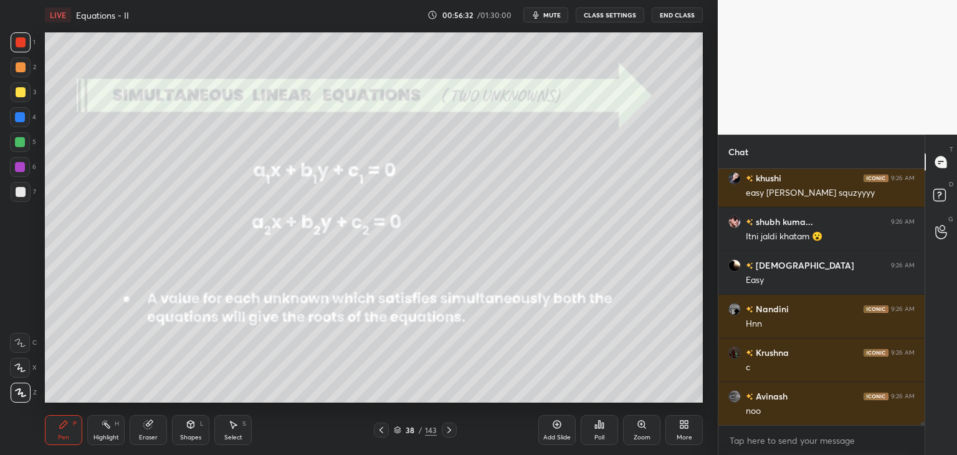
click at [383, 430] on icon at bounding box center [381, 430] width 10 height 10
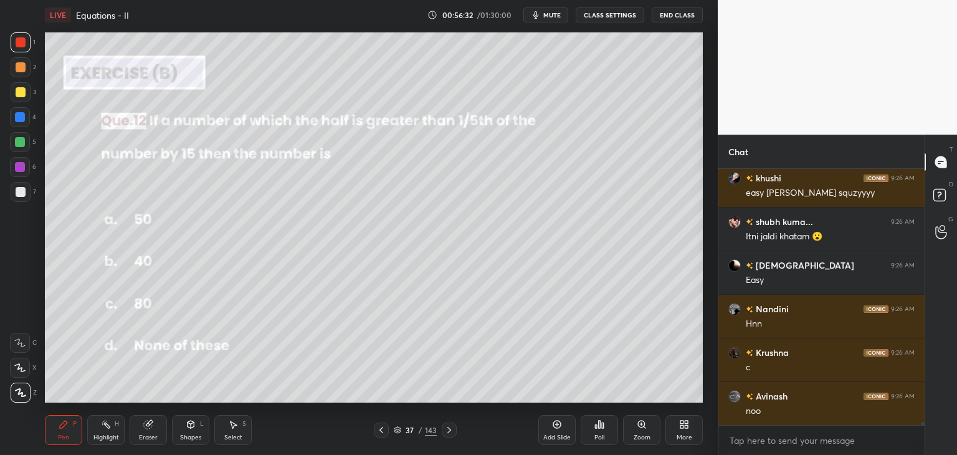
click at [383, 432] on icon at bounding box center [381, 430] width 10 height 10
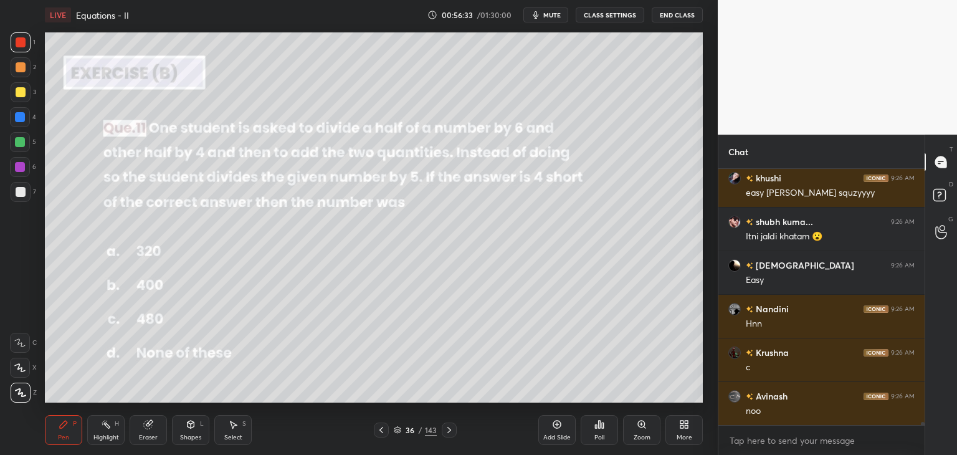
click at [383, 432] on icon at bounding box center [381, 430] width 10 height 10
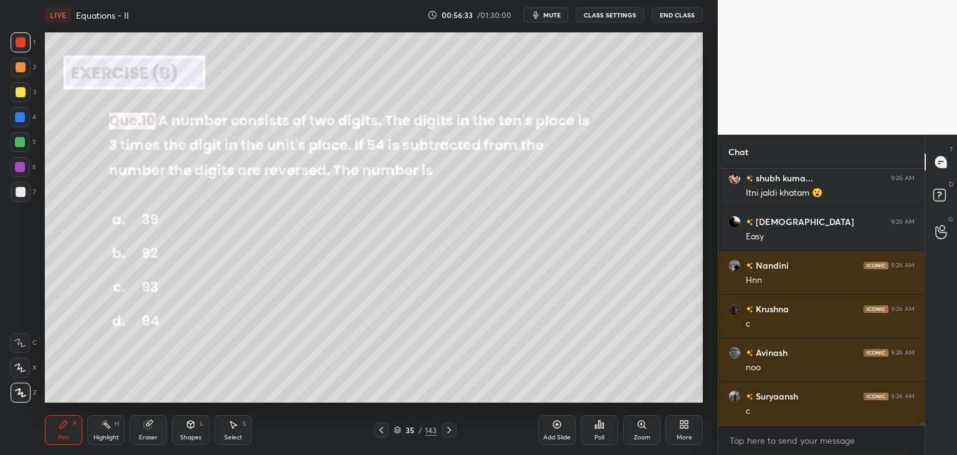
click at [380, 432] on icon at bounding box center [381, 430] width 10 height 10
click at [379, 434] on icon at bounding box center [381, 430] width 10 height 10
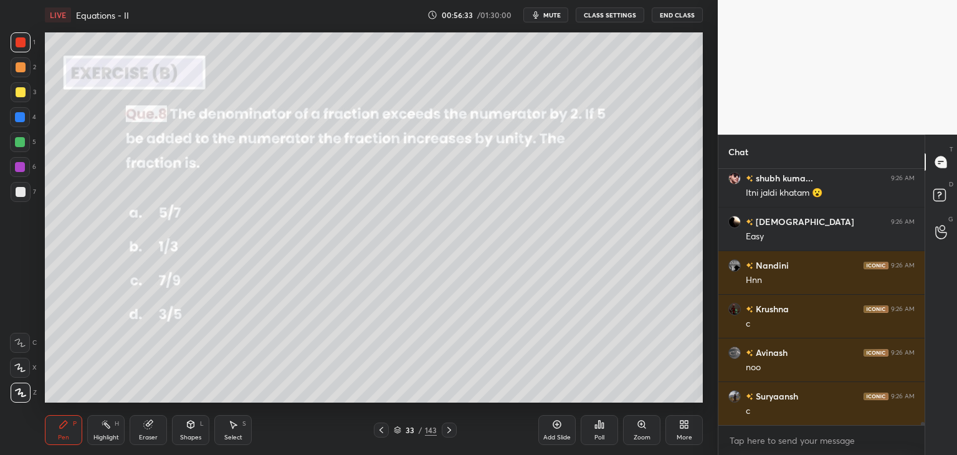
click at [379, 434] on icon at bounding box center [381, 430] width 10 height 10
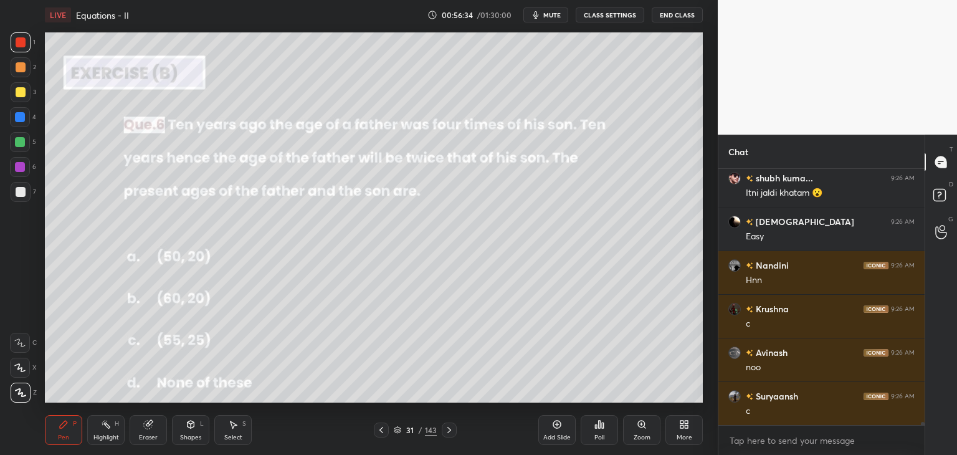
click at [379, 433] on icon at bounding box center [381, 430] width 10 height 10
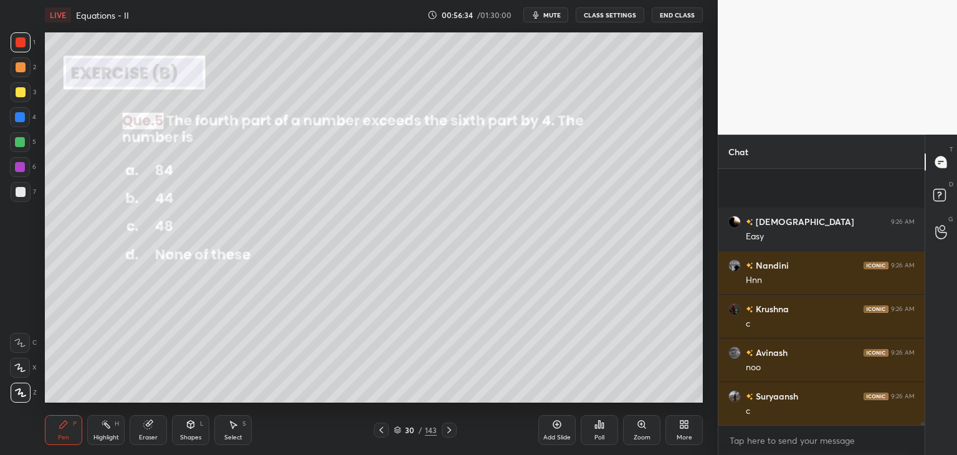
scroll to position [20042, 0]
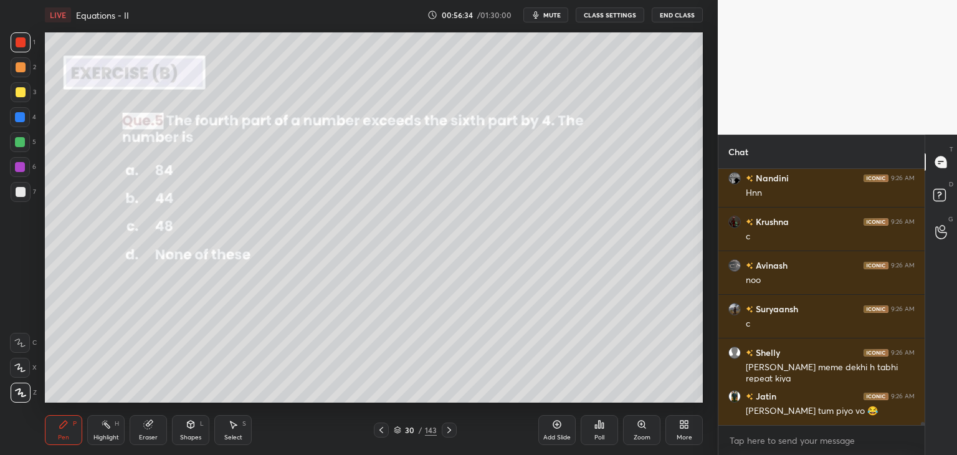
click at [380, 434] on icon at bounding box center [381, 430] width 10 height 10
click at [379, 434] on icon at bounding box center [381, 430] width 10 height 10
click at [380, 433] on icon at bounding box center [381, 430] width 10 height 10
click at [381, 432] on icon at bounding box center [381, 430] width 10 height 10
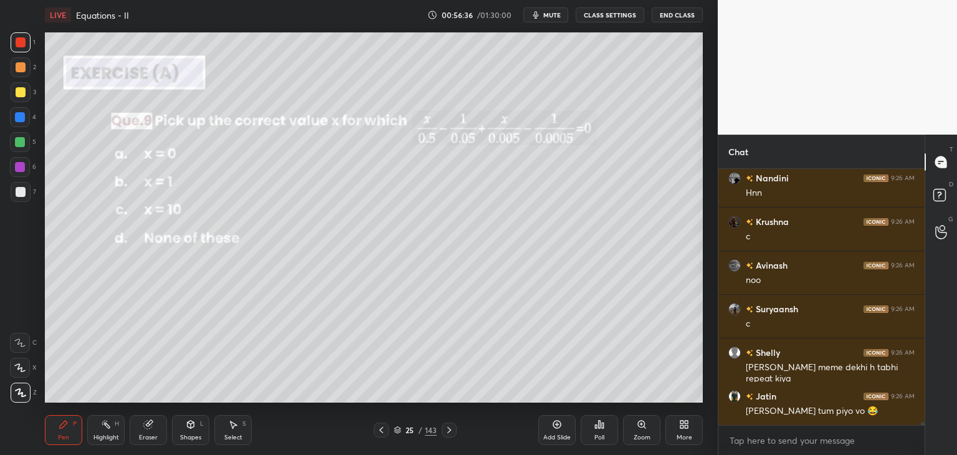
drag, startPoint x: 441, startPoint y: 432, endPoint x: 494, endPoint y: 429, distance: 53.0
click at [442, 432] on div at bounding box center [449, 429] width 15 height 15
click at [563, 443] on div "Add Slide" at bounding box center [556, 430] width 37 height 30
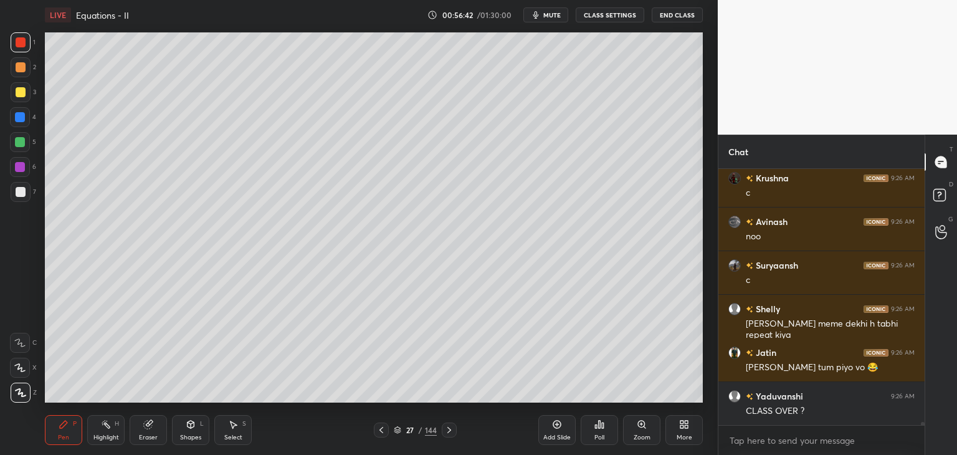
scroll to position [20129, 0]
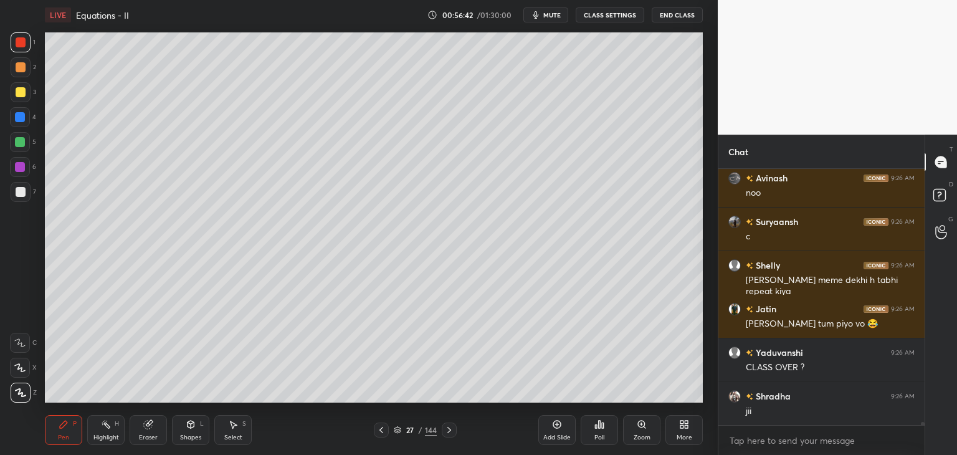
click at [553, 14] on span "mute" at bounding box center [551, 15] width 17 height 9
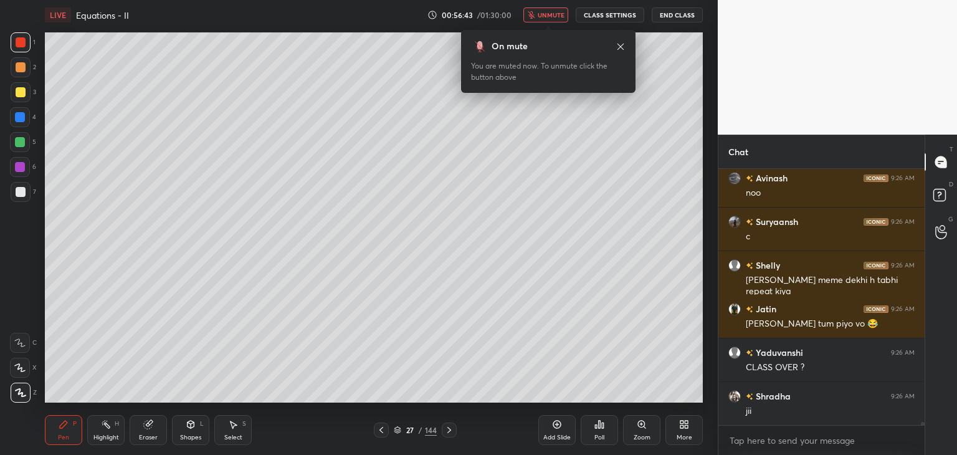
scroll to position [20173, 0]
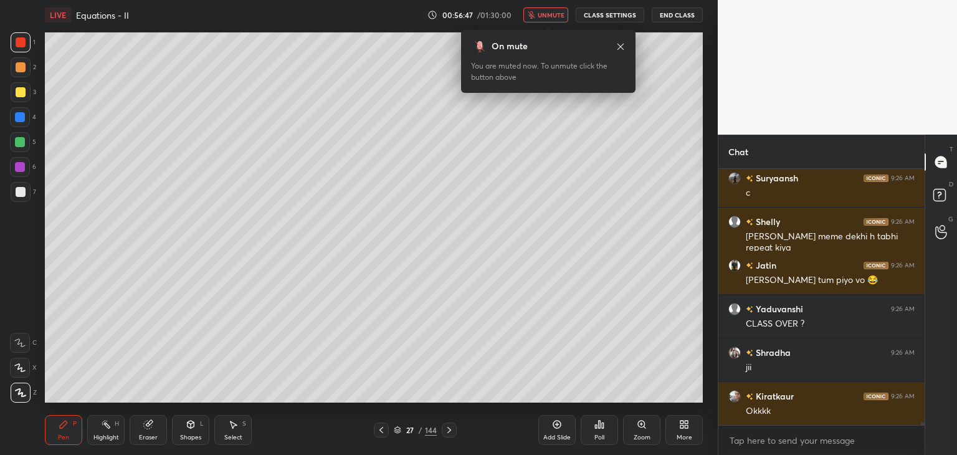
drag, startPoint x: 549, startPoint y: 14, endPoint x: 559, endPoint y: 27, distance: 16.9
click at [548, 14] on span "unmute" at bounding box center [551, 15] width 27 height 9
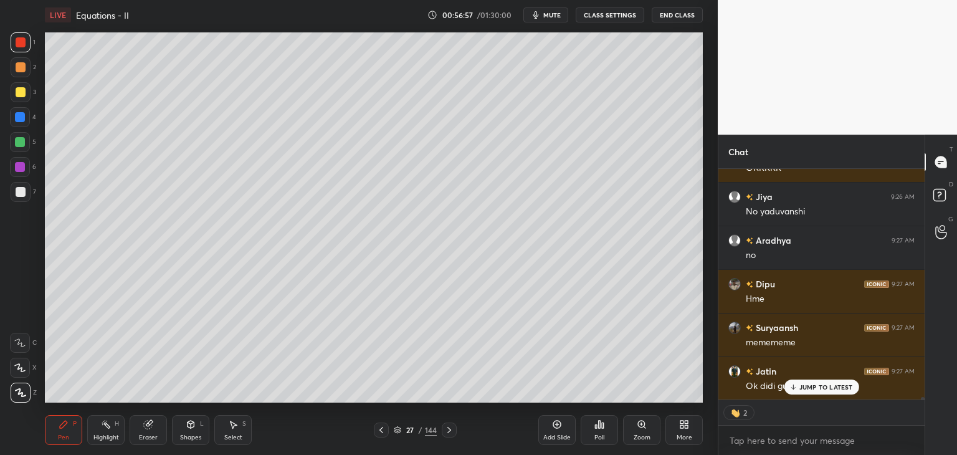
scroll to position [20634, 0]
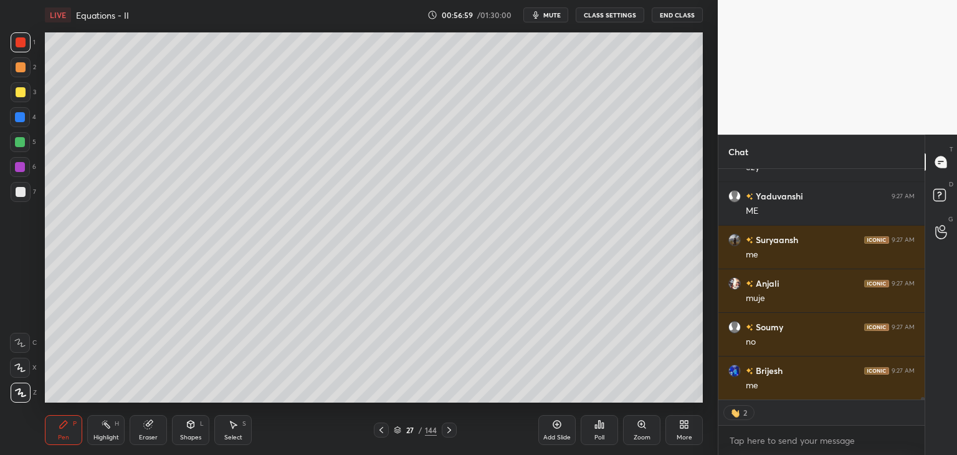
click at [379, 432] on icon at bounding box center [381, 430] width 10 height 10
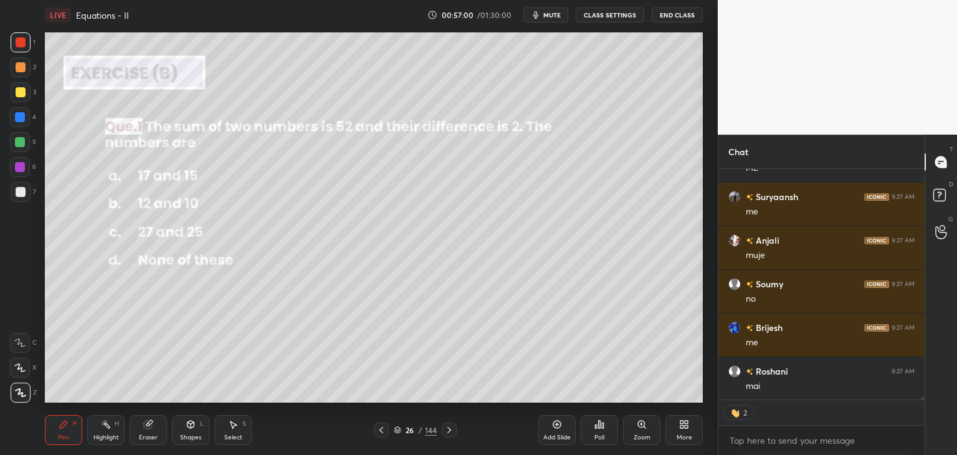
scroll to position [20940, 0]
click at [450, 429] on icon at bounding box center [449, 430] width 4 height 6
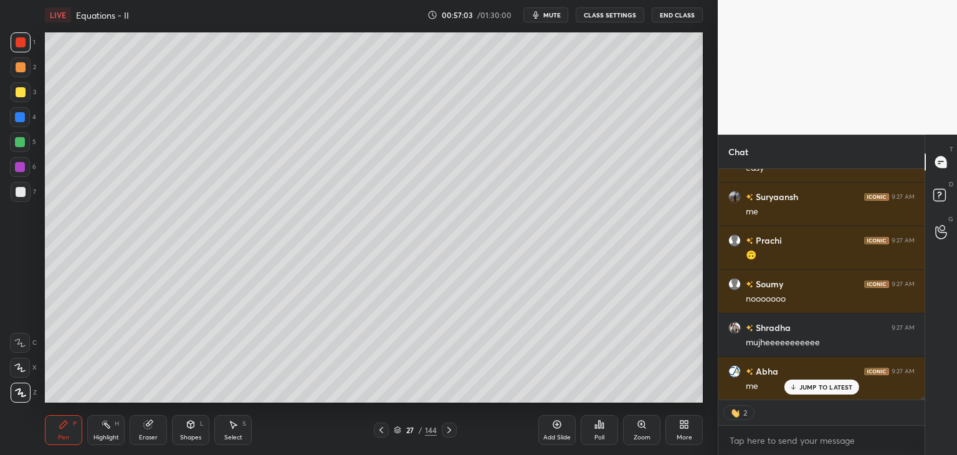
scroll to position [21289, 0]
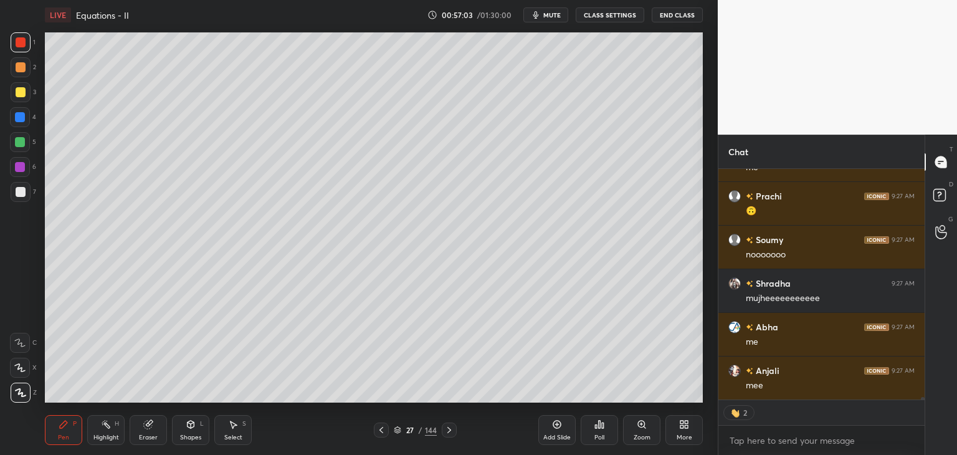
click at [21, 89] on div at bounding box center [21, 92] width 10 height 10
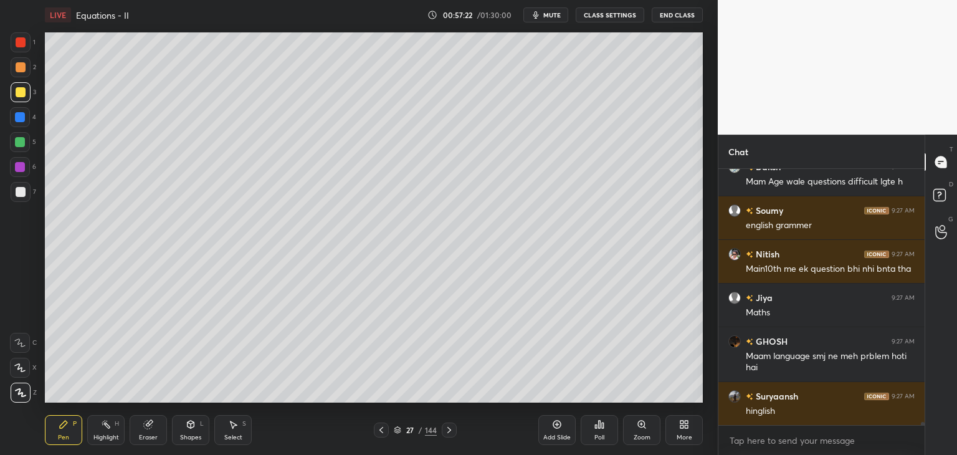
click at [17, 191] on div at bounding box center [21, 192] width 10 height 10
drag, startPoint x: 20, startPoint y: 41, endPoint x: 25, endPoint y: 49, distance: 10.0
click at [20, 41] on div at bounding box center [21, 42] width 10 height 10
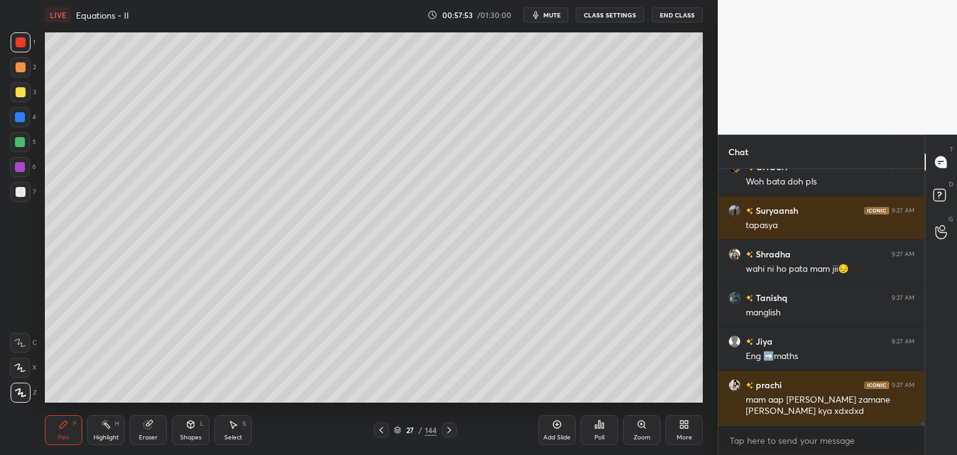
scroll to position [22387, 0]
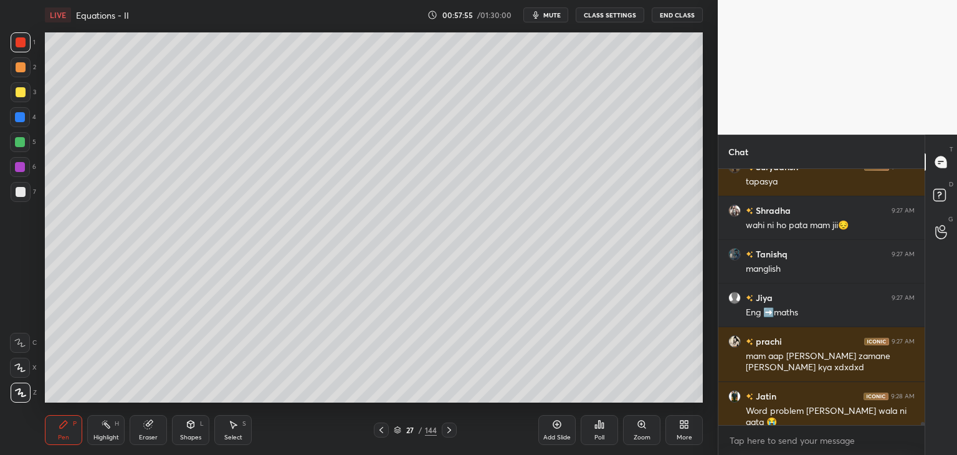
click at [20, 86] on div at bounding box center [21, 92] width 20 height 20
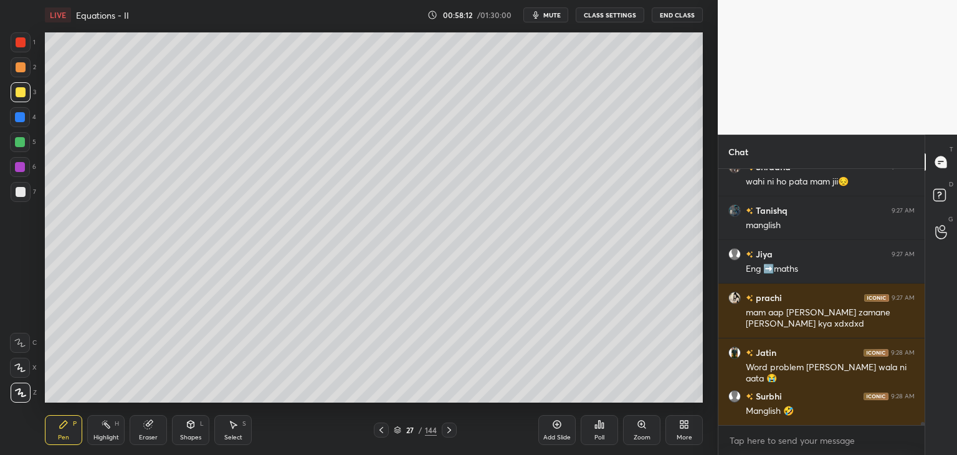
click at [21, 193] on div at bounding box center [21, 192] width 10 height 10
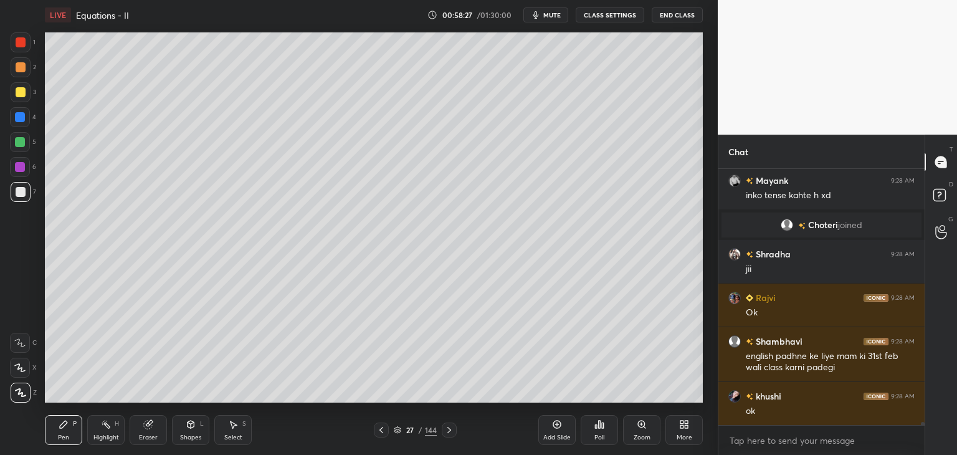
scroll to position [21352, 0]
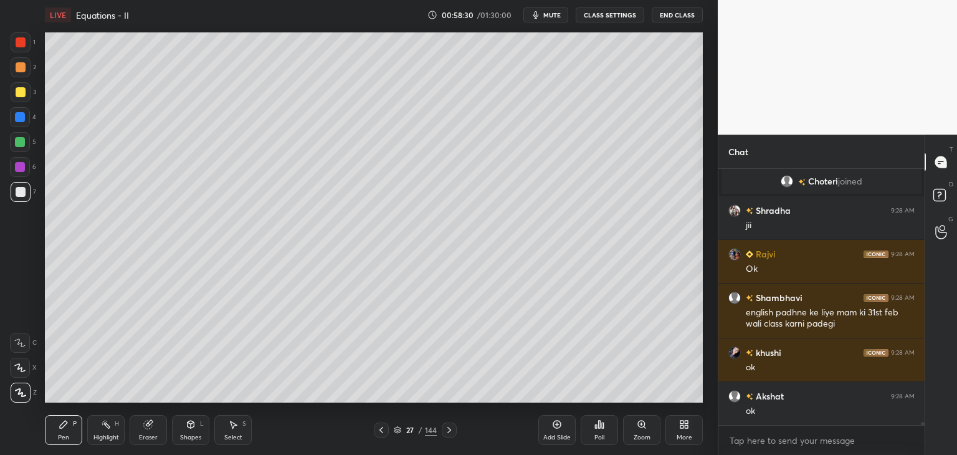
click at [21, 45] on div at bounding box center [21, 42] width 10 height 10
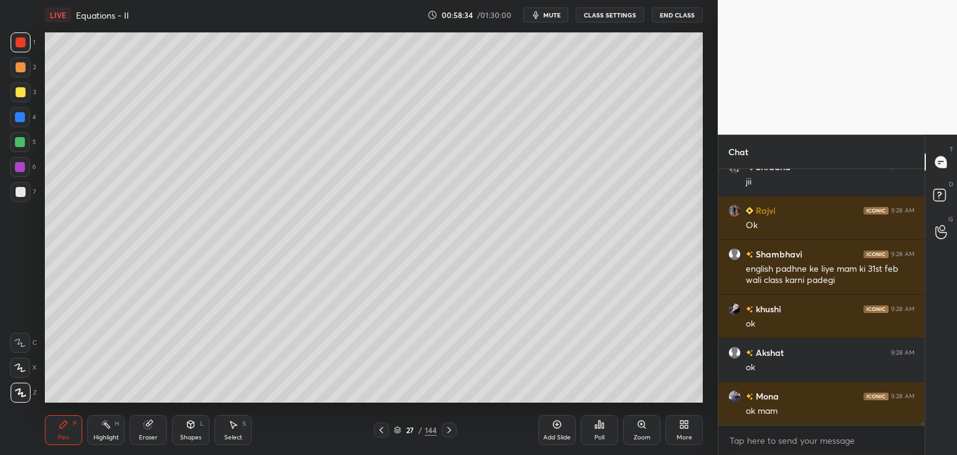
click at [17, 97] on div at bounding box center [21, 92] width 20 height 20
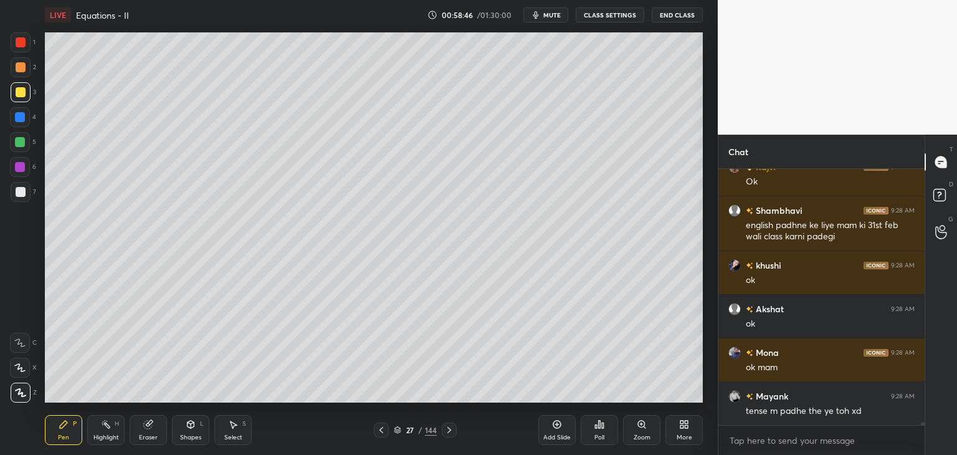
click at [22, 188] on div at bounding box center [21, 192] width 10 height 10
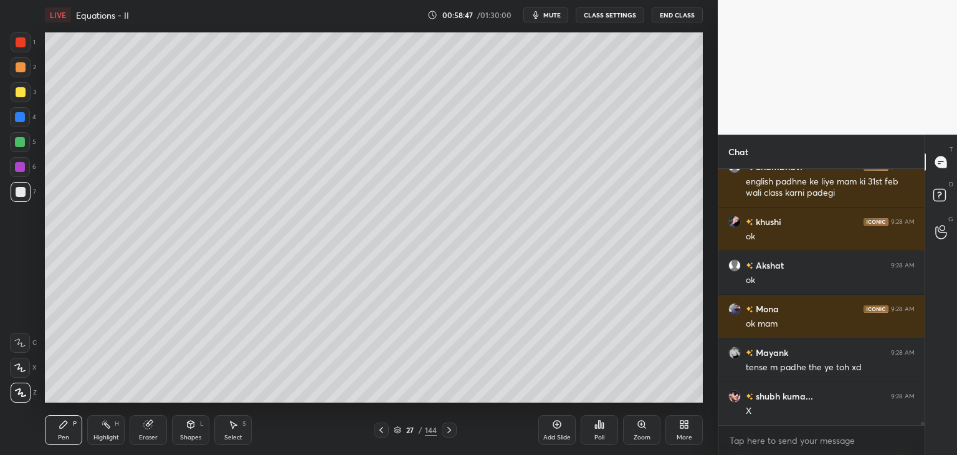
drag, startPoint x: 10, startPoint y: 191, endPoint x: 41, endPoint y: 199, distance: 32.4
click at [11, 191] on div at bounding box center [21, 192] width 20 height 20
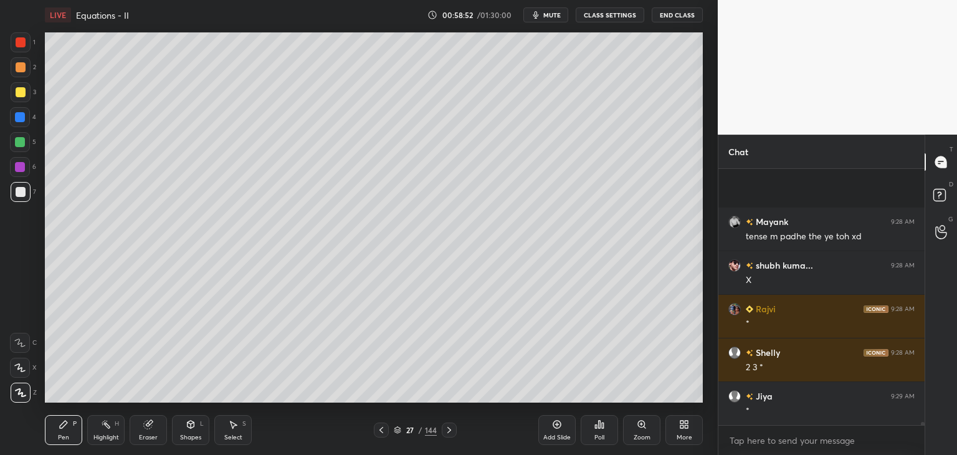
scroll to position [21701, 0]
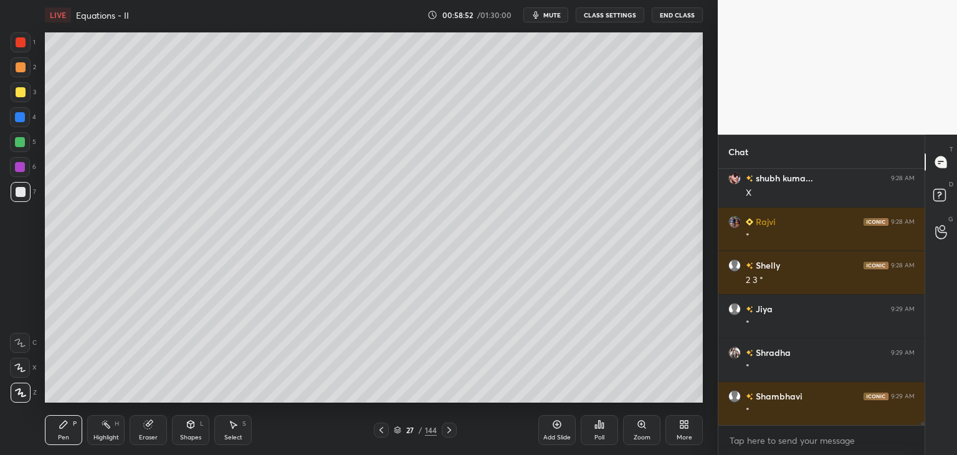
click at [20, 47] on div at bounding box center [21, 42] width 10 height 10
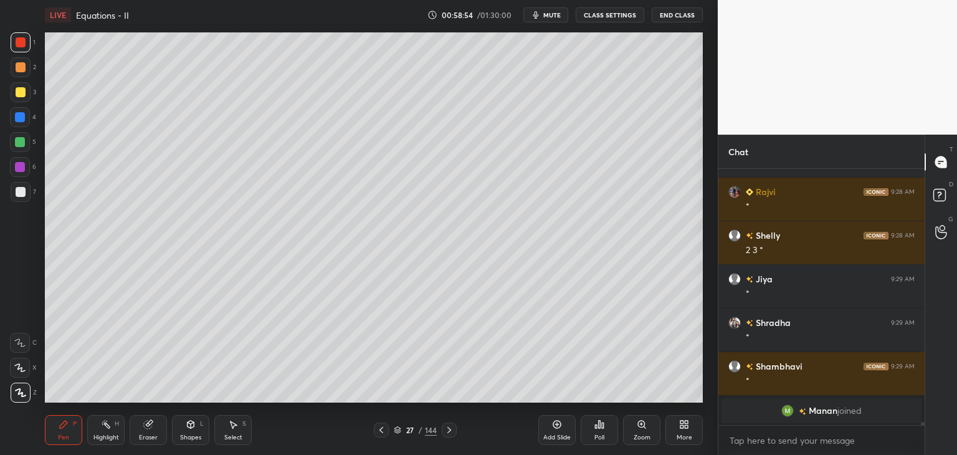
scroll to position [21554, 0]
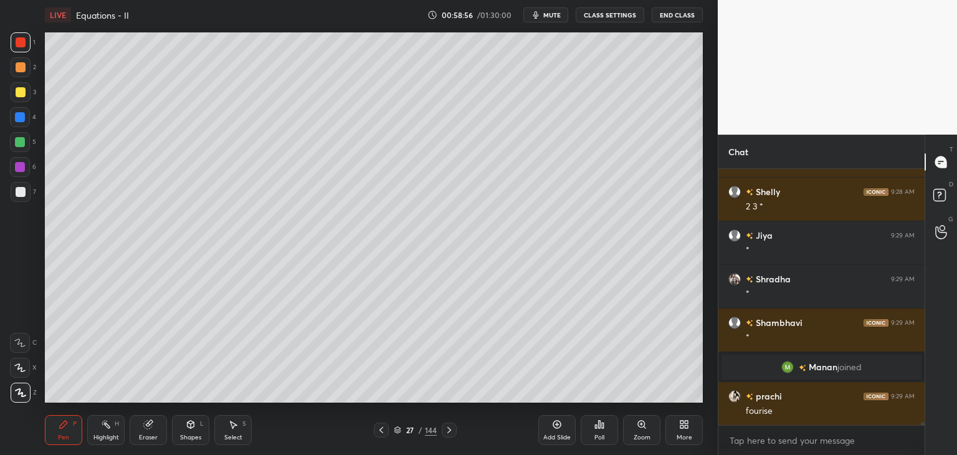
click at [22, 92] on div at bounding box center [21, 92] width 10 height 10
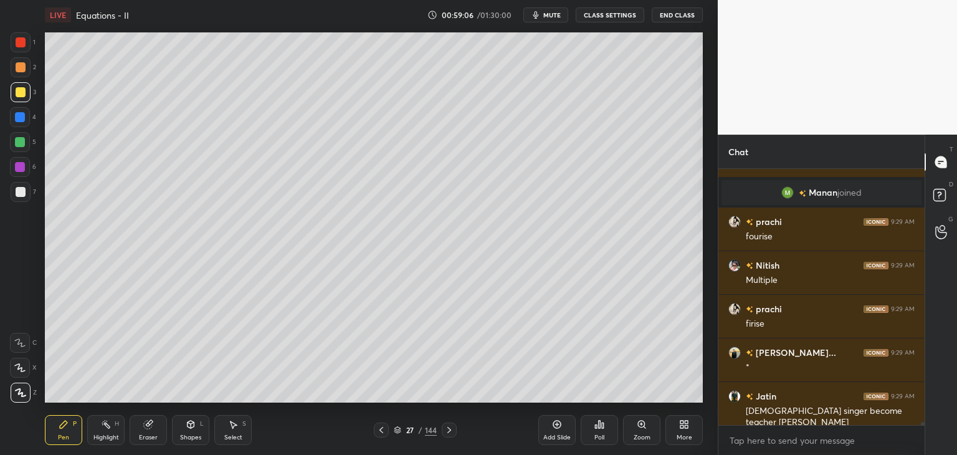
scroll to position [21784, 0]
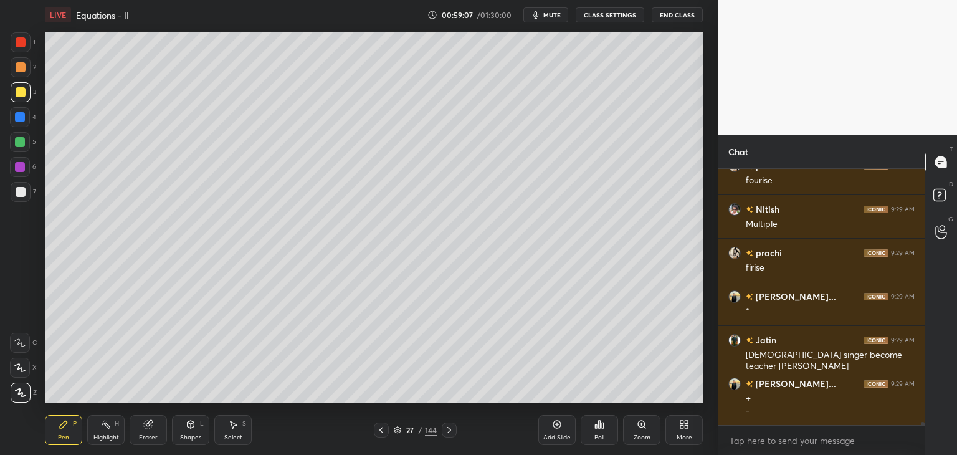
click at [21, 193] on div at bounding box center [21, 192] width 10 height 10
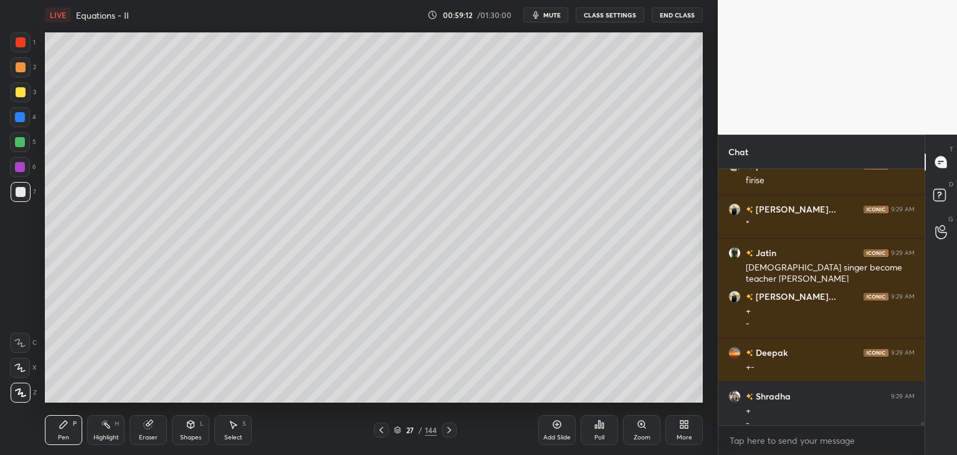
scroll to position [21799, 0]
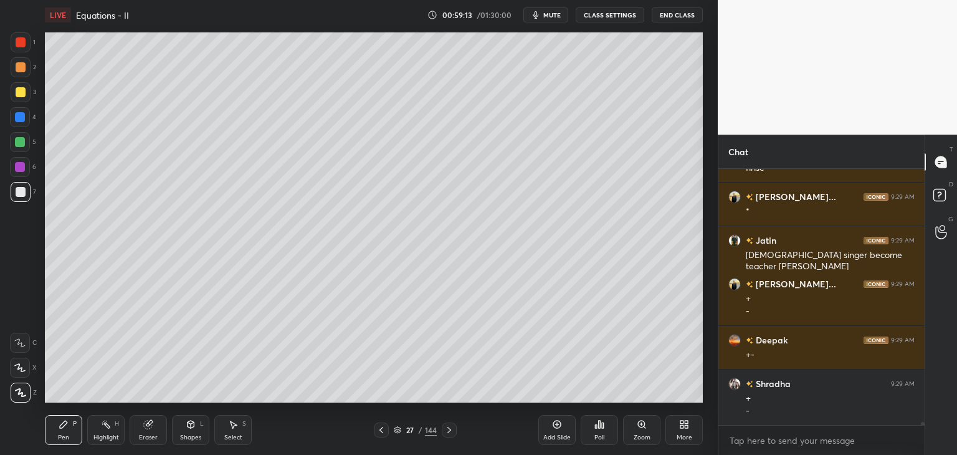
click at [21, 190] on div at bounding box center [21, 192] width 10 height 10
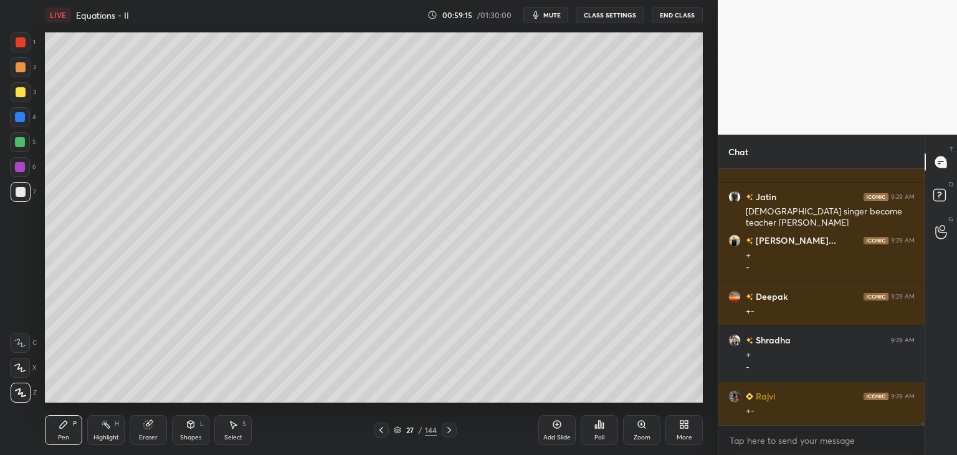
click at [17, 39] on div at bounding box center [21, 42] width 10 height 10
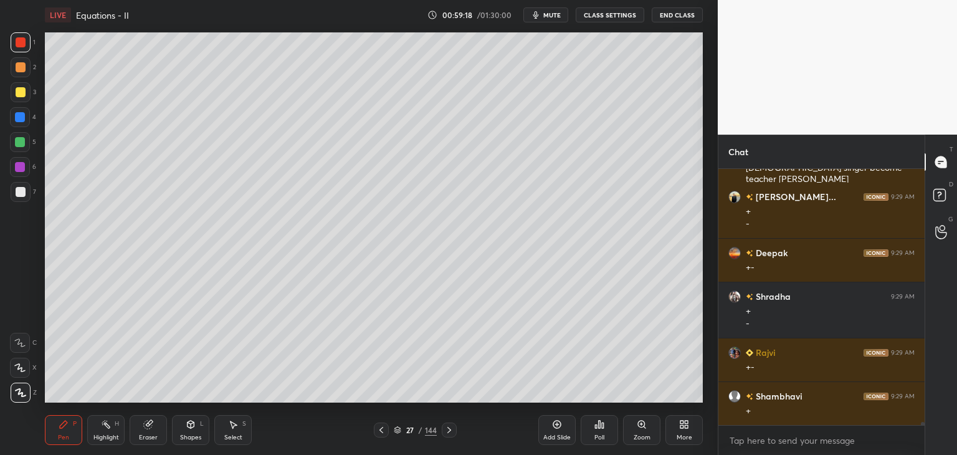
scroll to position [21917, 0]
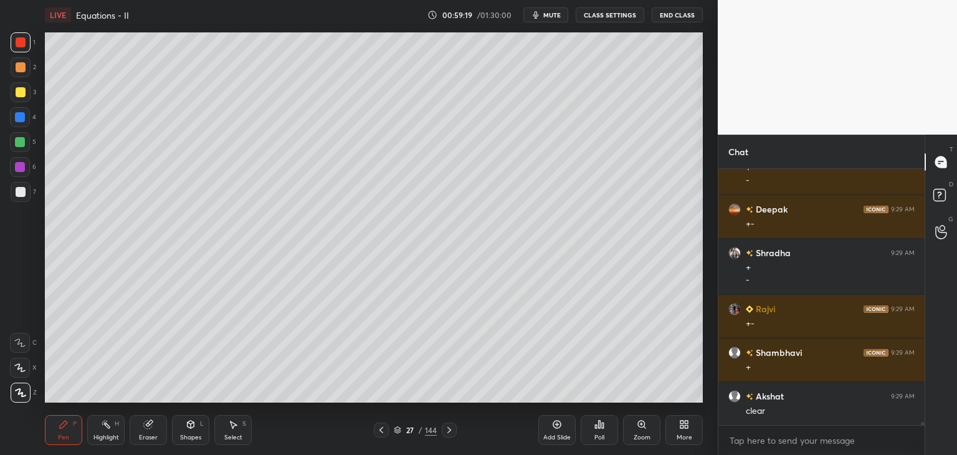
click at [19, 191] on div at bounding box center [21, 192] width 10 height 10
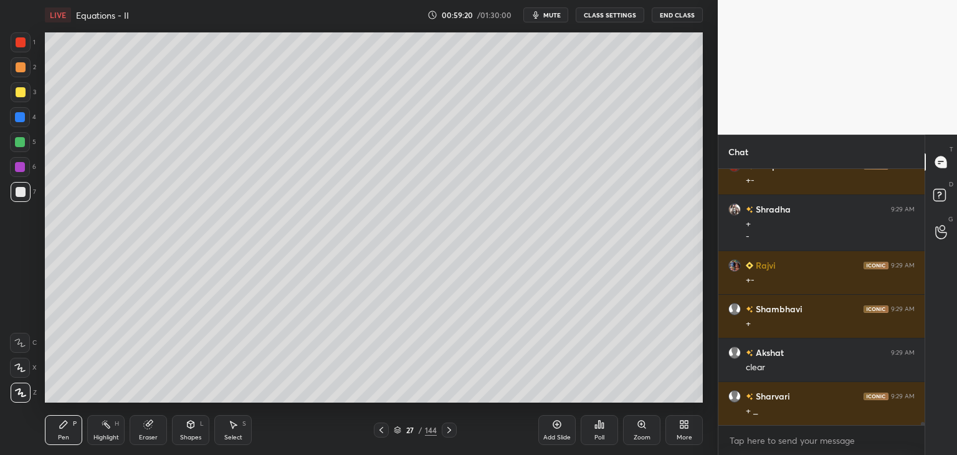
drag, startPoint x: 21, startPoint y: 88, endPoint x: 40, endPoint y: 107, distance: 26.4
click at [22, 89] on div at bounding box center [21, 92] width 10 height 10
click at [17, 41] on div at bounding box center [21, 42] width 10 height 10
click at [21, 92] on div at bounding box center [21, 92] width 10 height 10
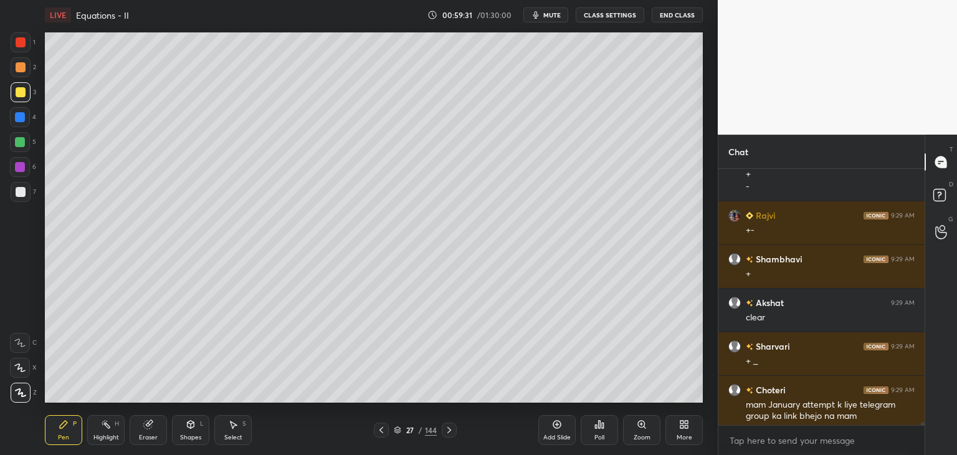
scroll to position [21966, 0]
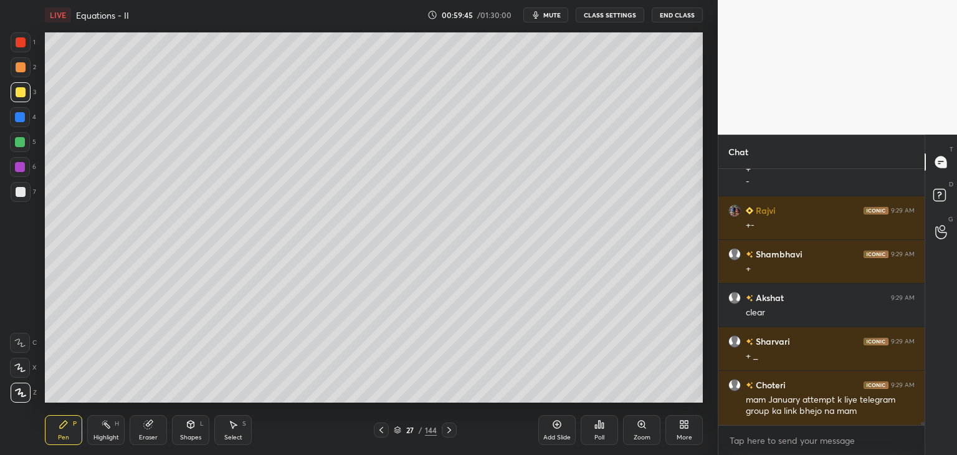
click at [16, 191] on div at bounding box center [21, 192] width 10 height 10
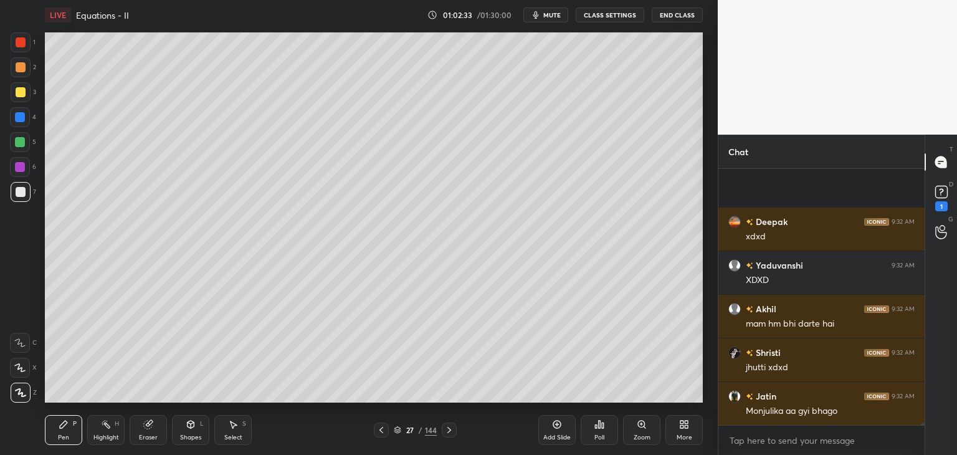
scroll to position [25007, 0]
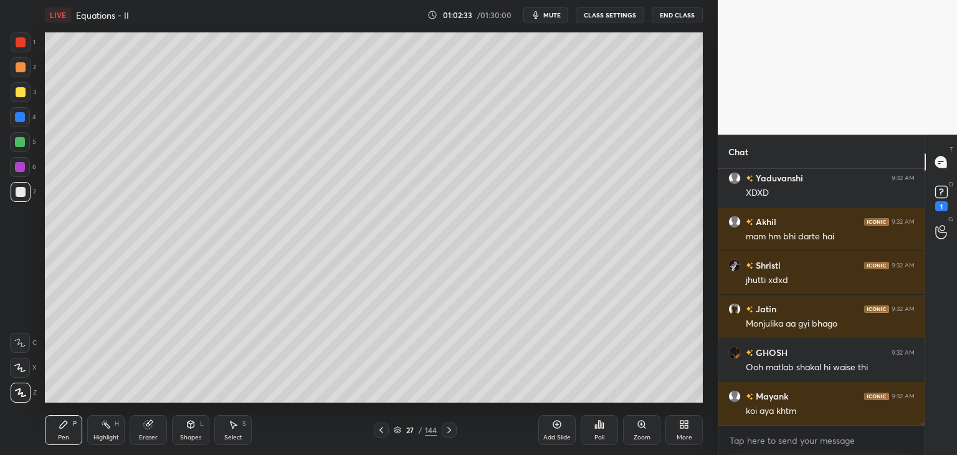
type textarea "x"
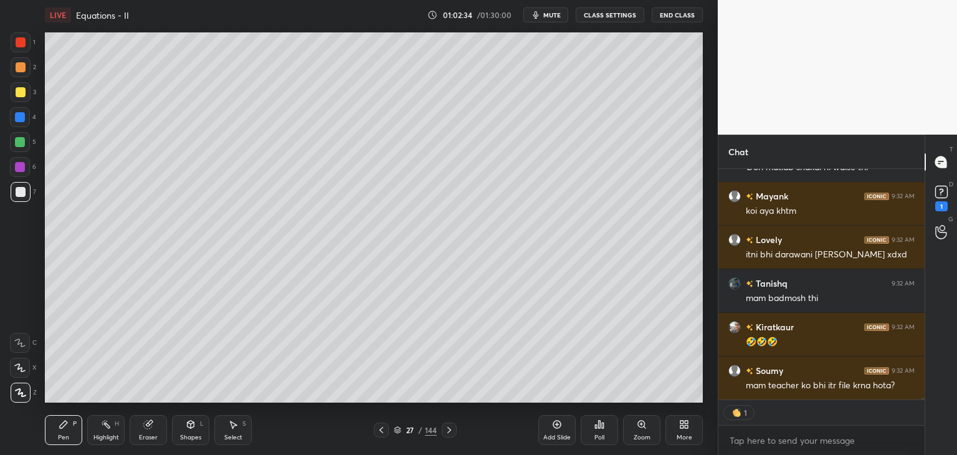
click at [384, 434] on icon at bounding box center [381, 430] width 10 height 10
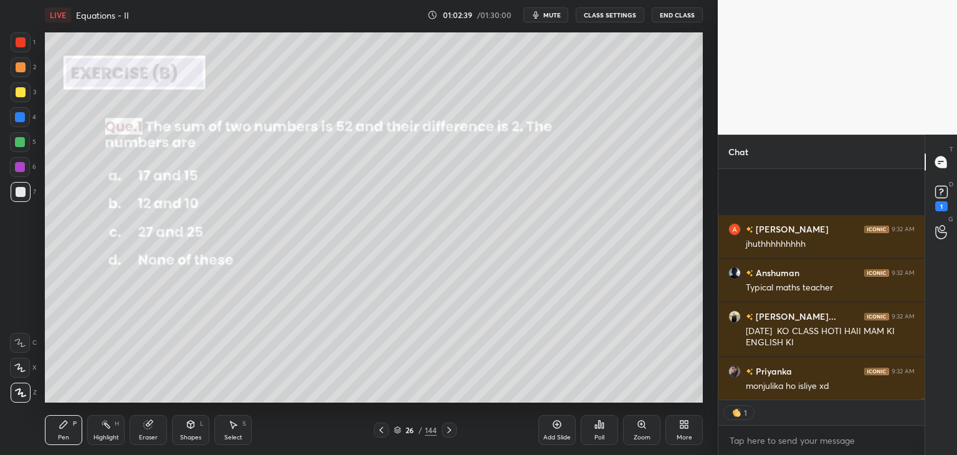
scroll to position [25610, 0]
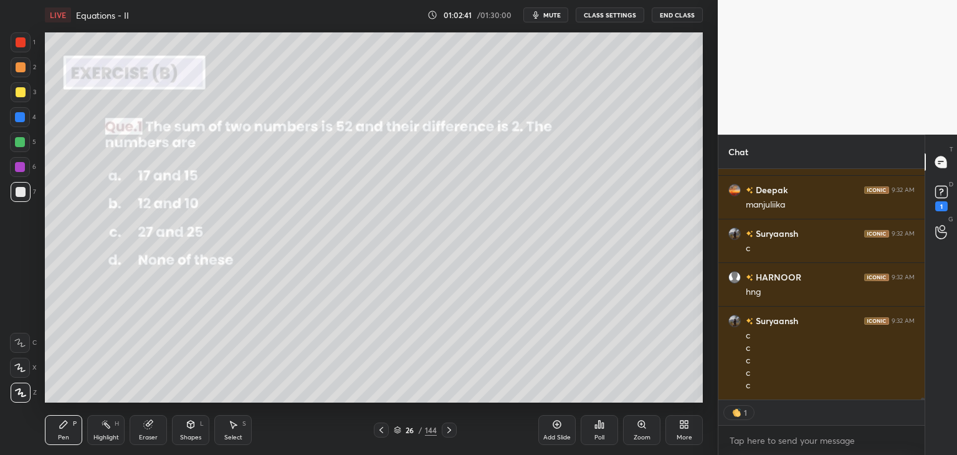
click at [589, 436] on div "Poll" at bounding box center [599, 430] width 37 height 30
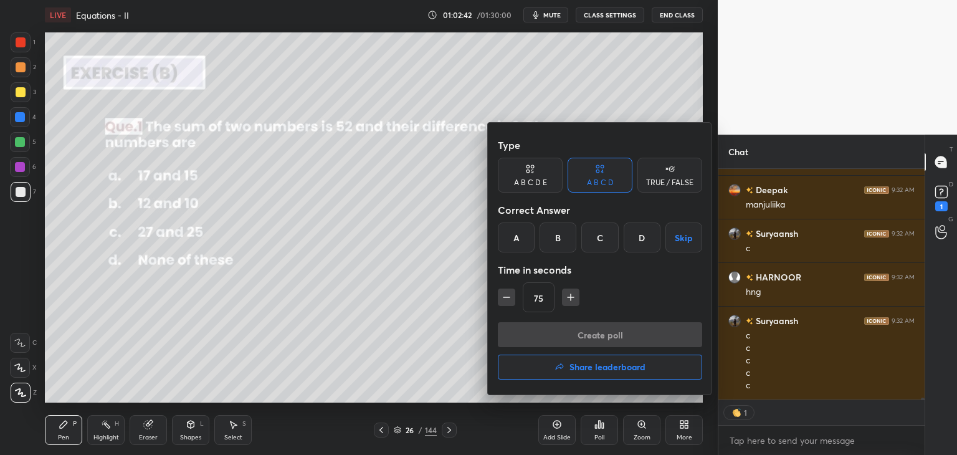
click at [506, 292] on icon "button" at bounding box center [506, 297] width 12 height 12
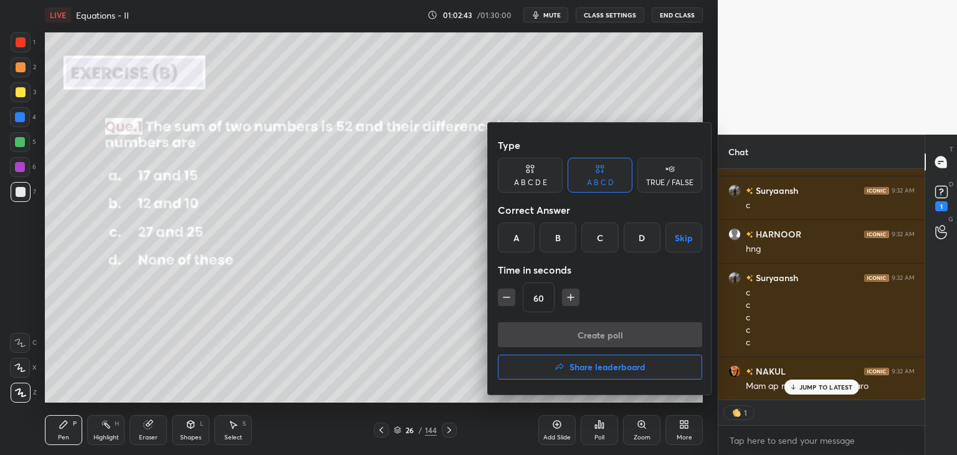
click at [507, 296] on icon "button" at bounding box center [506, 297] width 12 height 12
type input "45"
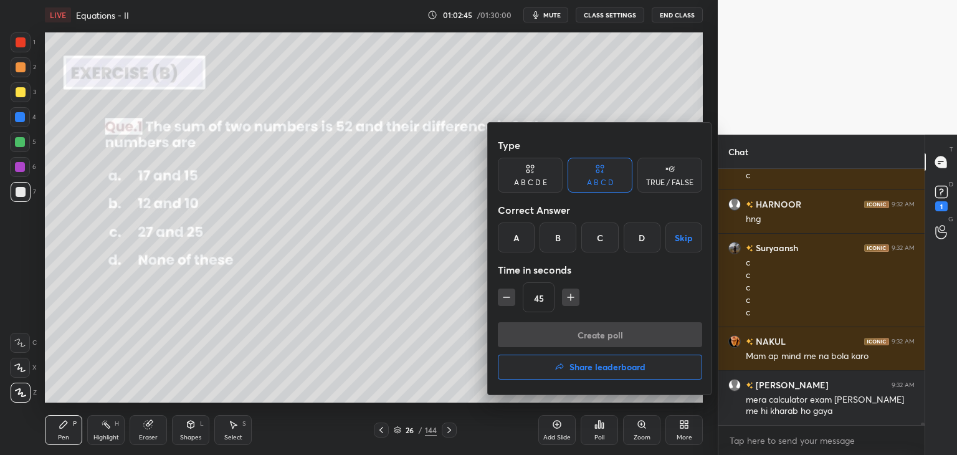
drag, startPoint x: 598, startPoint y: 241, endPoint x: 598, endPoint y: 262, distance: 21.2
click at [599, 242] on div "C" at bounding box center [599, 237] width 37 height 30
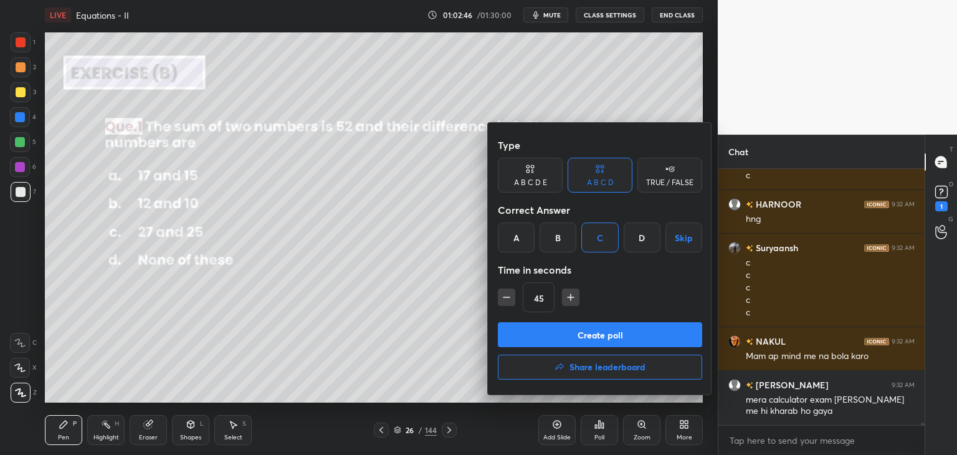
click at [572, 333] on button "Create poll" at bounding box center [600, 334] width 204 height 25
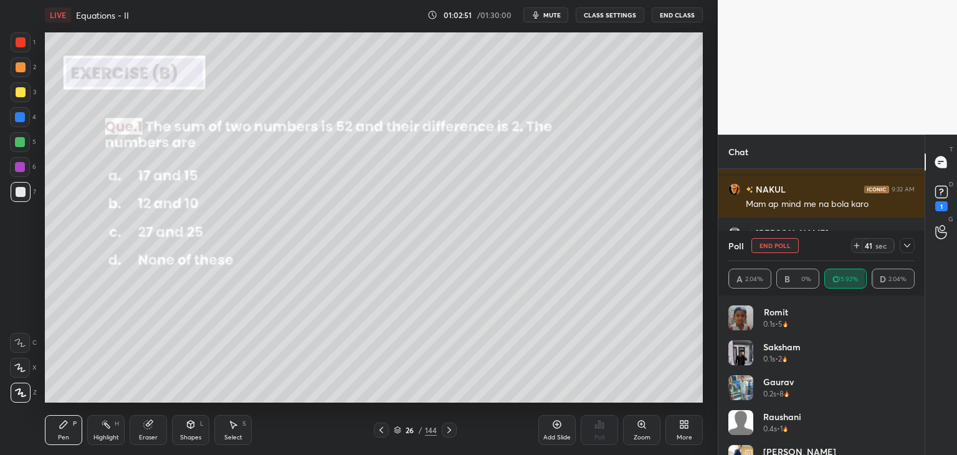
click at [905, 242] on icon at bounding box center [907, 246] width 10 height 10
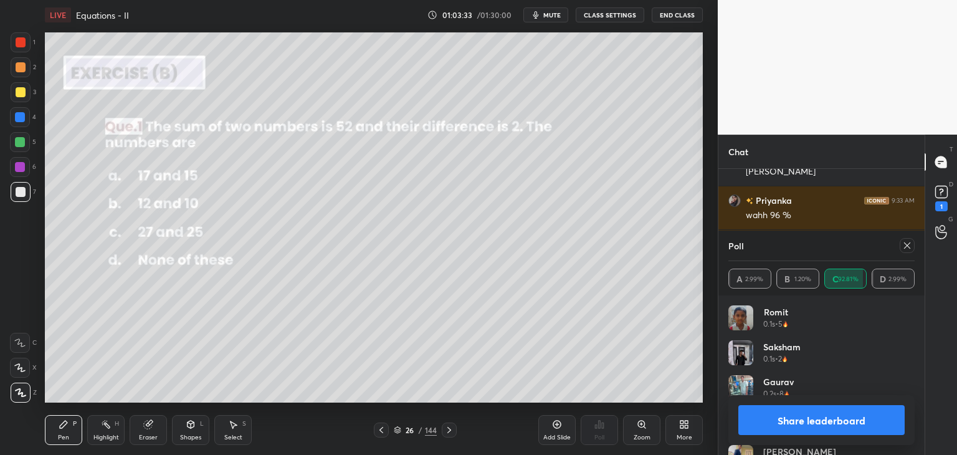
click at [749, 420] on button "Share leaderboard" at bounding box center [821, 420] width 166 height 30
type textarea "x"
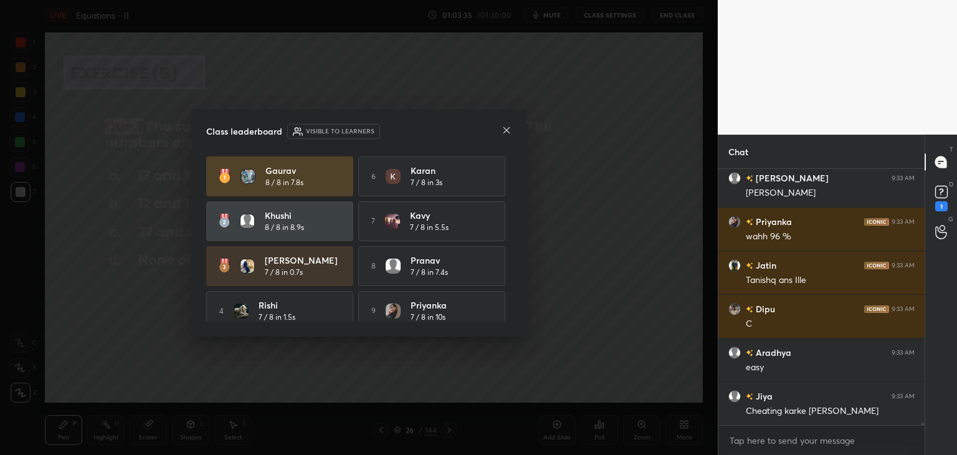
click at [502, 135] on icon at bounding box center [507, 130] width 10 height 10
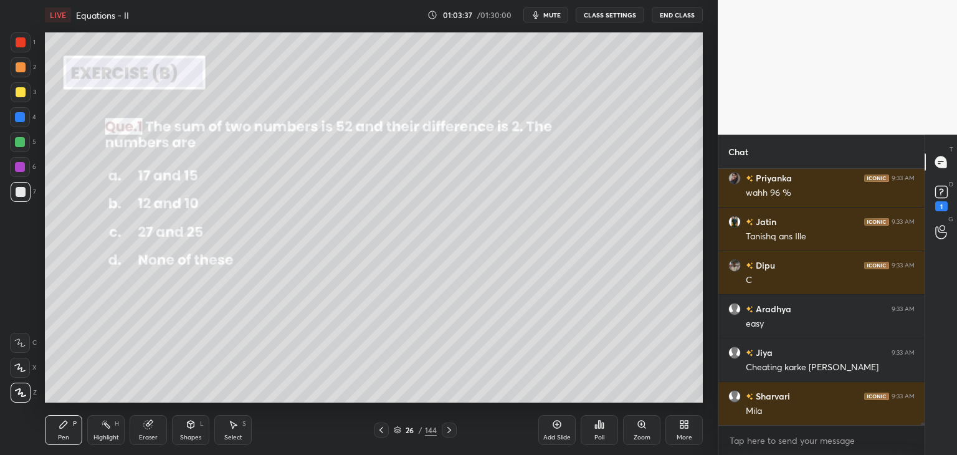
click at [67, 432] on div "Pen P" at bounding box center [63, 430] width 37 height 30
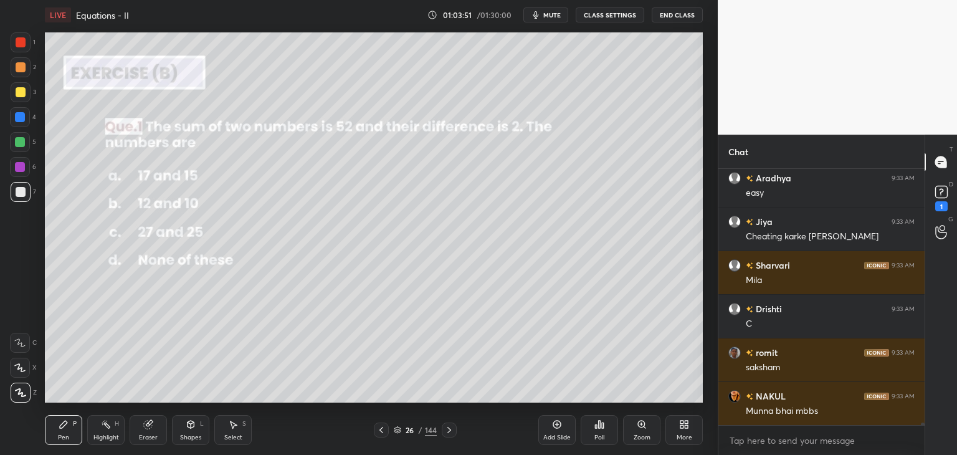
click at [446, 431] on icon at bounding box center [449, 430] width 10 height 10
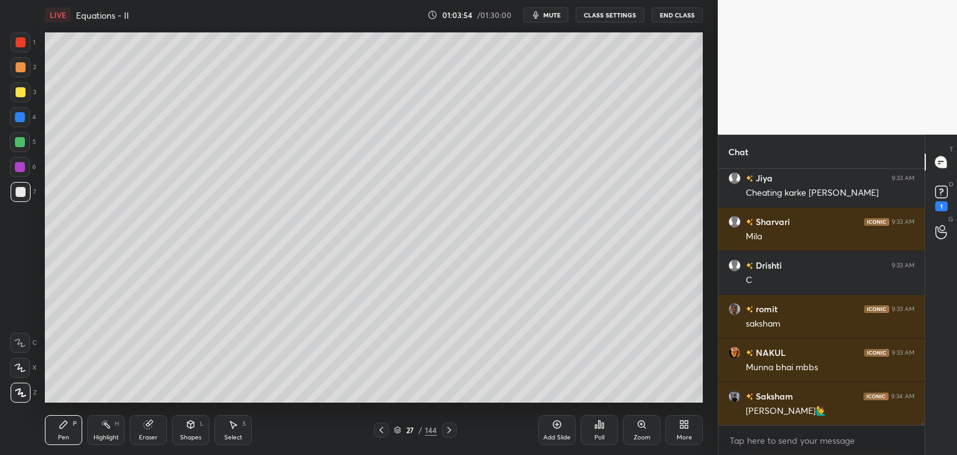
click at [384, 438] on div "Pen P Highlight H Eraser Shapes L Select S 27 / 144 Add Slide Poll Zoom More" at bounding box center [374, 430] width 658 height 50
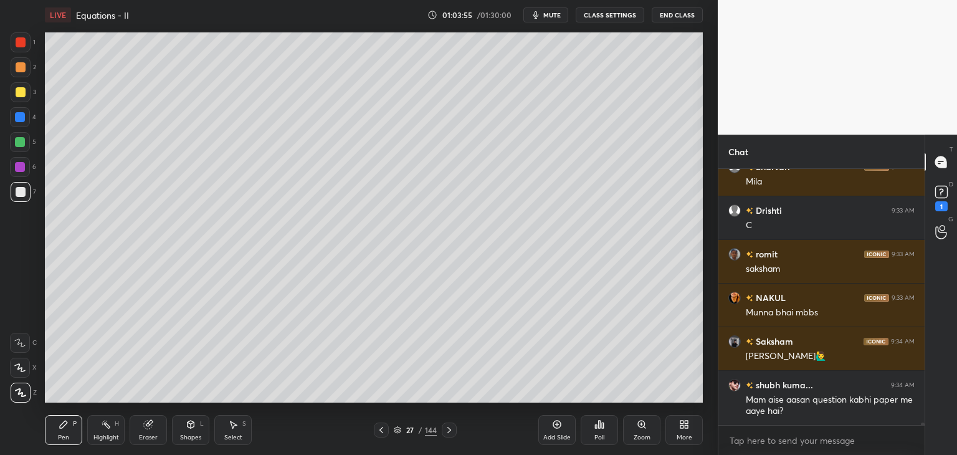
click at [381, 432] on icon at bounding box center [381, 430] width 10 height 10
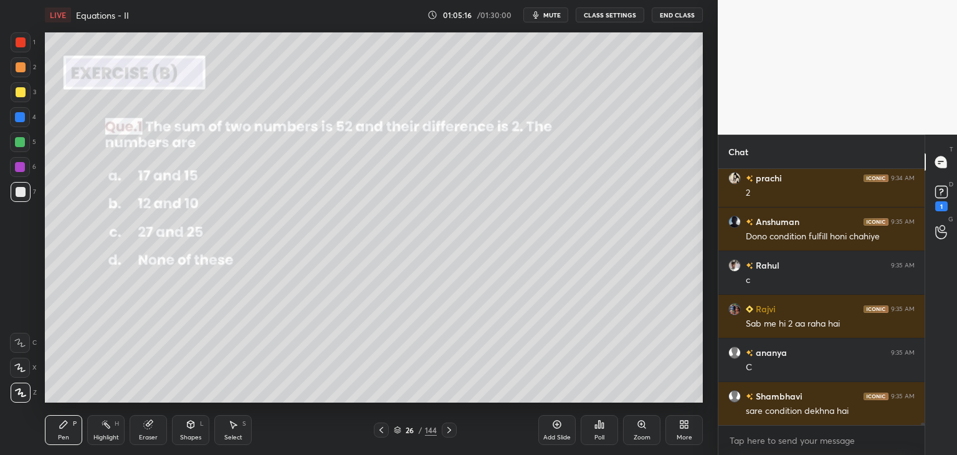
scroll to position [28391, 0]
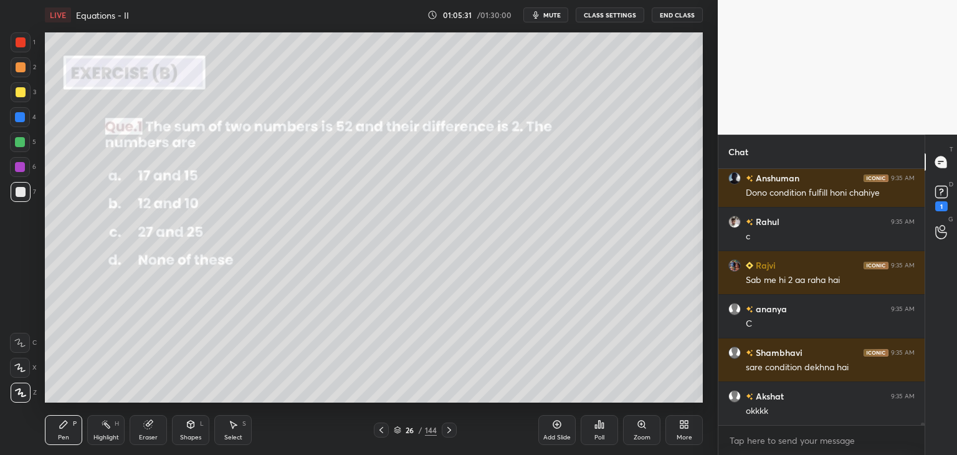
click at [446, 430] on icon at bounding box center [449, 430] width 10 height 10
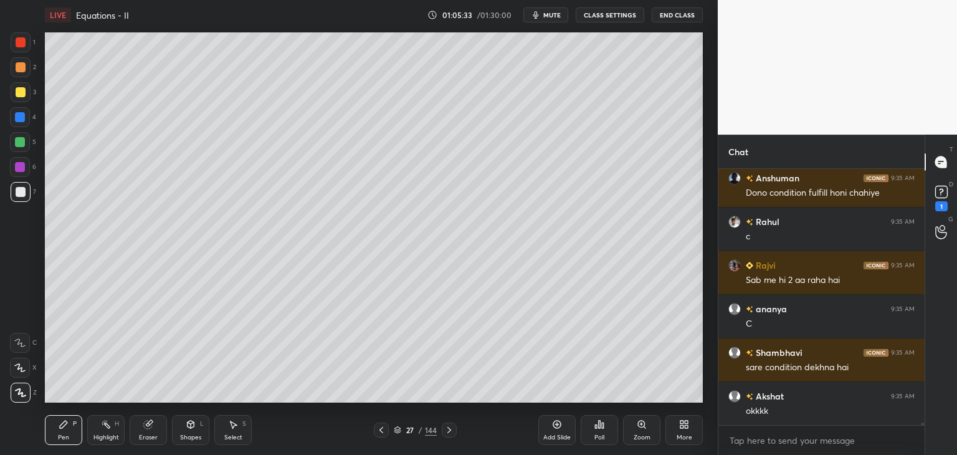
click at [446, 429] on icon at bounding box center [449, 430] width 10 height 10
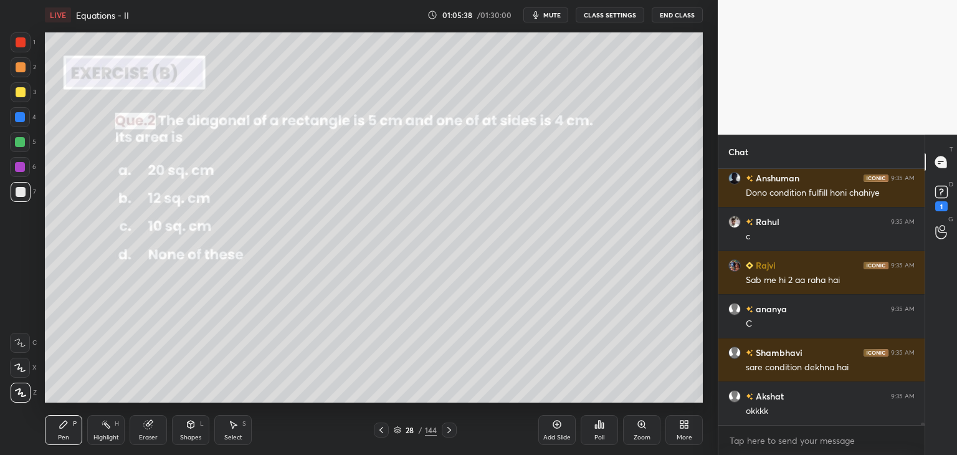
click at [604, 439] on div "Poll" at bounding box center [599, 437] width 10 height 6
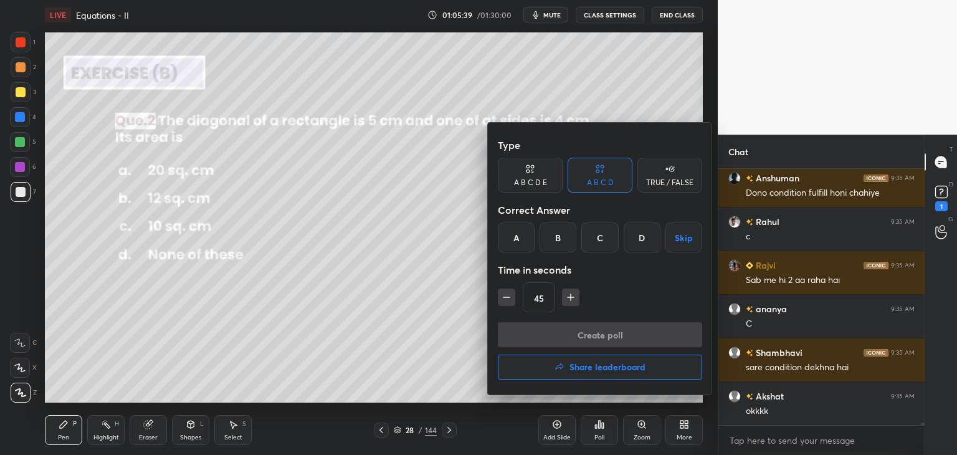
drag, startPoint x: 564, startPoint y: 237, endPoint x: 569, endPoint y: 292, distance: 55.7
click at [565, 237] on div "B" at bounding box center [558, 237] width 37 height 30
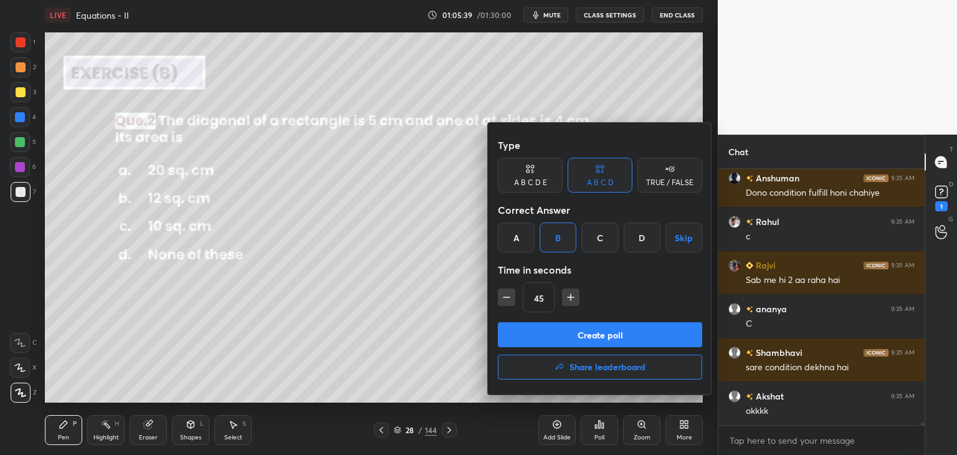
drag, startPoint x: 572, startPoint y: 293, endPoint x: 571, endPoint y: 300, distance: 7.0
click at [572, 293] on icon "button" at bounding box center [571, 297] width 12 height 12
type input "60"
drag, startPoint x: 505, startPoint y: 287, endPoint x: 515, endPoint y: 302, distance: 18.0
click at [504, 287] on div "60" at bounding box center [600, 297] width 204 height 30
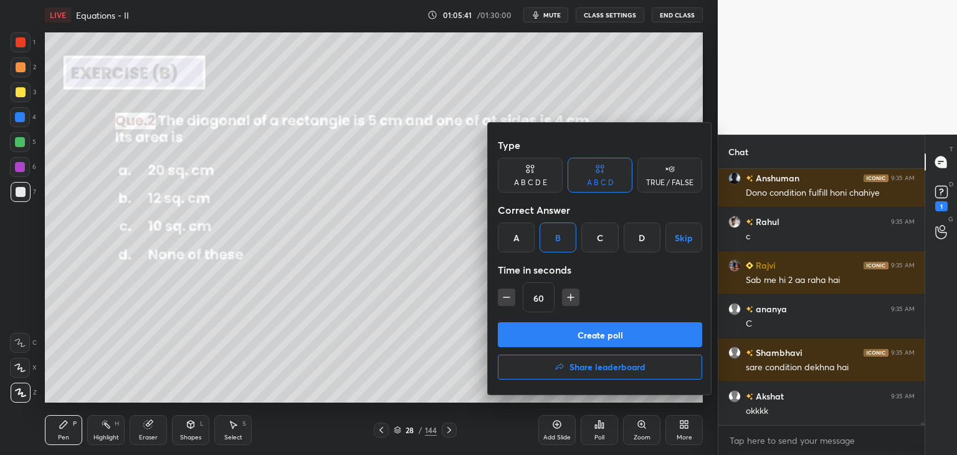
drag, startPoint x: 528, startPoint y: 338, endPoint x: 528, endPoint y: 325, distance: 12.5
click at [530, 336] on button "Create poll" at bounding box center [600, 334] width 204 height 25
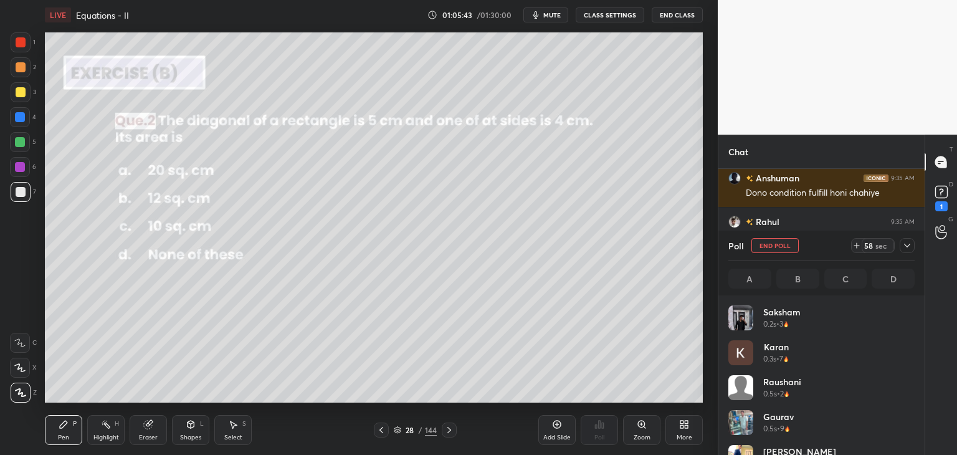
scroll to position [4, 4]
drag, startPoint x: 904, startPoint y: 244, endPoint x: 892, endPoint y: 255, distance: 15.9
click at [903, 245] on icon at bounding box center [907, 246] width 10 height 10
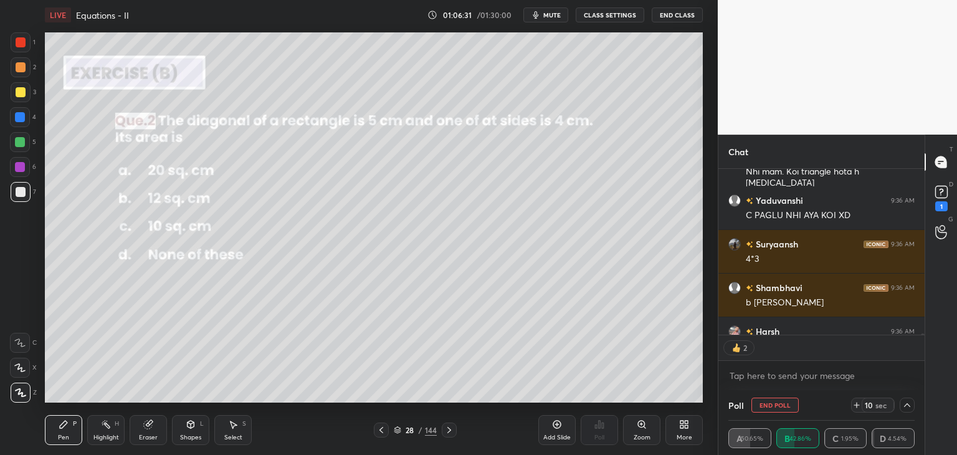
scroll to position [29005, 0]
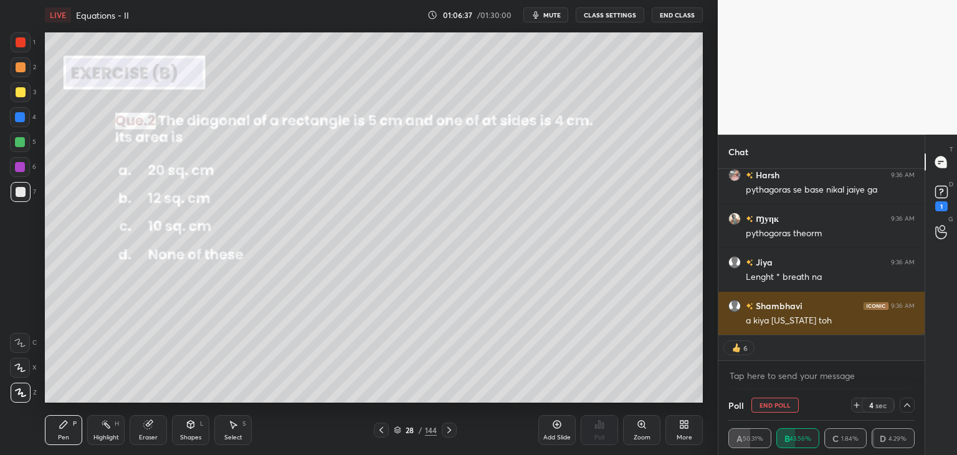
click at [827, 320] on div "a kiya [US_STATE] toh" at bounding box center [830, 321] width 169 height 12
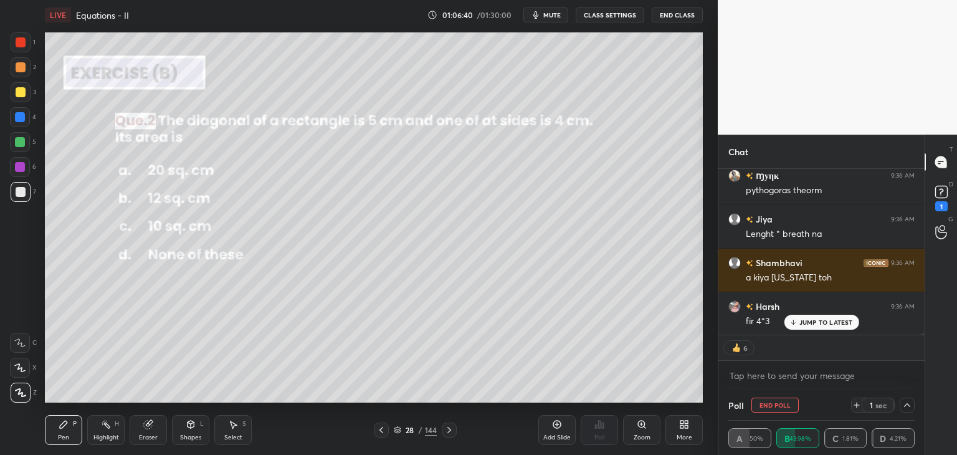
click at [827, 320] on p "JUMP TO LATEST" at bounding box center [826, 321] width 54 height 7
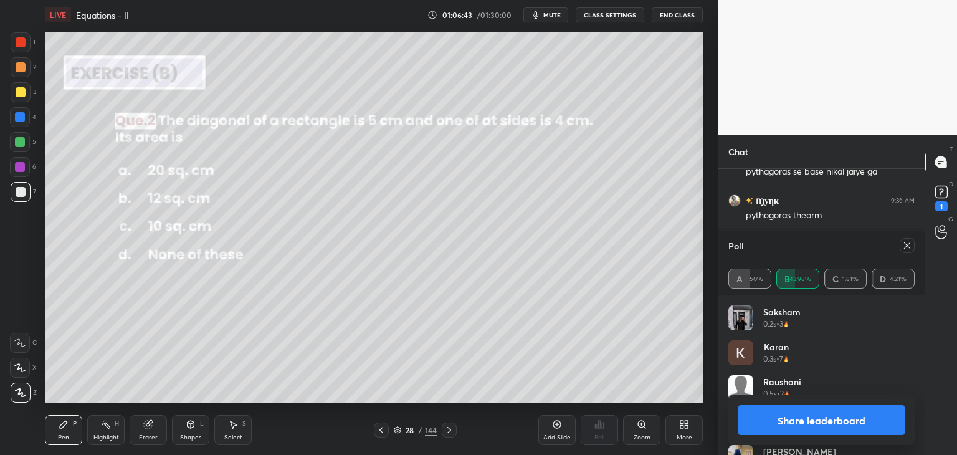
scroll to position [188, 203]
click at [811, 421] on button "Share leaderboard" at bounding box center [821, 420] width 166 height 30
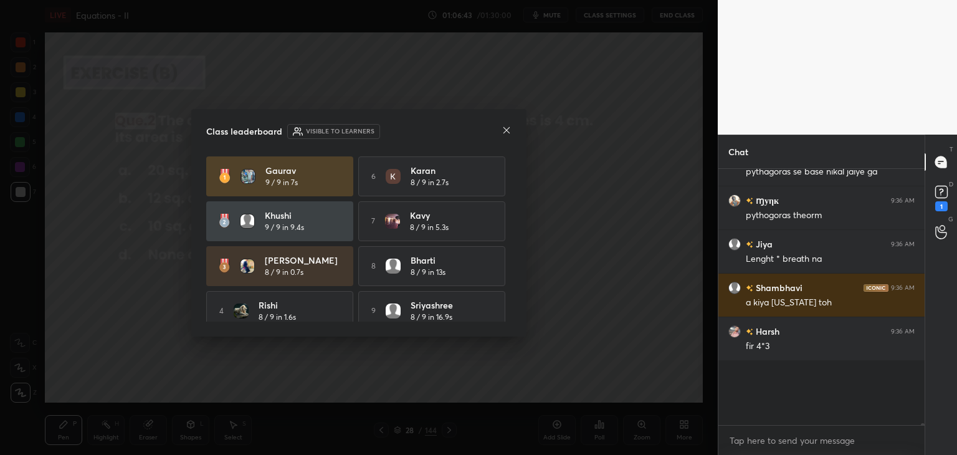
scroll to position [4, 4]
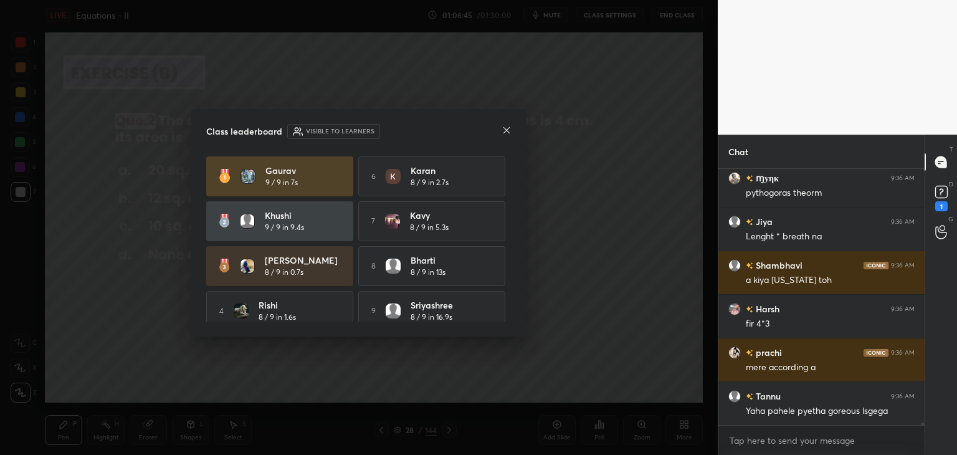
click at [502, 123] on div "Class leaderboard Visible to learners Gaurav 9 / 9 in 7s 6 Karan 8 / 9 in 2.7s …" at bounding box center [358, 222] width 335 height 227
click at [508, 130] on icon at bounding box center [507, 130] width 10 height 10
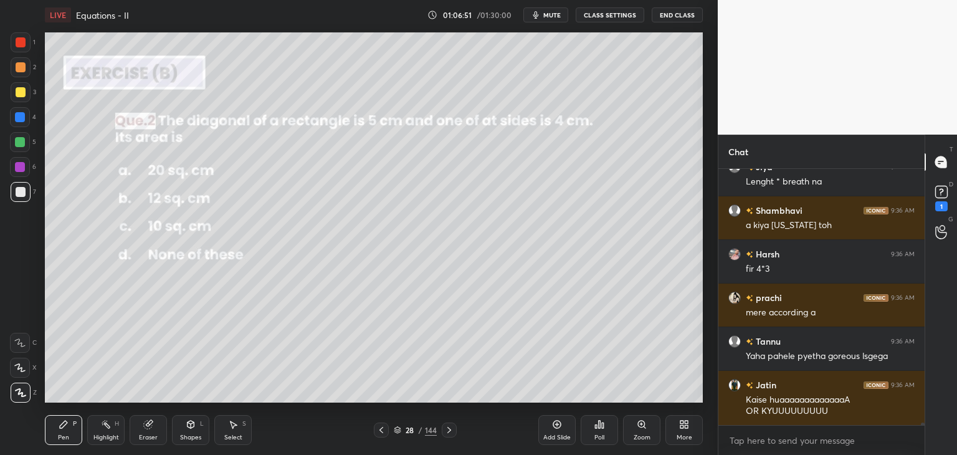
click at [187, 432] on div "Shapes L" at bounding box center [190, 430] width 37 height 30
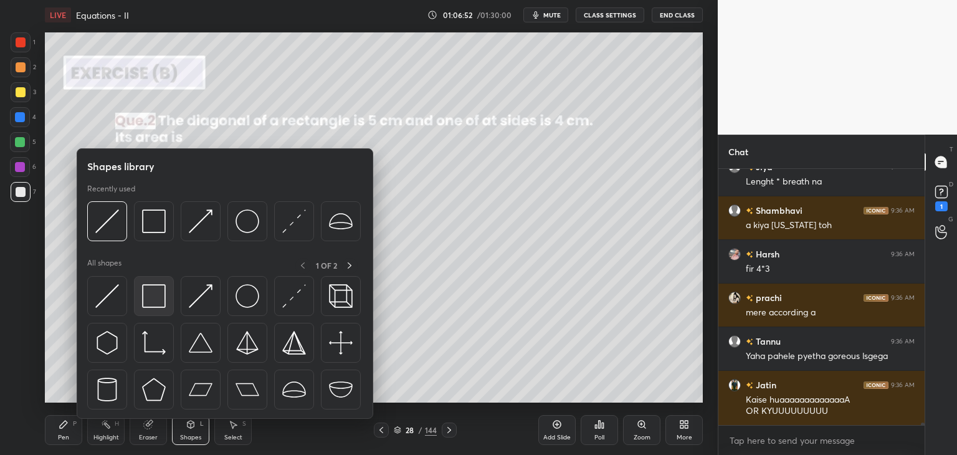
click at [151, 295] on img at bounding box center [154, 296] width 24 height 24
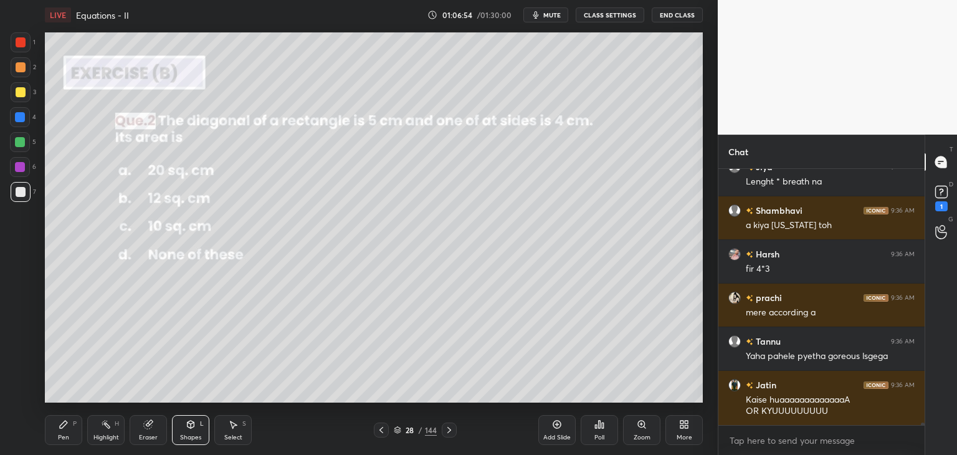
click at [20, 92] on div at bounding box center [21, 92] width 10 height 10
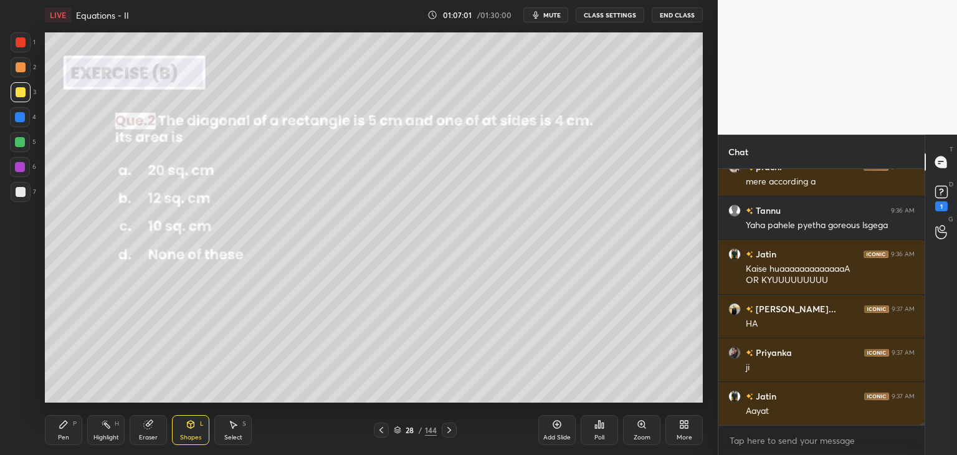
click at [62, 426] on icon at bounding box center [63, 424] width 7 height 7
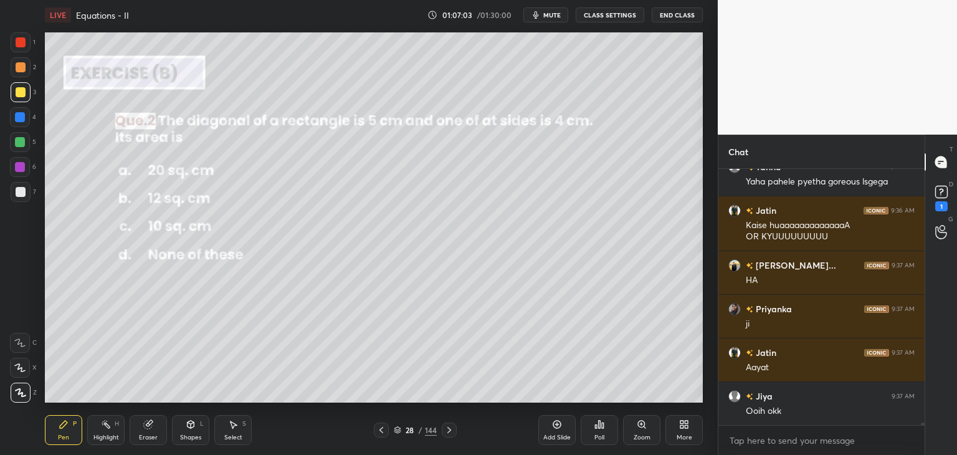
drag, startPoint x: 184, startPoint y: 432, endPoint x: 184, endPoint y: 419, distance: 13.1
click at [184, 432] on div "Shapes L" at bounding box center [190, 430] width 37 height 30
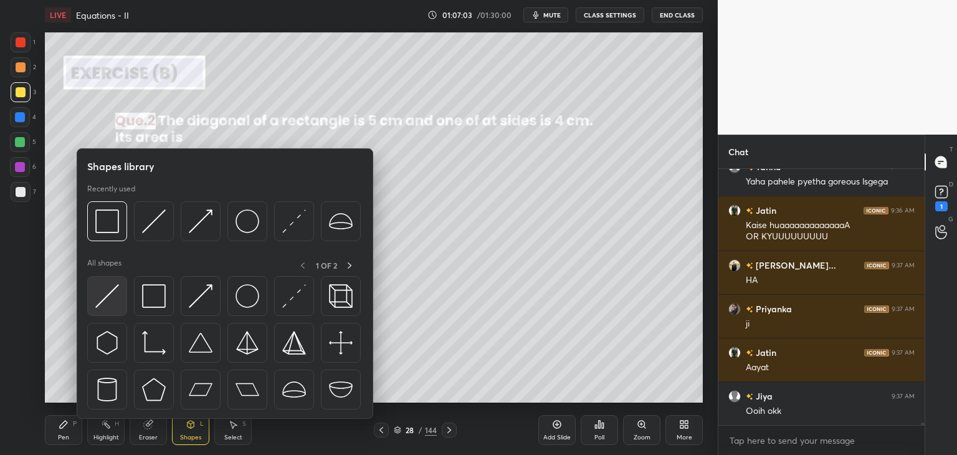
click at [106, 294] on img at bounding box center [107, 296] width 24 height 24
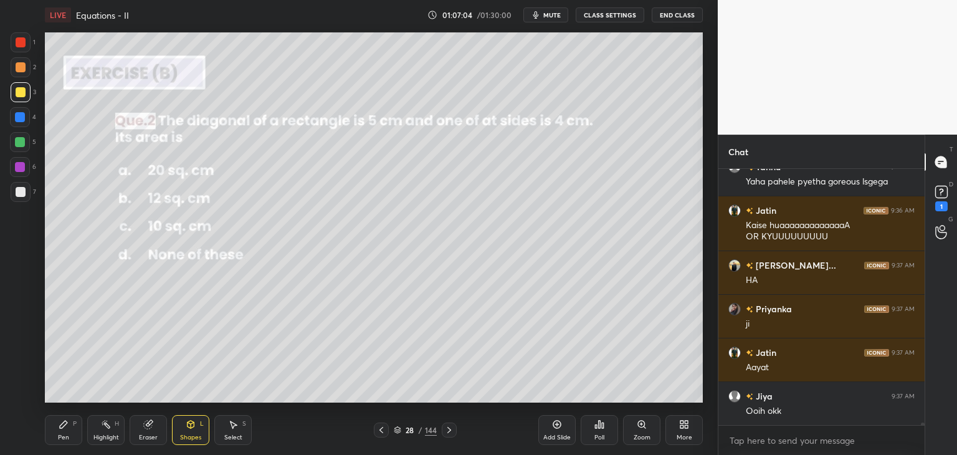
click at [17, 187] on div at bounding box center [21, 192] width 20 height 20
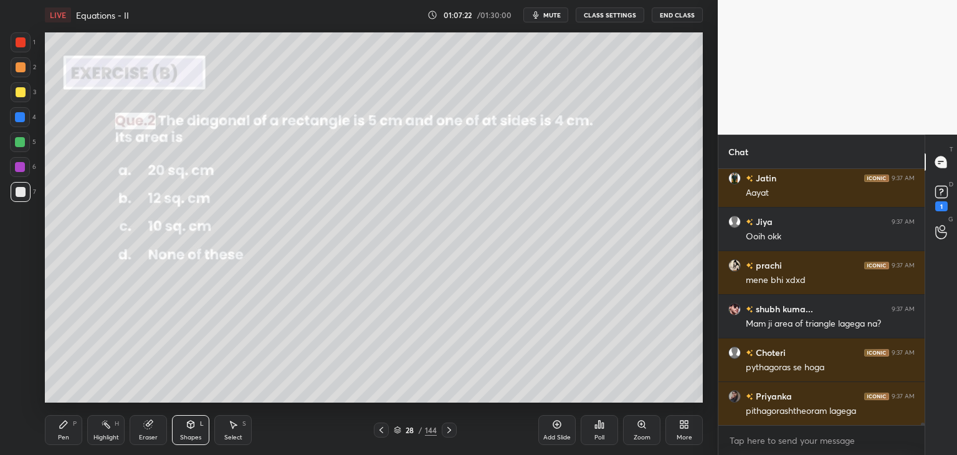
click at [60, 437] on div "Pen" at bounding box center [63, 437] width 11 height 6
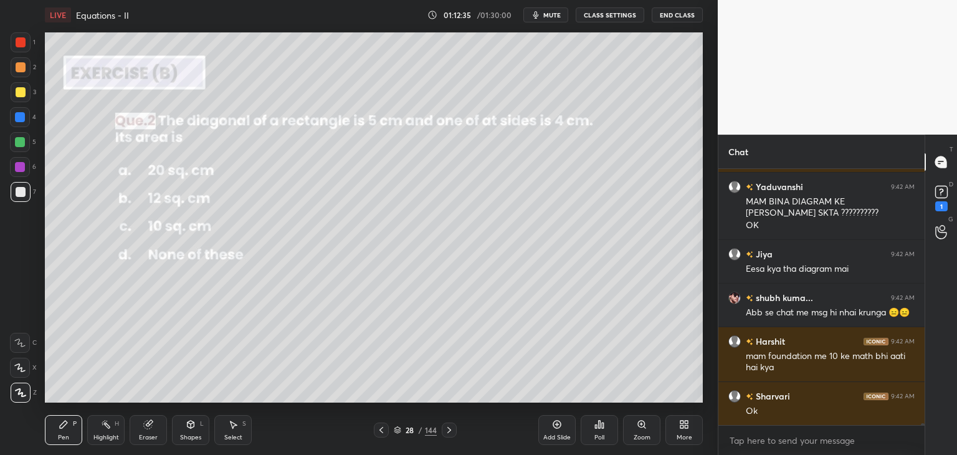
scroll to position [35529, 0]
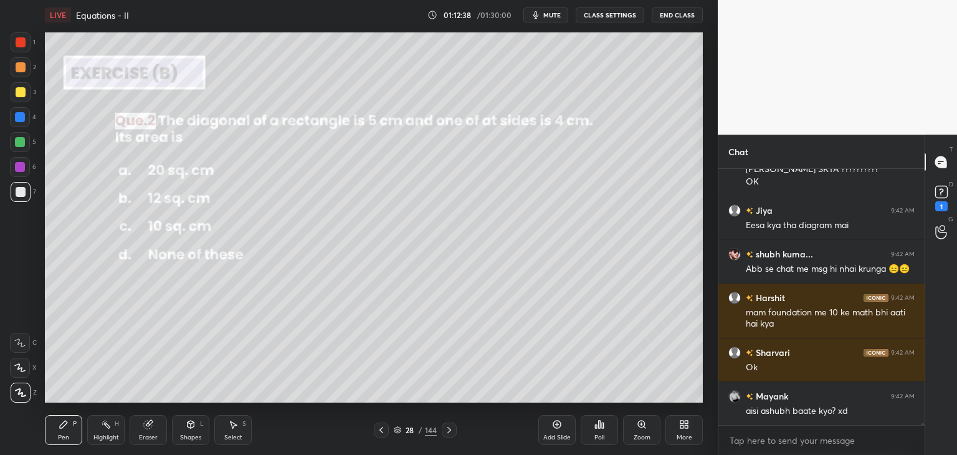
drag, startPoint x: 447, startPoint y: 430, endPoint x: 451, endPoint y: 437, distance: 7.8
click at [447, 432] on icon at bounding box center [449, 430] width 10 height 10
click at [601, 432] on div "Poll" at bounding box center [599, 430] width 37 height 30
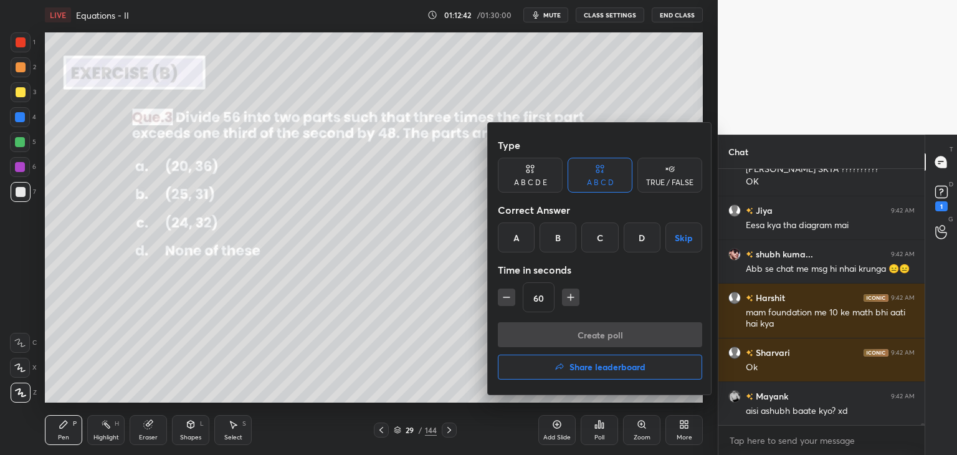
scroll to position [35573, 0]
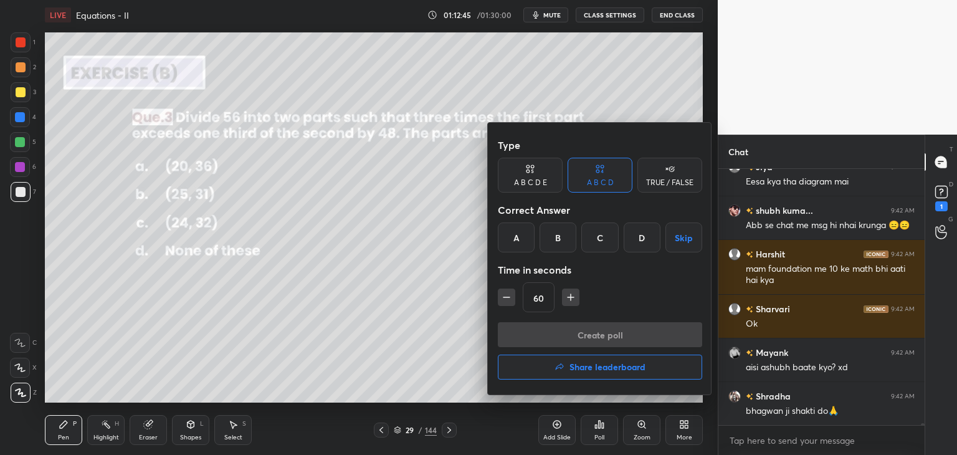
drag, startPoint x: 518, startPoint y: 239, endPoint x: 523, endPoint y: 243, distance: 6.6
click at [519, 237] on div "A" at bounding box center [516, 237] width 37 height 30
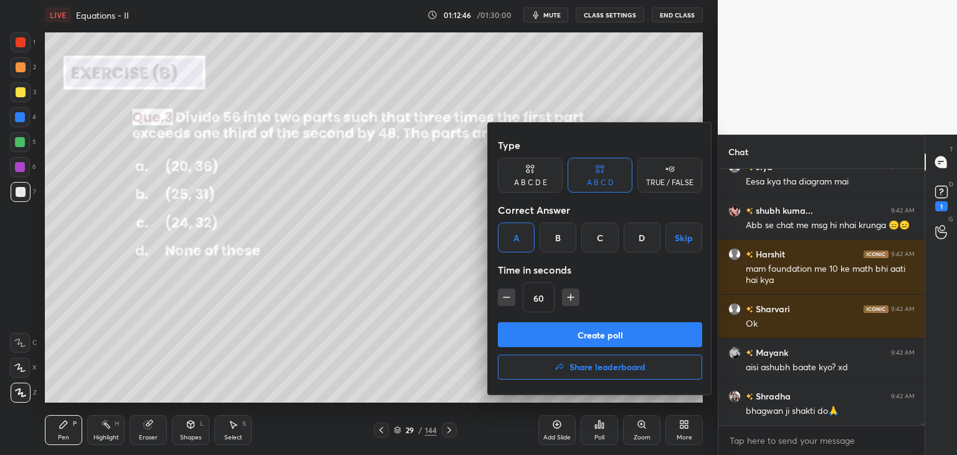
click at [538, 335] on button "Create poll" at bounding box center [600, 334] width 204 height 25
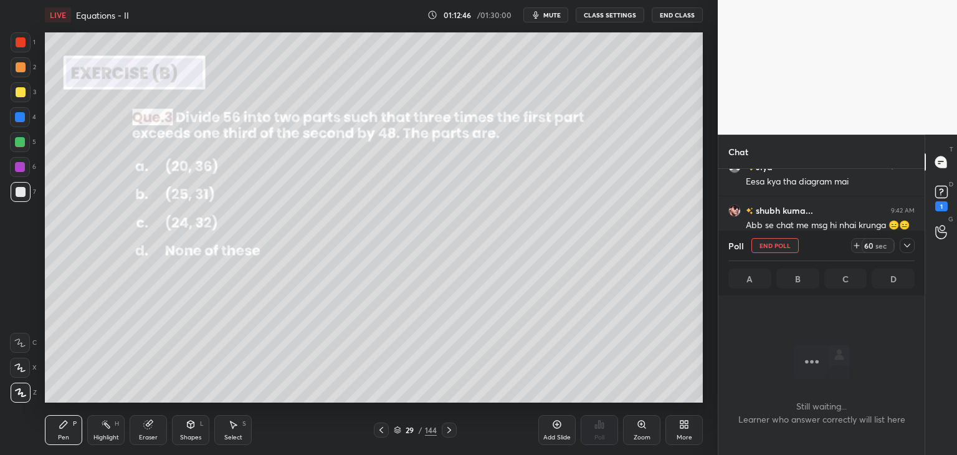
scroll to position [85, 203]
click at [901, 242] on div at bounding box center [907, 245] width 15 height 15
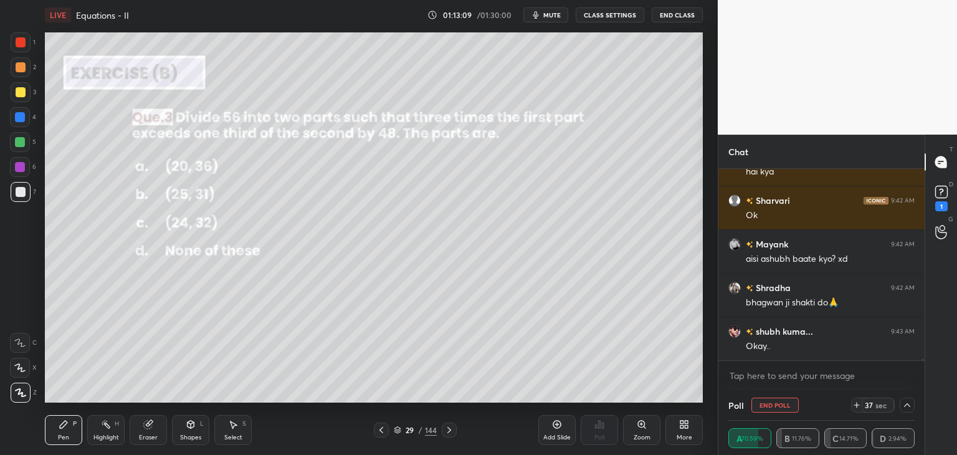
scroll to position [35725, 0]
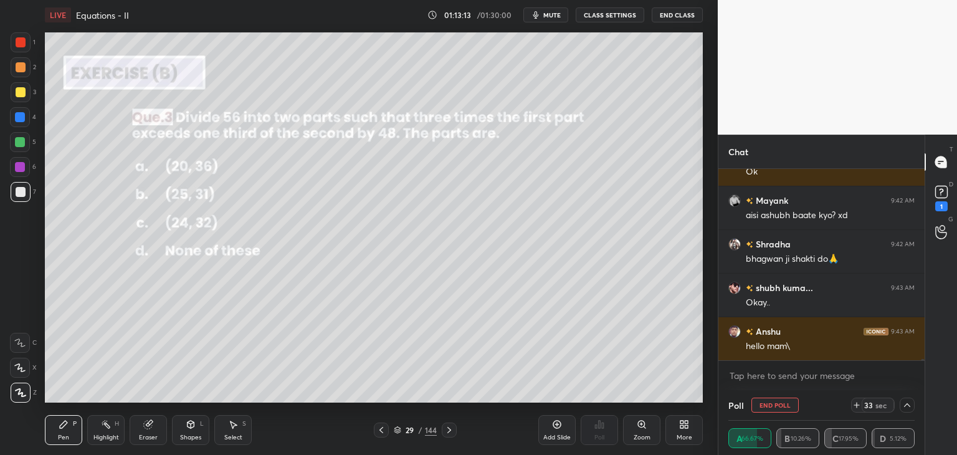
click at [907, 401] on icon at bounding box center [907, 405] width 10 height 10
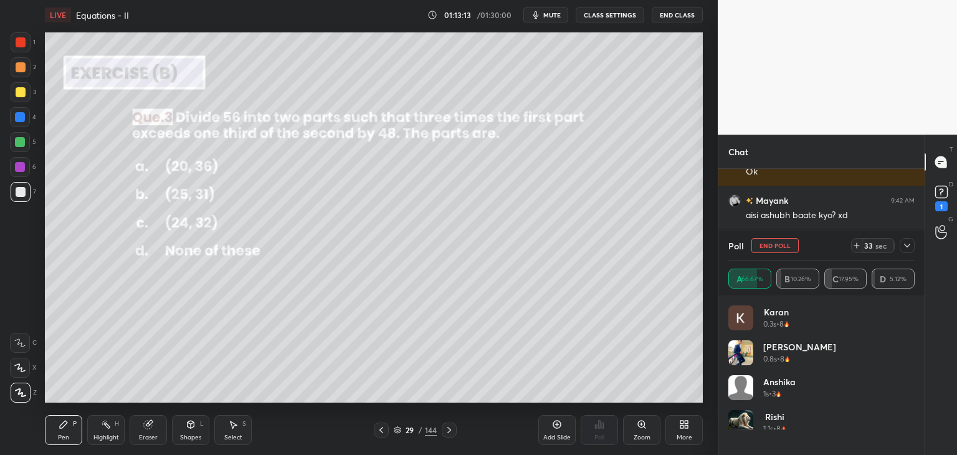
scroll to position [4, 4]
drag, startPoint x: 905, startPoint y: 243, endPoint x: 905, endPoint y: 253, distance: 10.0
click at [907, 243] on icon at bounding box center [907, 246] width 10 height 10
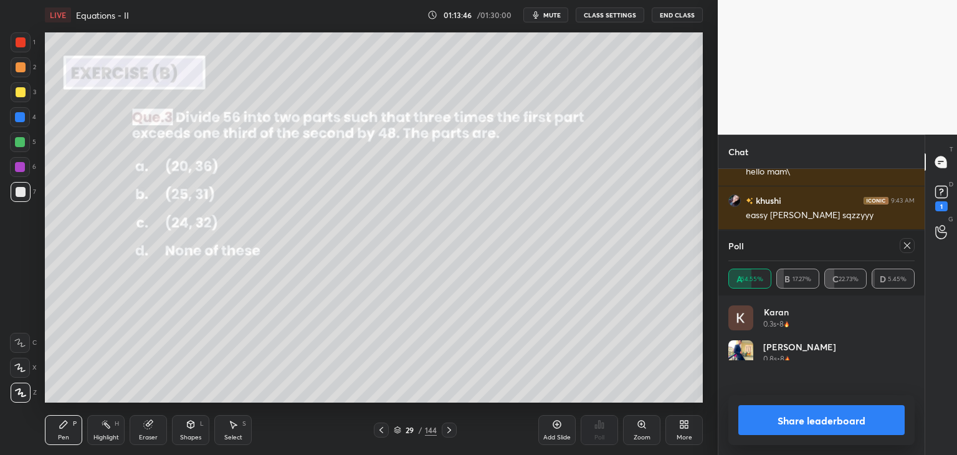
scroll to position [146, 183]
click at [813, 422] on button "Share leaderboard" at bounding box center [821, 420] width 166 height 30
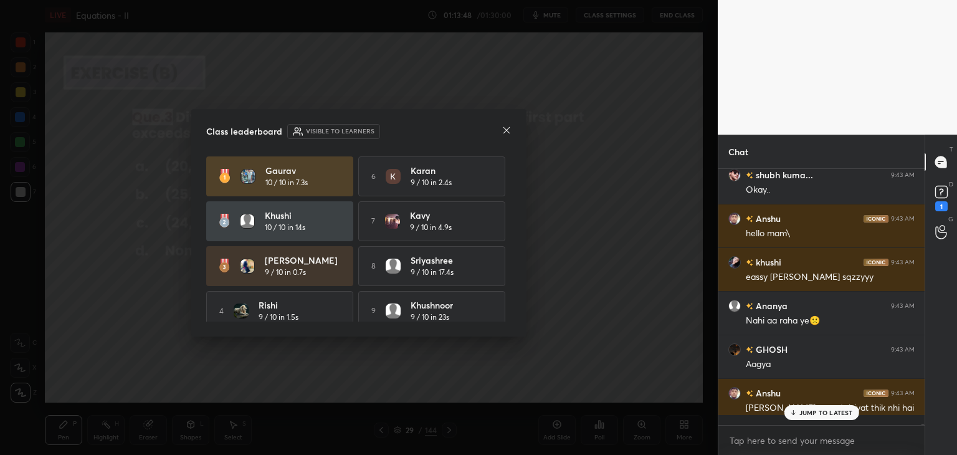
scroll to position [252, 203]
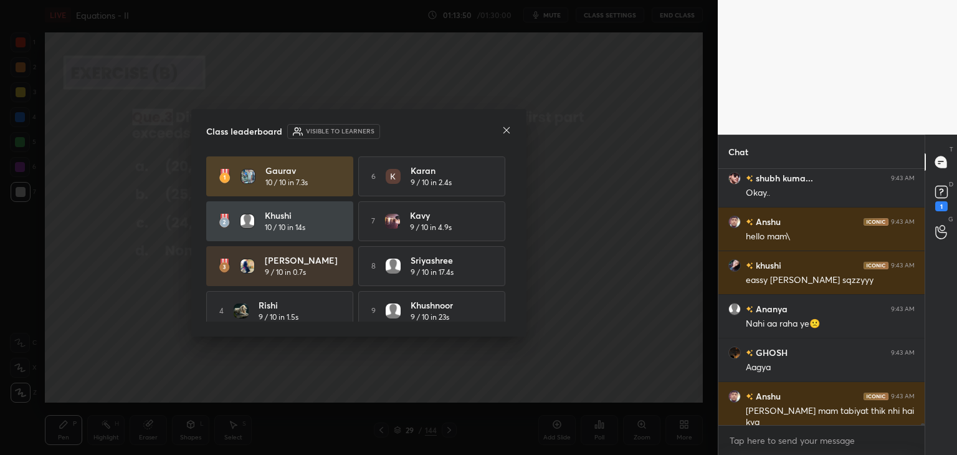
click at [505, 129] on icon at bounding box center [507, 130] width 10 height 10
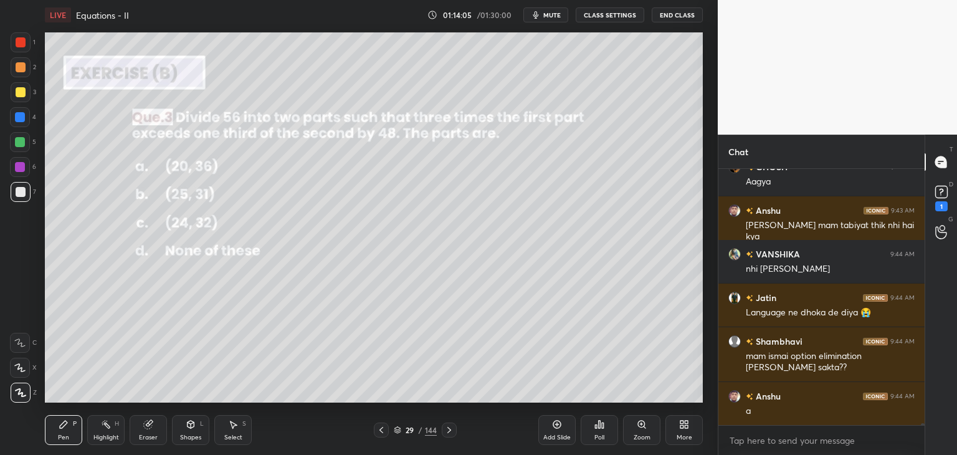
drag, startPoint x: 188, startPoint y: 432, endPoint x: 189, endPoint y: 420, distance: 11.9
click at [187, 430] on div "Shapes L" at bounding box center [190, 430] width 37 height 30
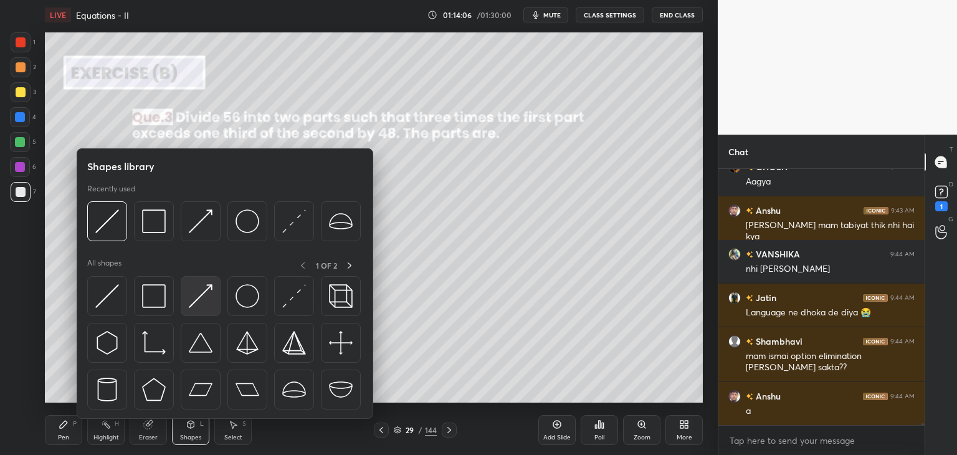
click at [194, 300] on img at bounding box center [201, 296] width 24 height 24
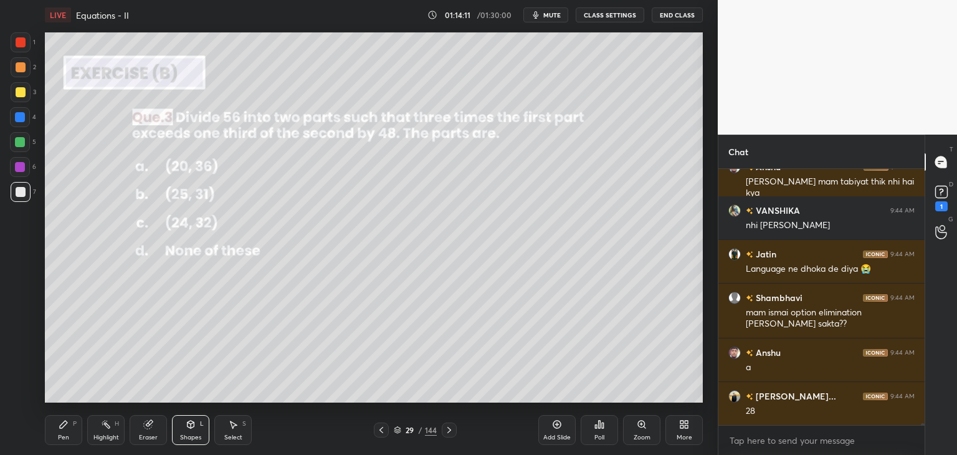
click at [65, 434] on div "Pen" at bounding box center [63, 437] width 11 height 6
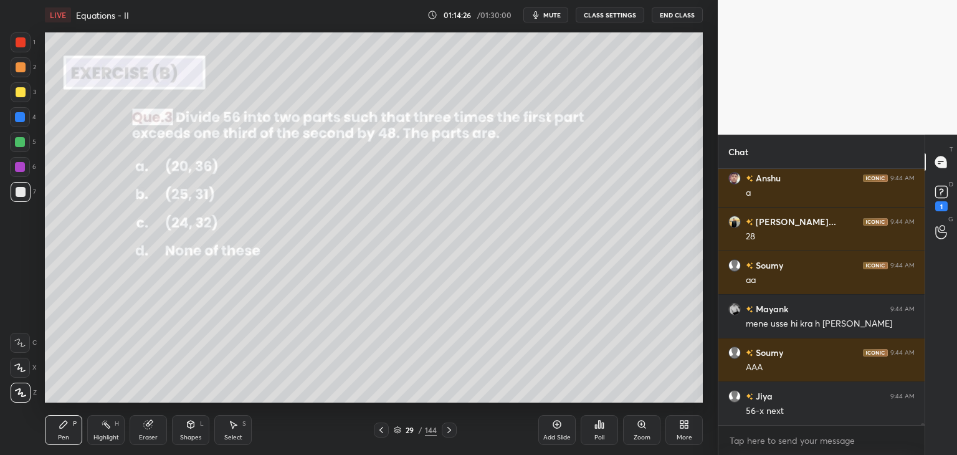
scroll to position [36282, 0]
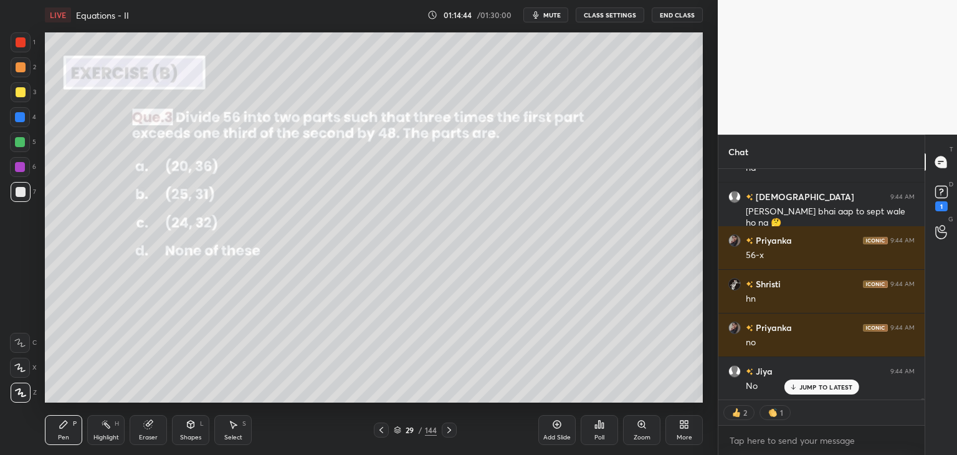
click at [185, 439] on div "Shapes" at bounding box center [190, 437] width 21 height 6
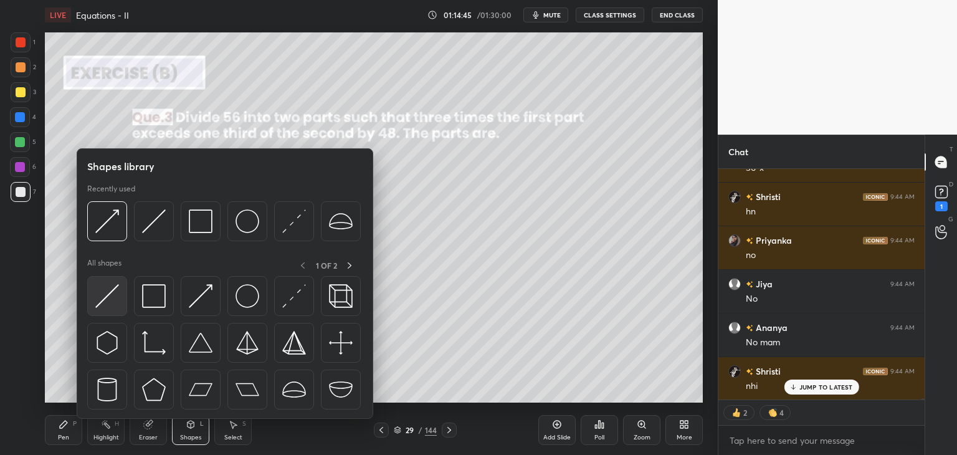
click at [105, 302] on img at bounding box center [107, 296] width 24 height 24
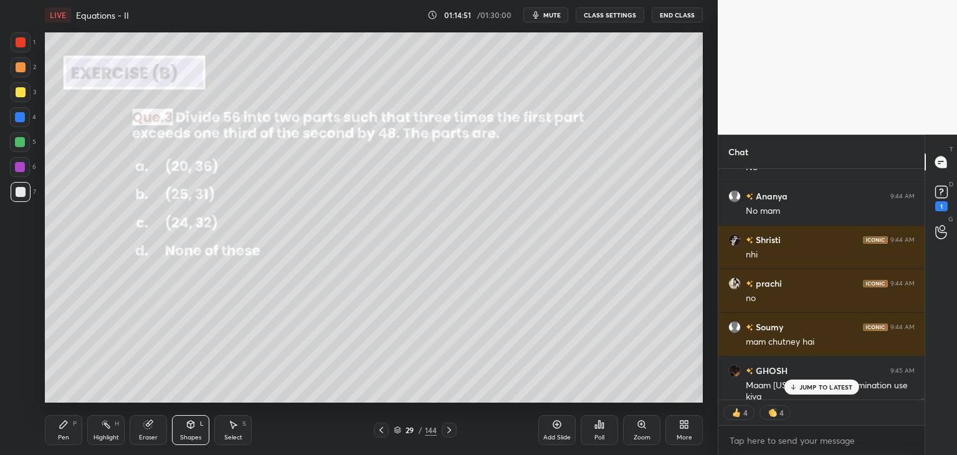
scroll to position [36961, 0]
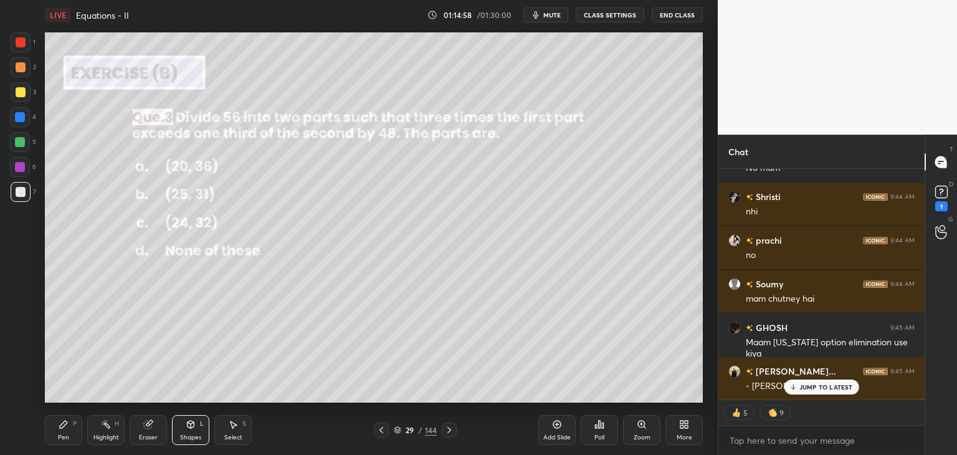
click at [816, 384] on p "JUMP TO LATEST" at bounding box center [826, 386] width 54 height 7
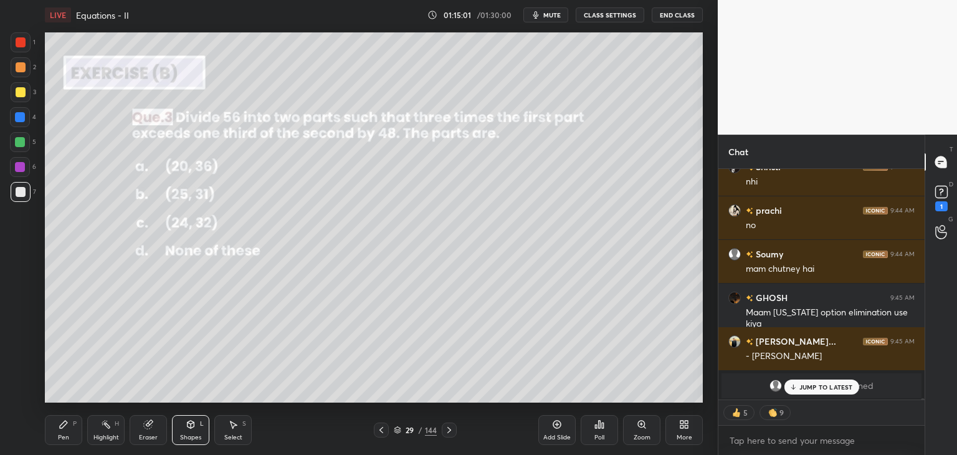
drag, startPoint x: 550, startPoint y: 438, endPoint x: 533, endPoint y: 437, distance: 16.8
click at [550, 438] on div "Add Slide" at bounding box center [556, 437] width 27 height 6
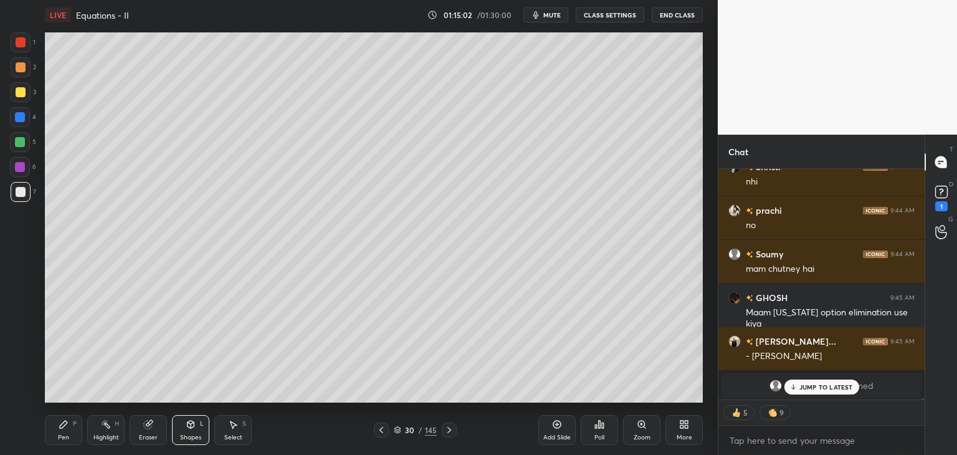
scroll to position [33115, 0]
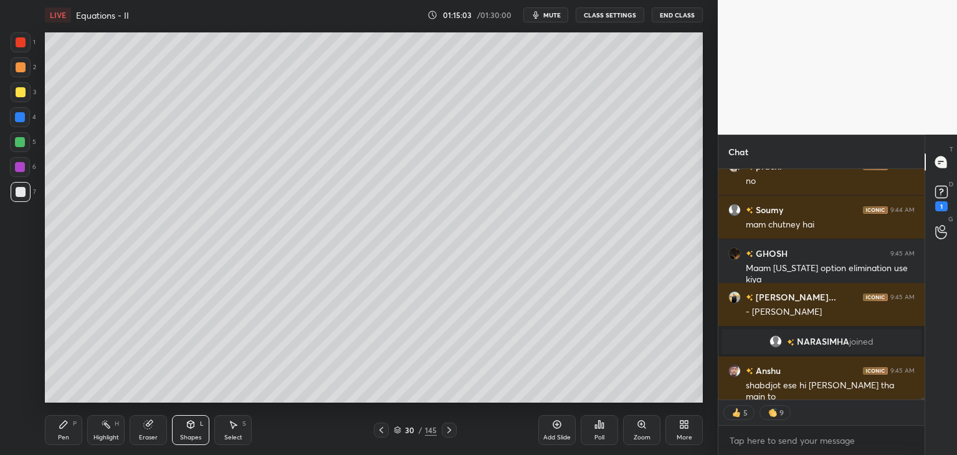
click at [191, 432] on div "Shapes L" at bounding box center [190, 430] width 37 height 30
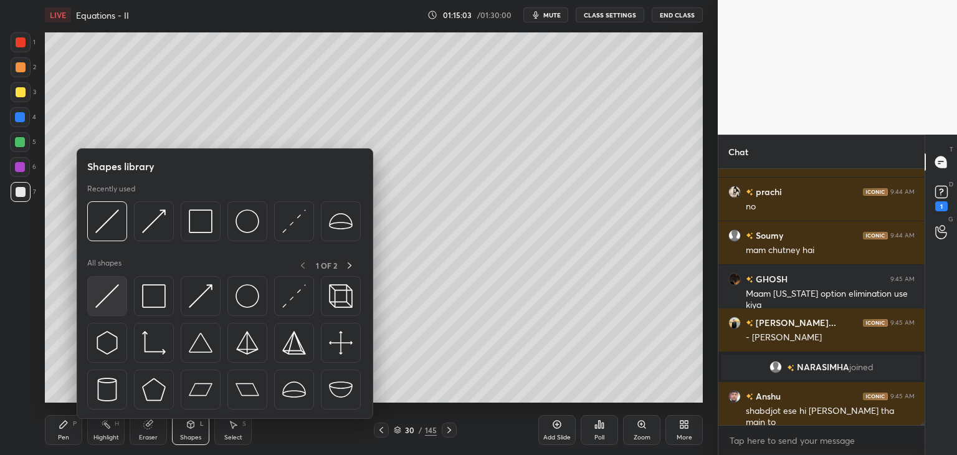
scroll to position [4, 4]
click at [153, 297] on img at bounding box center [154, 296] width 24 height 24
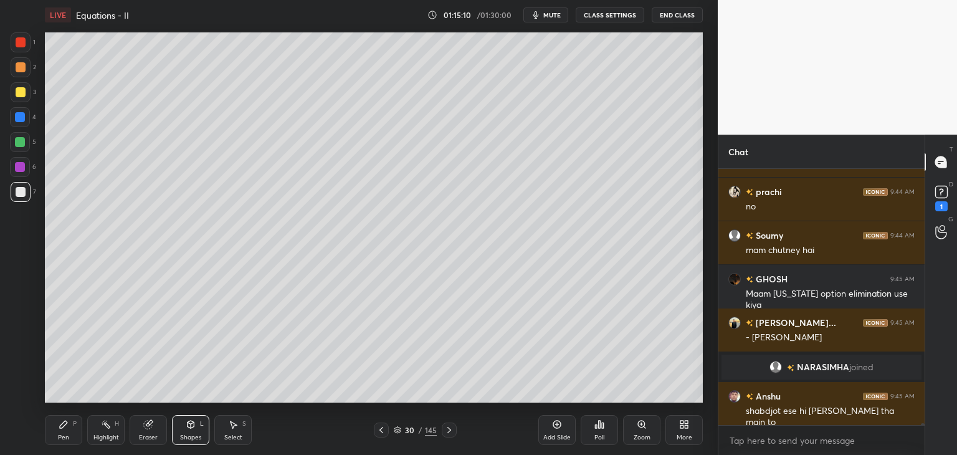
scroll to position [33119, 0]
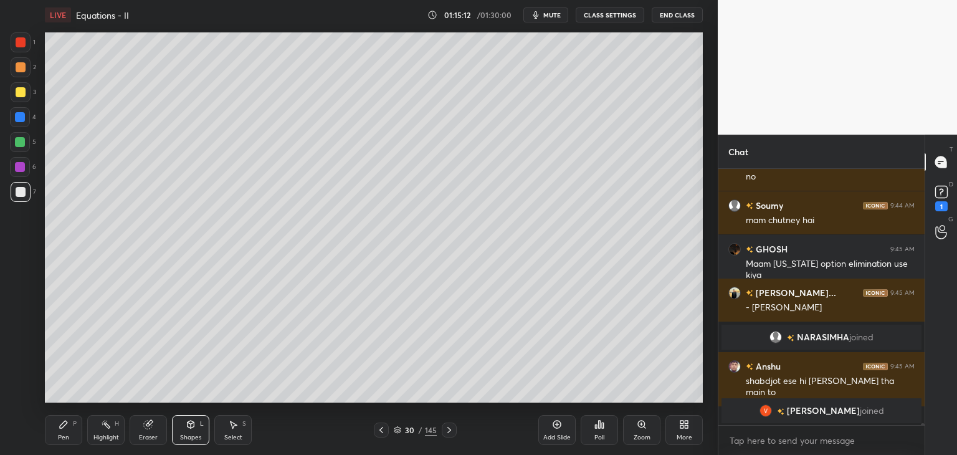
click at [19, 95] on div at bounding box center [21, 92] width 10 height 10
click at [184, 434] on div "Shapes" at bounding box center [190, 437] width 21 height 6
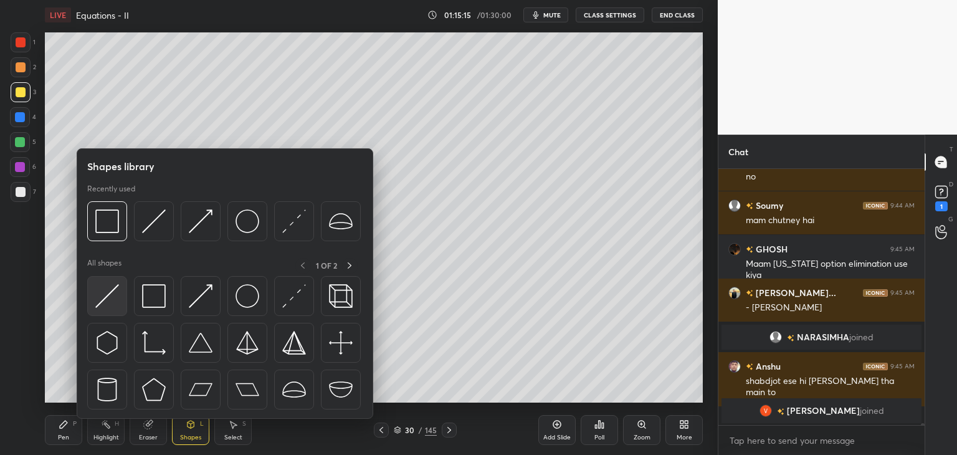
click at [103, 298] on img at bounding box center [107, 296] width 24 height 24
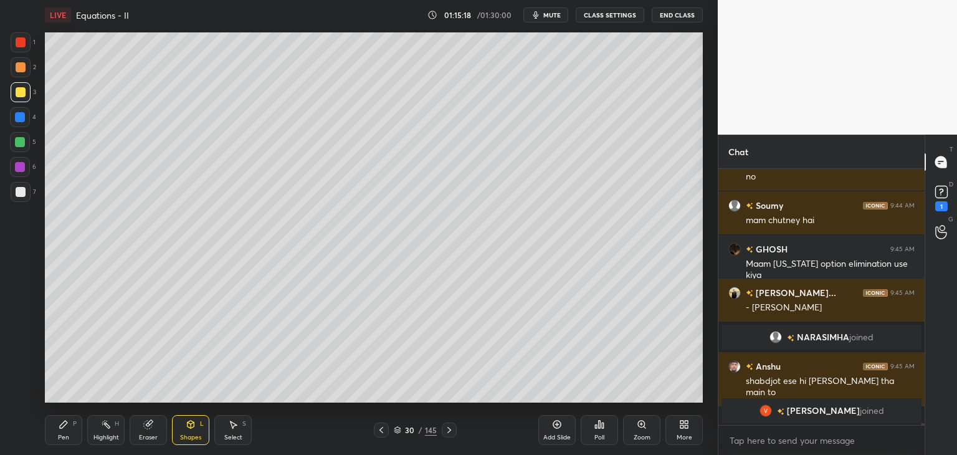
click at [60, 440] on div "Pen" at bounding box center [63, 437] width 11 height 6
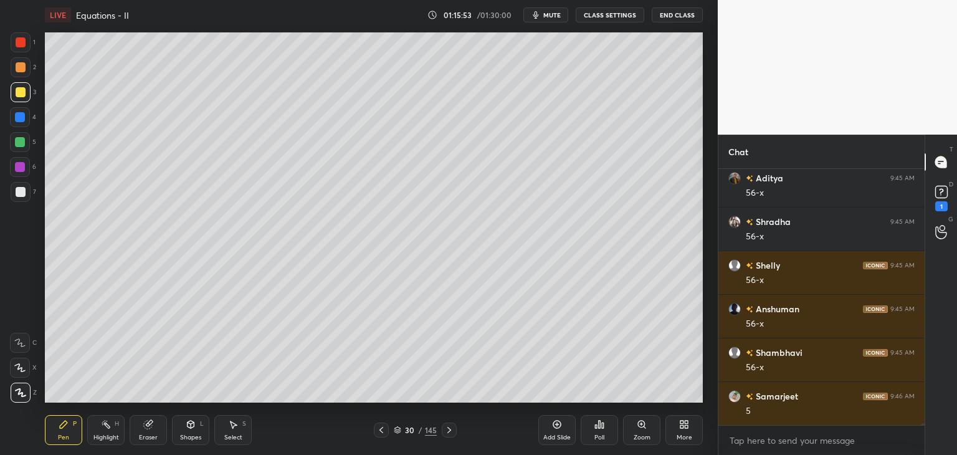
scroll to position [33694, 0]
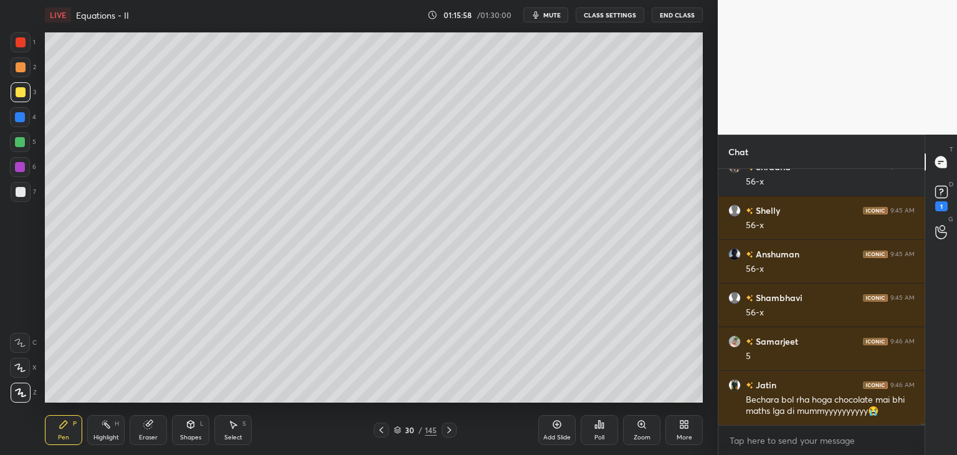
click at [379, 432] on icon at bounding box center [381, 430] width 10 height 10
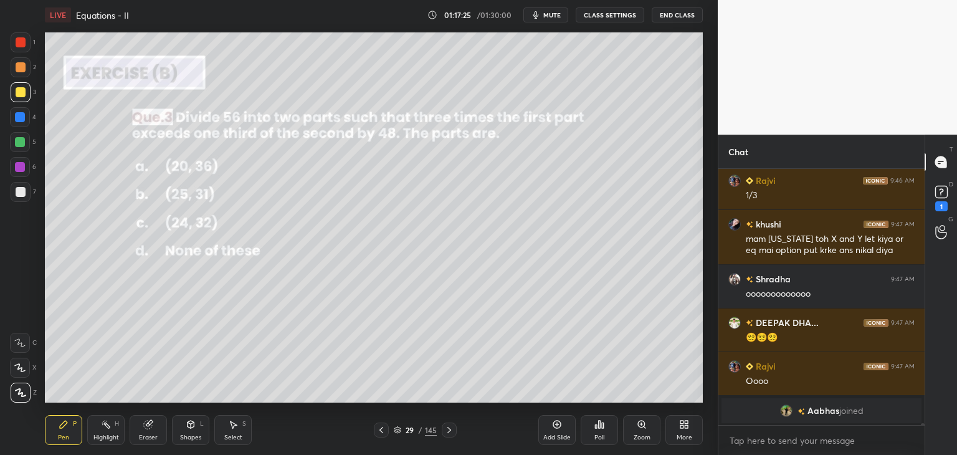
scroll to position [34146, 0]
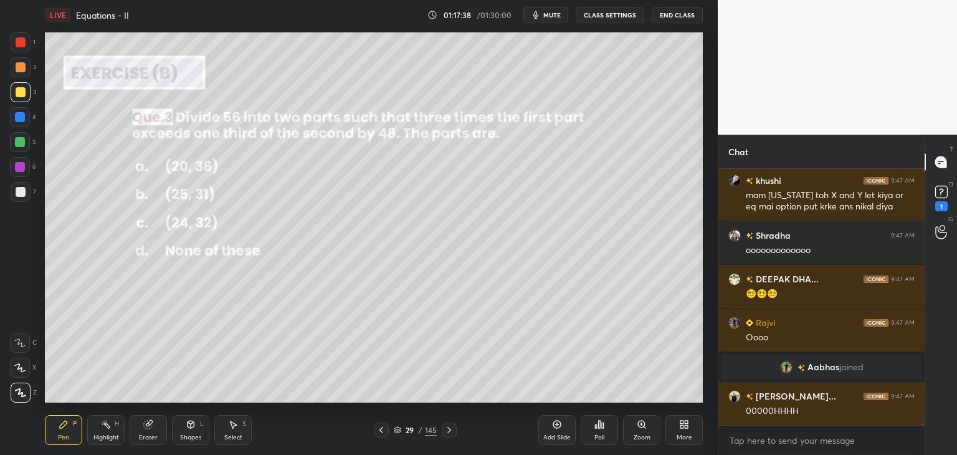
click at [382, 429] on icon at bounding box center [381, 430] width 10 height 10
click at [381, 429] on icon at bounding box center [381, 430] width 10 height 10
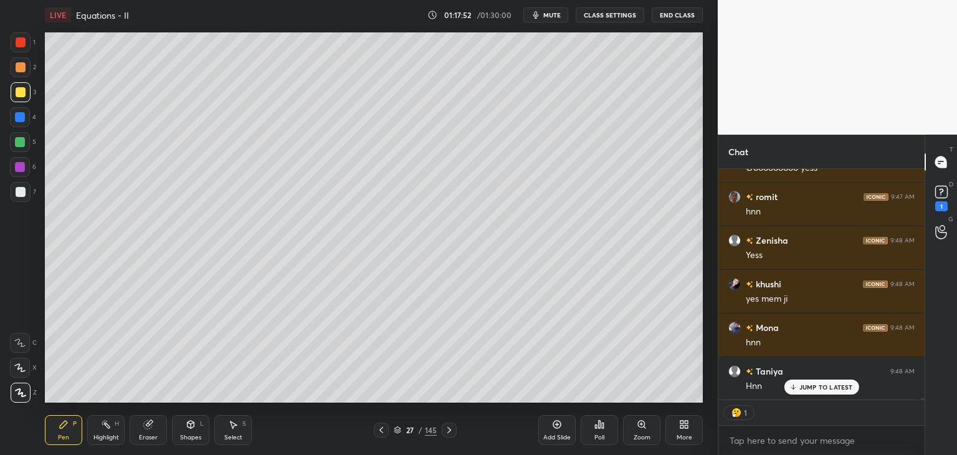
scroll to position [34521, 0]
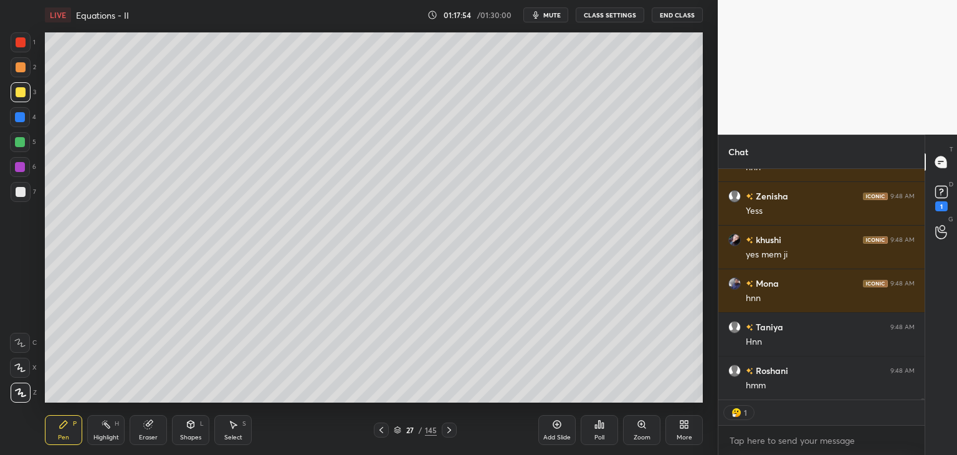
click at [446, 429] on icon at bounding box center [449, 430] width 10 height 10
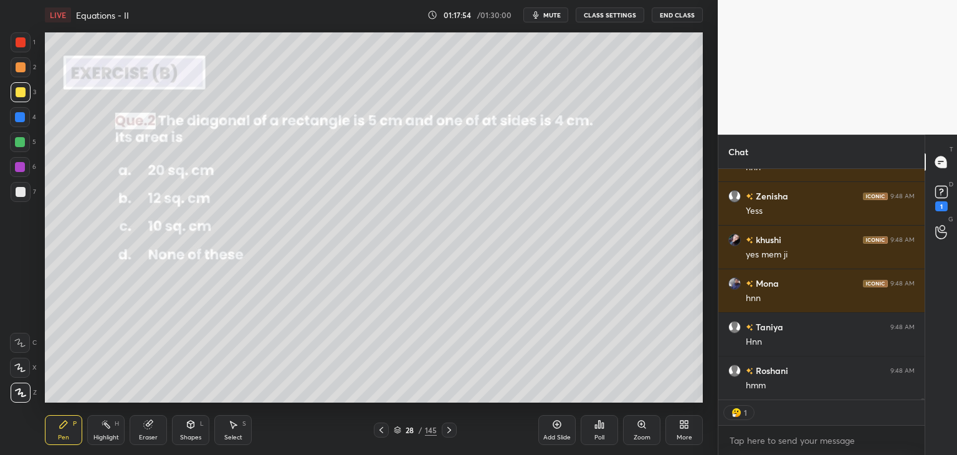
click at [446, 431] on icon at bounding box center [449, 430] width 10 height 10
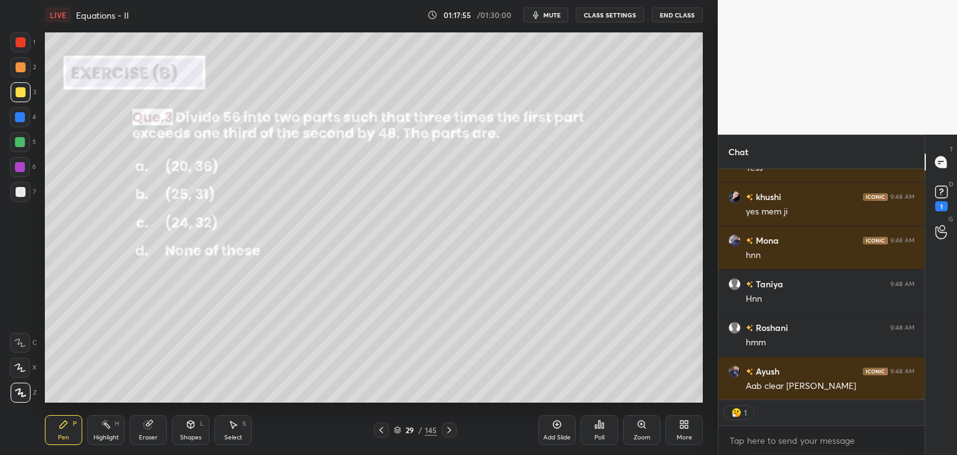
click at [445, 435] on div at bounding box center [449, 429] width 15 height 15
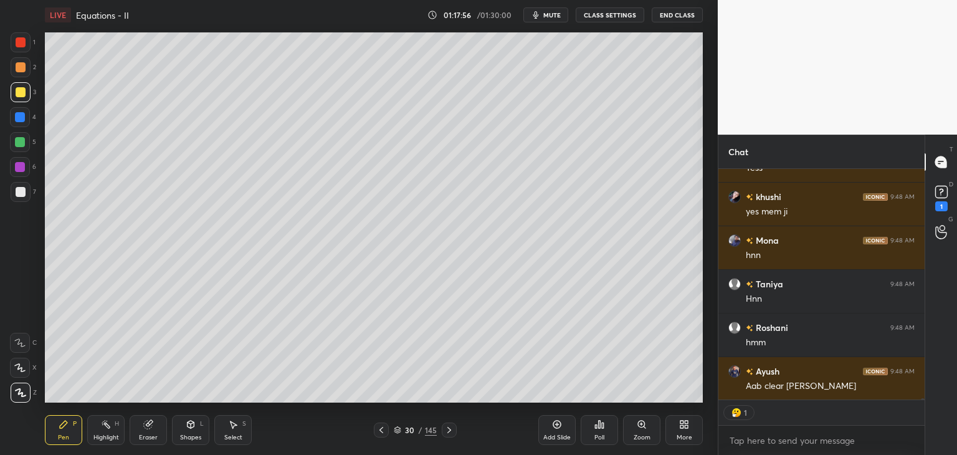
click at [381, 428] on icon at bounding box center [381, 430] width 4 height 6
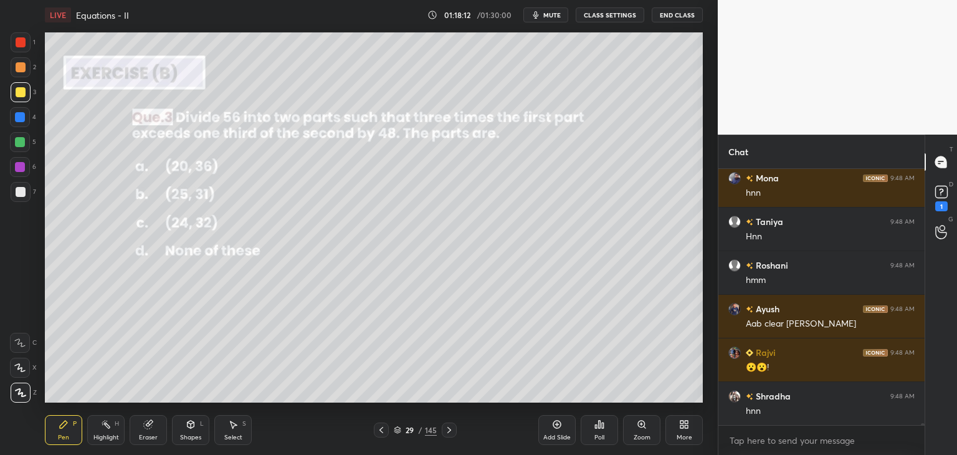
scroll to position [34681, 0]
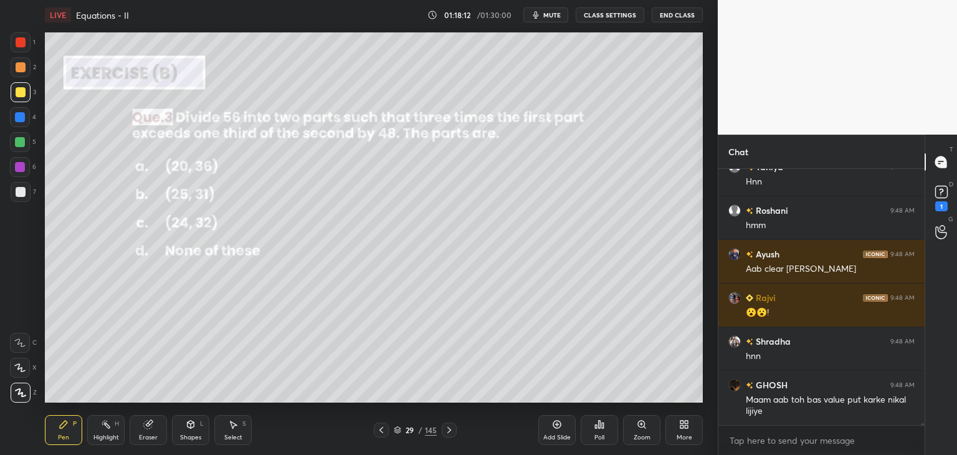
click at [18, 199] on div at bounding box center [21, 192] width 20 height 20
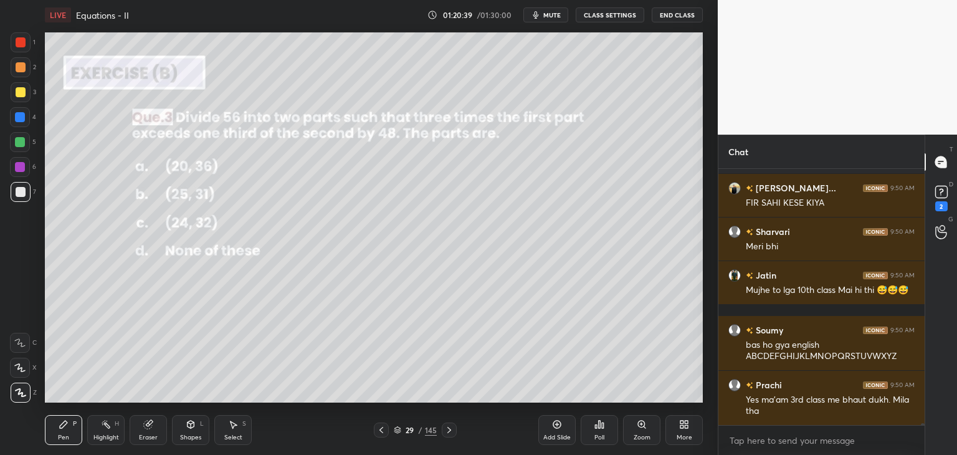
scroll to position [35837, 0]
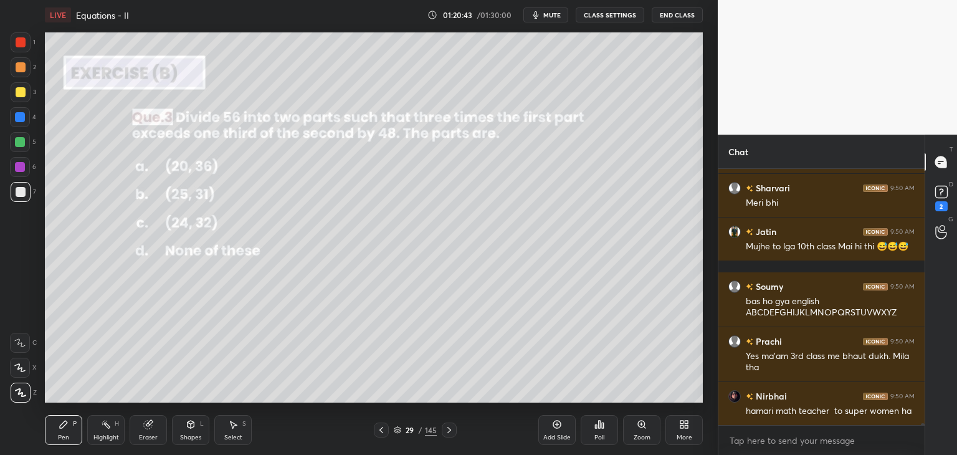
click at [449, 429] on icon at bounding box center [449, 430] width 4 height 6
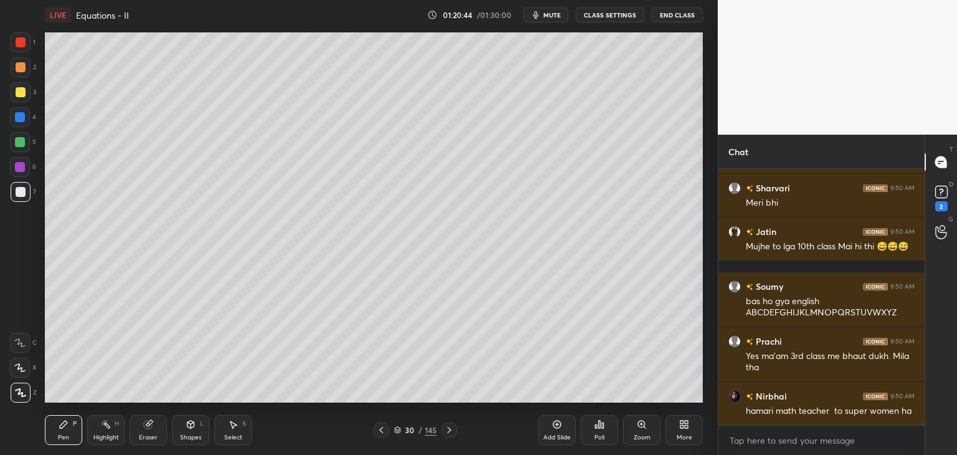
click at [446, 431] on icon at bounding box center [449, 430] width 10 height 10
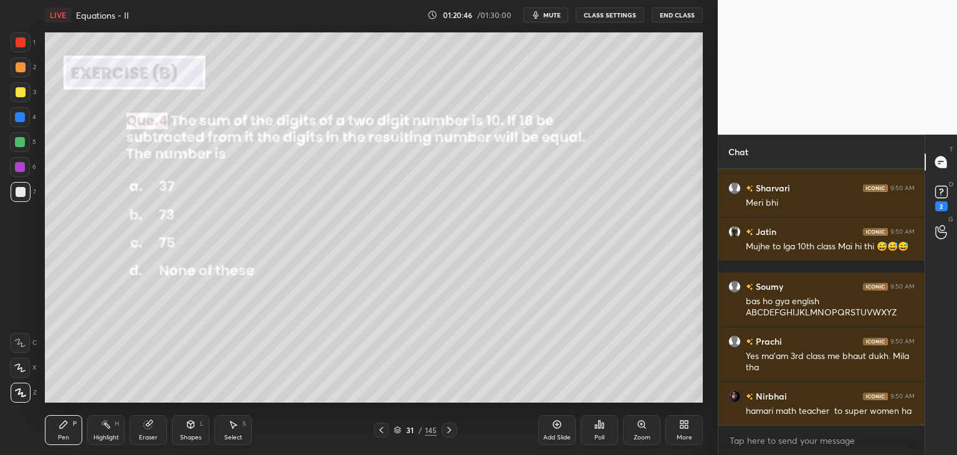
scroll to position [35881, 0]
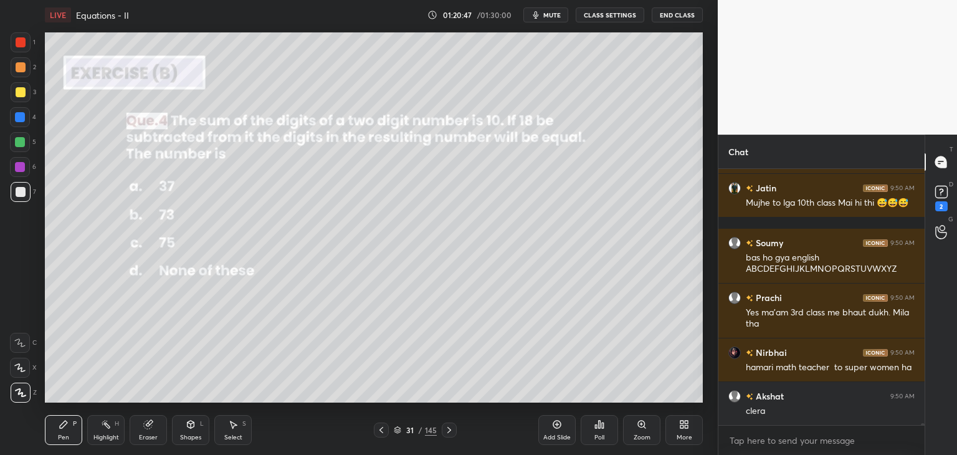
click at [596, 437] on div "Poll" at bounding box center [599, 437] width 10 height 6
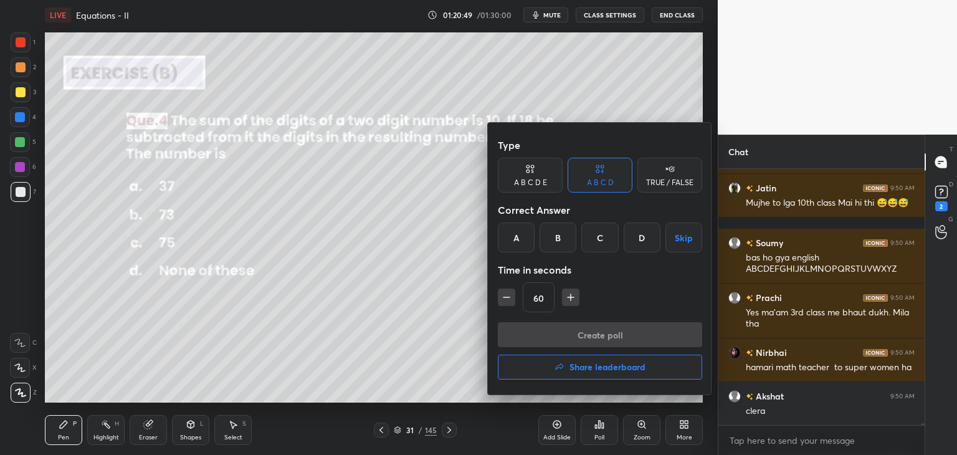
click at [561, 239] on div "B" at bounding box center [558, 237] width 37 height 30
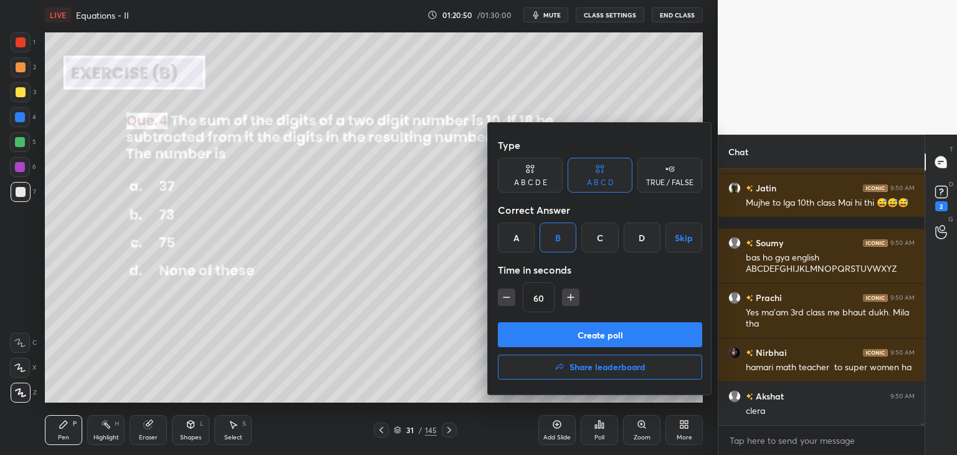
click at [541, 333] on button "Create poll" at bounding box center [600, 334] width 204 height 25
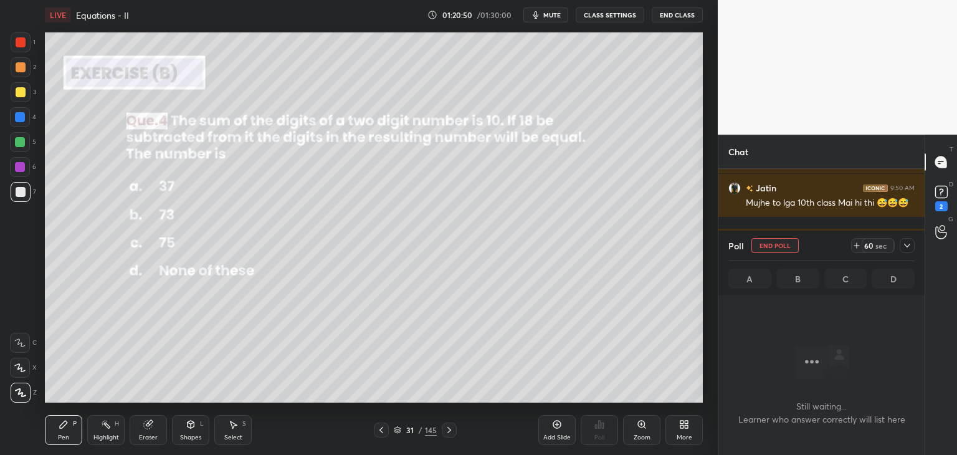
scroll to position [4, 4]
drag, startPoint x: 907, startPoint y: 242, endPoint x: 898, endPoint y: 247, distance: 9.5
click at [907, 242] on icon at bounding box center [907, 246] width 10 height 10
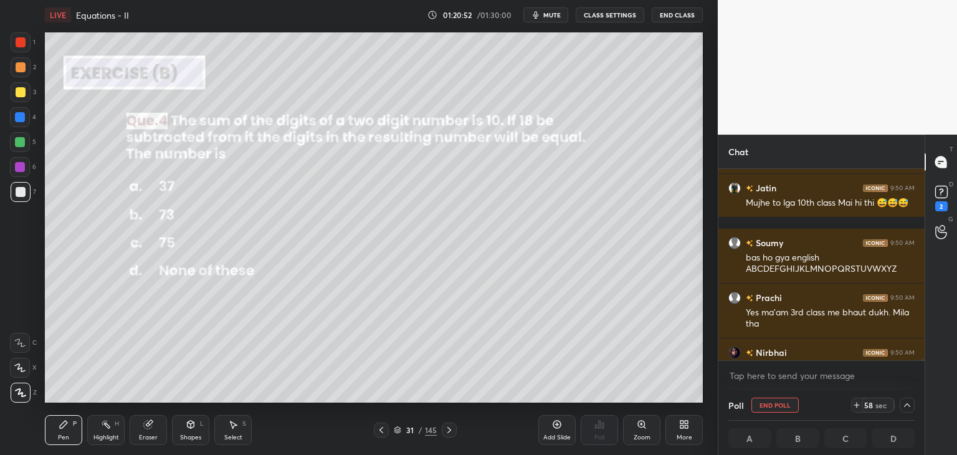
scroll to position [0, 4]
click at [943, 198] on rect at bounding box center [941, 192] width 12 height 12
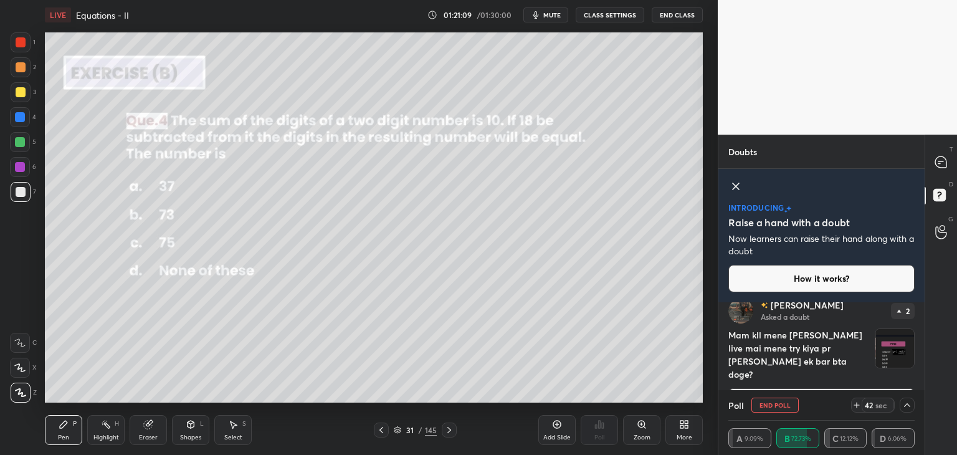
scroll to position [583, 0]
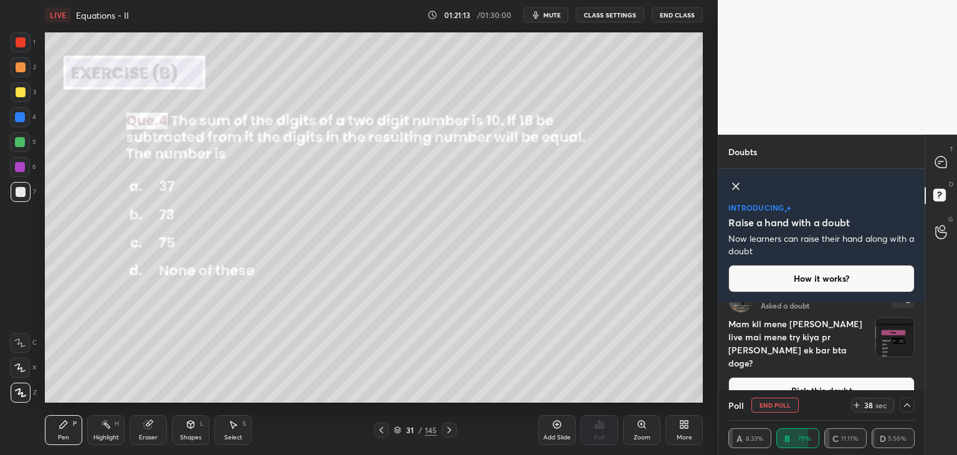
click at [887, 341] on img "grid" at bounding box center [894, 337] width 39 height 39
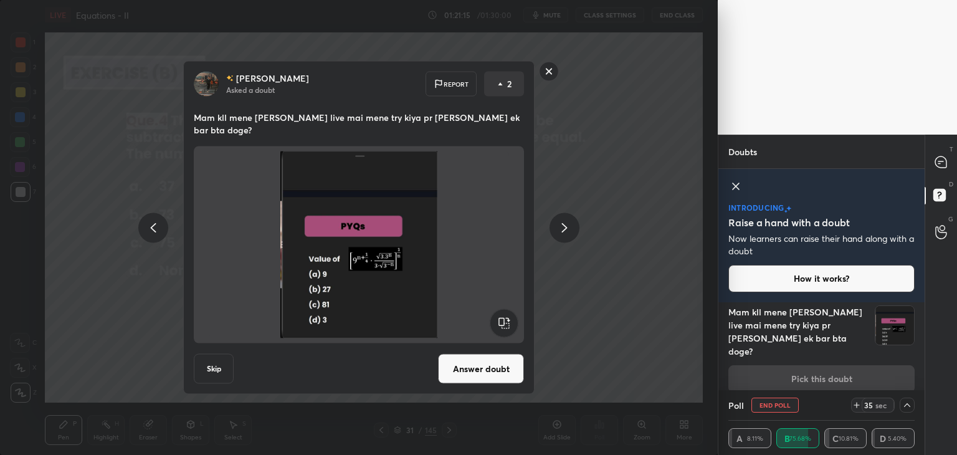
click at [542, 73] on rect at bounding box center [549, 71] width 19 height 19
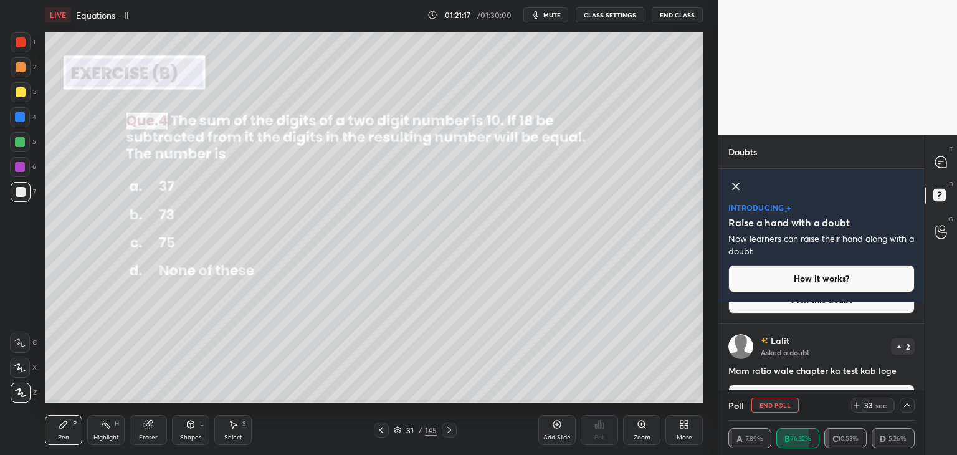
scroll to position [333, 0]
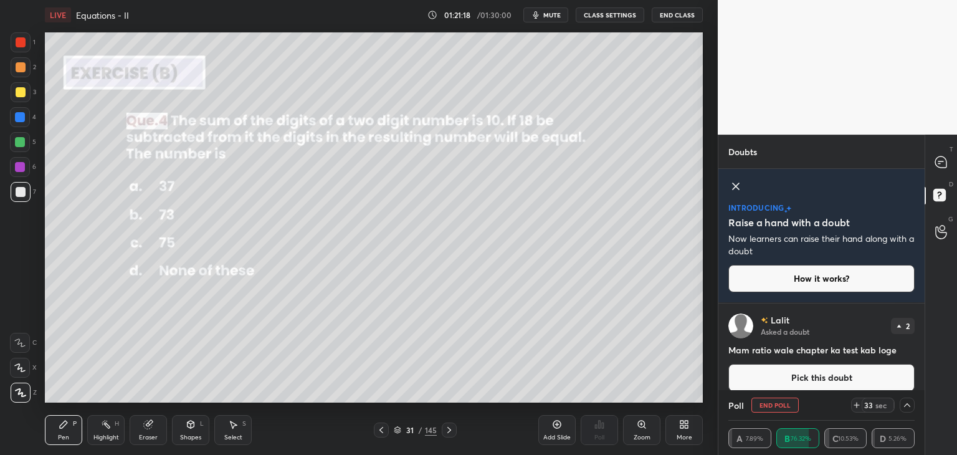
click at [920, 355] on div "[PERSON_NAME] Asked a doubt 2 Mam Gaurav kitna sec me solve kiya hai btaiye n P…" at bounding box center [821, 346] width 206 height 88
click at [920, 355] on div "[PERSON_NAME] Asked a doubt 2 Mam ratio wale chapter ka test kab loge Pick this…" at bounding box center [821, 352] width 206 height 98
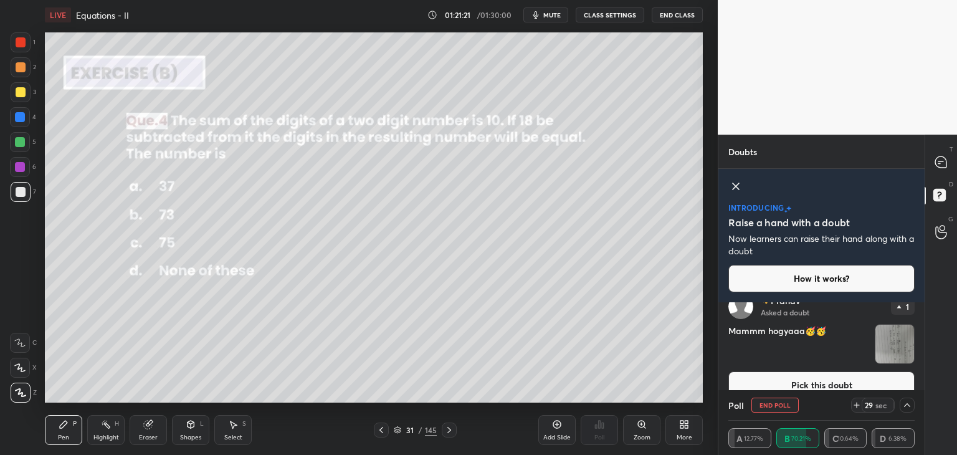
scroll to position [950, 0]
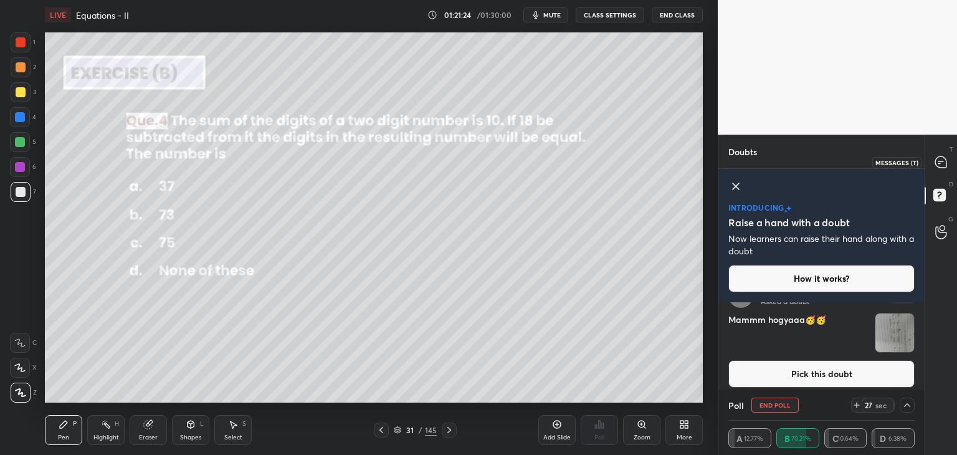
drag, startPoint x: 944, startPoint y: 157, endPoint x: 941, endPoint y: 173, distance: 15.8
click at [945, 157] on icon at bounding box center [940, 161] width 11 height 11
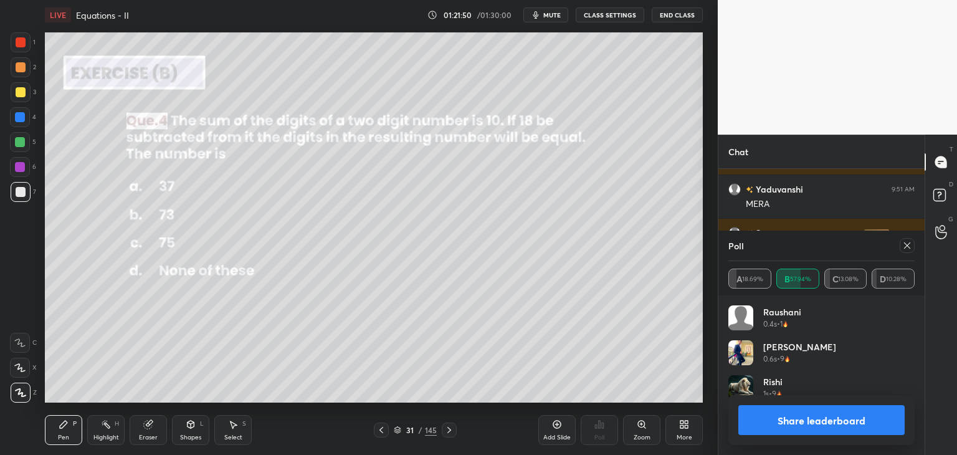
scroll to position [146, 183]
click at [908, 244] on icon at bounding box center [907, 245] width 6 height 6
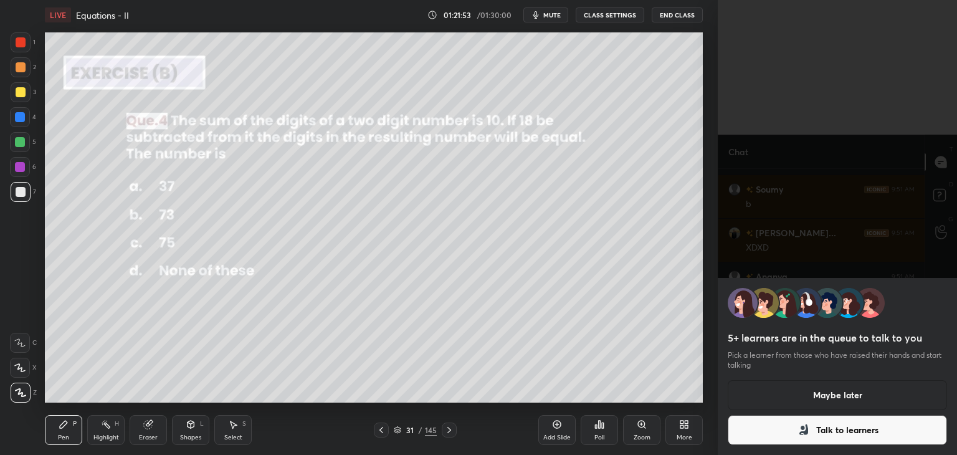
scroll to position [4, 4]
click at [828, 391] on button "Maybe later" at bounding box center [837, 395] width 219 height 30
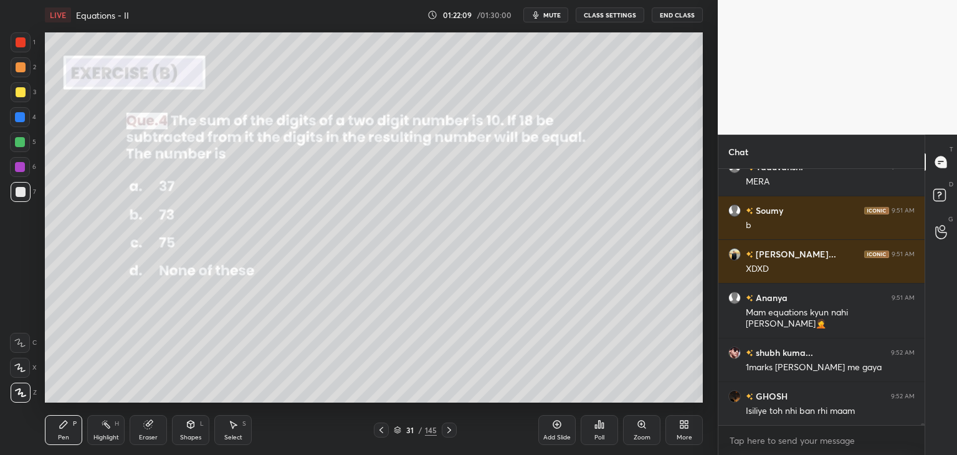
click at [144, 432] on div "Eraser" at bounding box center [148, 430] width 37 height 30
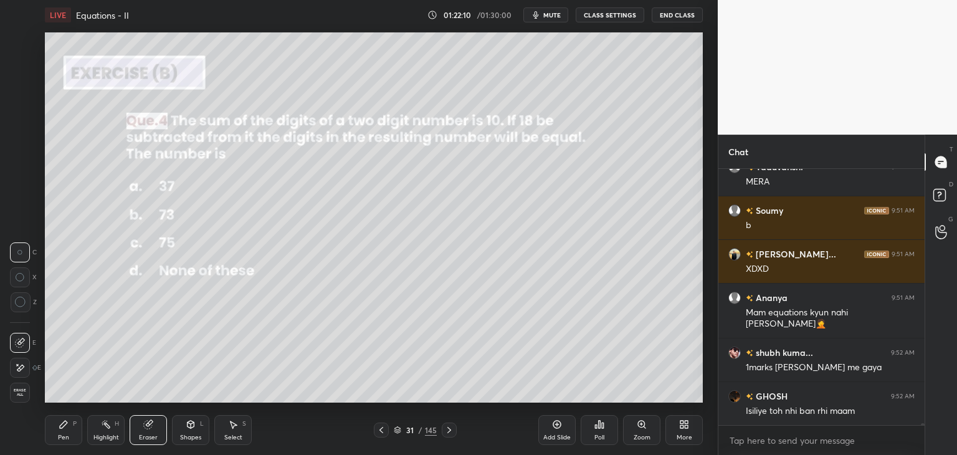
click at [12, 391] on span "Erase all" at bounding box center [20, 392] width 19 height 9
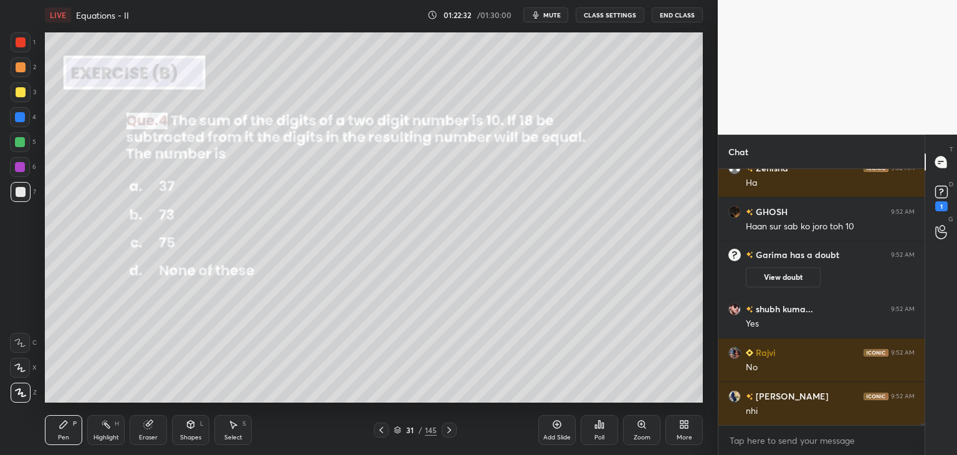
click at [188, 432] on div "Shapes L" at bounding box center [190, 430] width 37 height 30
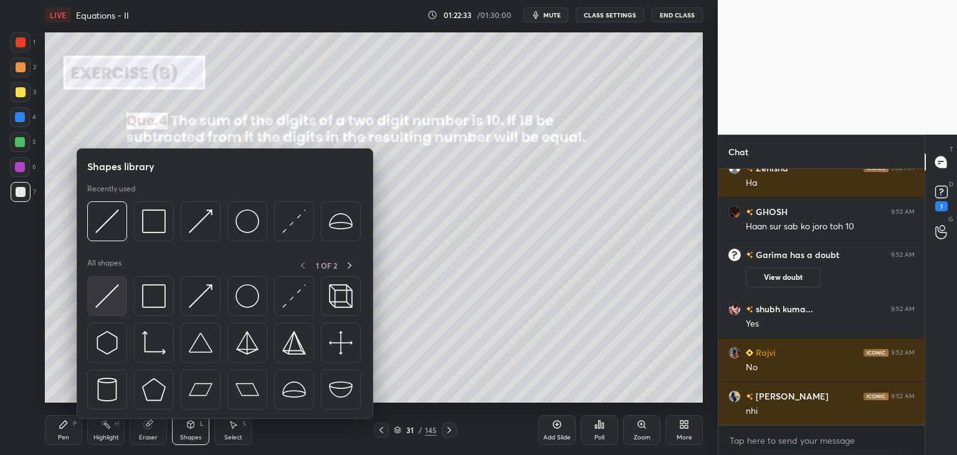
click at [107, 296] on img at bounding box center [107, 296] width 24 height 24
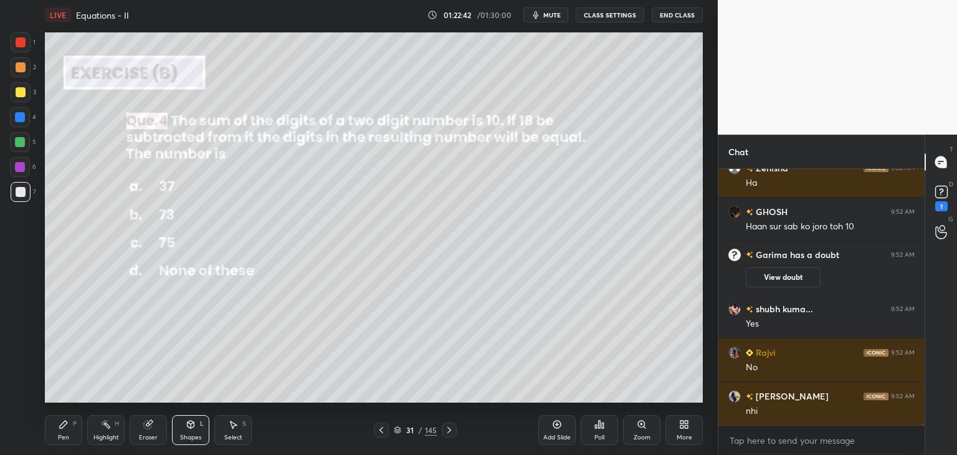
drag, startPoint x: 65, startPoint y: 429, endPoint x: 67, endPoint y: 414, distance: 15.7
click at [65, 429] on div "Pen P" at bounding box center [63, 430] width 37 height 30
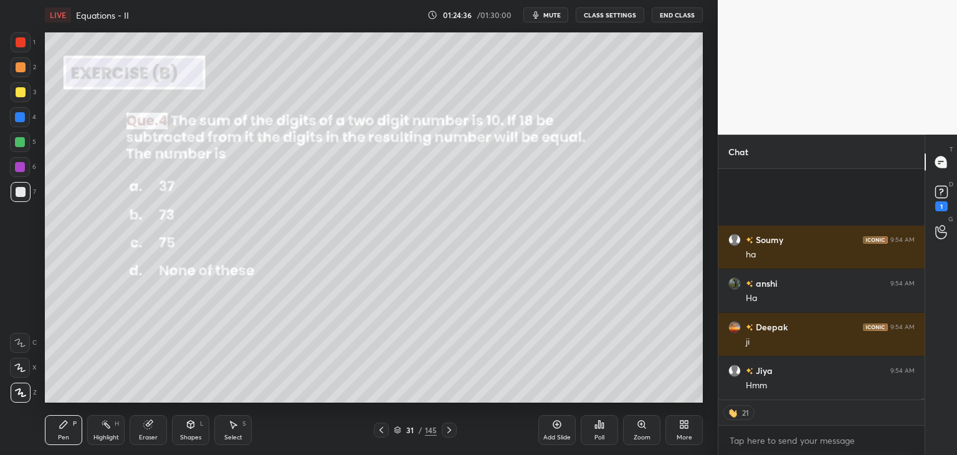
scroll to position [38392, 0]
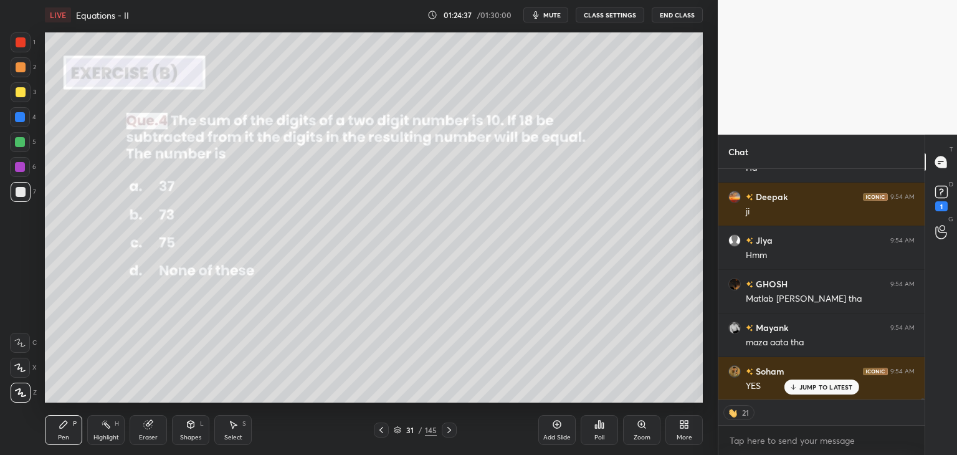
drag, startPoint x: 144, startPoint y: 431, endPoint x: 160, endPoint y: 408, distance: 27.7
click at [143, 431] on div "Eraser" at bounding box center [148, 430] width 37 height 30
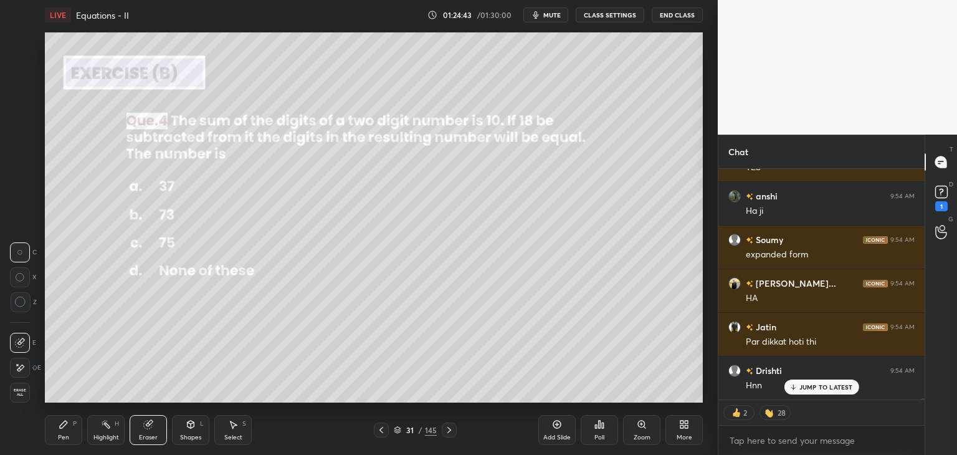
scroll to position [38653, 0]
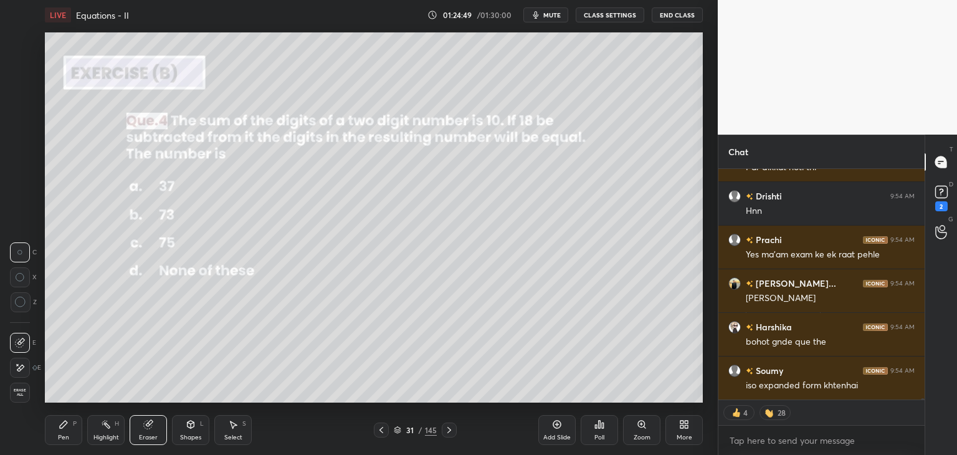
click at [446, 429] on icon at bounding box center [449, 430] width 10 height 10
click at [601, 436] on div "Poll" at bounding box center [599, 437] width 10 height 6
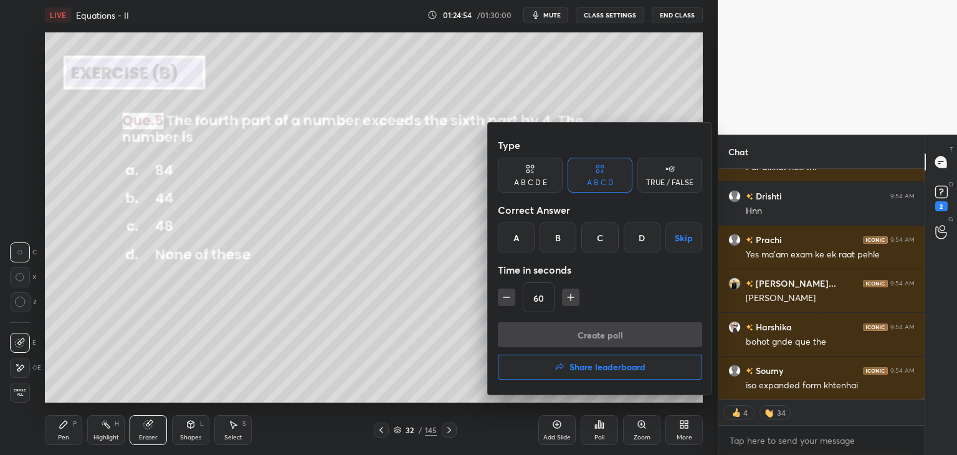
click at [606, 237] on div "C" at bounding box center [599, 237] width 37 height 30
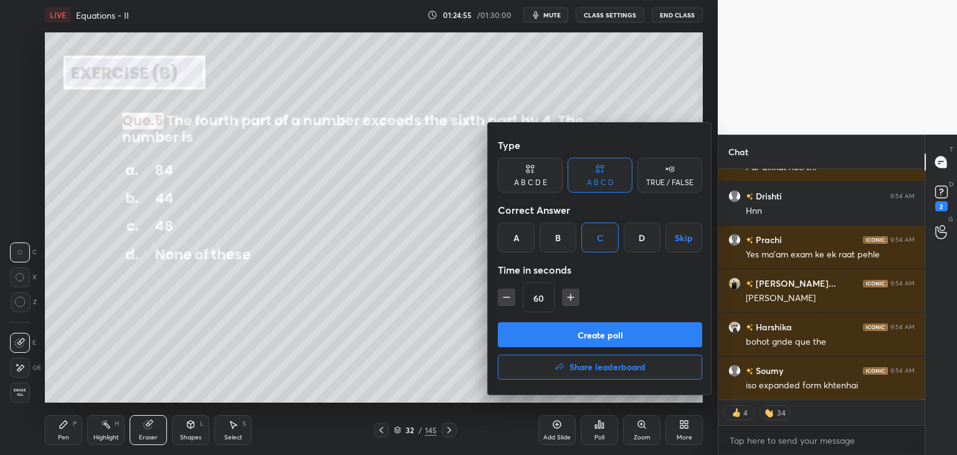
click at [571, 327] on button "Create poll" at bounding box center [600, 334] width 204 height 25
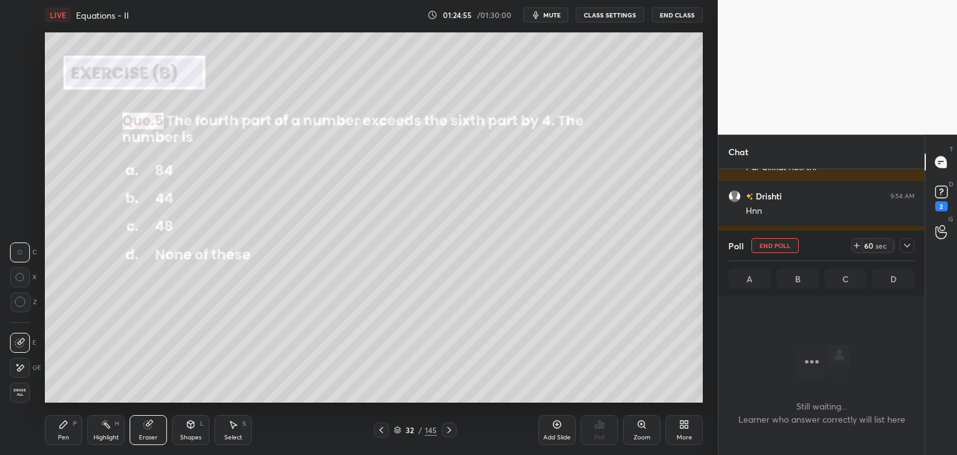
scroll to position [4, 4]
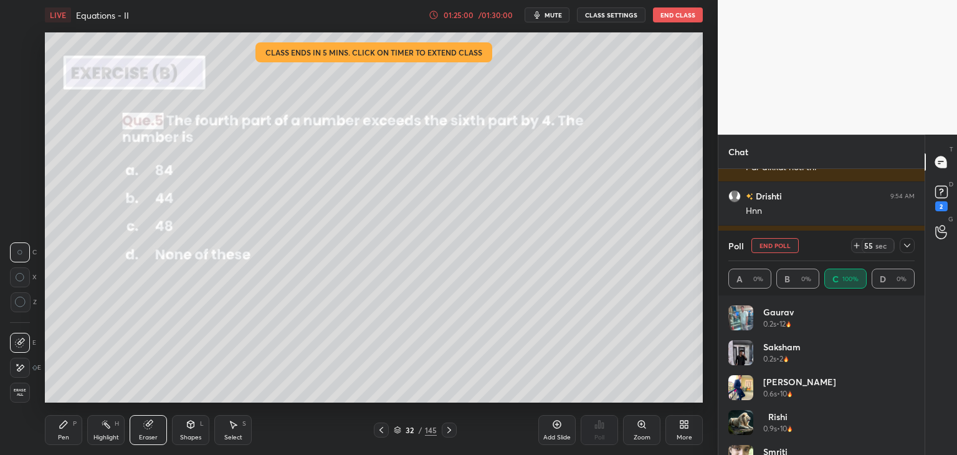
drag, startPoint x: 908, startPoint y: 243, endPoint x: 902, endPoint y: 244, distance: 6.4
click at [906, 244] on icon at bounding box center [907, 246] width 10 height 10
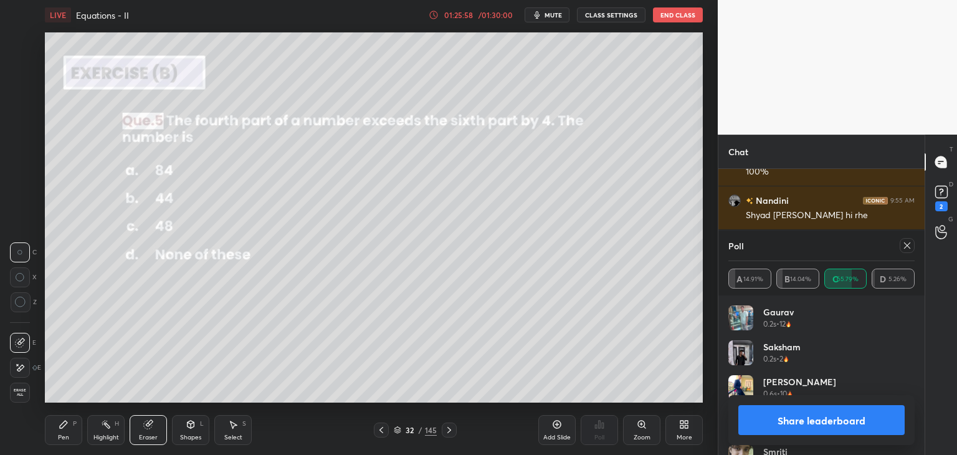
scroll to position [39186, 0]
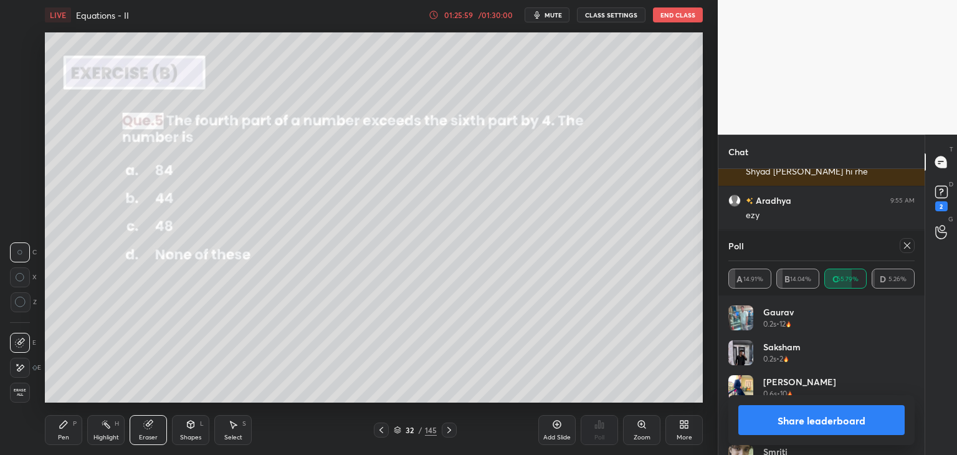
click at [803, 424] on button "Share leaderboard" at bounding box center [821, 420] width 166 height 30
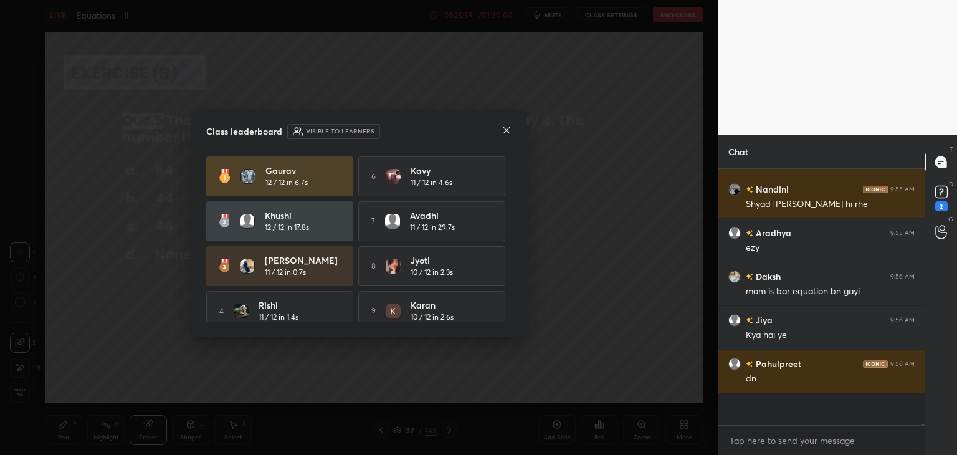
scroll to position [252, 203]
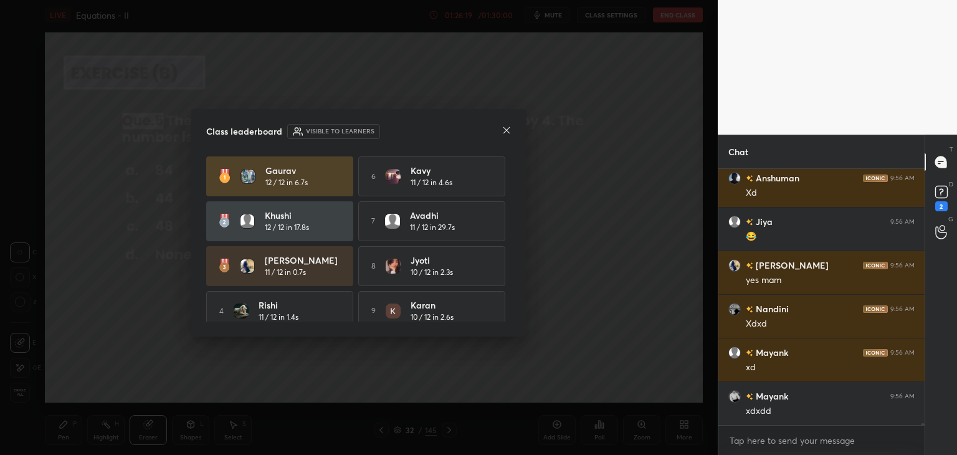
click at [506, 129] on icon at bounding box center [507, 130] width 10 height 10
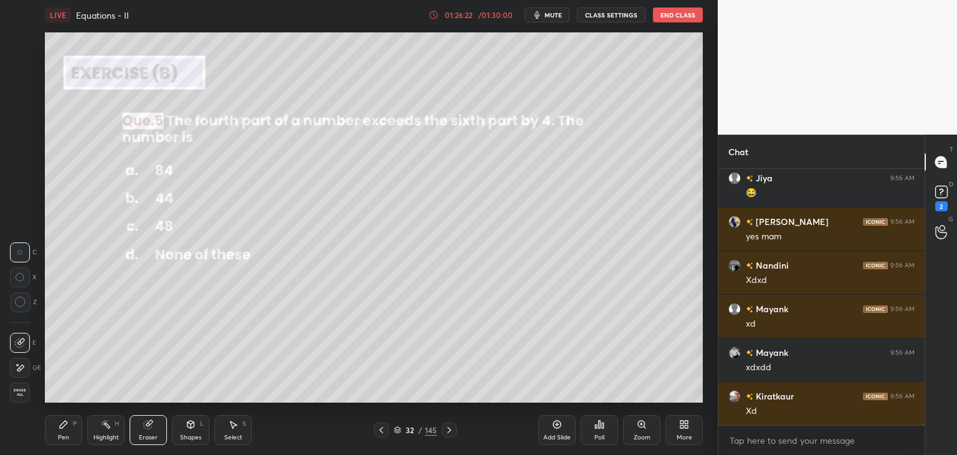
click at [69, 439] on div "Pen P" at bounding box center [63, 430] width 37 height 30
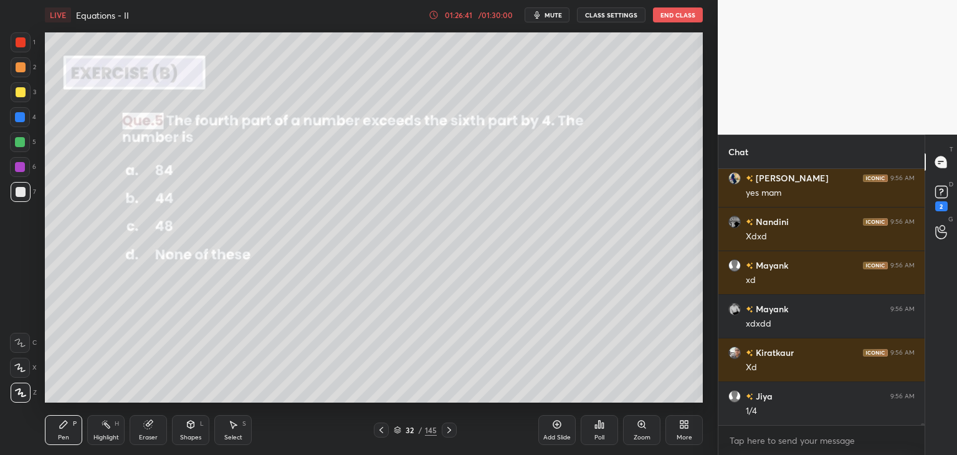
click at [147, 436] on div "Eraser" at bounding box center [148, 437] width 19 height 6
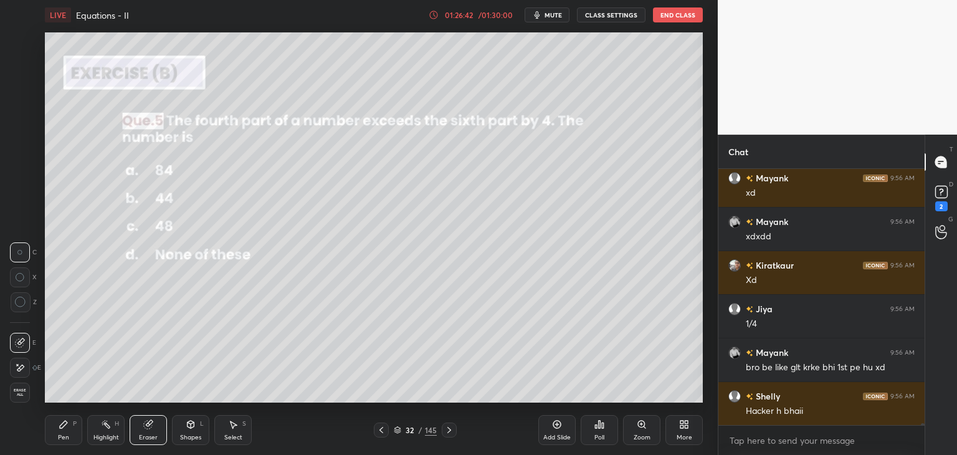
drag, startPoint x: 18, startPoint y: 393, endPoint x: 32, endPoint y: 372, distance: 25.6
click at [18, 393] on span "Erase all" at bounding box center [20, 392] width 19 height 9
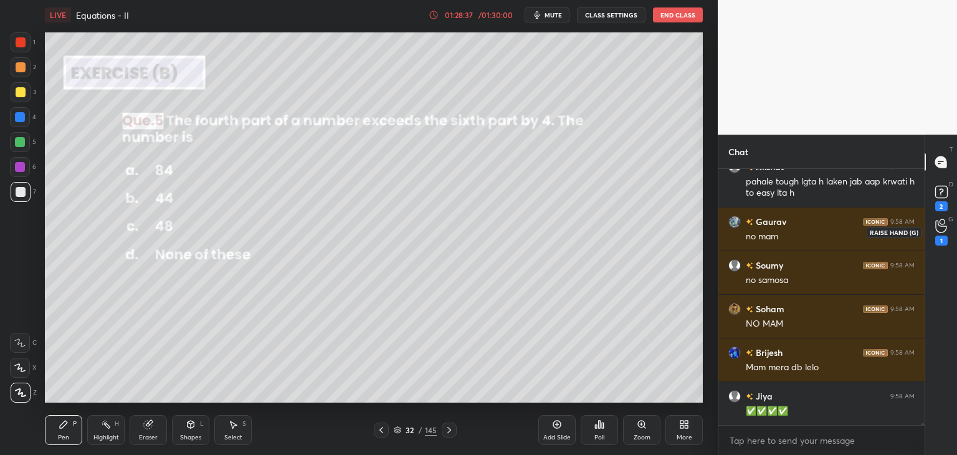
scroll to position [41829, 0]
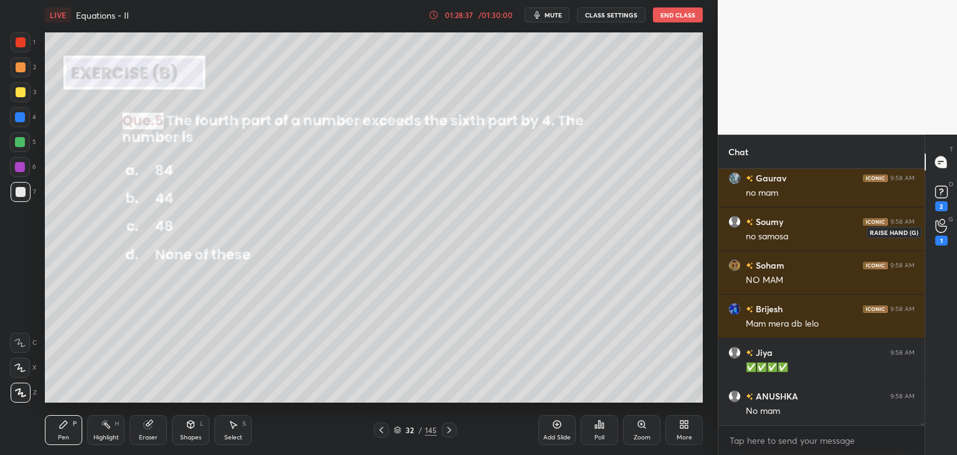
click at [942, 235] on div "1" at bounding box center [941, 232] width 12 height 27
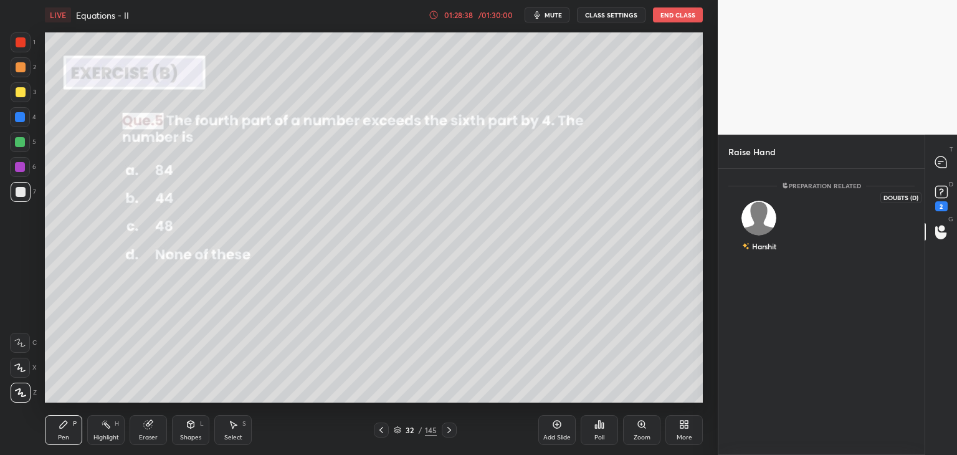
click at [942, 204] on div "2" at bounding box center [941, 206] width 12 height 10
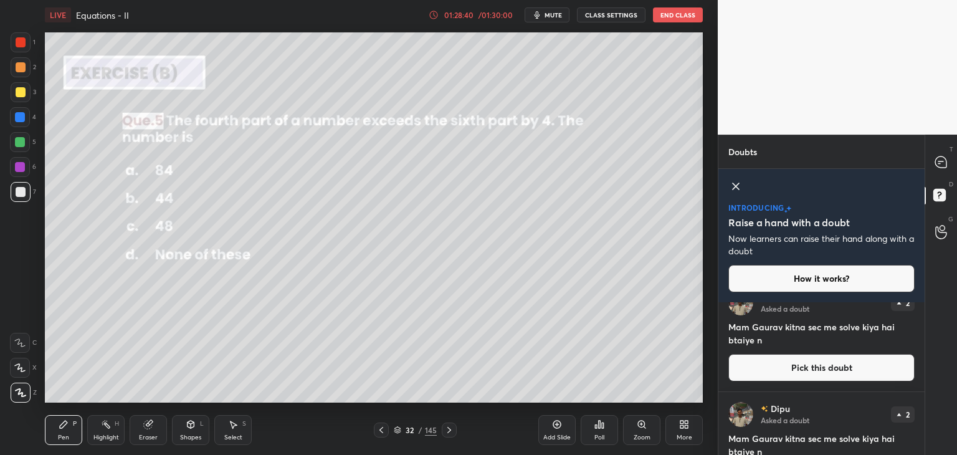
click at [924, 379] on div "Doubts Enable hand raising Enable raise hand to speak to learners. Once enabled…" at bounding box center [837, 295] width 239 height 320
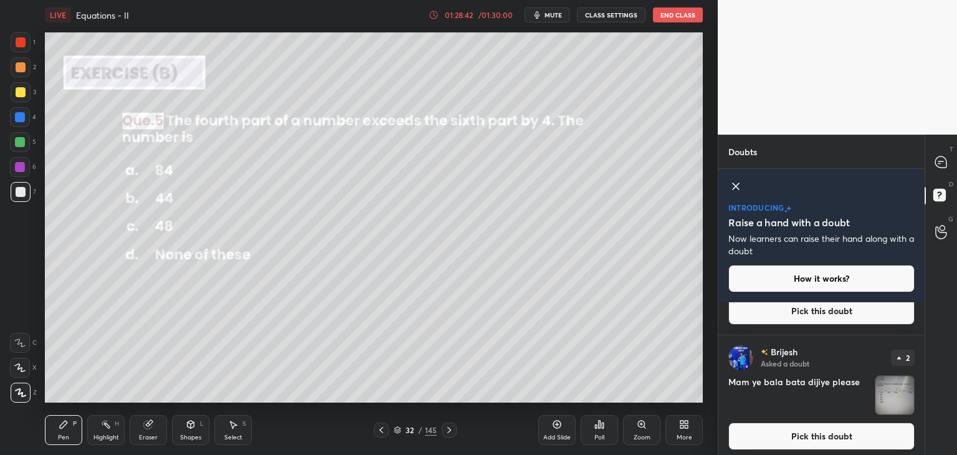
click at [887, 400] on img "grid" at bounding box center [894, 395] width 39 height 39
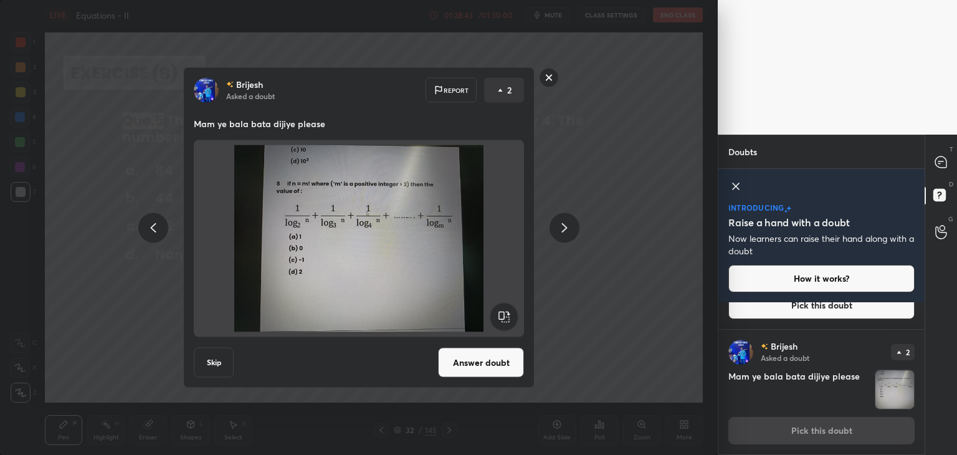
click at [492, 361] on button "Answer doubt" at bounding box center [481, 363] width 86 height 30
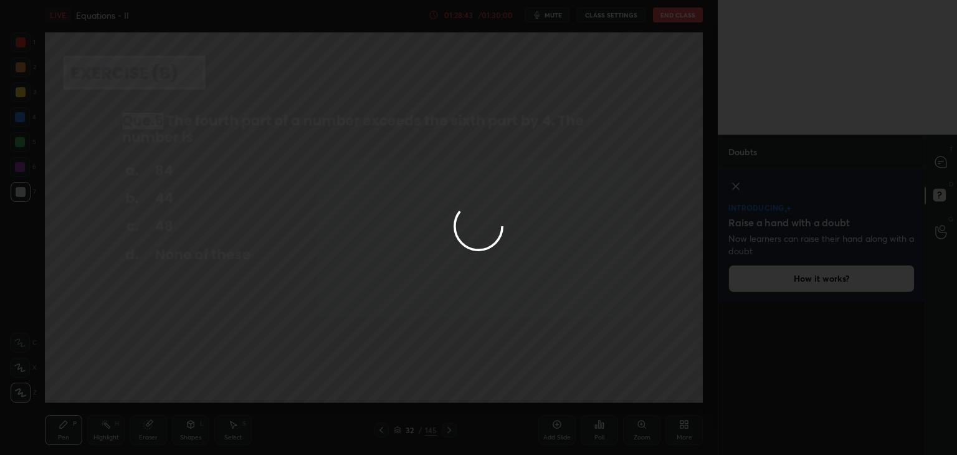
scroll to position [0, 0]
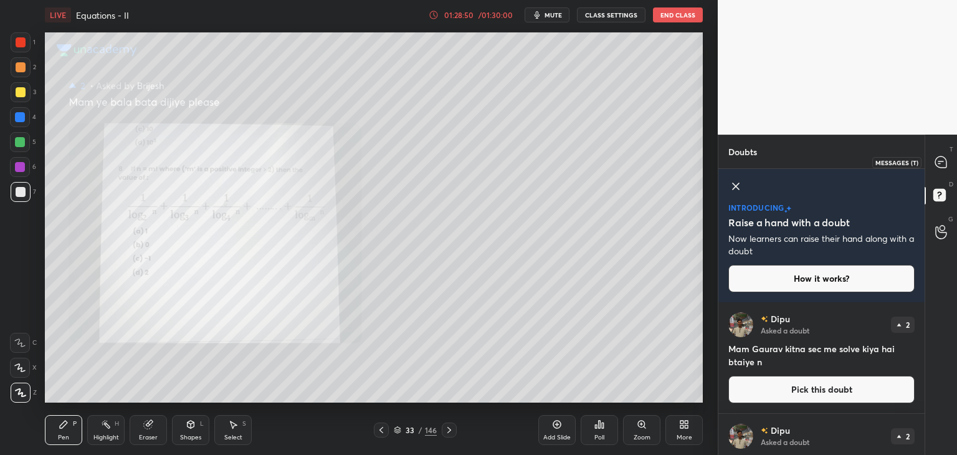
drag, startPoint x: 942, startPoint y: 164, endPoint x: 941, endPoint y: 183, distance: 18.7
click at [943, 164] on icon at bounding box center [940, 161] width 11 height 11
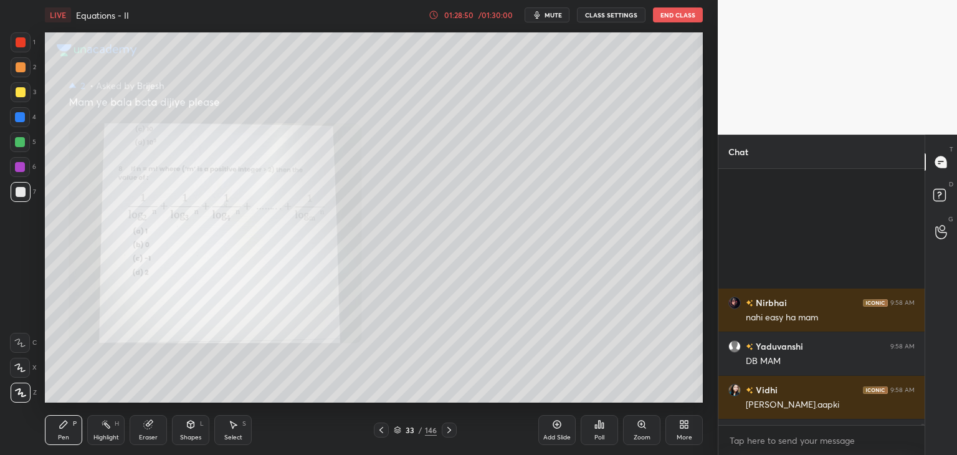
scroll to position [43076, 0]
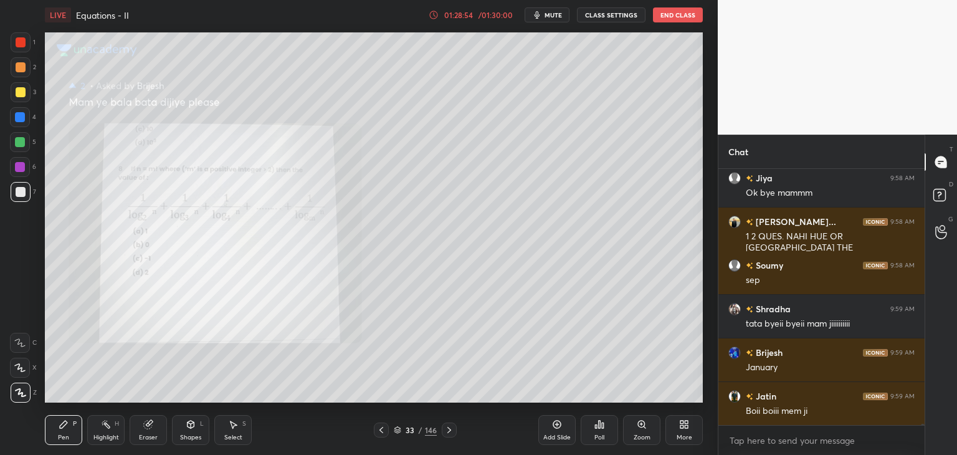
drag, startPoint x: 72, startPoint y: 432, endPoint x: 75, endPoint y: 424, distance: 8.7
click at [71, 432] on div "Pen P" at bounding box center [63, 430] width 37 height 30
click at [16, 39] on div at bounding box center [21, 42] width 10 height 10
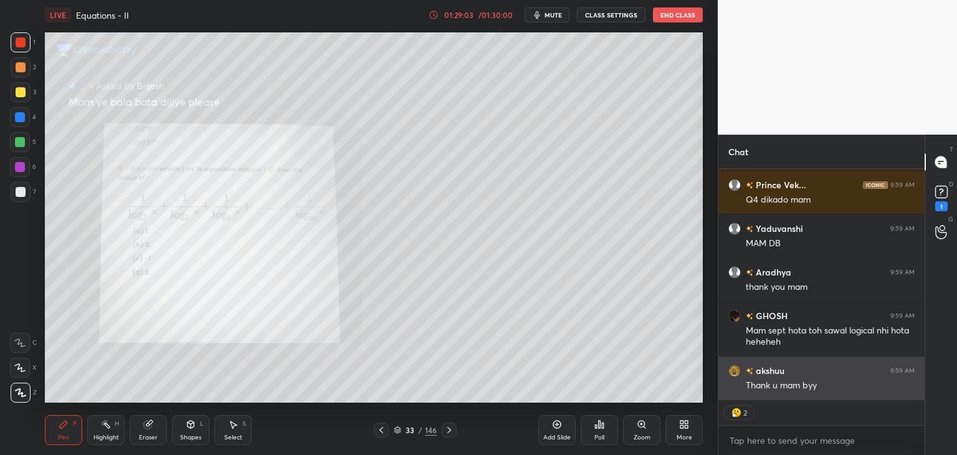
click at [812, 384] on div "Thank u mam byy" at bounding box center [830, 385] width 169 height 12
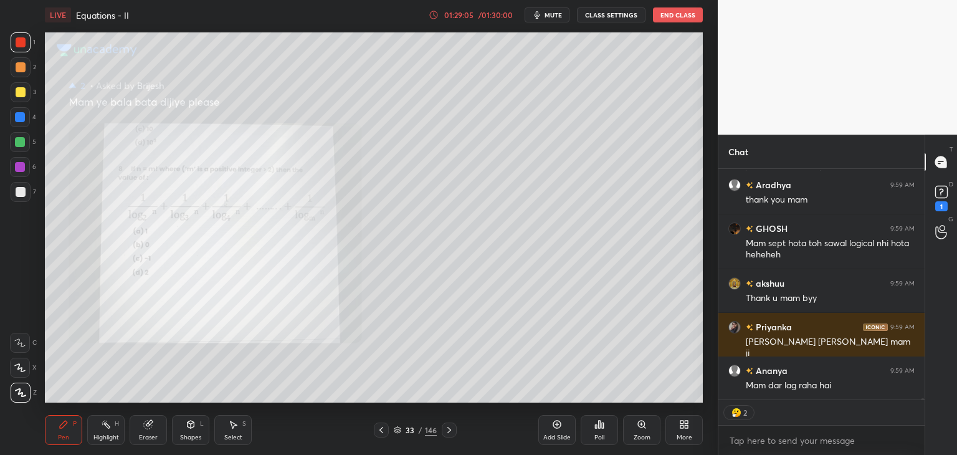
click at [381, 431] on icon at bounding box center [381, 430] width 4 height 6
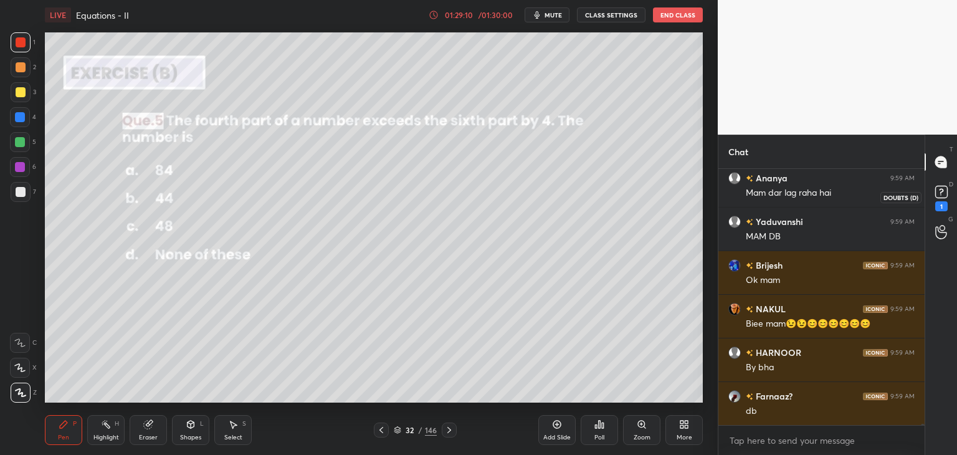
click at [938, 196] on rect at bounding box center [941, 192] width 12 height 12
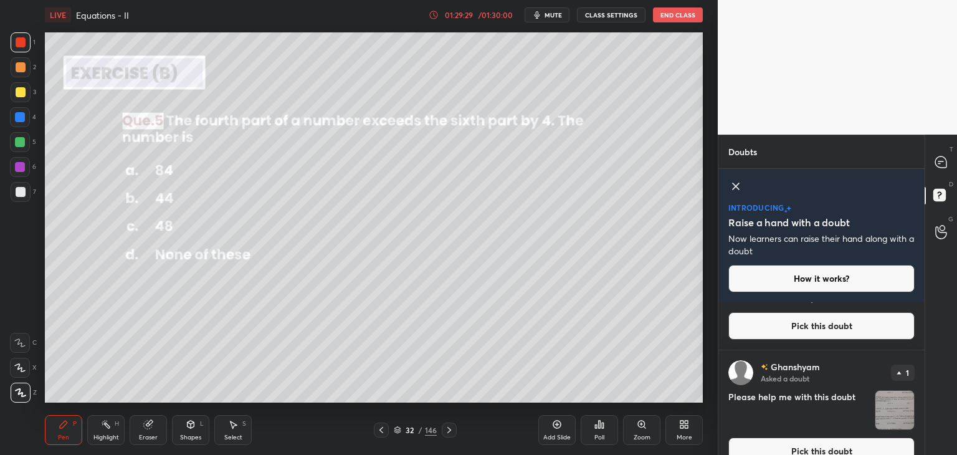
click at [883, 407] on img "grid" at bounding box center [894, 410] width 39 height 39
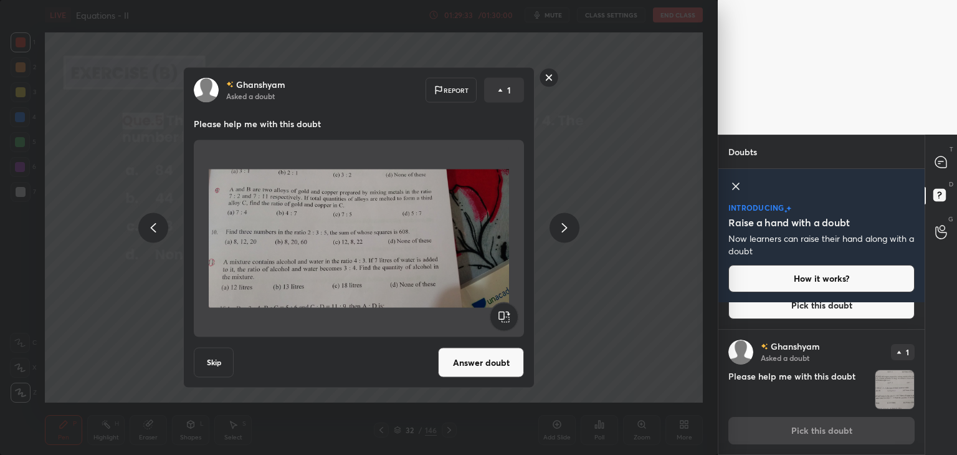
click at [546, 78] on rect at bounding box center [549, 77] width 19 height 19
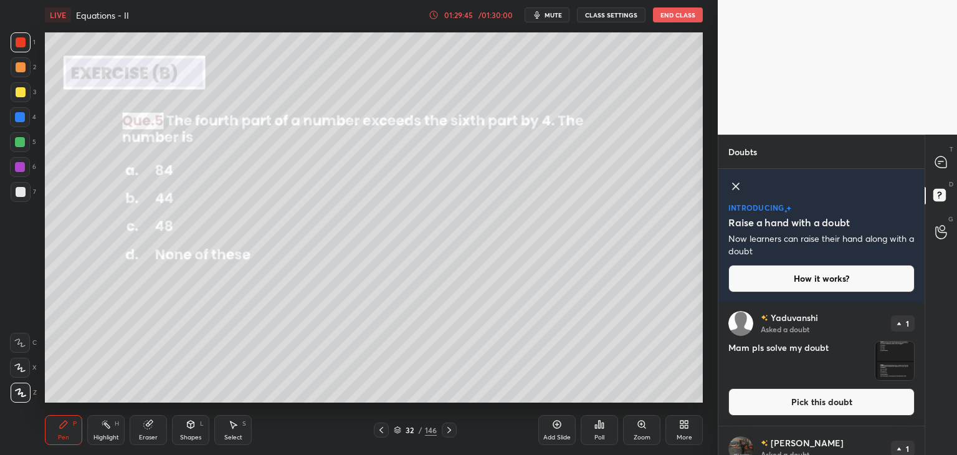
scroll to position [1978, 0]
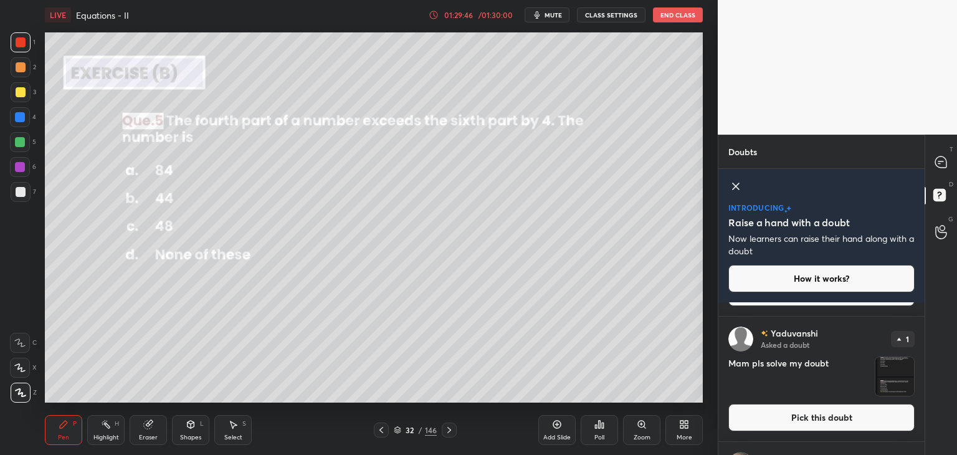
click at [895, 380] on img "grid" at bounding box center [894, 376] width 39 height 39
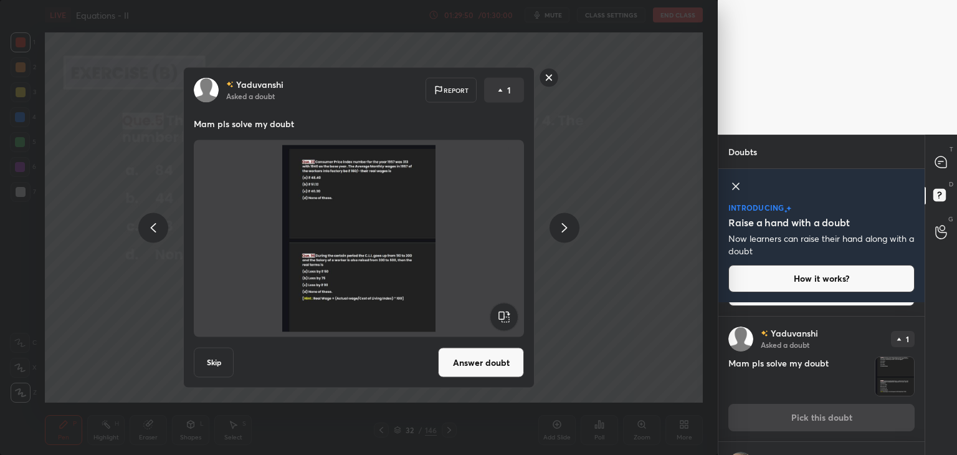
click at [543, 82] on rect at bounding box center [549, 77] width 19 height 19
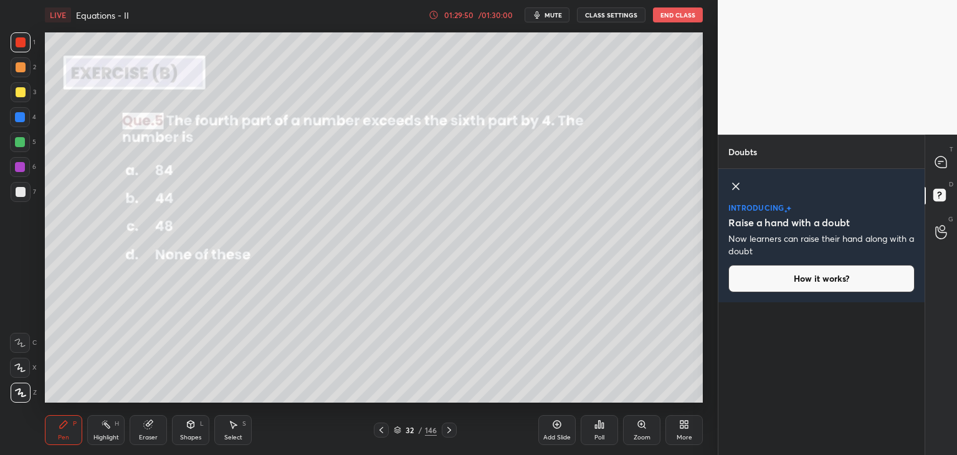
scroll to position [0, 0]
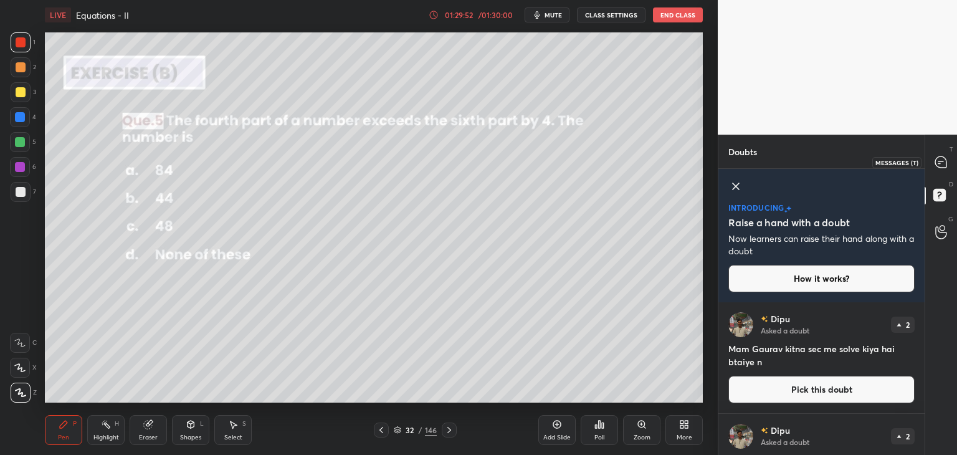
click at [944, 161] on icon at bounding box center [940, 161] width 11 height 11
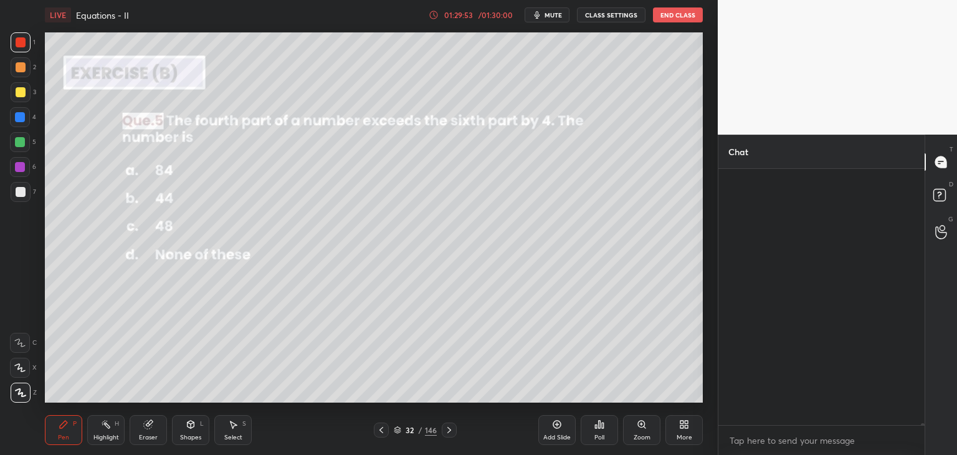
scroll to position [252, 203]
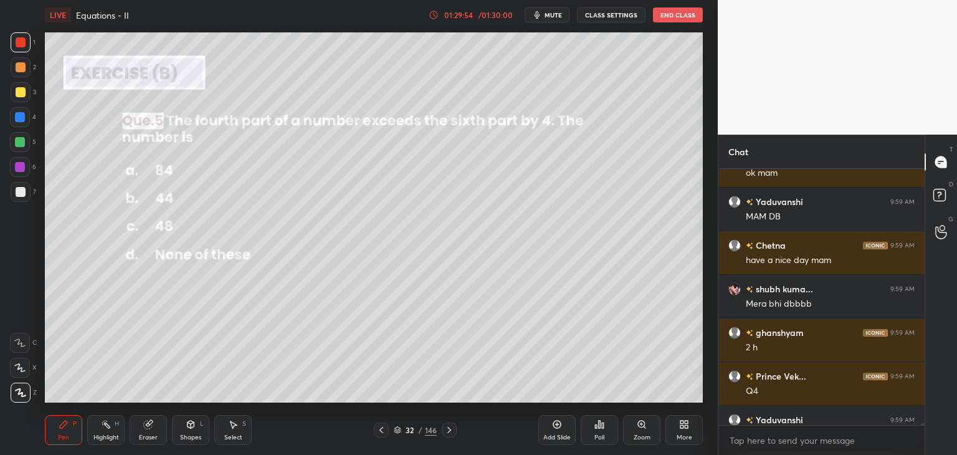
drag, startPoint x: 925, startPoint y: 414, endPoint x: 925, endPoint y: 422, distance: 8.1
click at [925, 421] on div "T Messages (T) D Doubts (D) G Raise Hand (G)" at bounding box center [941, 295] width 32 height 320
click at [925, 422] on div "T Messages (T) D Doubts (D) G Raise Hand (G)" at bounding box center [941, 295] width 32 height 320
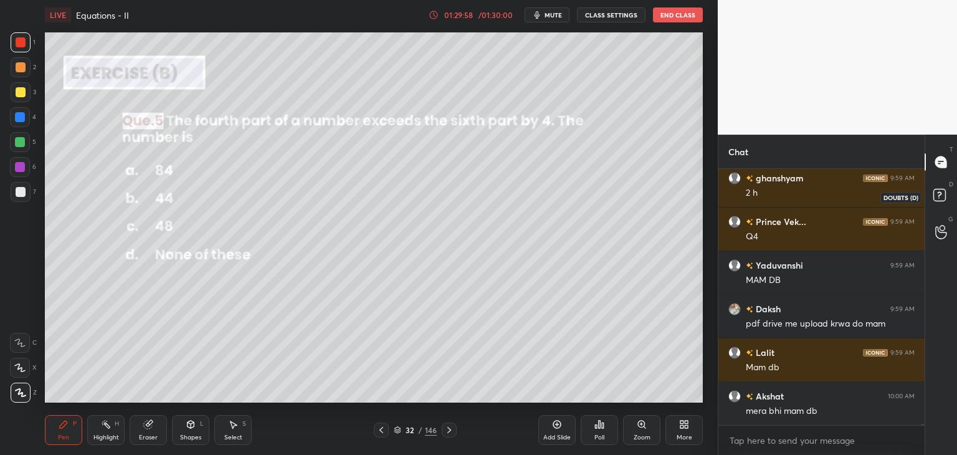
click at [935, 193] on rect at bounding box center [939, 195] width 12 height 12
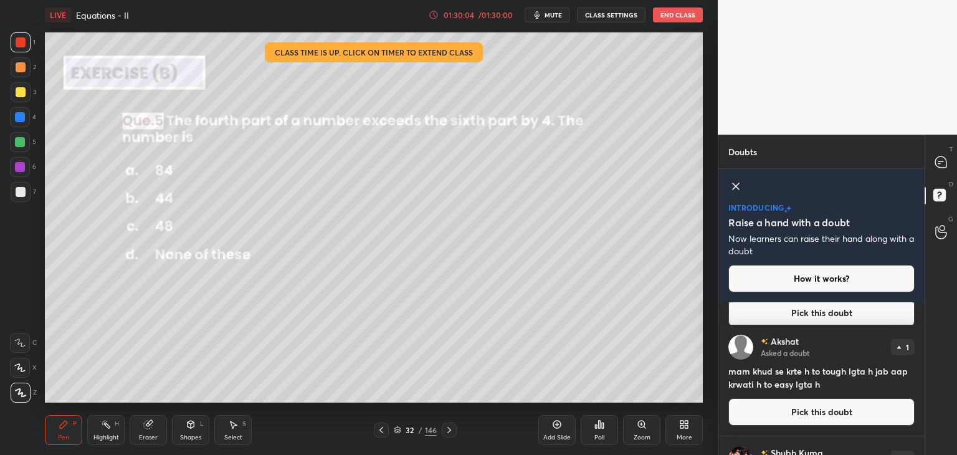
scroll to position [528, 0]
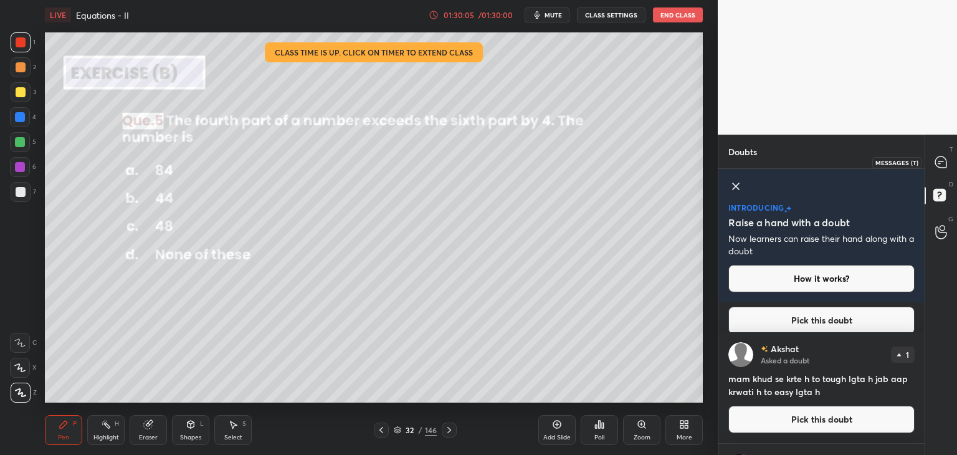
drag, startPoint x: 945, startPoint y: 161, endPoint x: 927, endPoint y: 205, distance: 47.0
click at [942, 161] on icon at bounding box center [940, 161] width 11 height 11
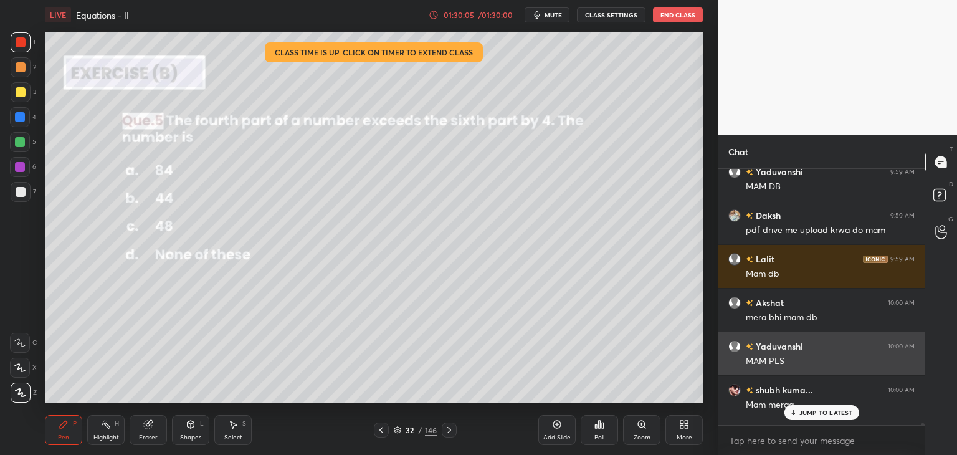
scroll to position [252, 203]
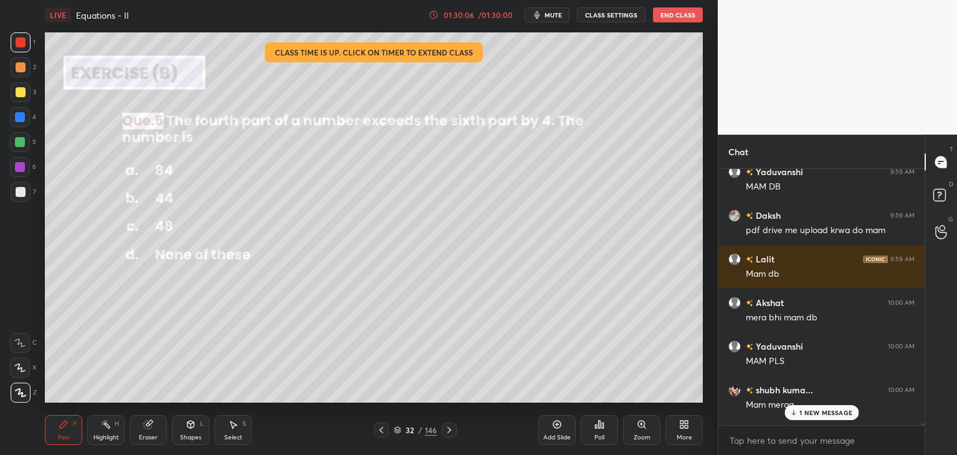
click at [812, 417] on div "1 NEW MESSAGE" at bounding box center [821, 412] width 74 height 15
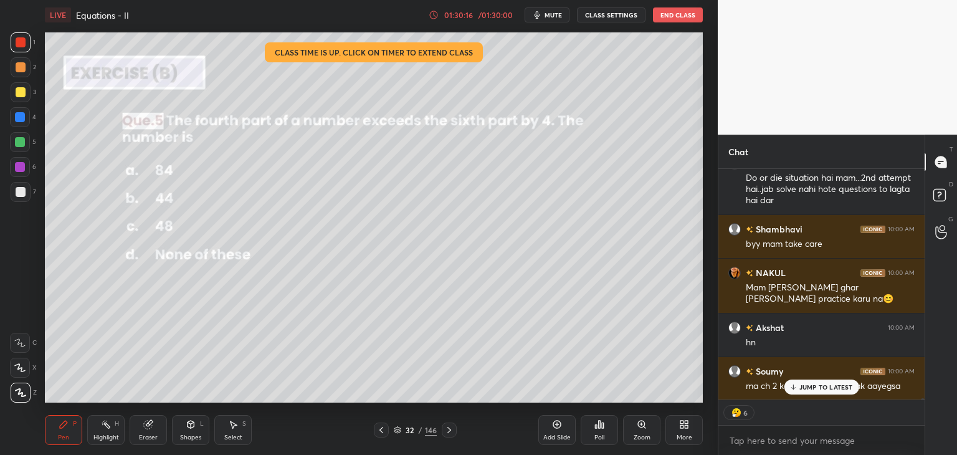
scroll to position [45307, 0]
click at [670, 15] on button "End Class" at bounding box center [678, 14] width 50 height 15
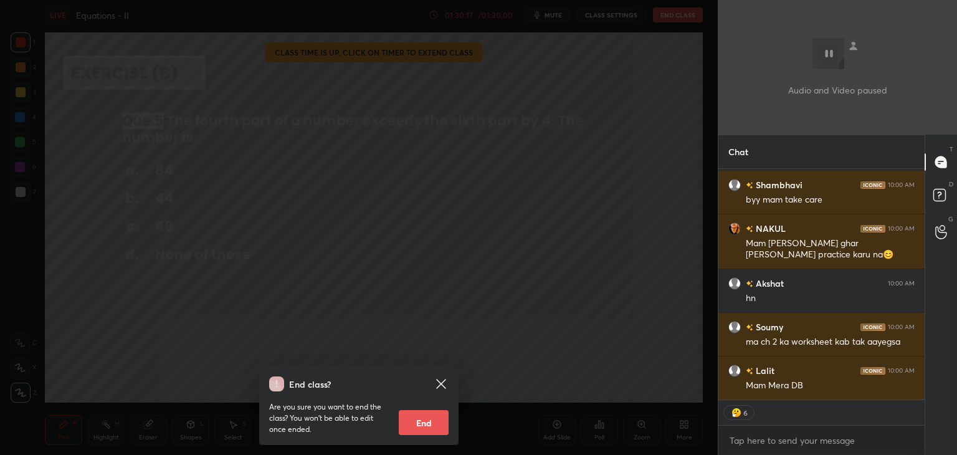
scroll to position [45350, 0]
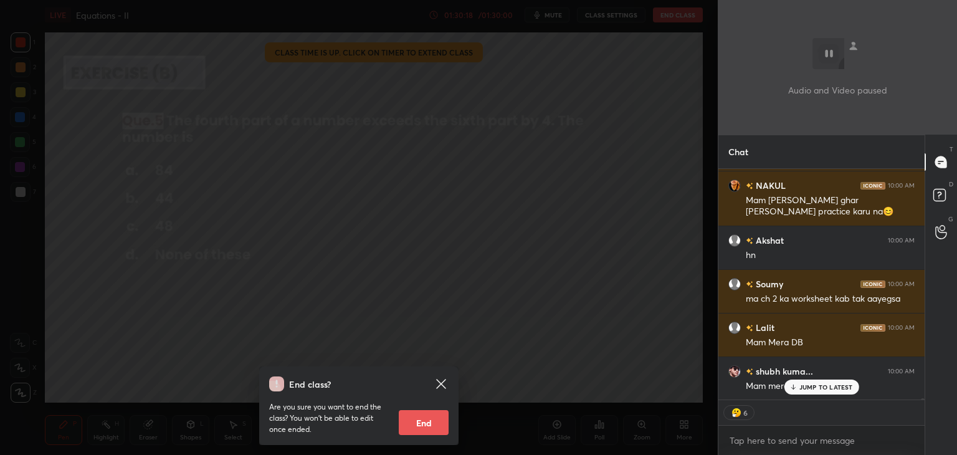
drag, startPoint x: 426, startPoint y: 424, endPoint x: 436, endPoint y: 414, distance: 14.1
click at [426, 422] on button "End" at bounding box center [424, 422] width 50 height 25
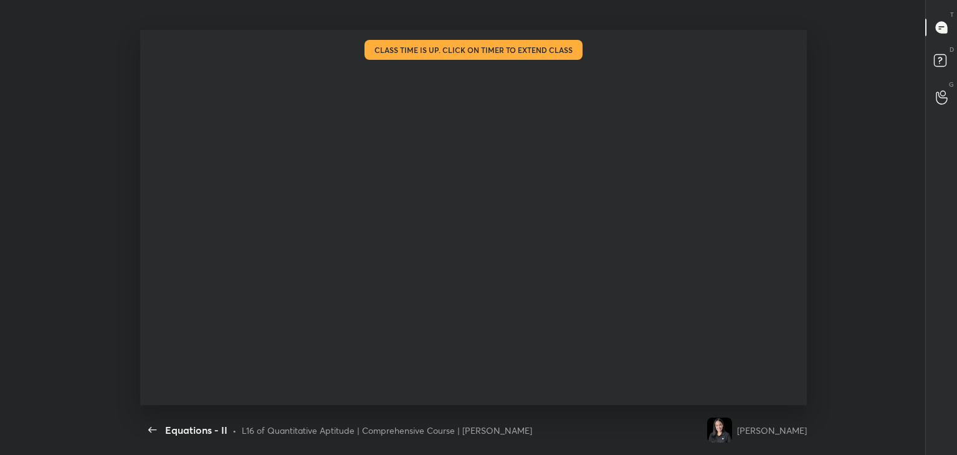
scroll to position [45183, 0]
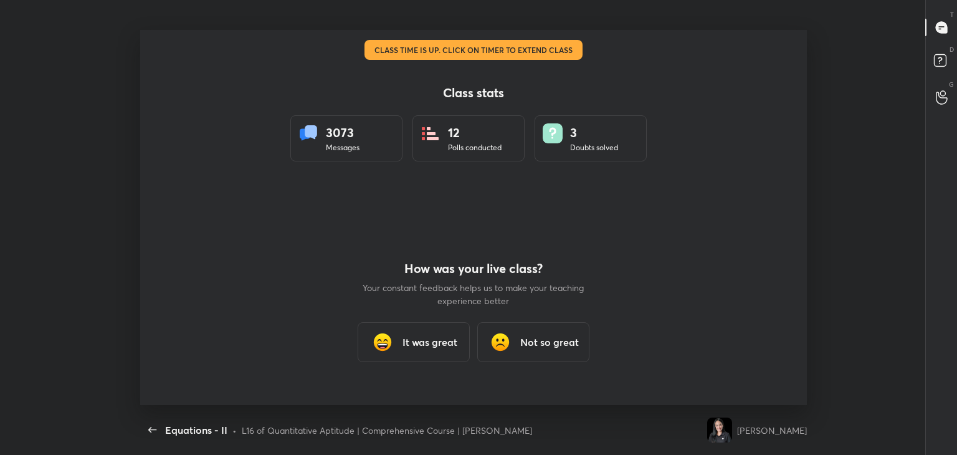
type textarea "x"
click at [425, 352] on div "It was great" at bounding box center [414, 342] width 112 height 40
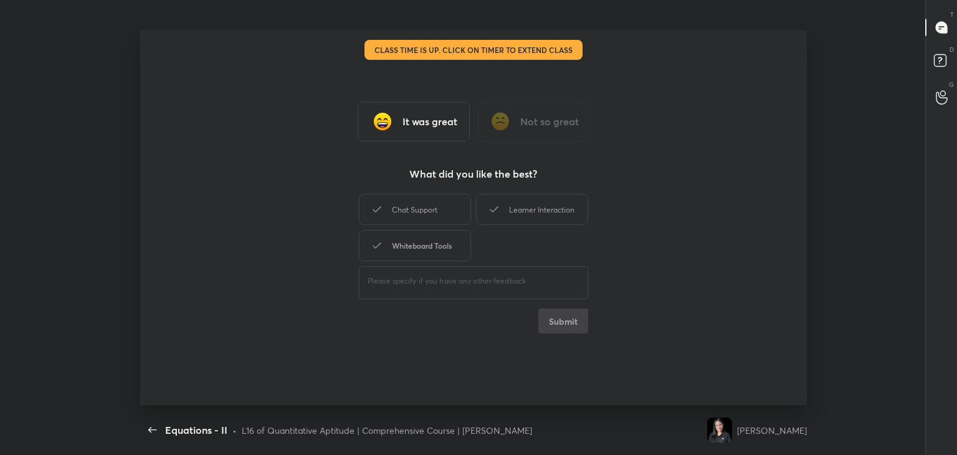
click at [408, 254] on div "Whiteboard Tools" at bounding box center [415, 245] width 112 height 31
